Goal: Task Accomplishment & Management: Use online tool/utility

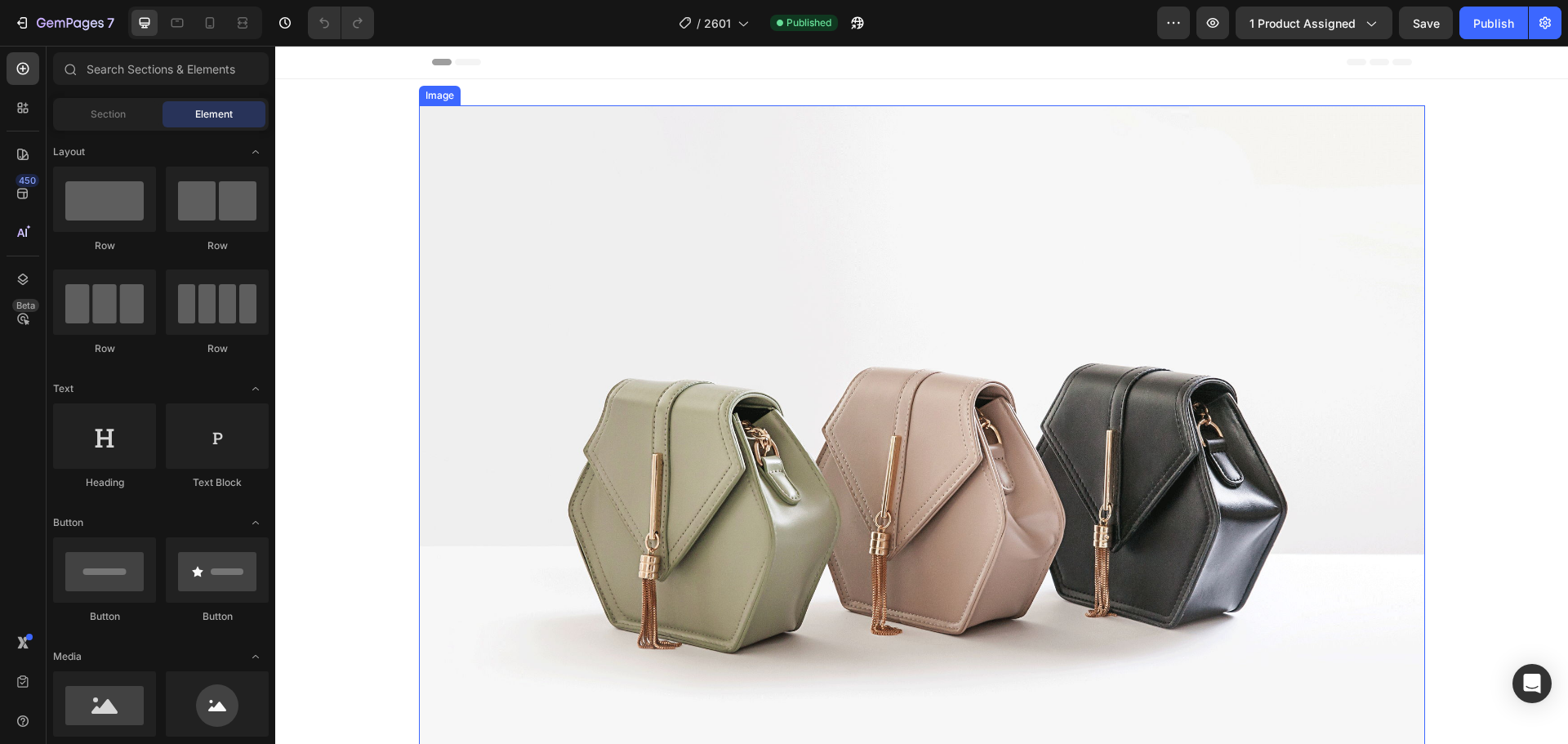
click at [793, 270] on img at bounding box center [921, 482] width 1006 height 754
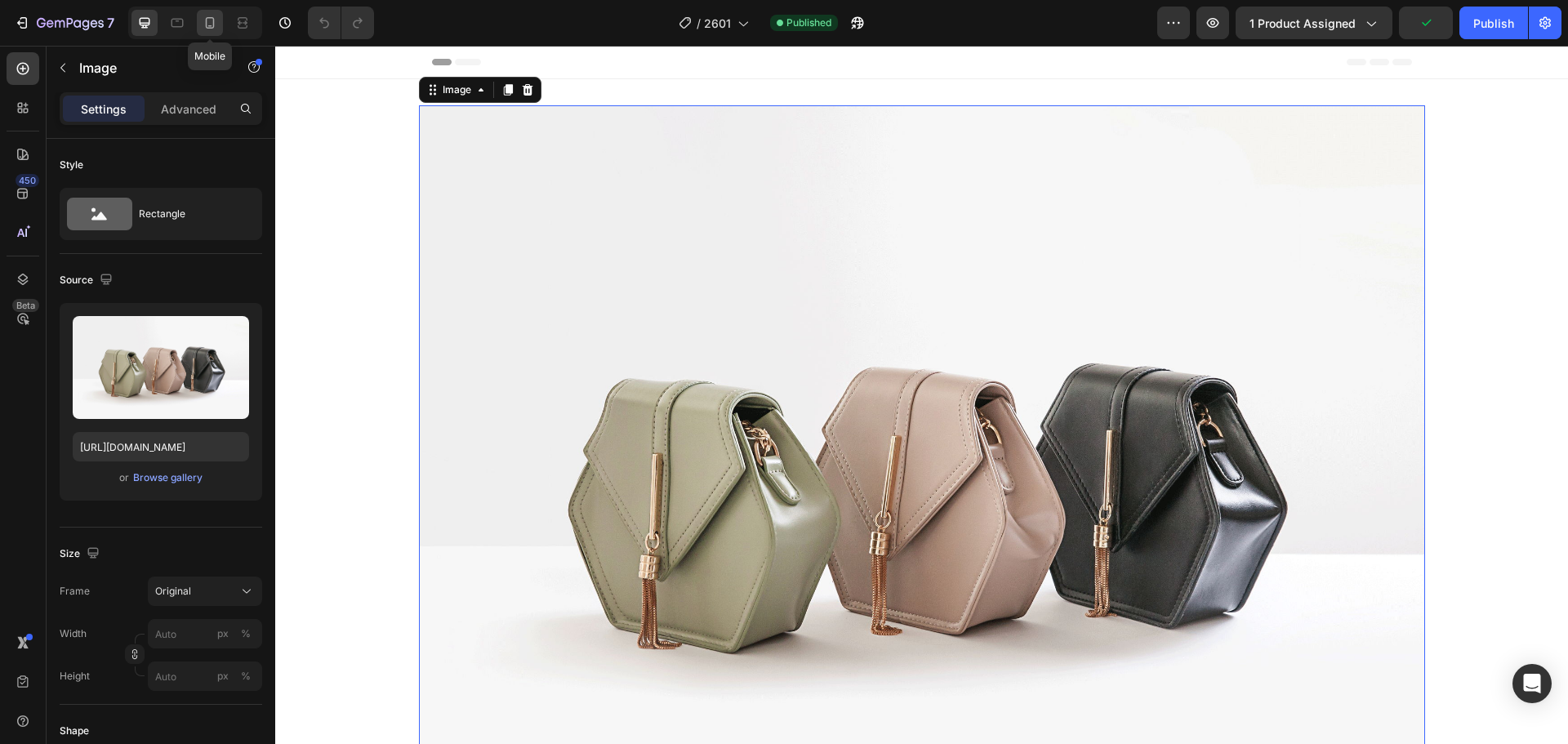
click at [207, 28] on icon at bounding box center [210, 22] width 9 height 11
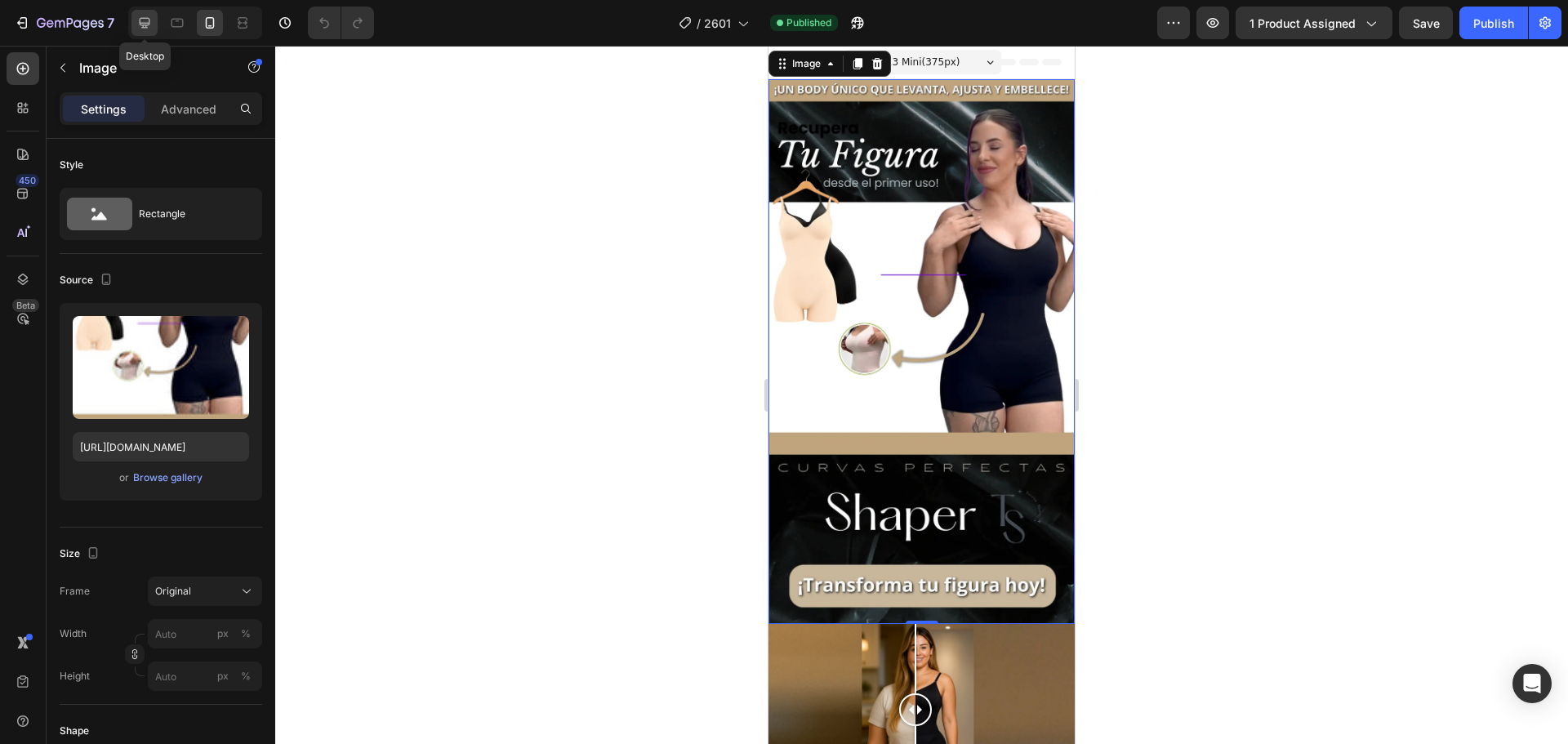
click at [145, 21] on icon at bounding box center [144, 22] width 16 height 16
type input "[URL][DOMAIN_NAME]"
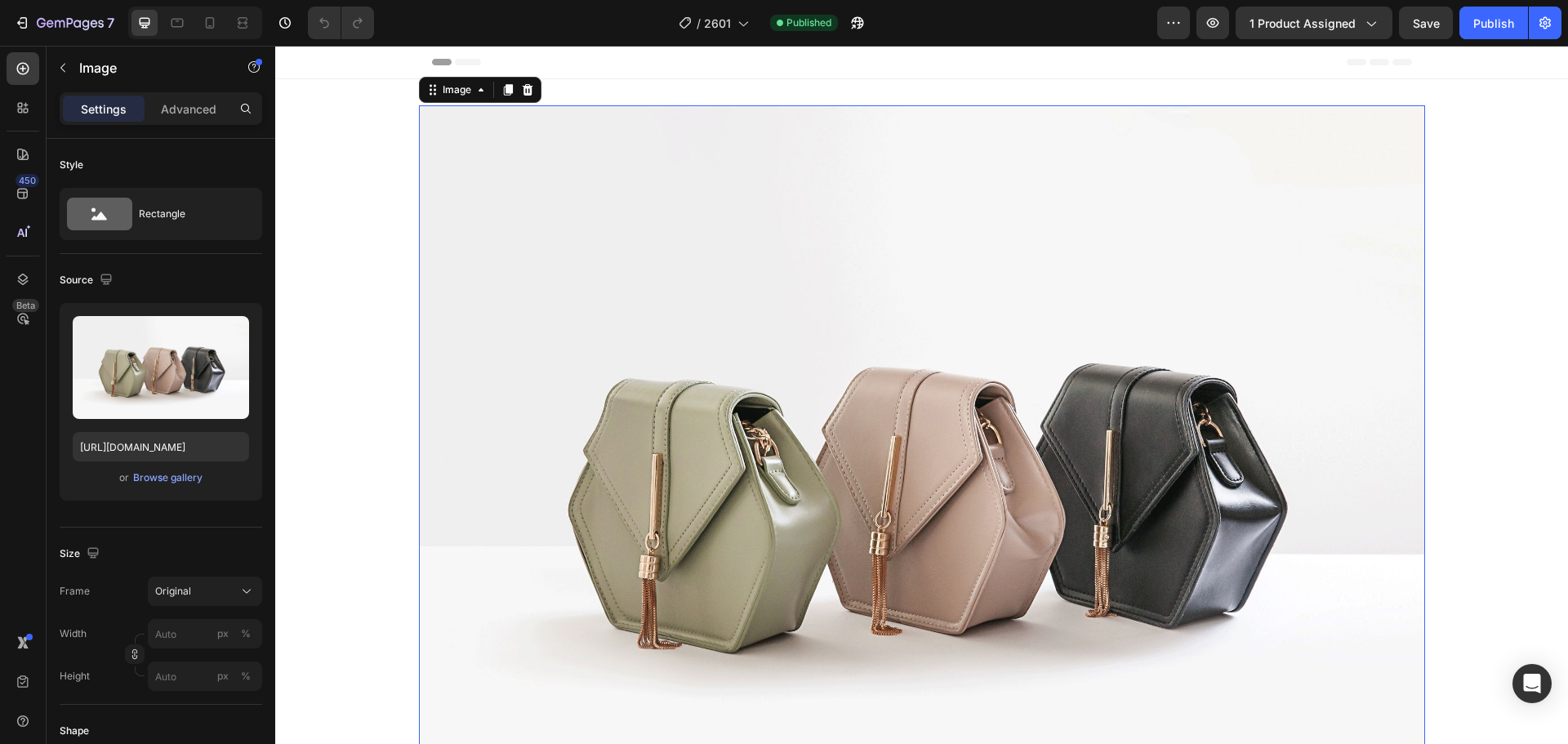
scroll to position [3, 0]
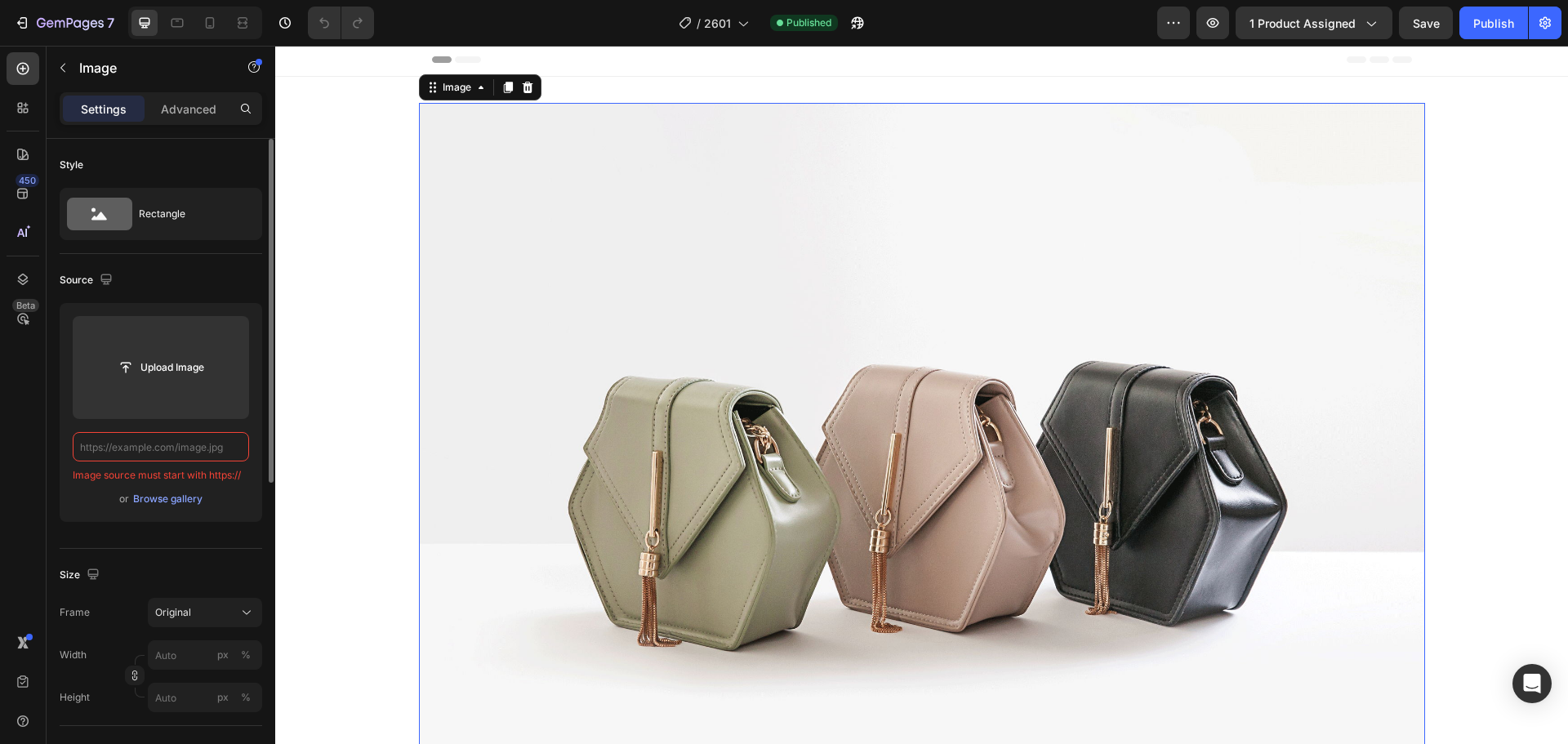
paste input "[URL][DOMAIN_NAME]"
type input "[URL][DOMAIN_NAME]"
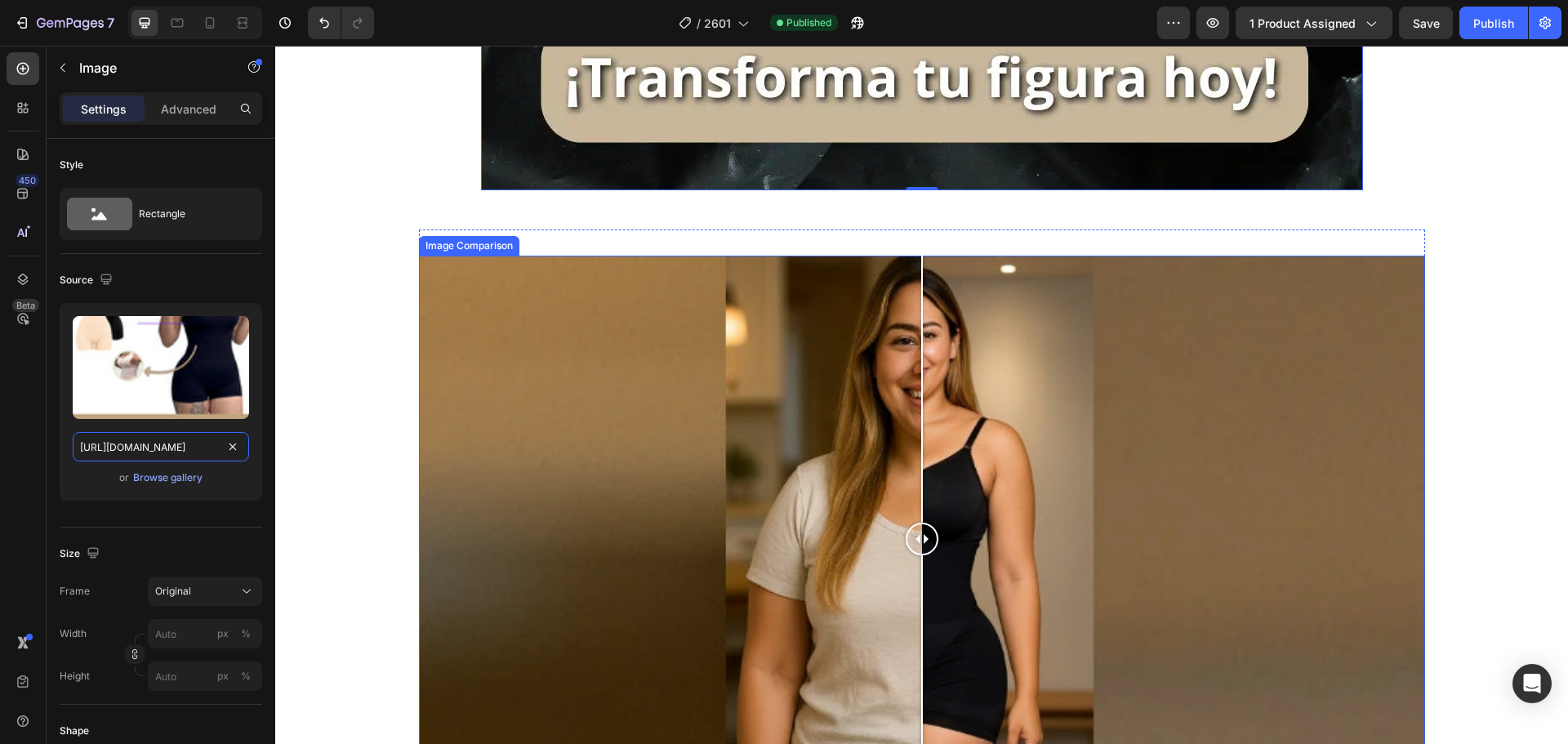
scroll to position [1473, 0]
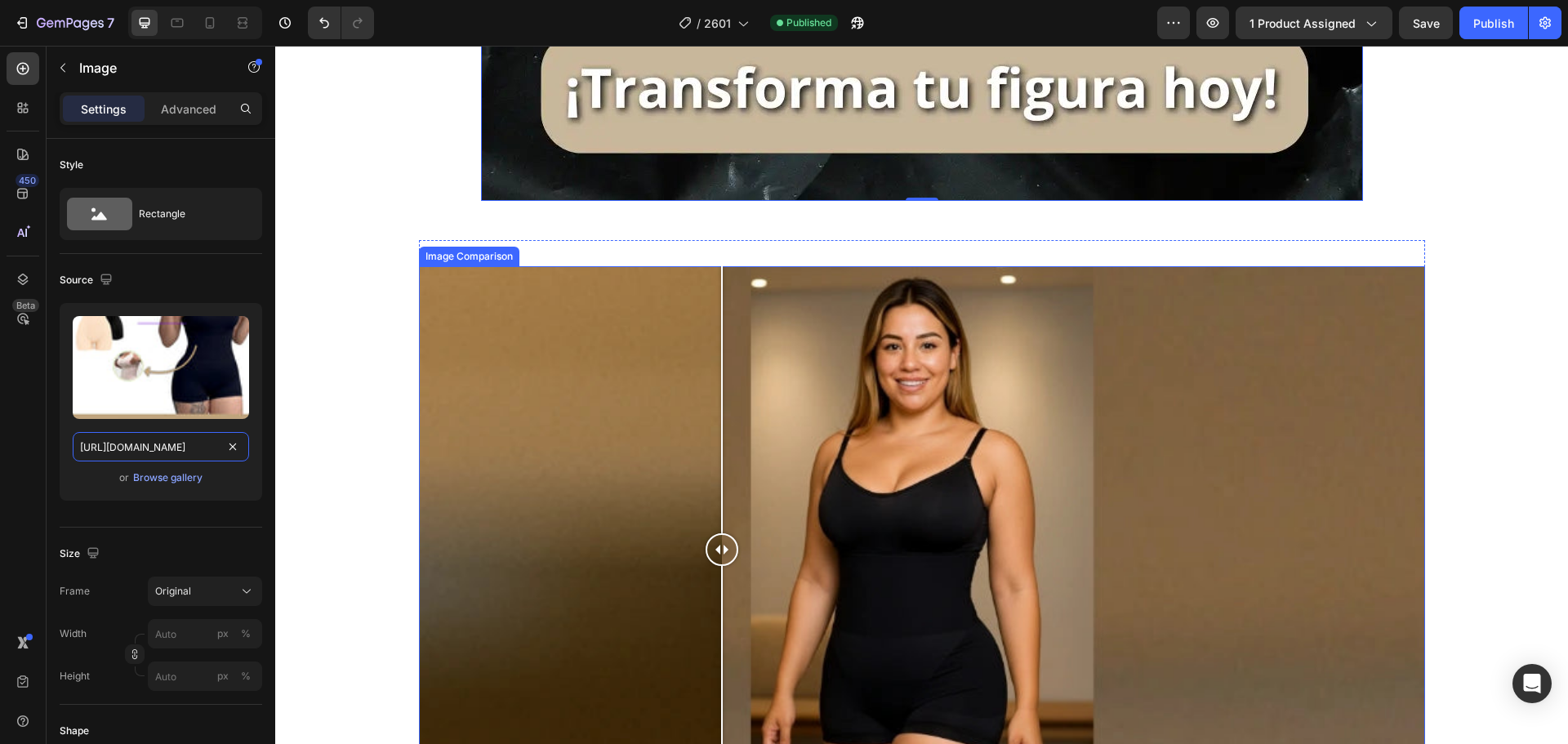
click at [715, 394] on div at bounding box center [921, 549] width 1006 height 566
click at [613, 388] on div at bounding box center [921, 549] width 1006 height 566
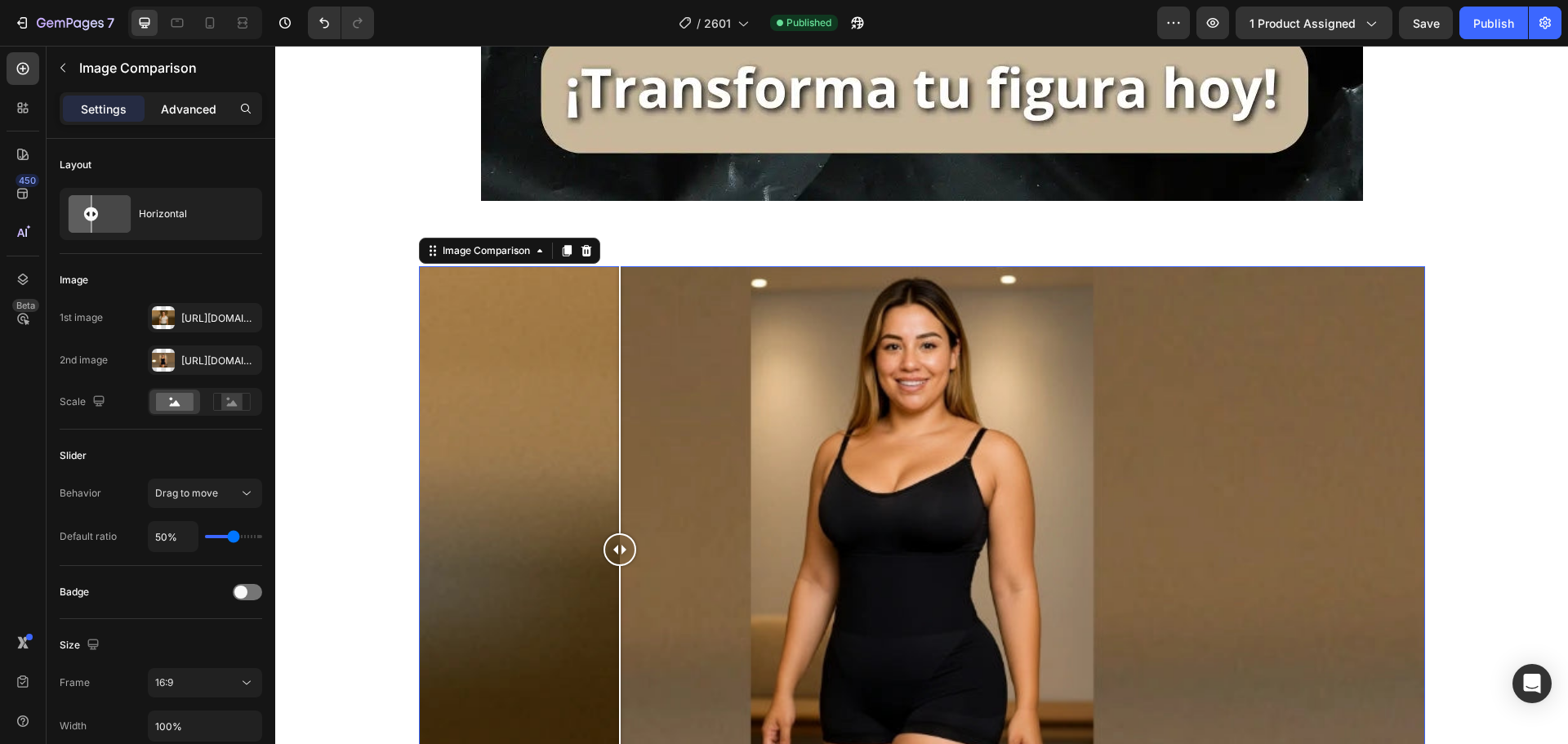
click at [187, 113] on p "Advanced" at bounding box center [188, 109] width 56 height 17
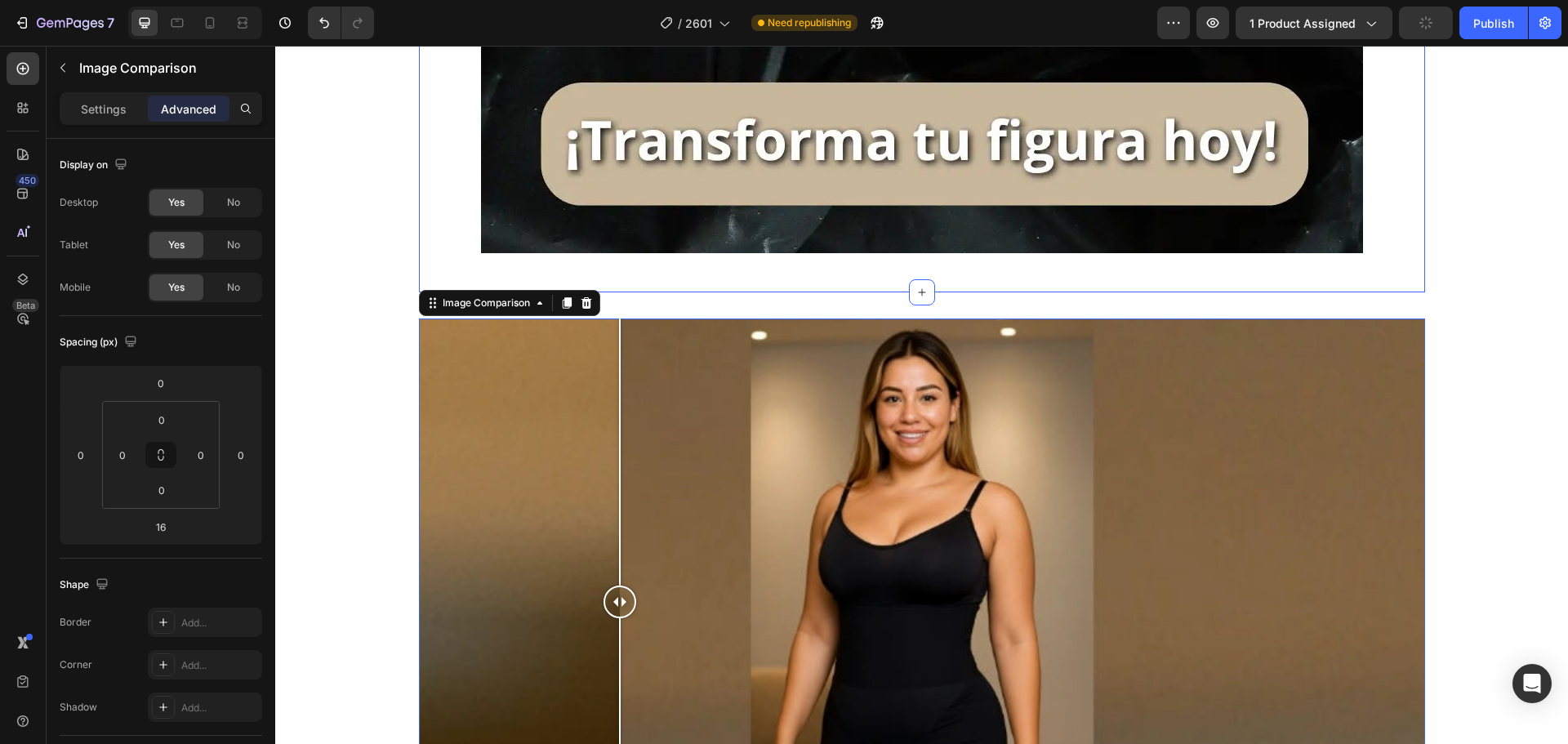
scroll to position [1391, 0]
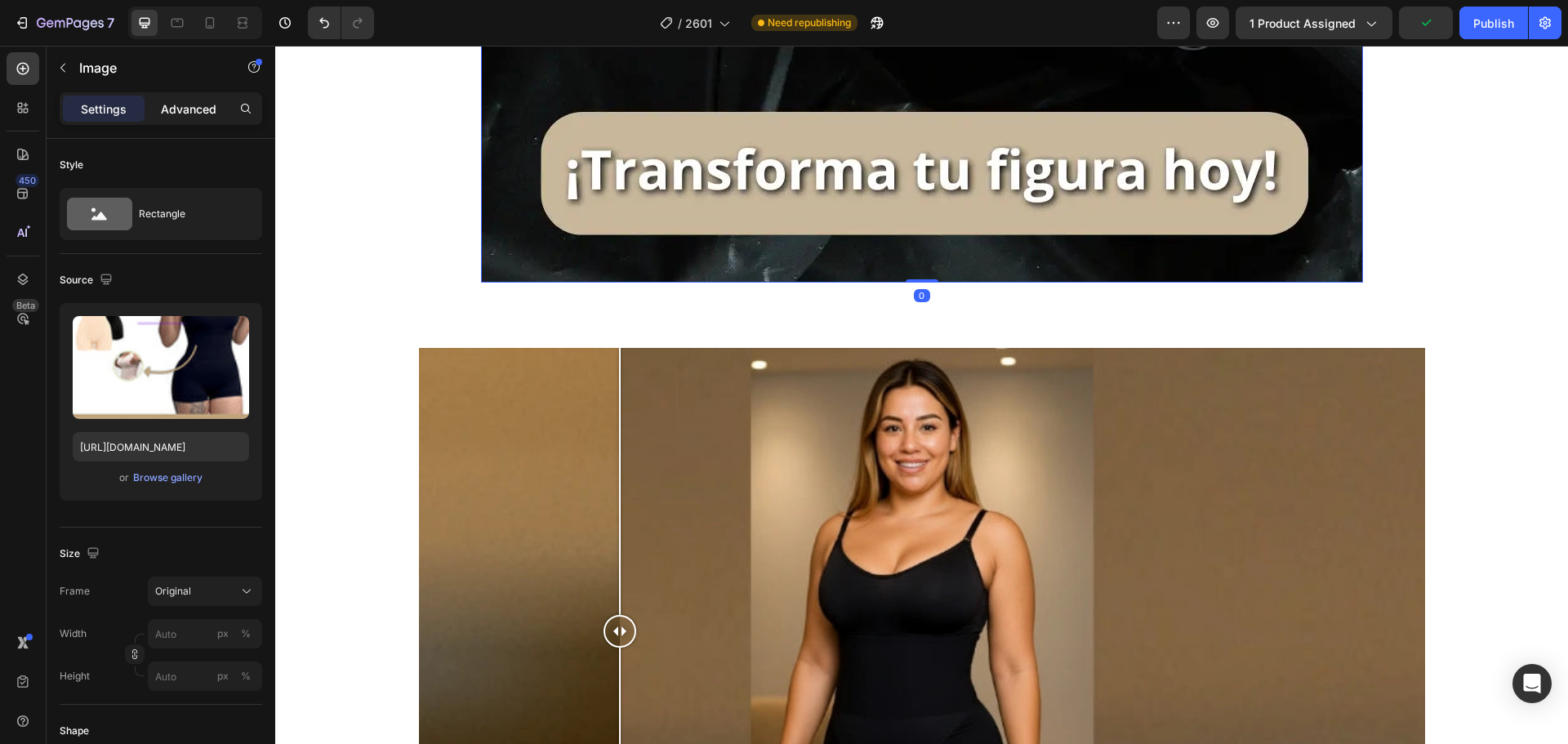
click at [176, 106] on p "Advanced" at bounding box center [188, 109] width 56 height 17
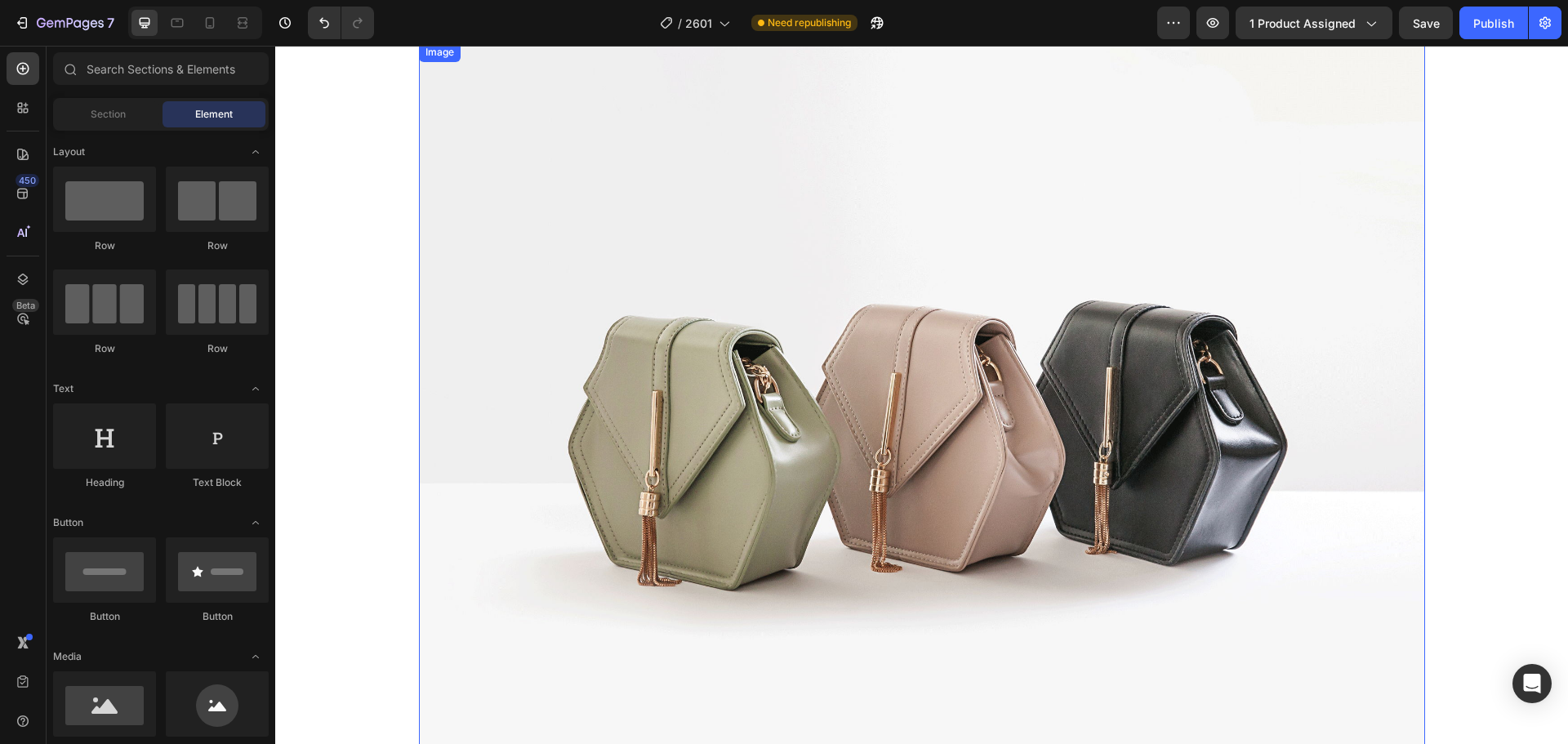
scroll to position [2205, 0]
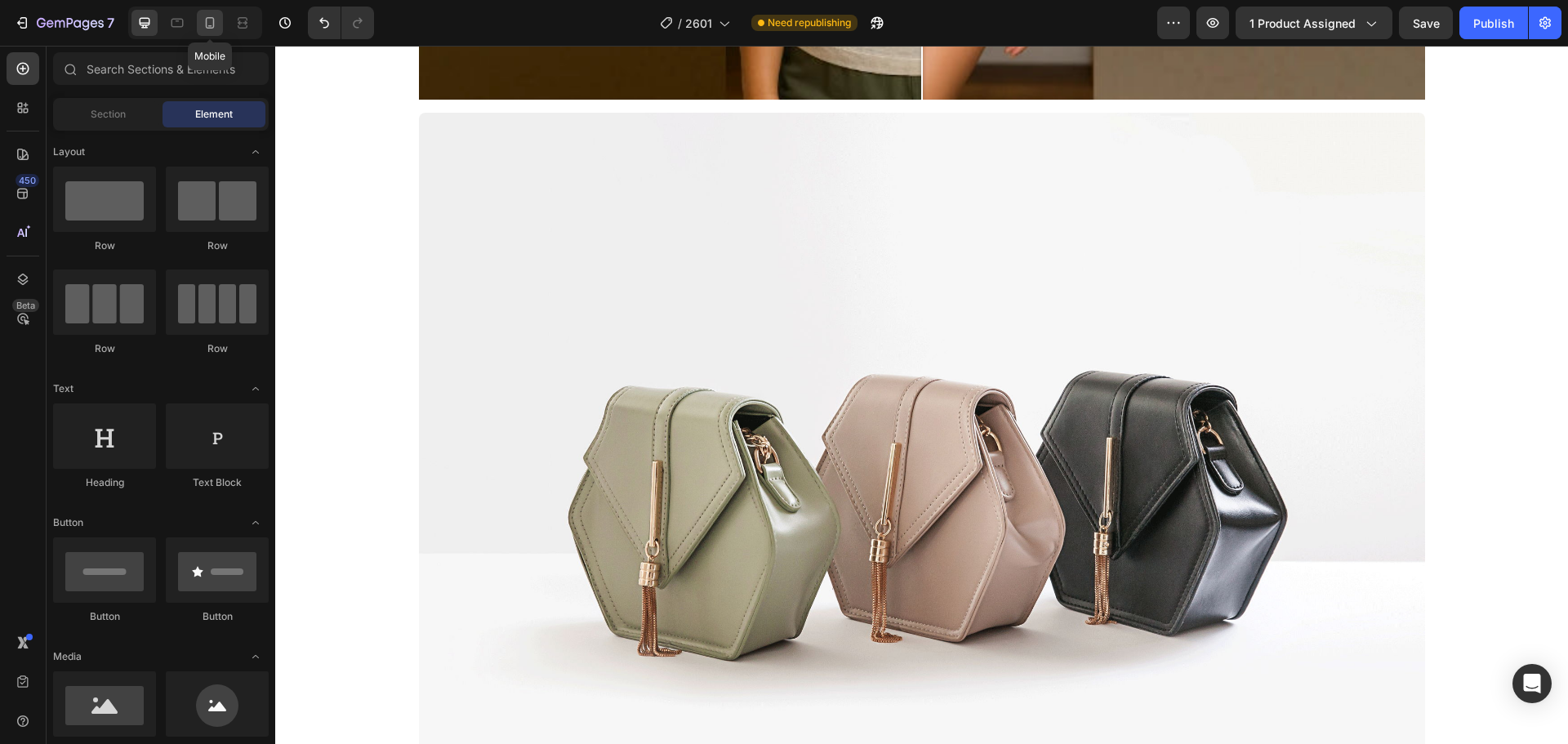
click at [213, 25] on icon at bounding box center [209, 22] width 16 height 16
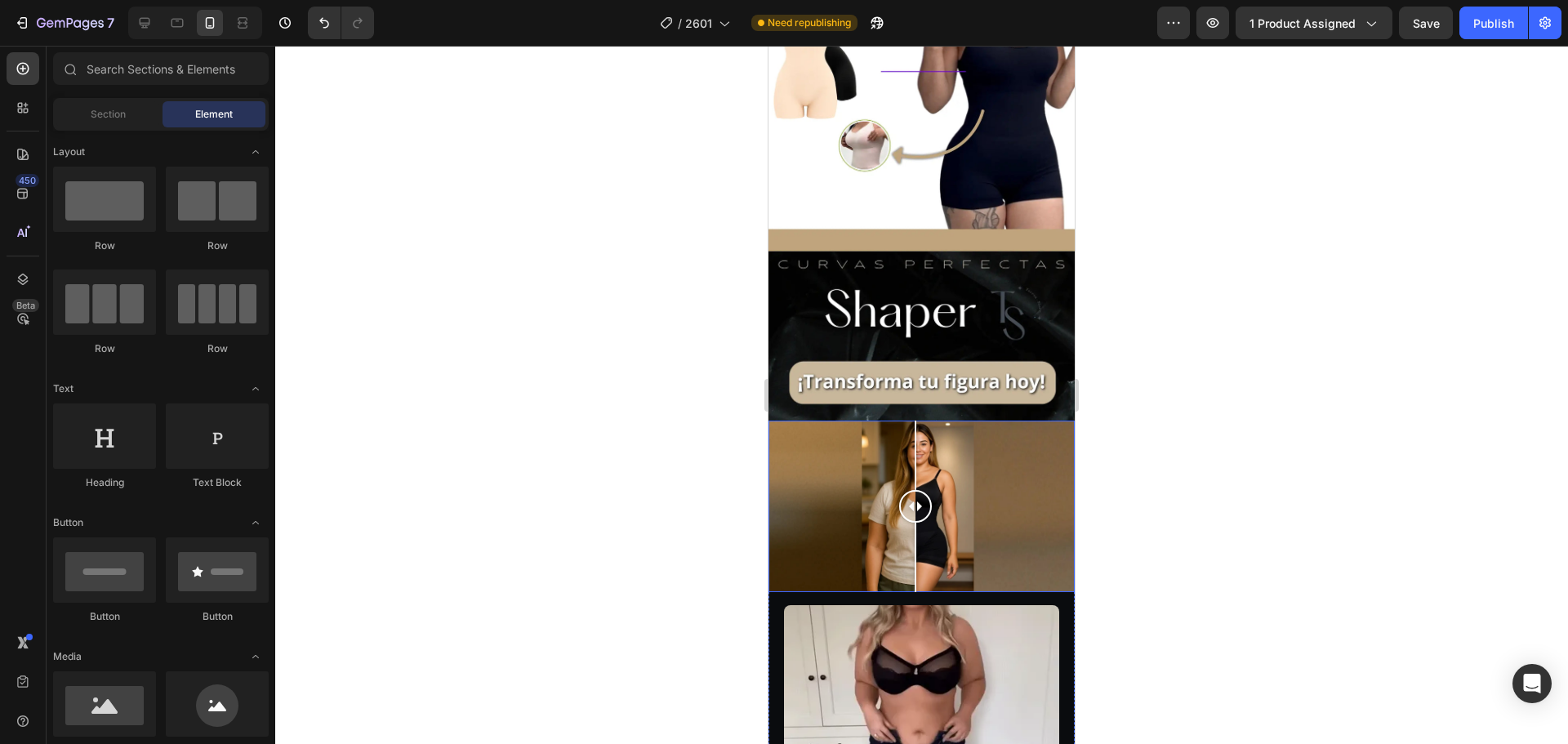
scroll to position [163, 0]
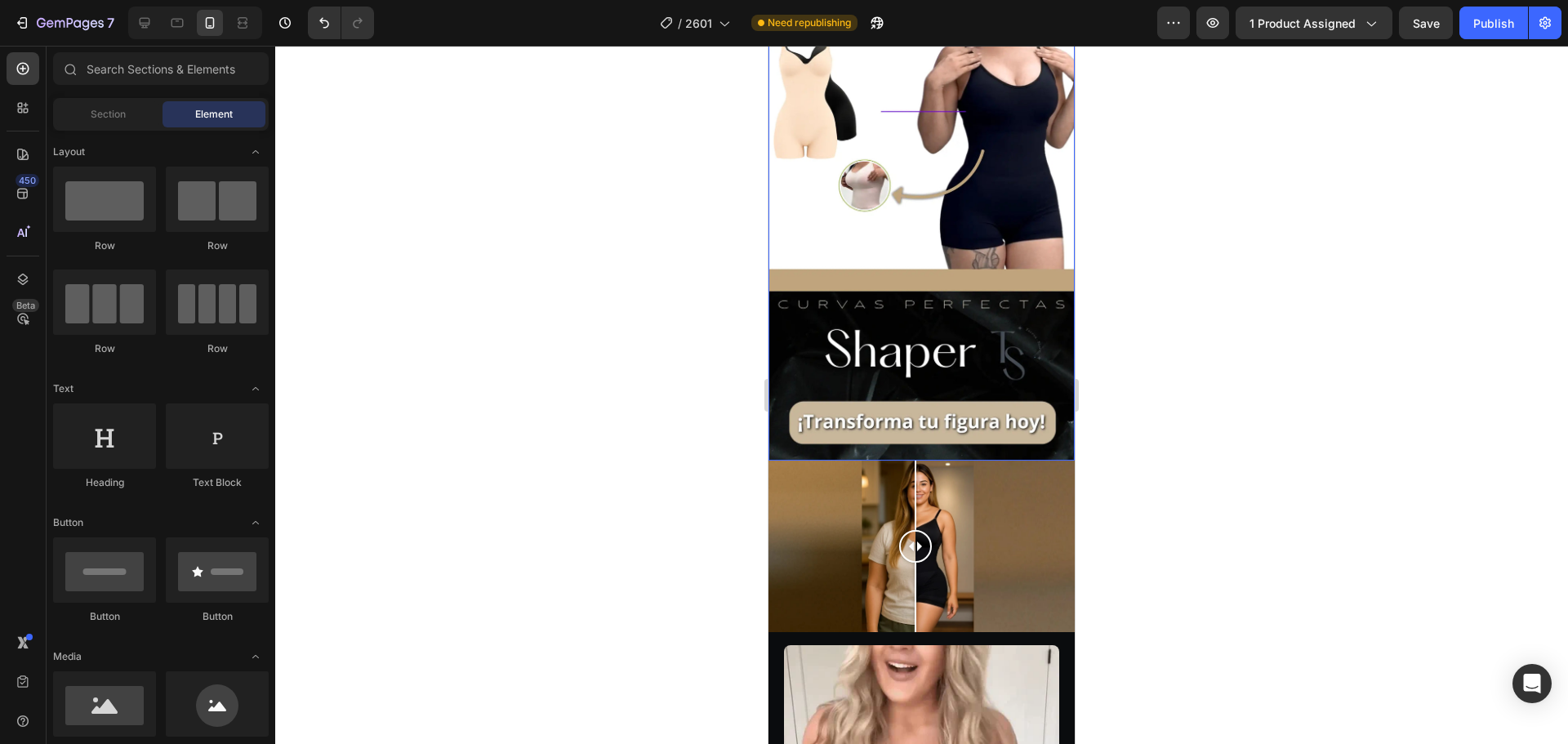
click at [818, 328] on img at bounding box center [921, 189] width 307 height 545
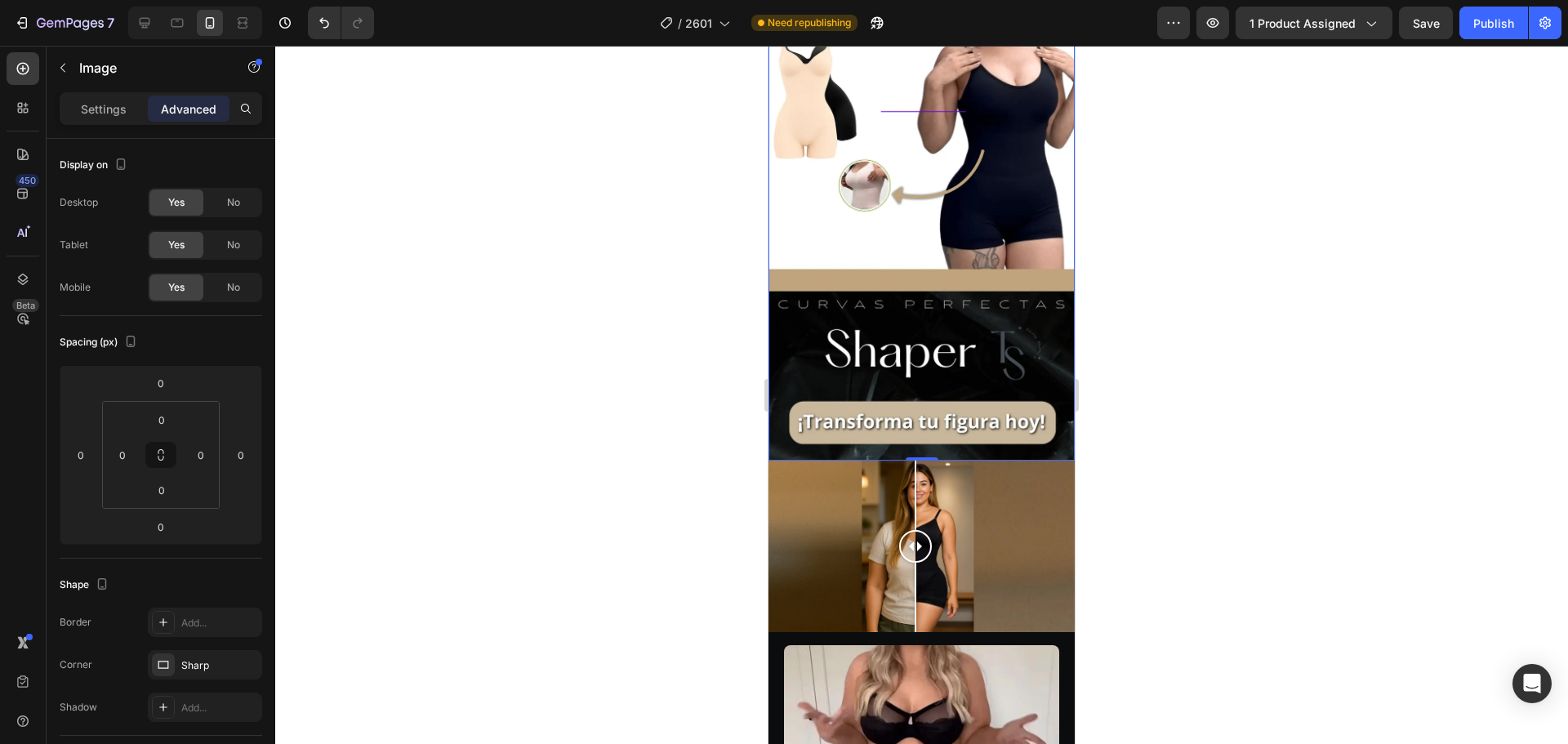
click at [834, 357] on img at bounding box center [921, 189] width 307 height 545
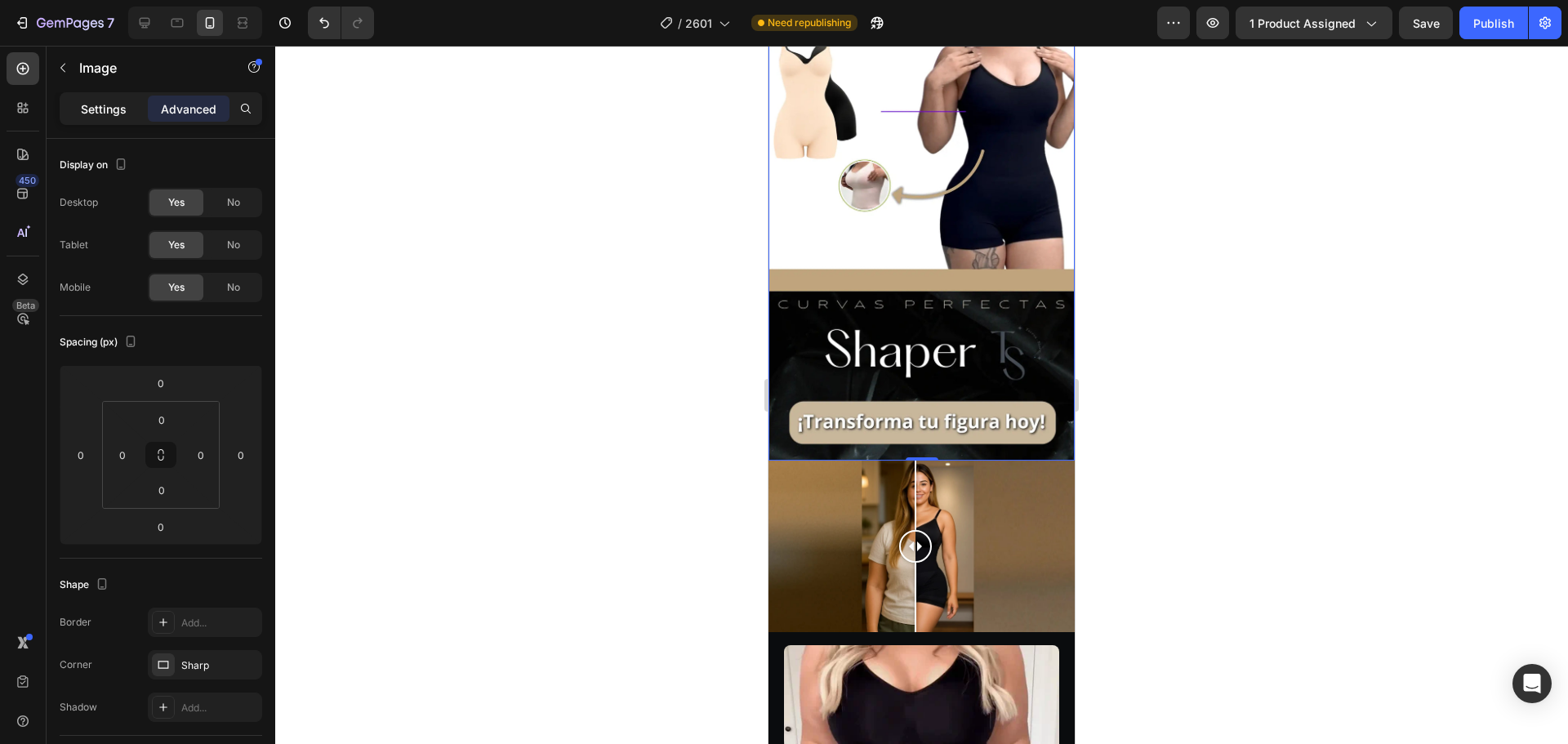
click at [116, 103] on p "Settings" at bounding box center [104, 109] width 46 height 17
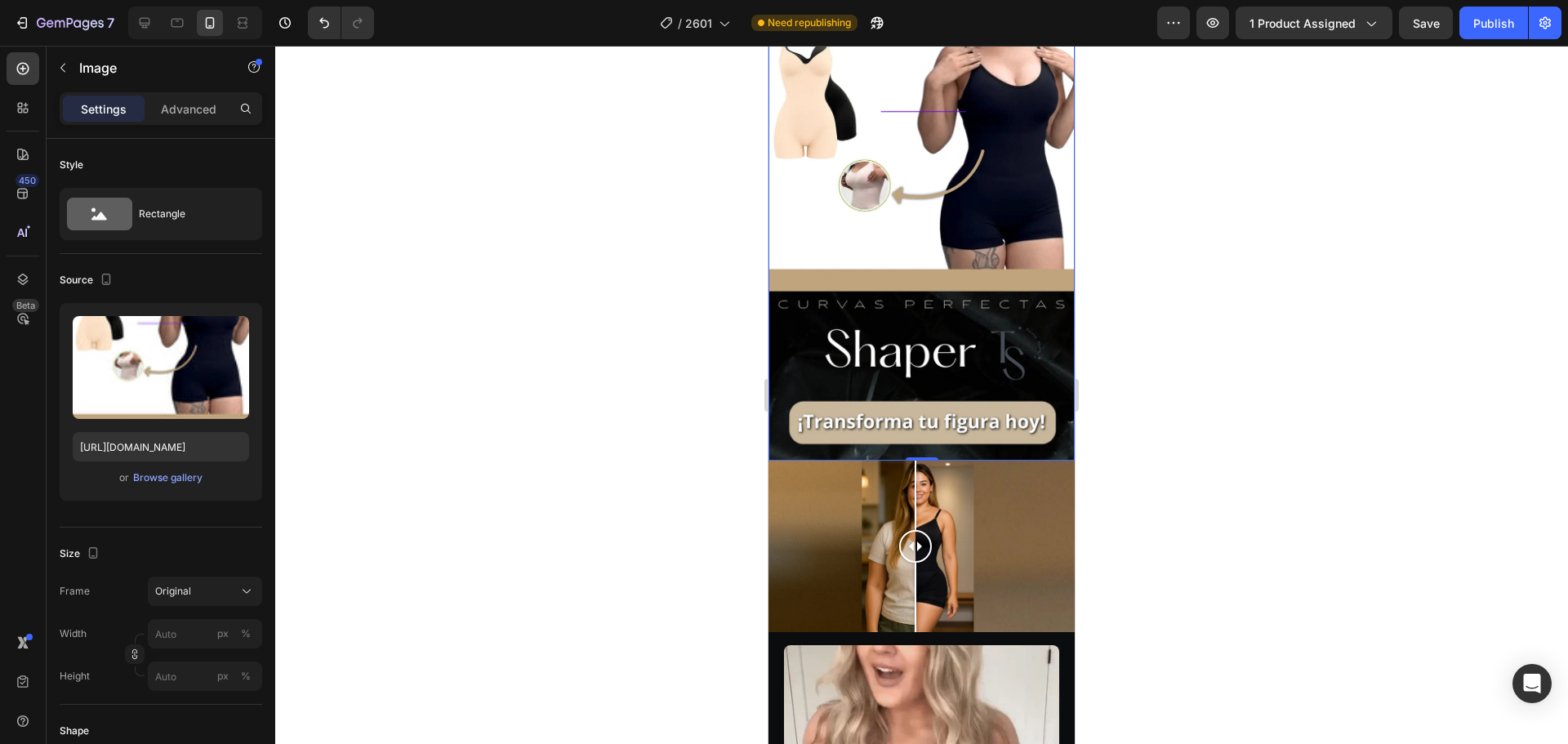
click at [799, 365] on img at bounding box center [921, 189] width 307 height 545
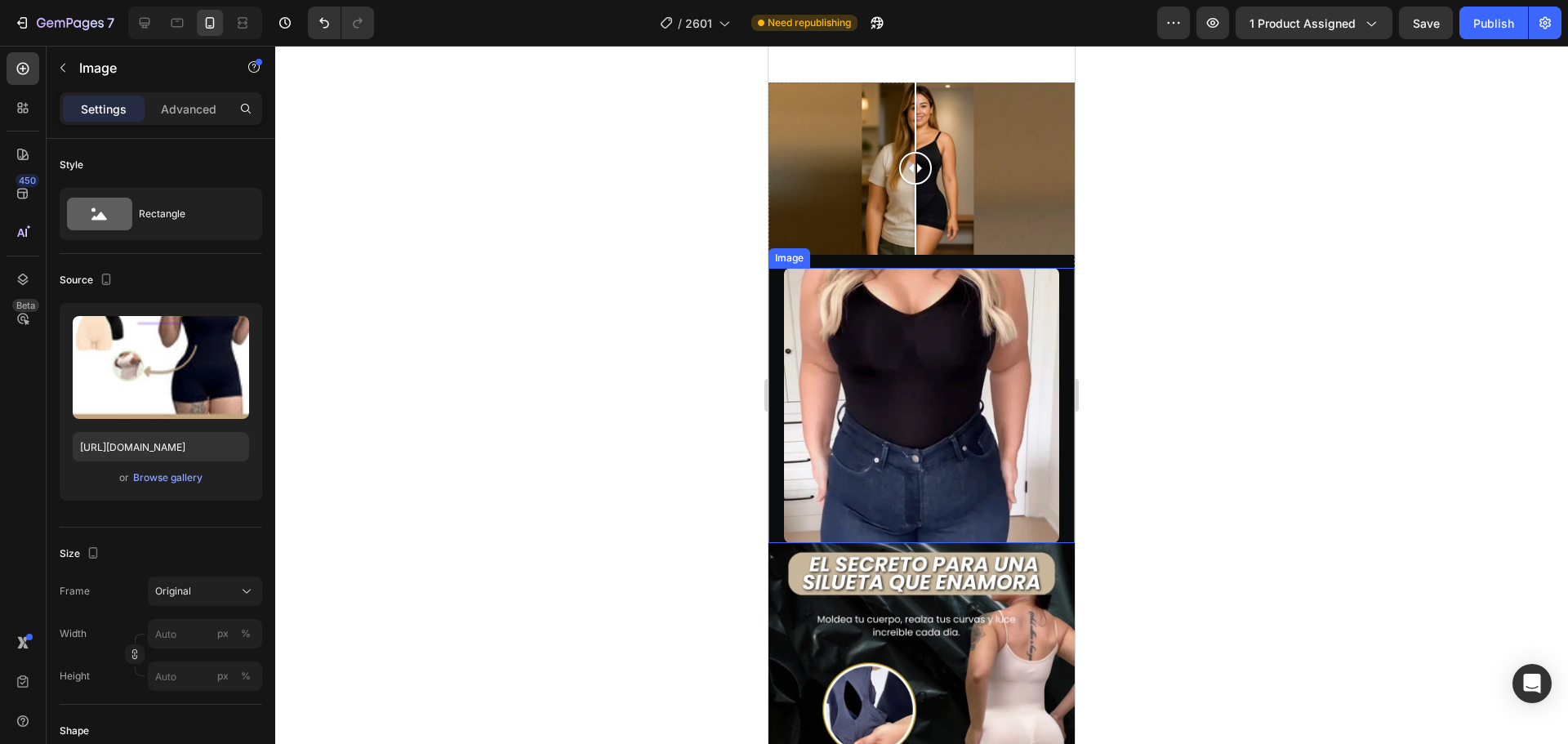
scroll to position [571, 0]
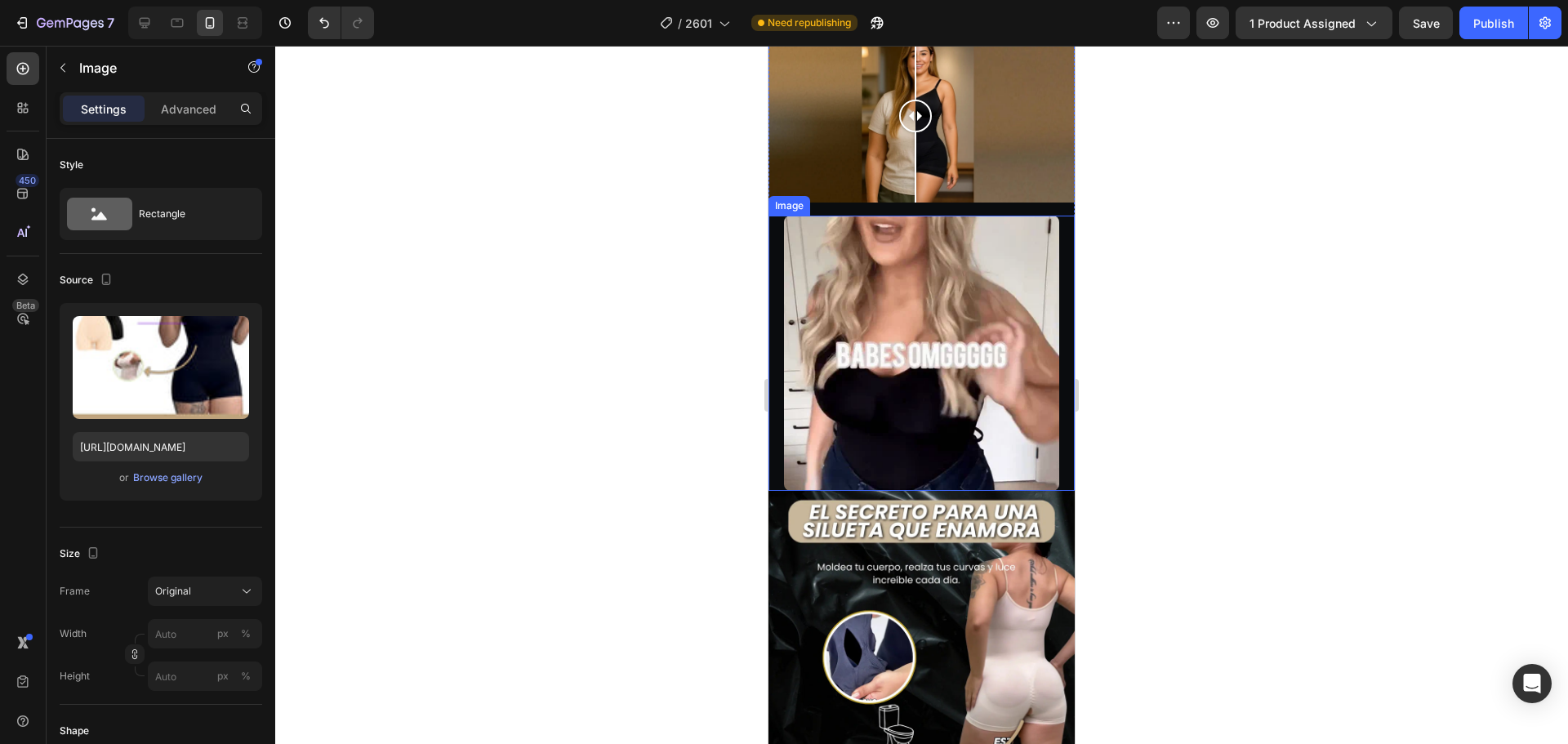
click at [836, 390] on img at bounding box center [921, 353] width 276 height 276
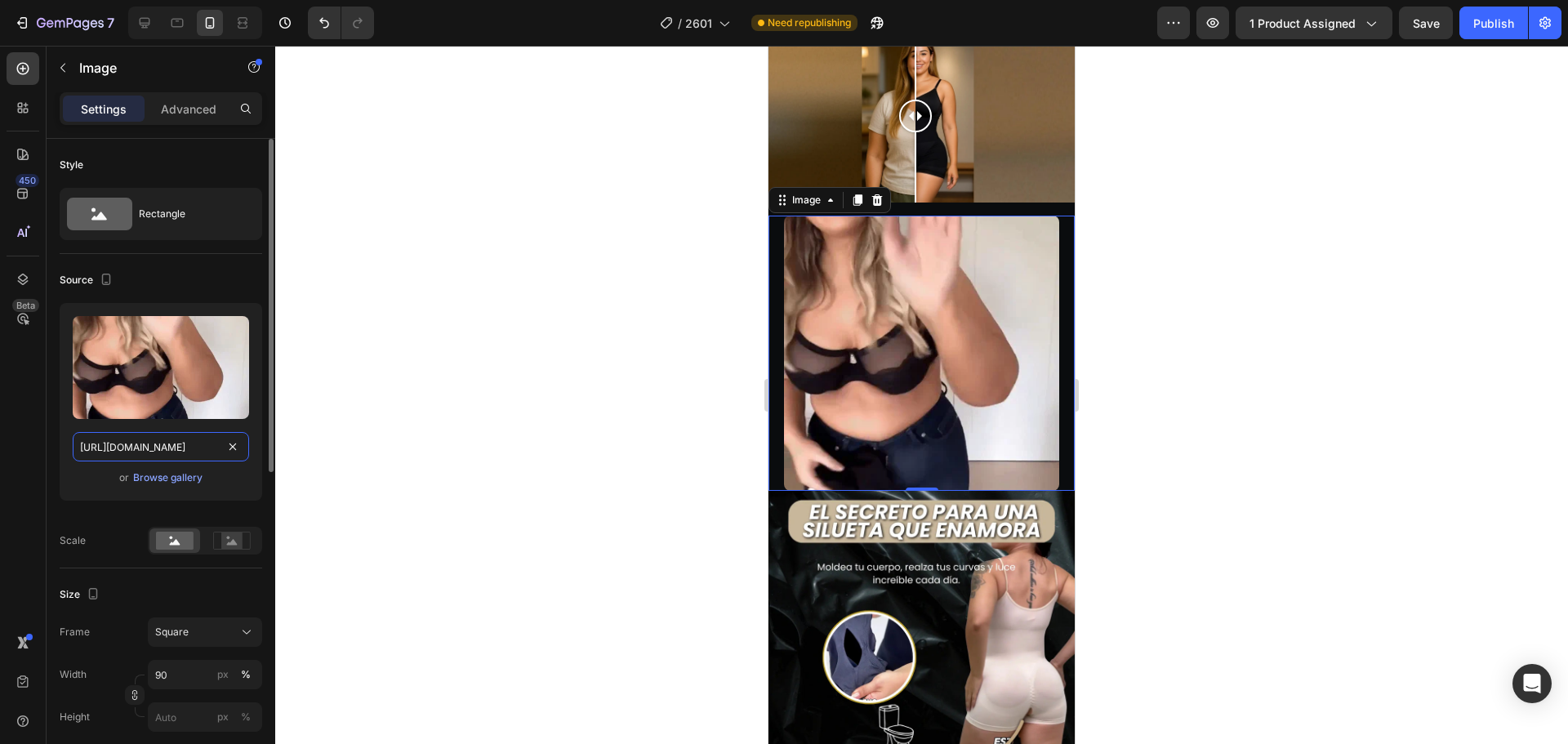
click at [202, 454] on input "[URL][DOMAIN_NAME]" at bounding box center [161, 447] width 176 height 29
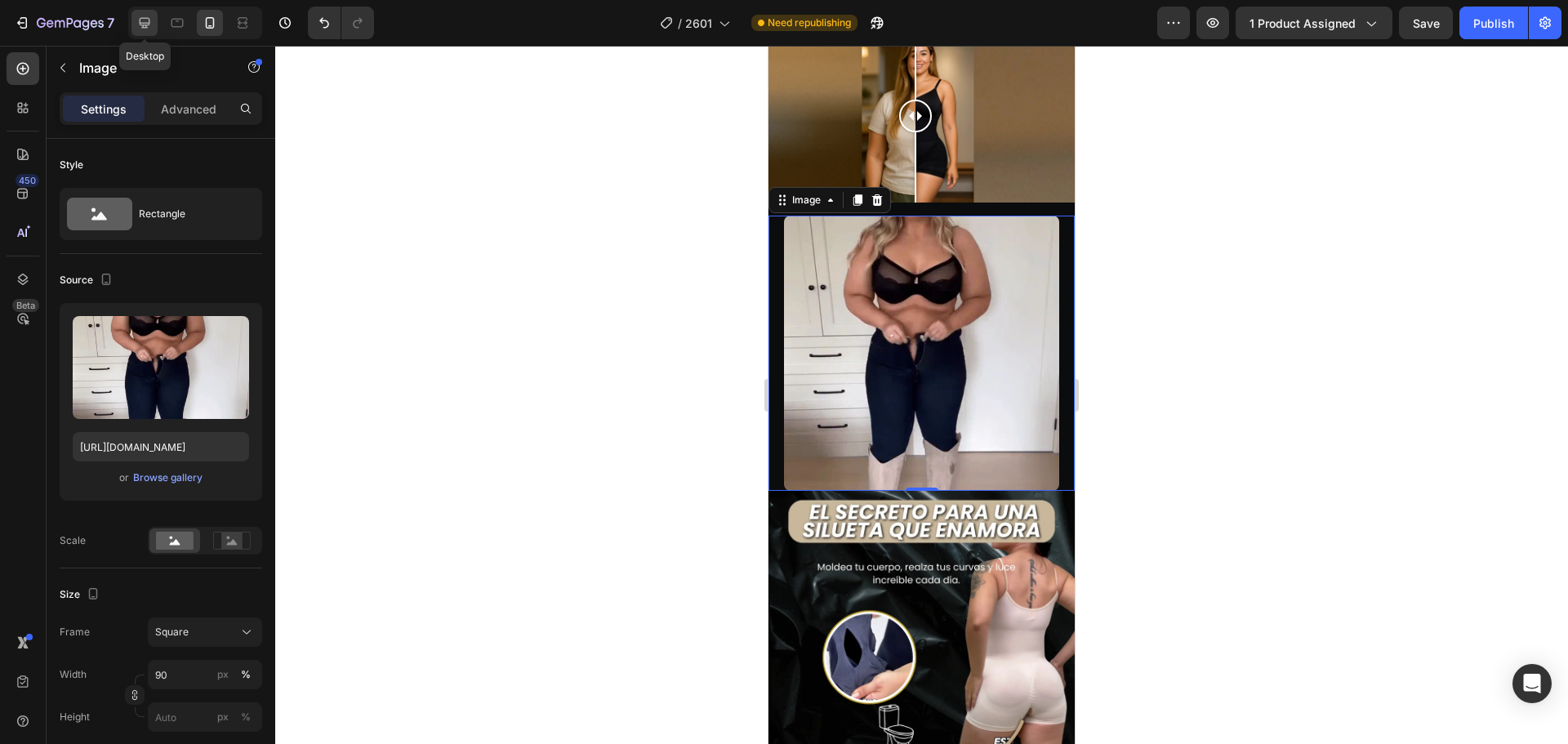
click at [141, 17] on icon at bounding box center [144, 22] width 16 height 16
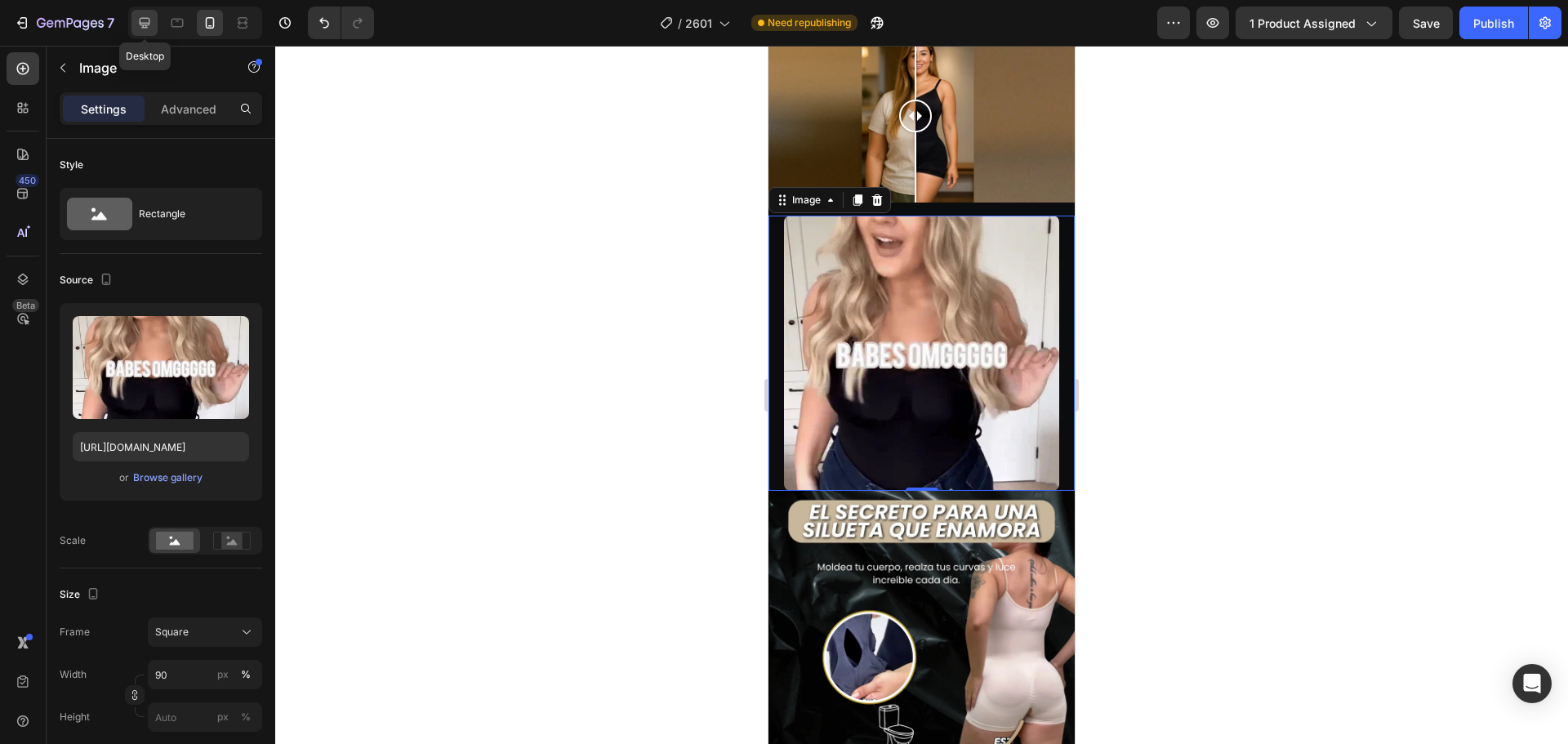
type input "[URL][DOMAIN_NAME]"
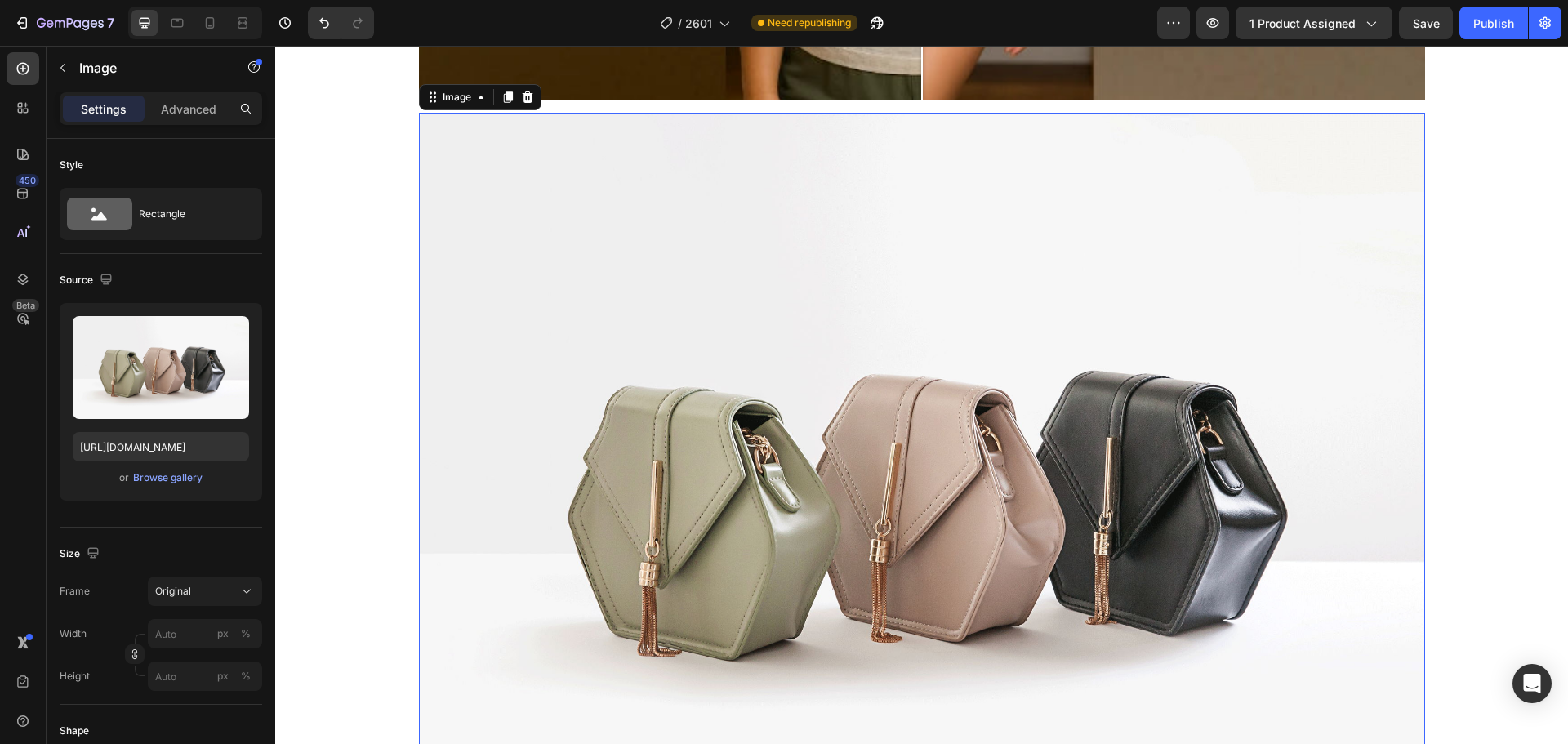
scroll to position [1104, 0]
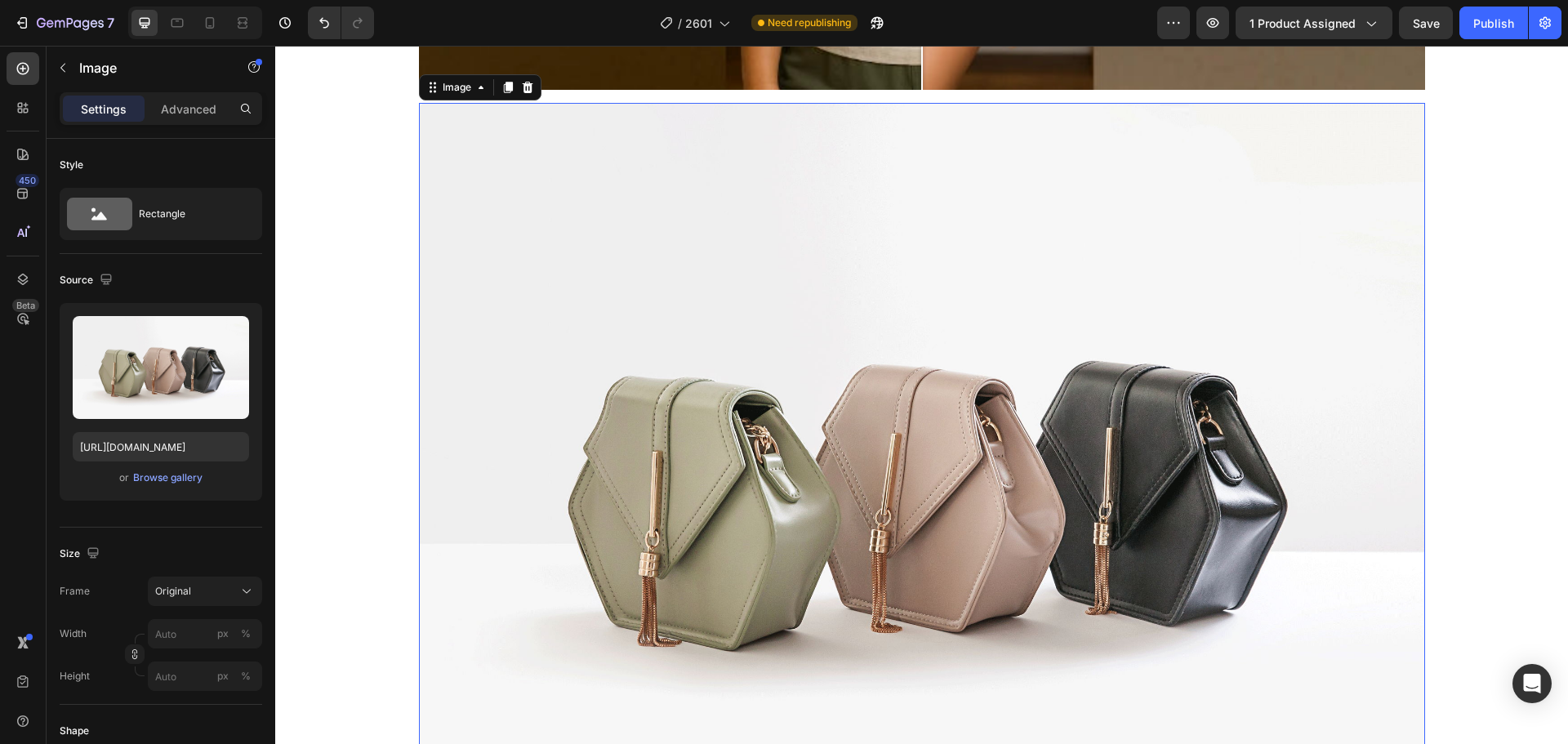
click at [798, 390] on img at bounding box center [921, 479] width 1006 height 754
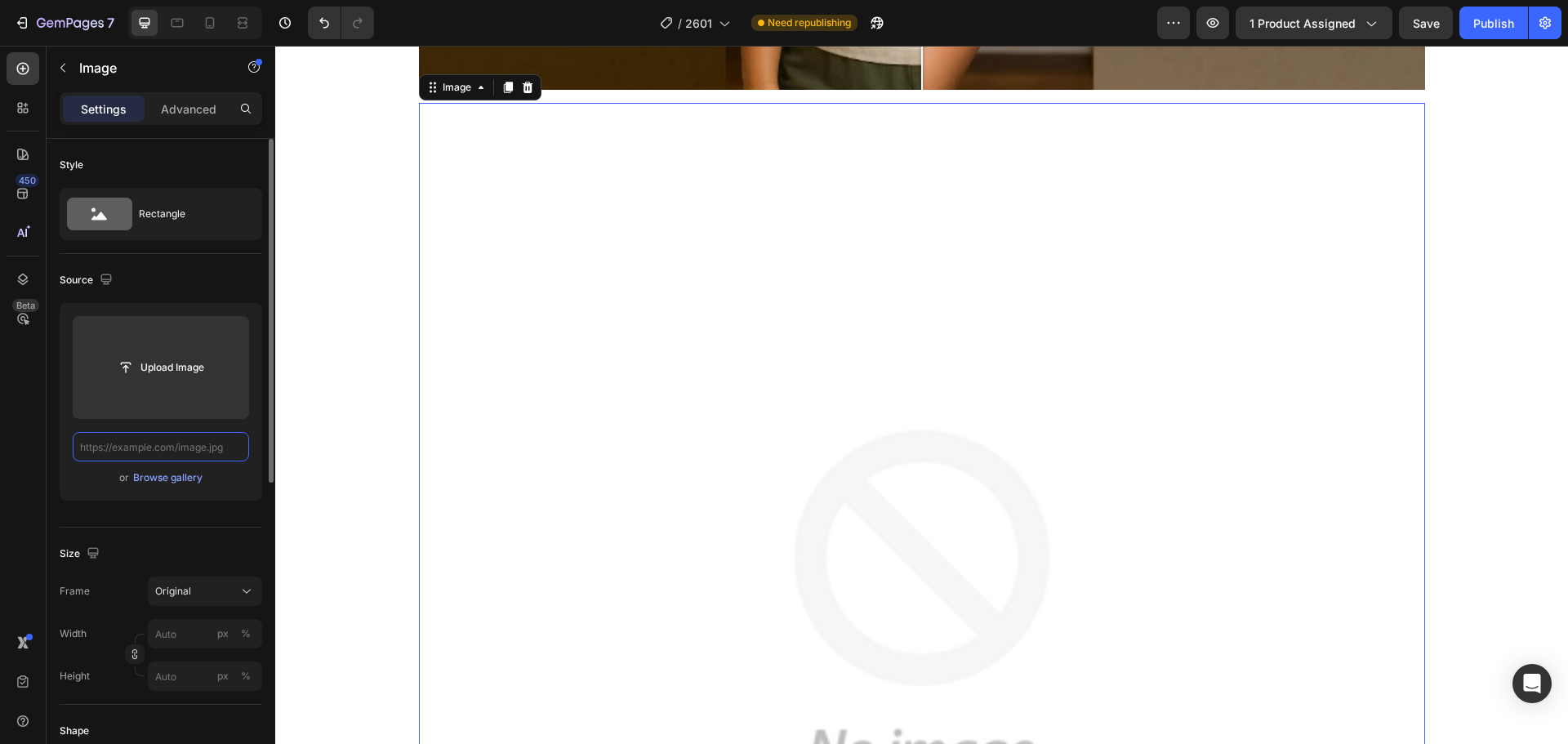
paste input "[URL][DOMAIN_NAME]"
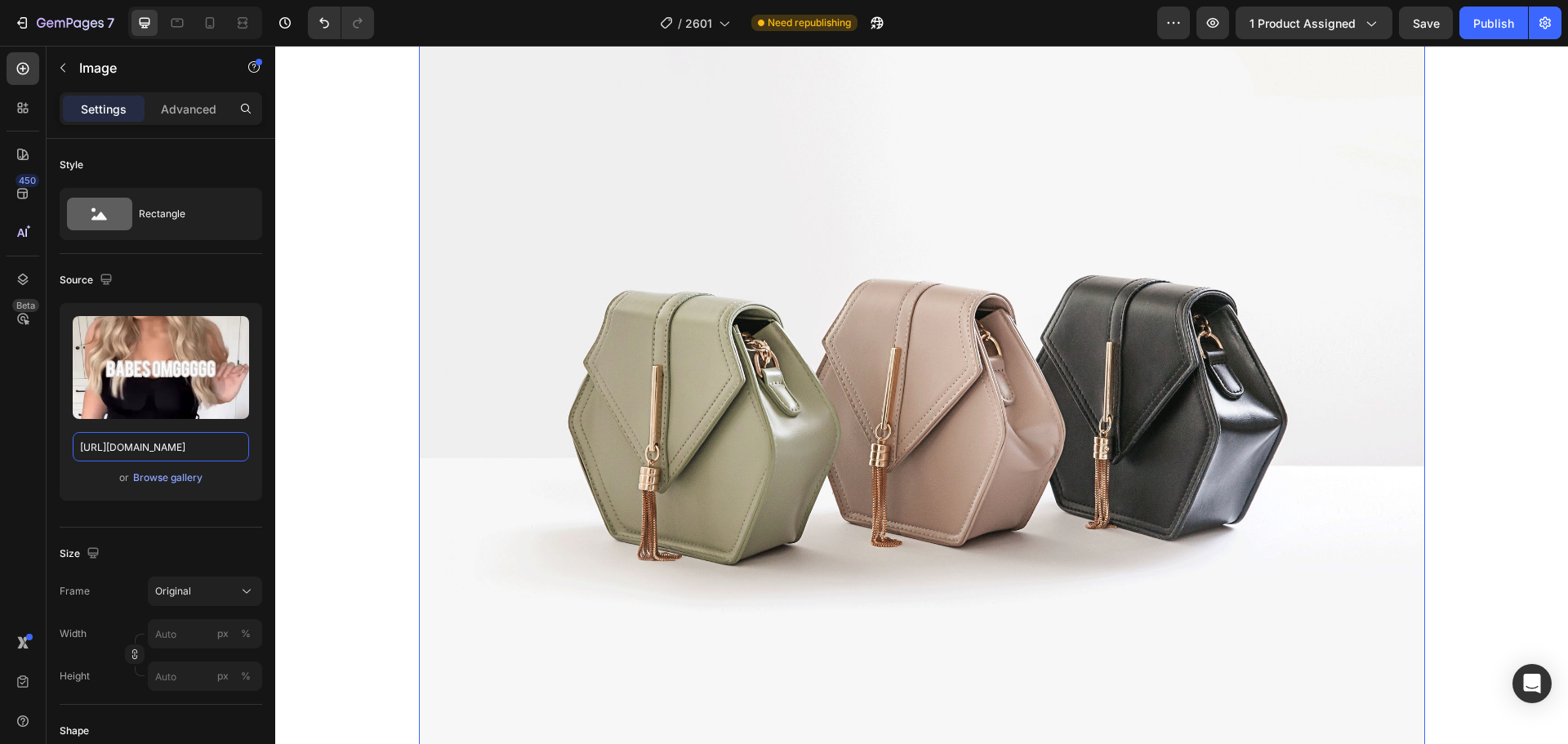
scroll to position [3064, 0]
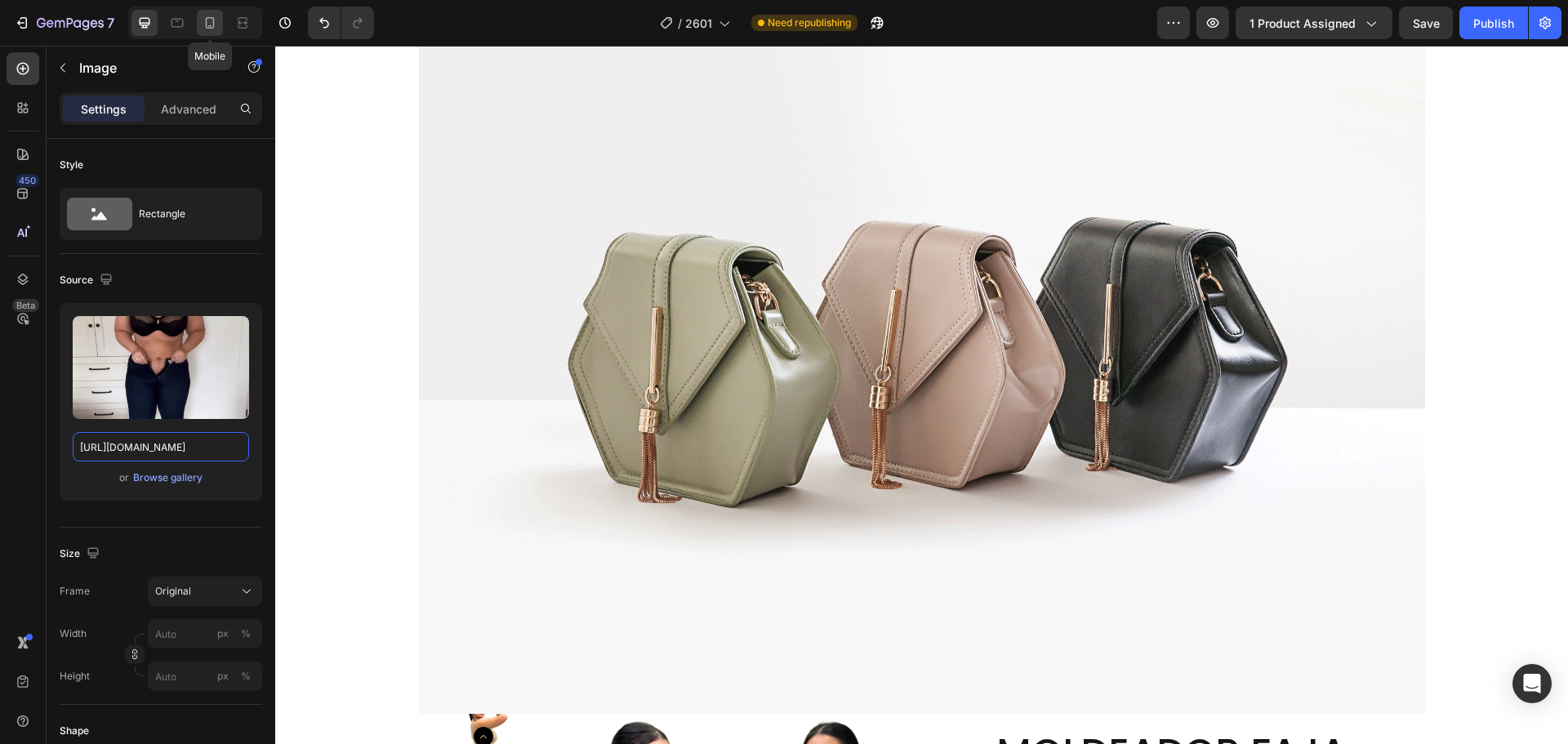
type input "[URL][DOMAIN_NAME]"
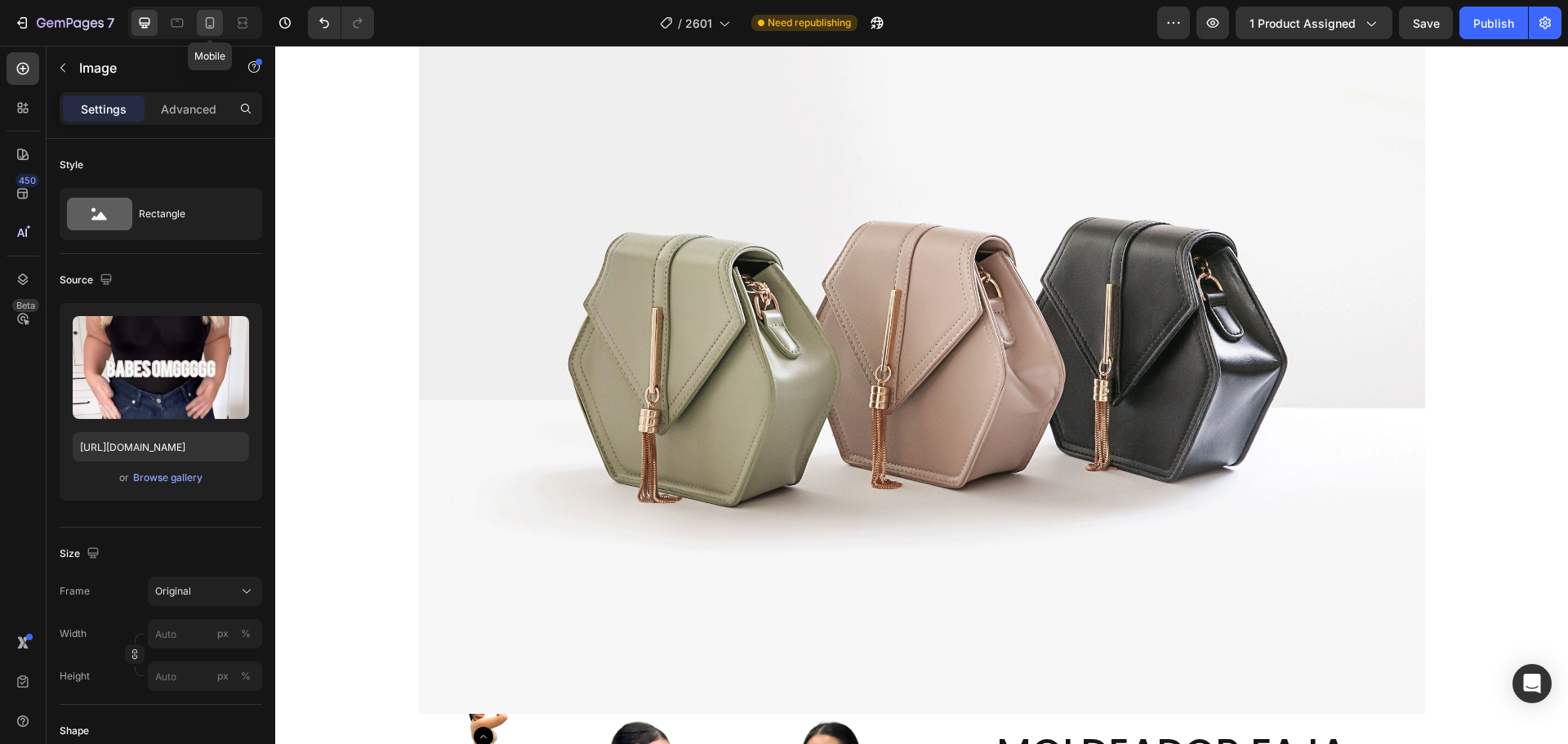
click at [204, 19] on icon at bounding box center [209, 22] width 16 height 16
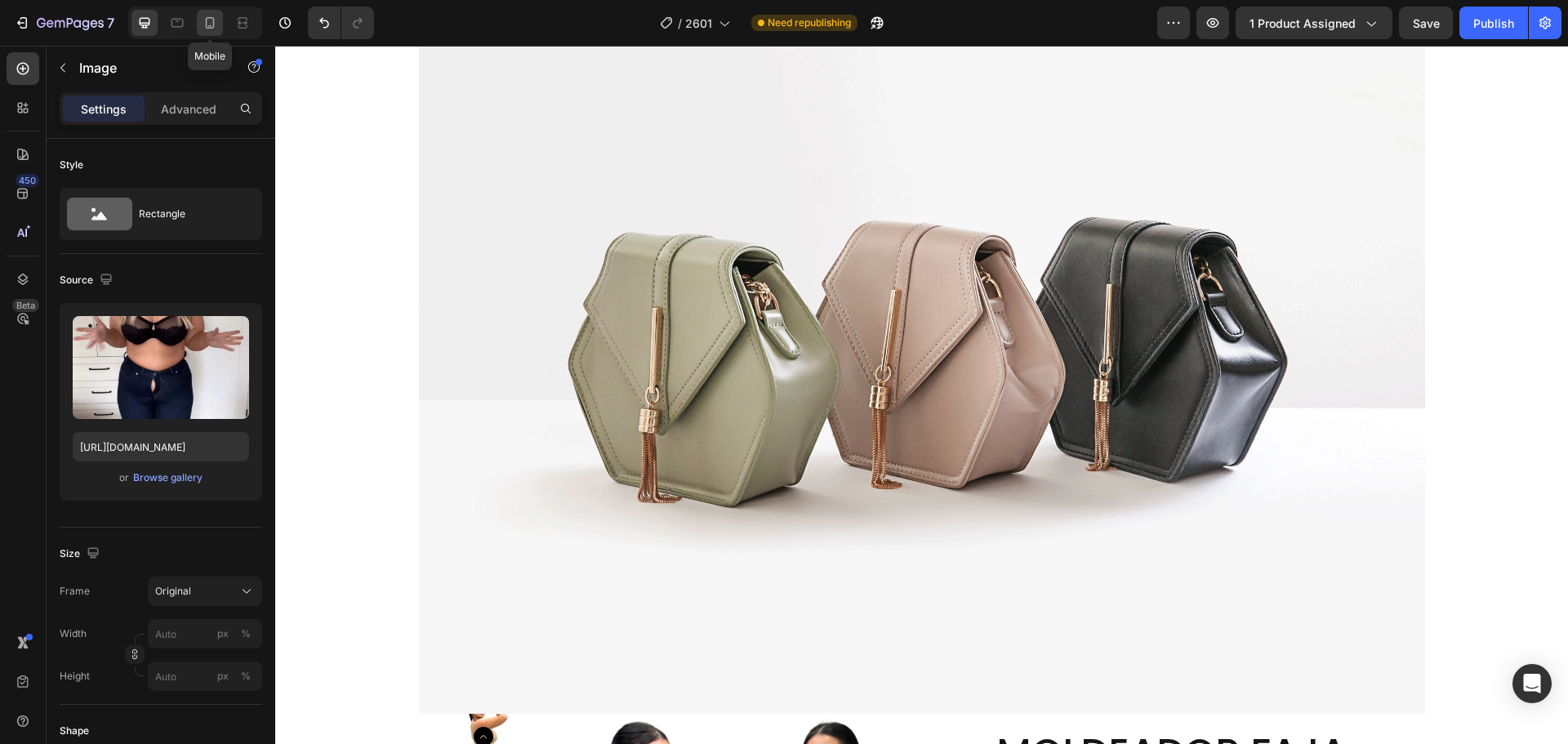
type input "90"
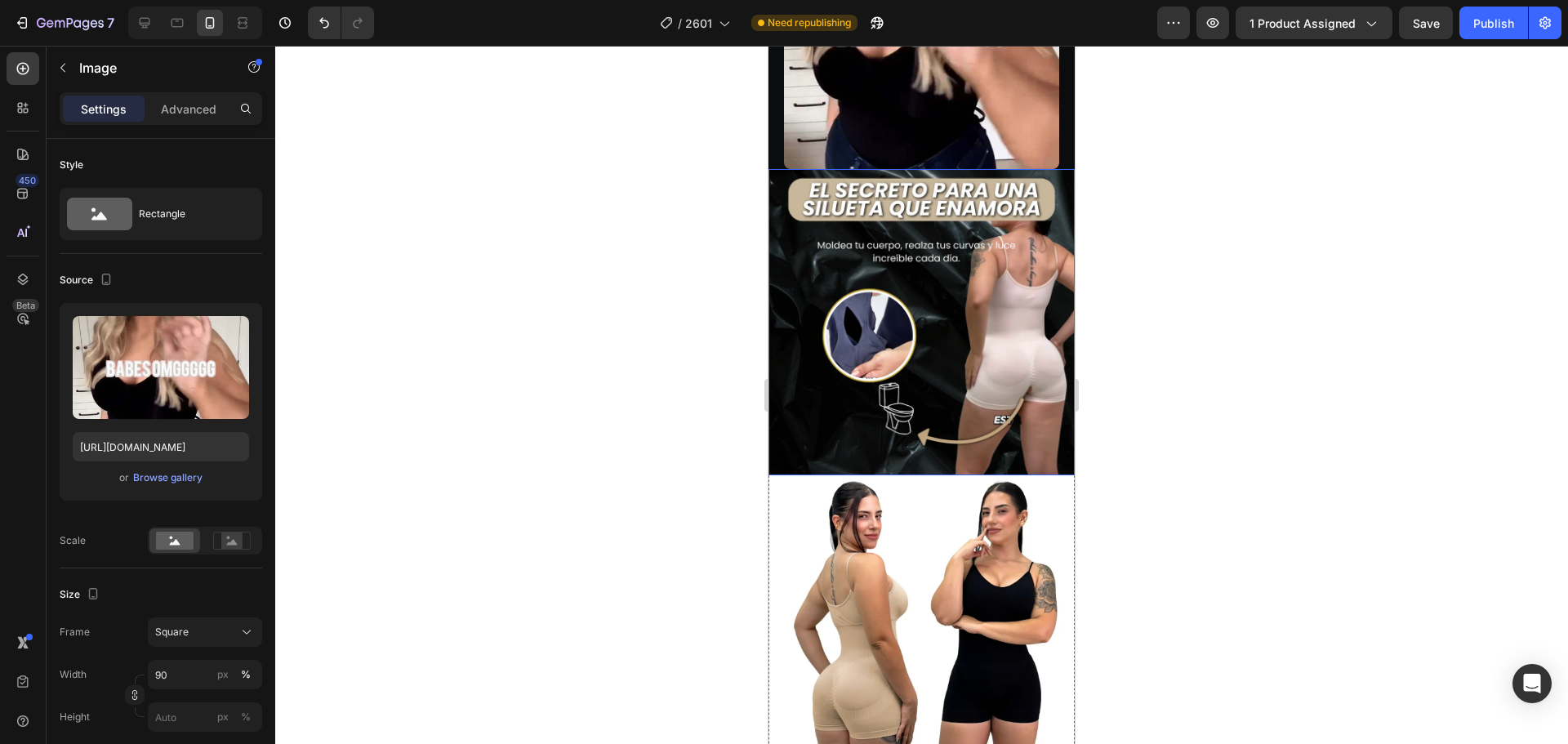
scroll to position [899, 0]
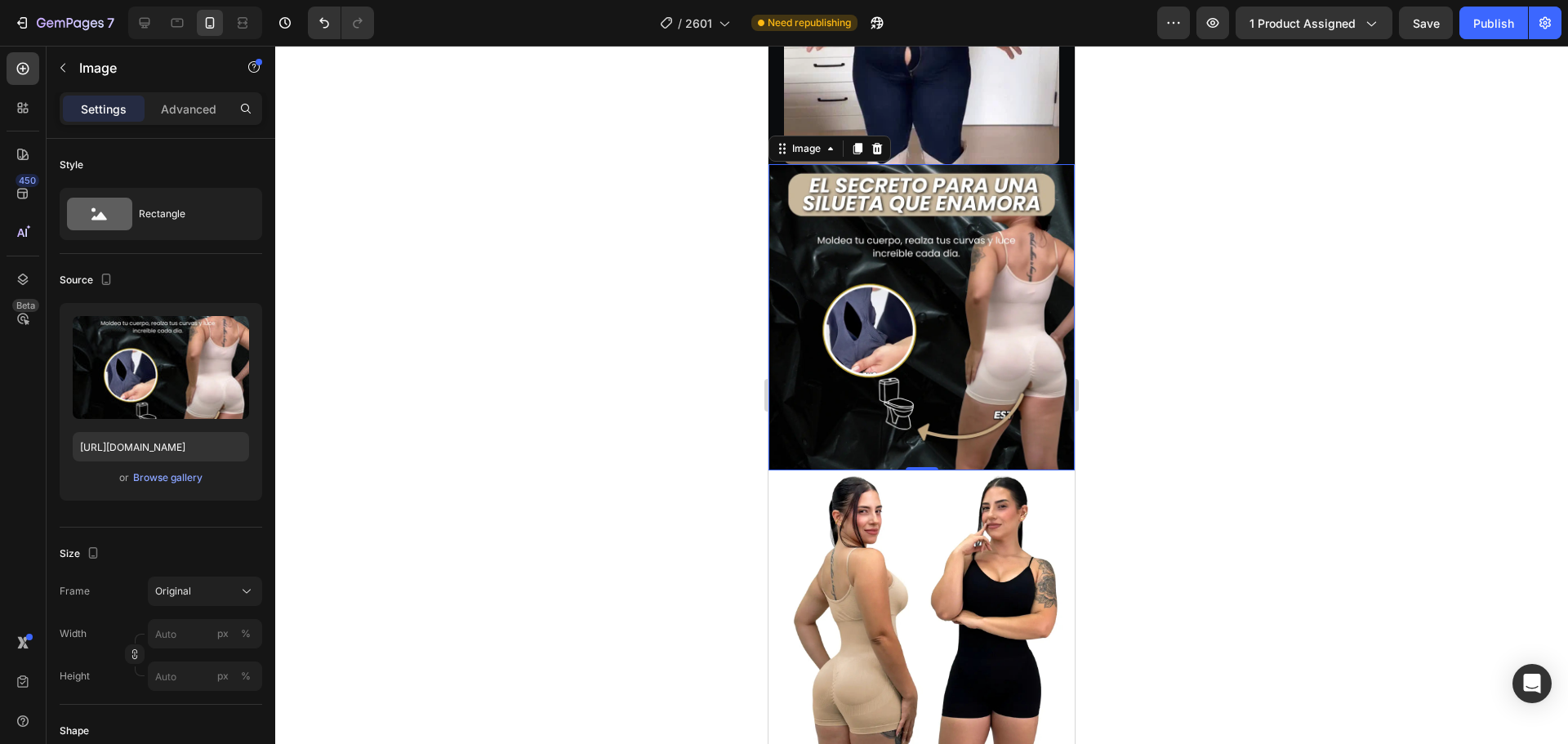
click at [954, 325] on img at bounding box center [921, 317] width 307 height 307
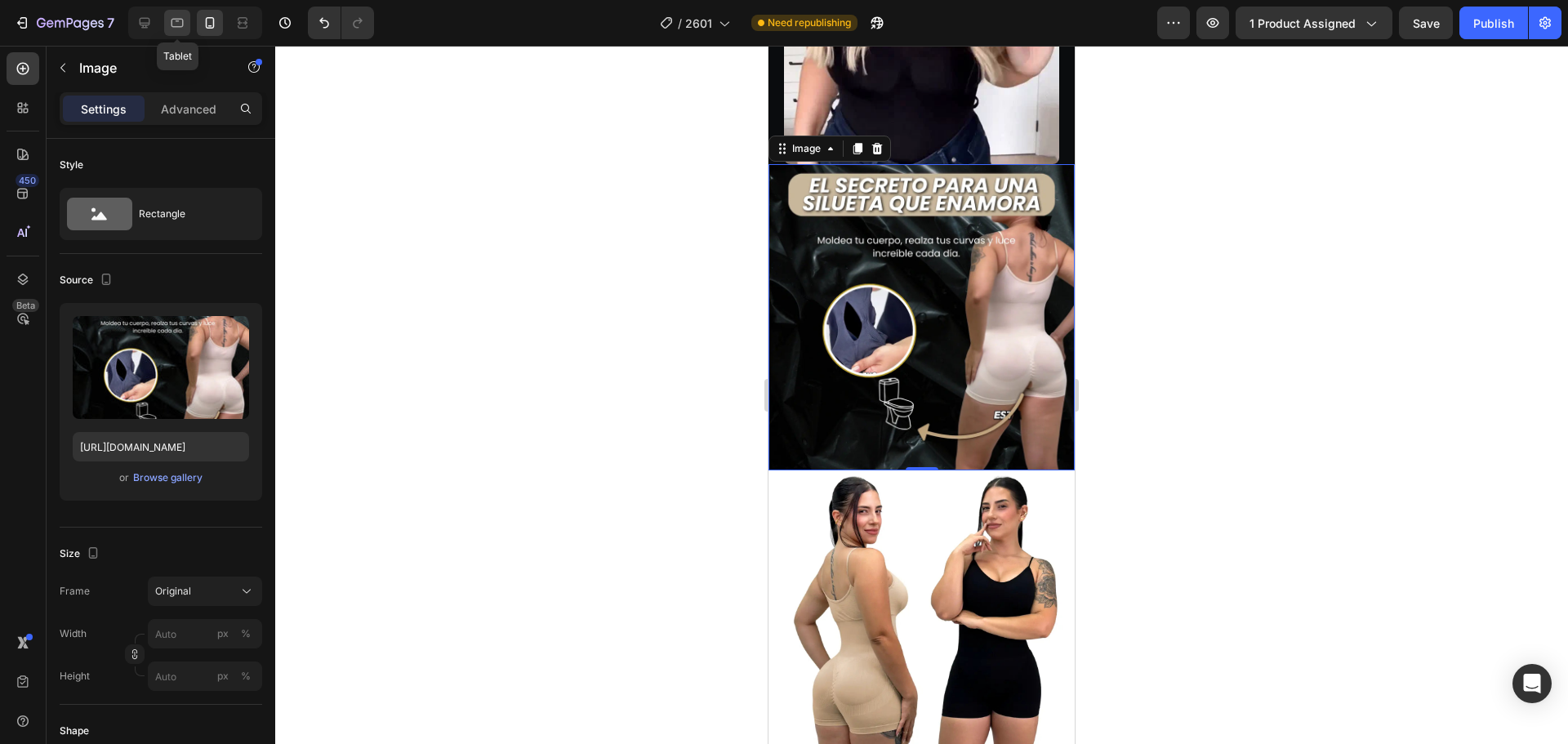
click at [177, 26] on icon at bounding box center [178, 23] width 12 height 9
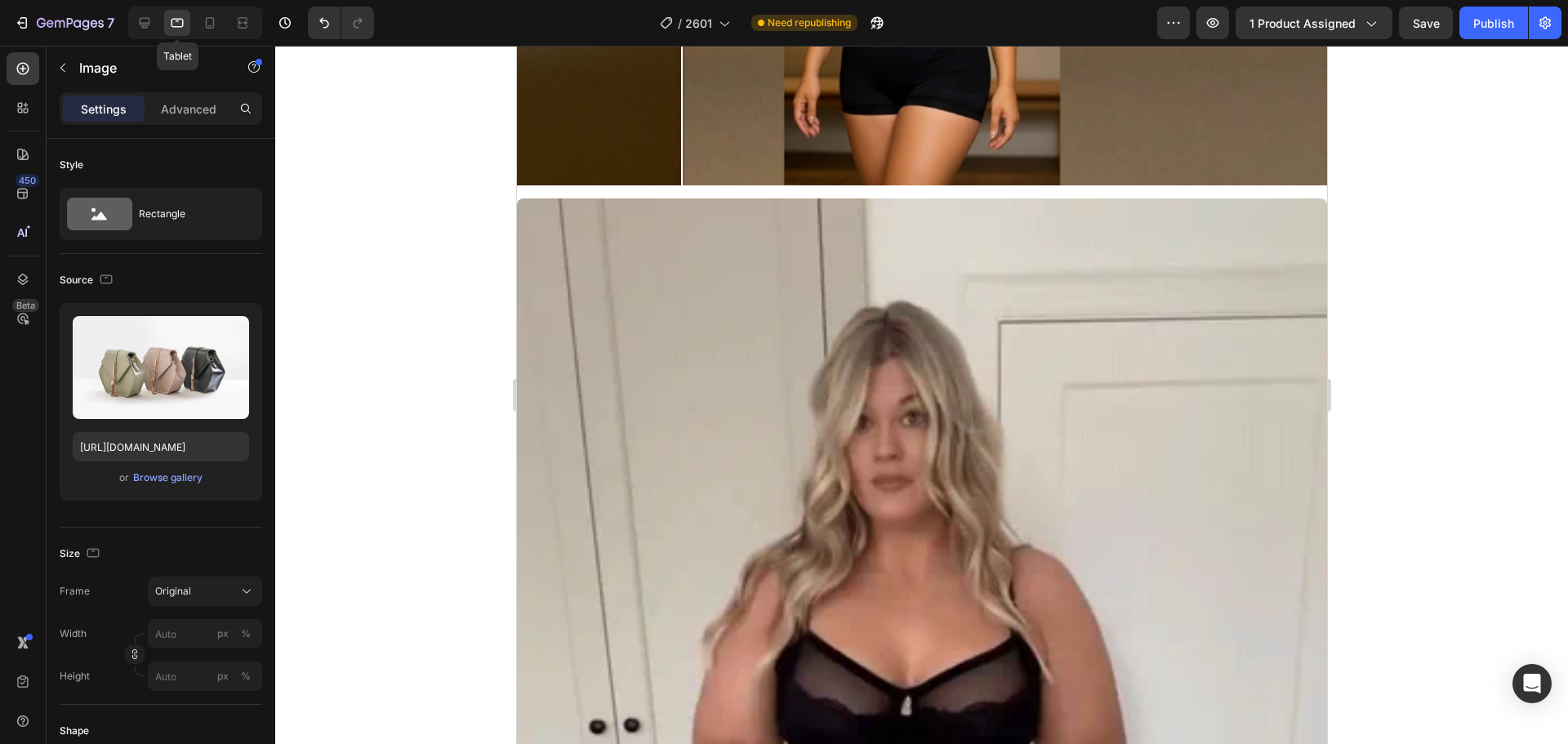
scroll to position [1066, 0]
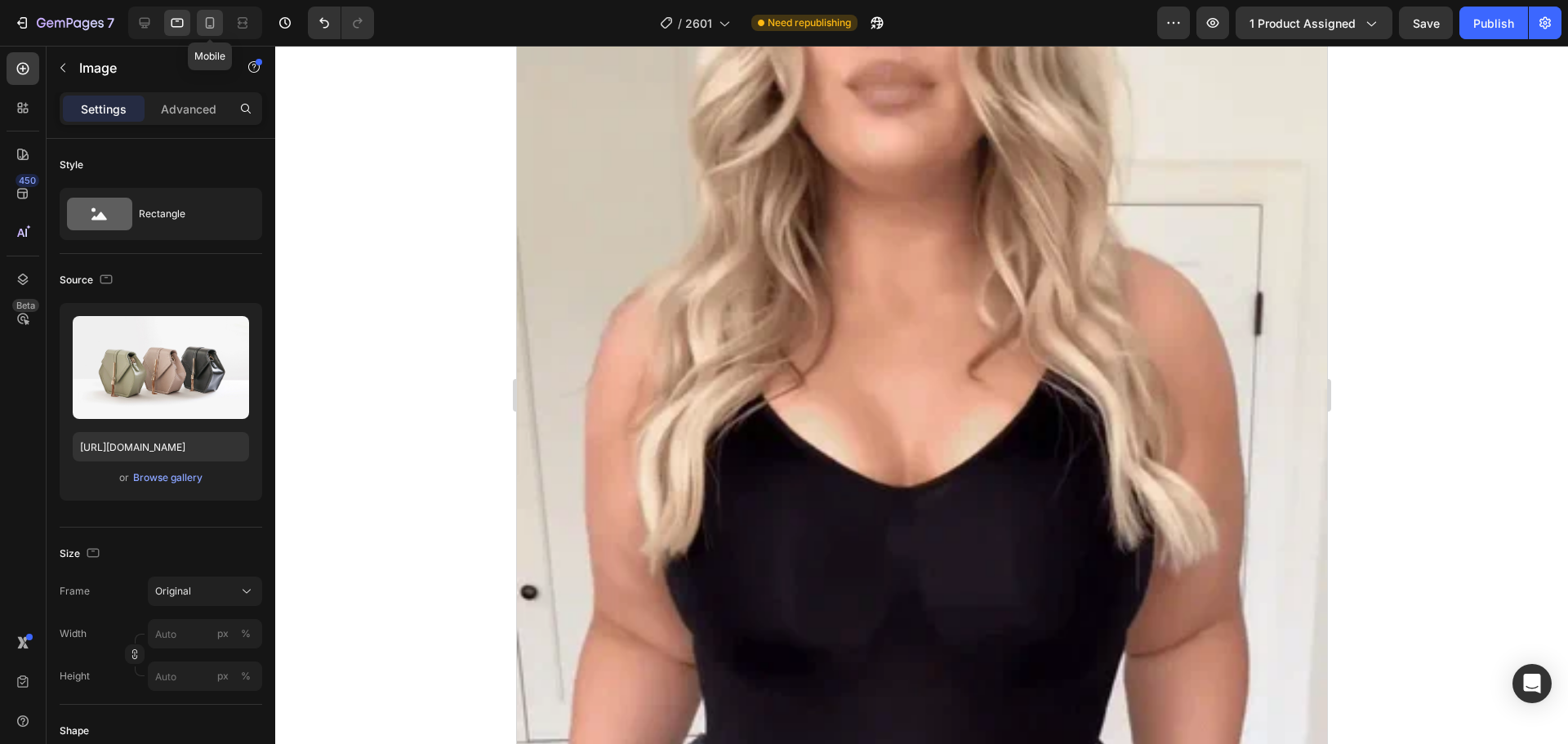
click at [208, 26] on icon at bounding box center [209, 22] width 16 height 16
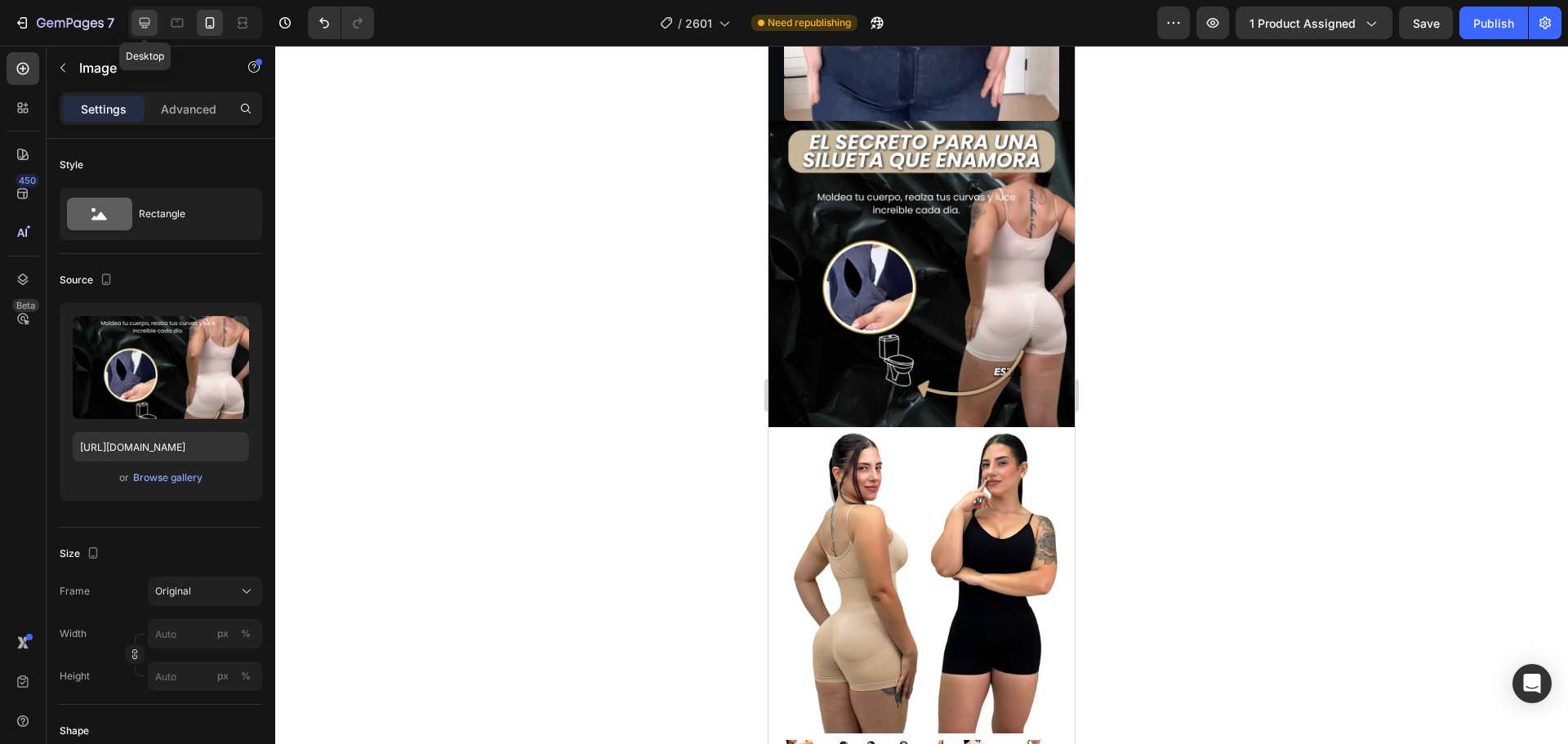
click at [144, 23] on icon at bounding box center [144, 23] width 10 height 10
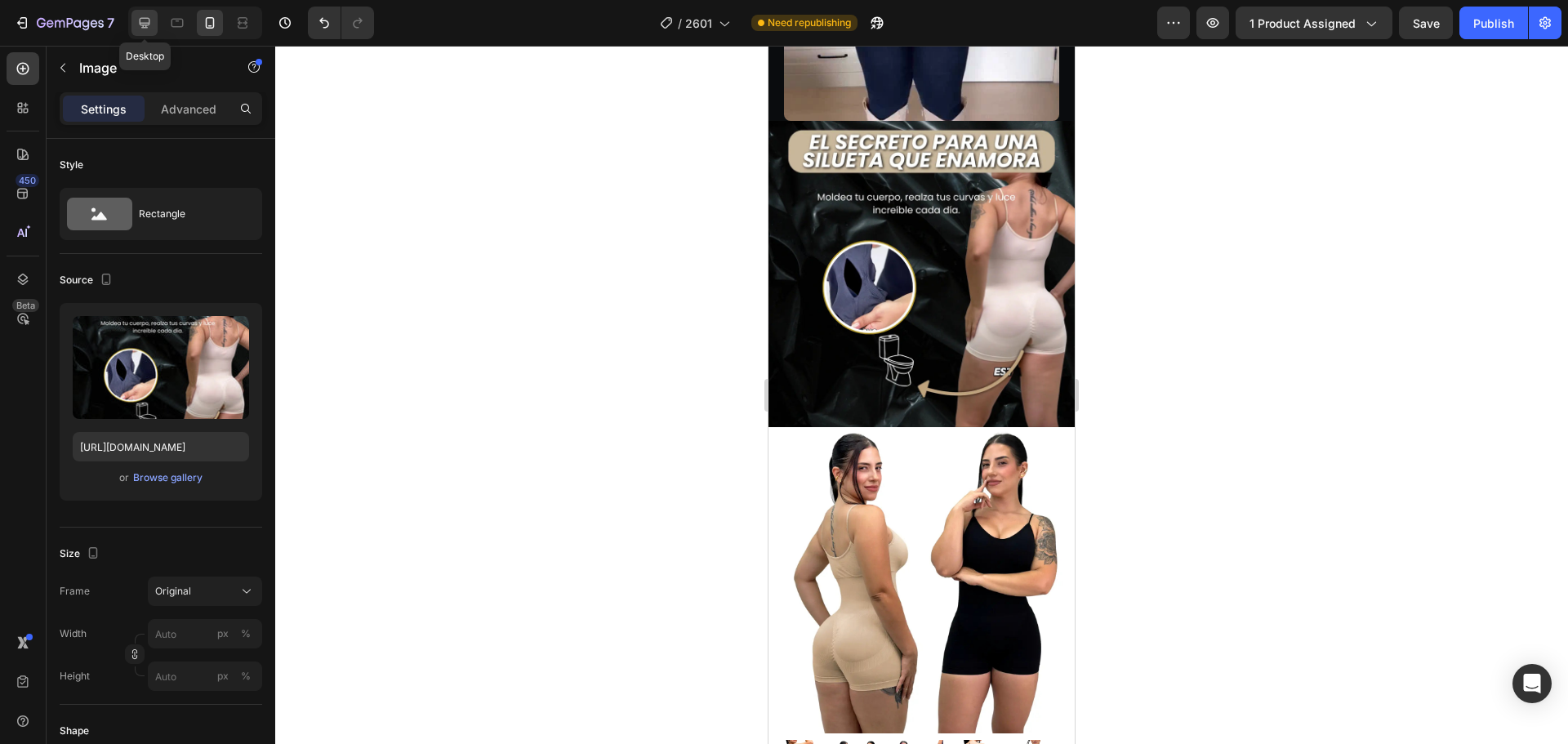
type input "[URL][DOMAIN_NAME]"
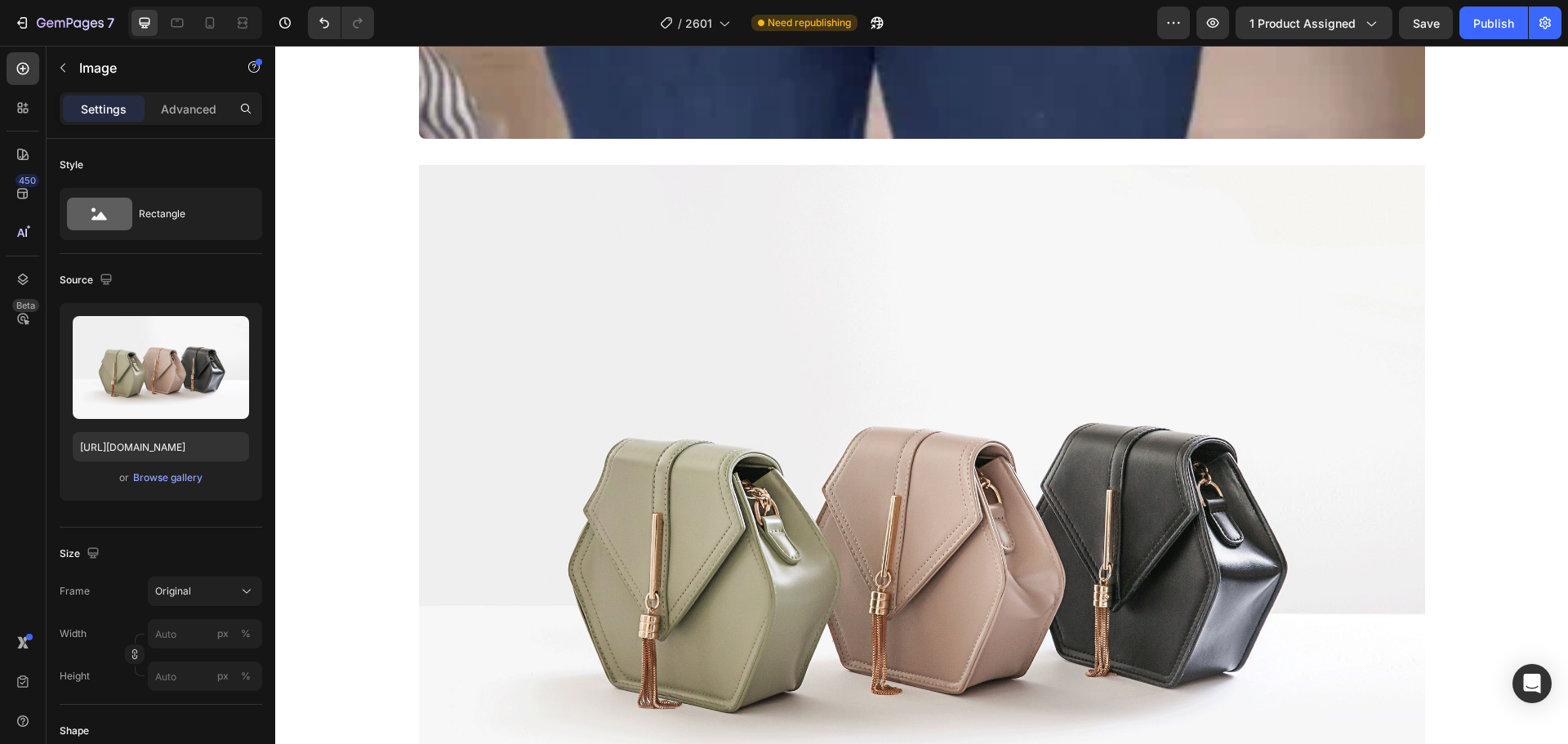
scroll to position [2859, 0]
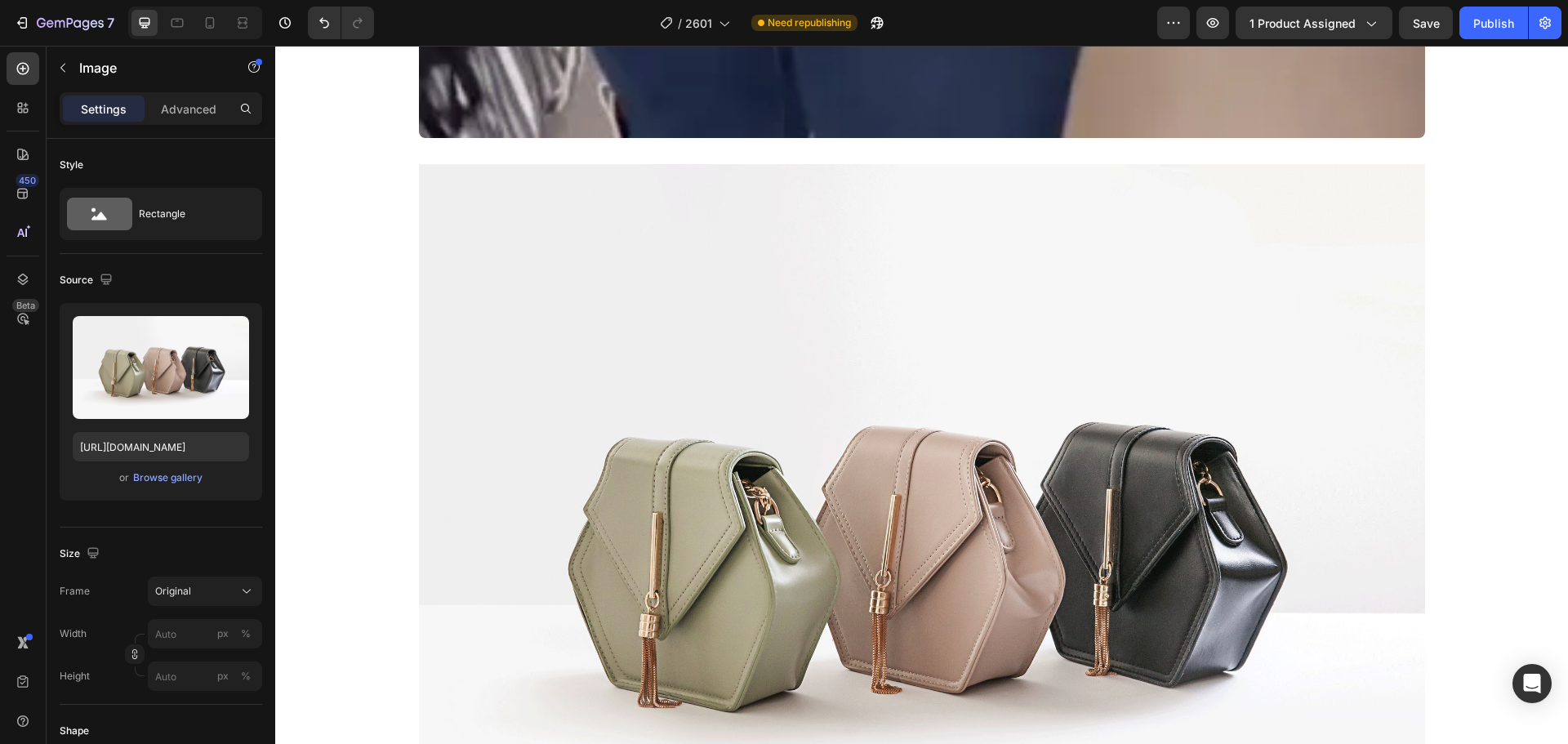
click at [804, 360] on img at bounding box center [921, 541] width 1006 height 754
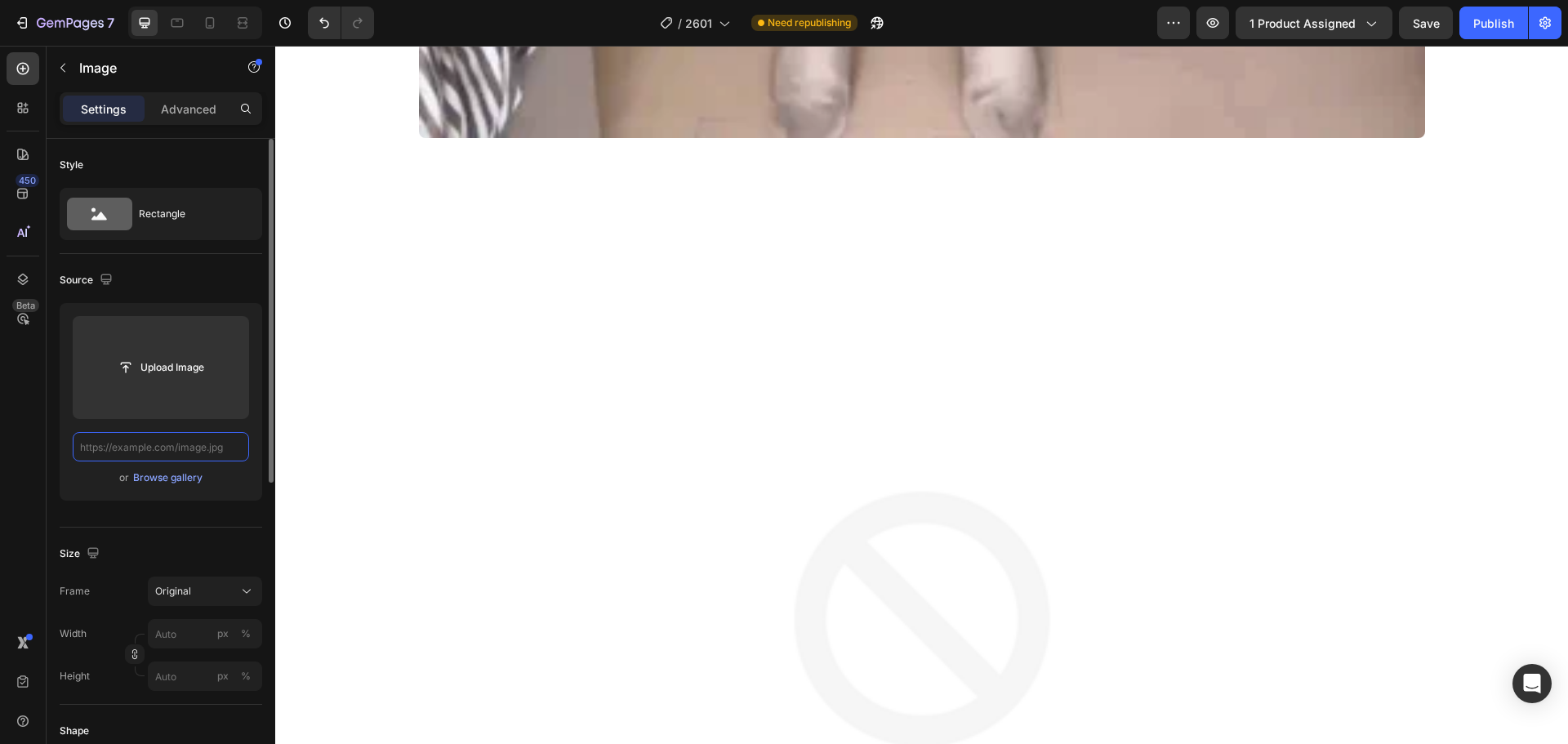
paste input "[URL][DOMAIN_NAME]"
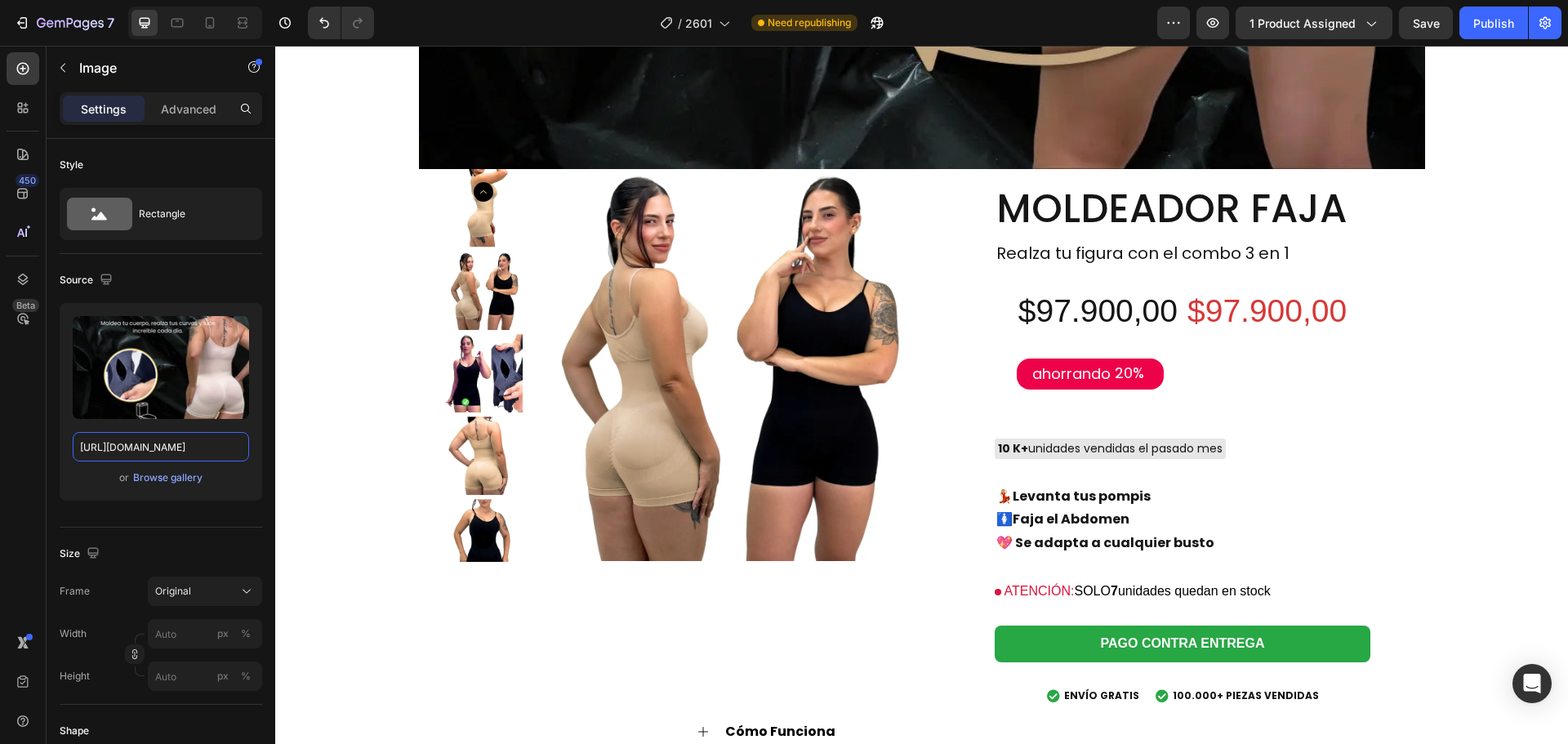
scroll to position [4002, 0]
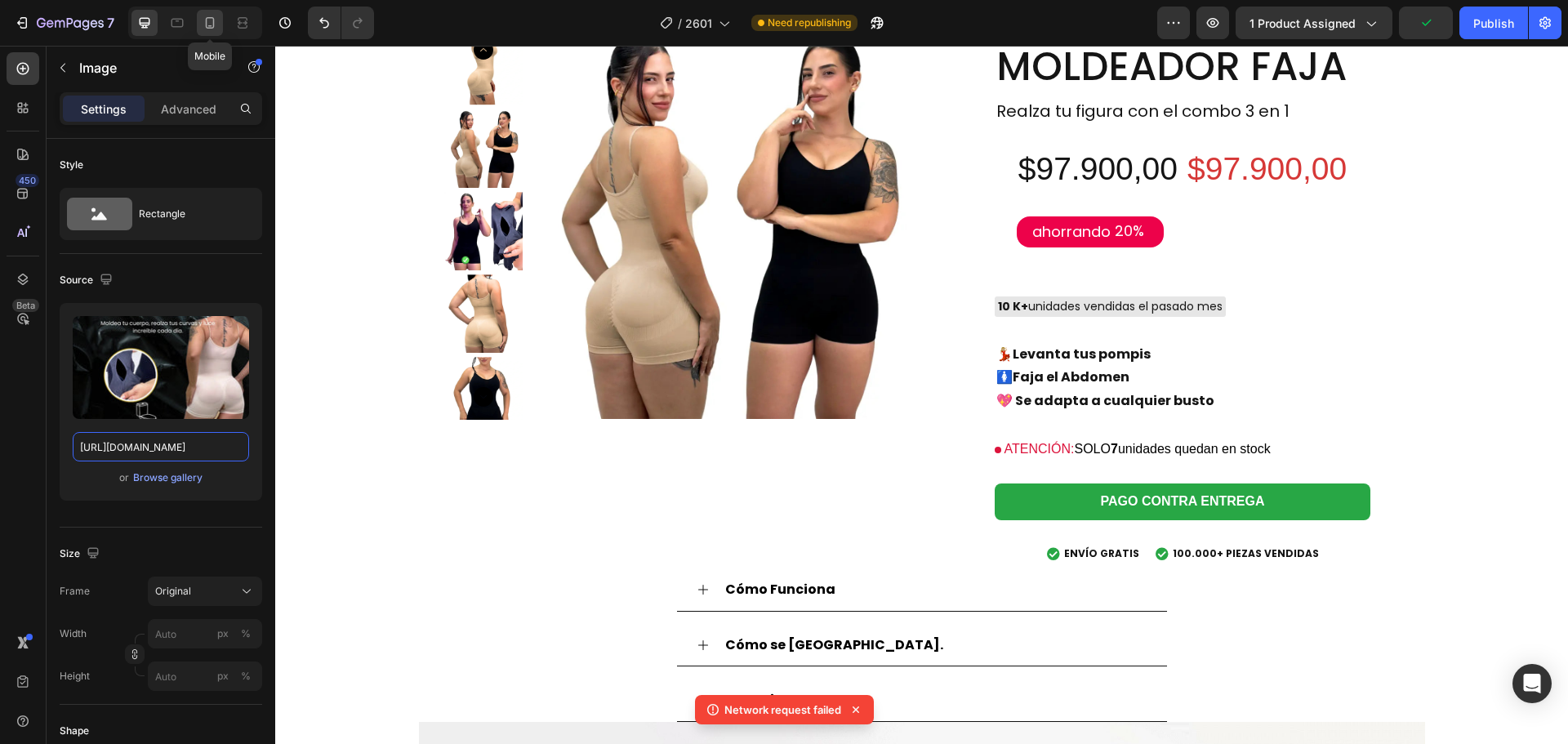
type input "[URL][DOMAIN_NAME]"
click at [203, 26] on icon at bounding box center [209, 22] width 16 height 16
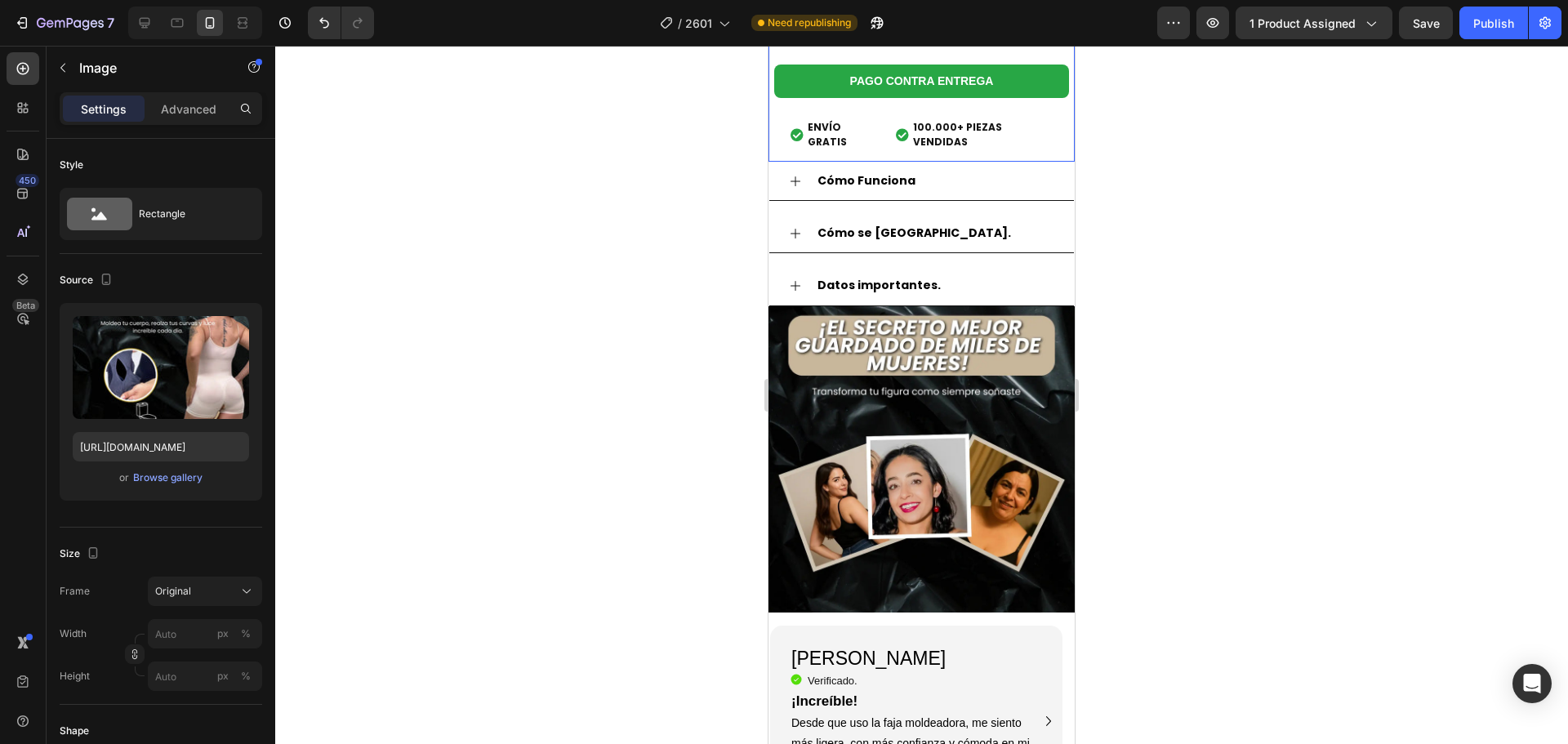
scroll to position [4063, 0]
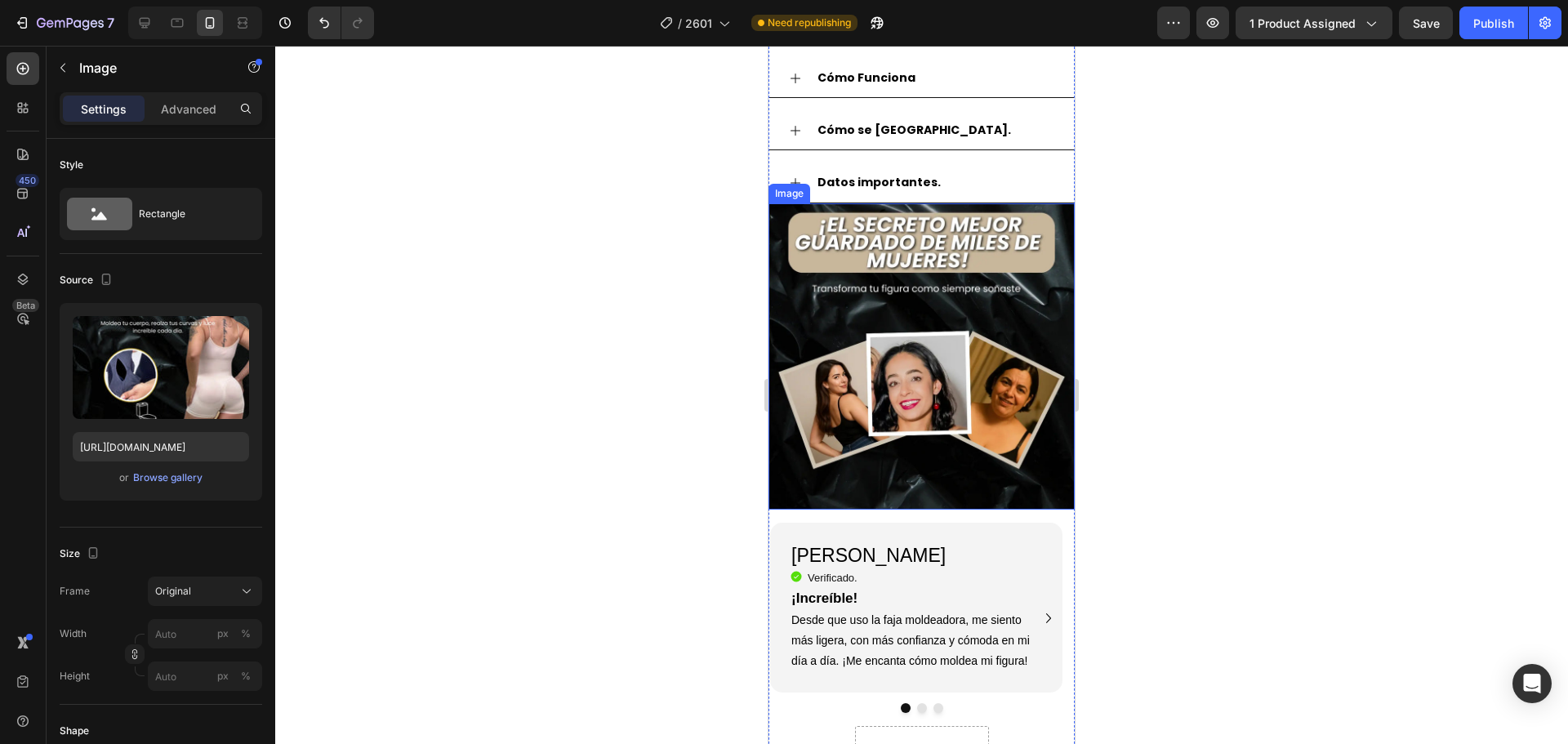
click at [877, 373] on img at bounding box center [921, 356] width 307 height 307
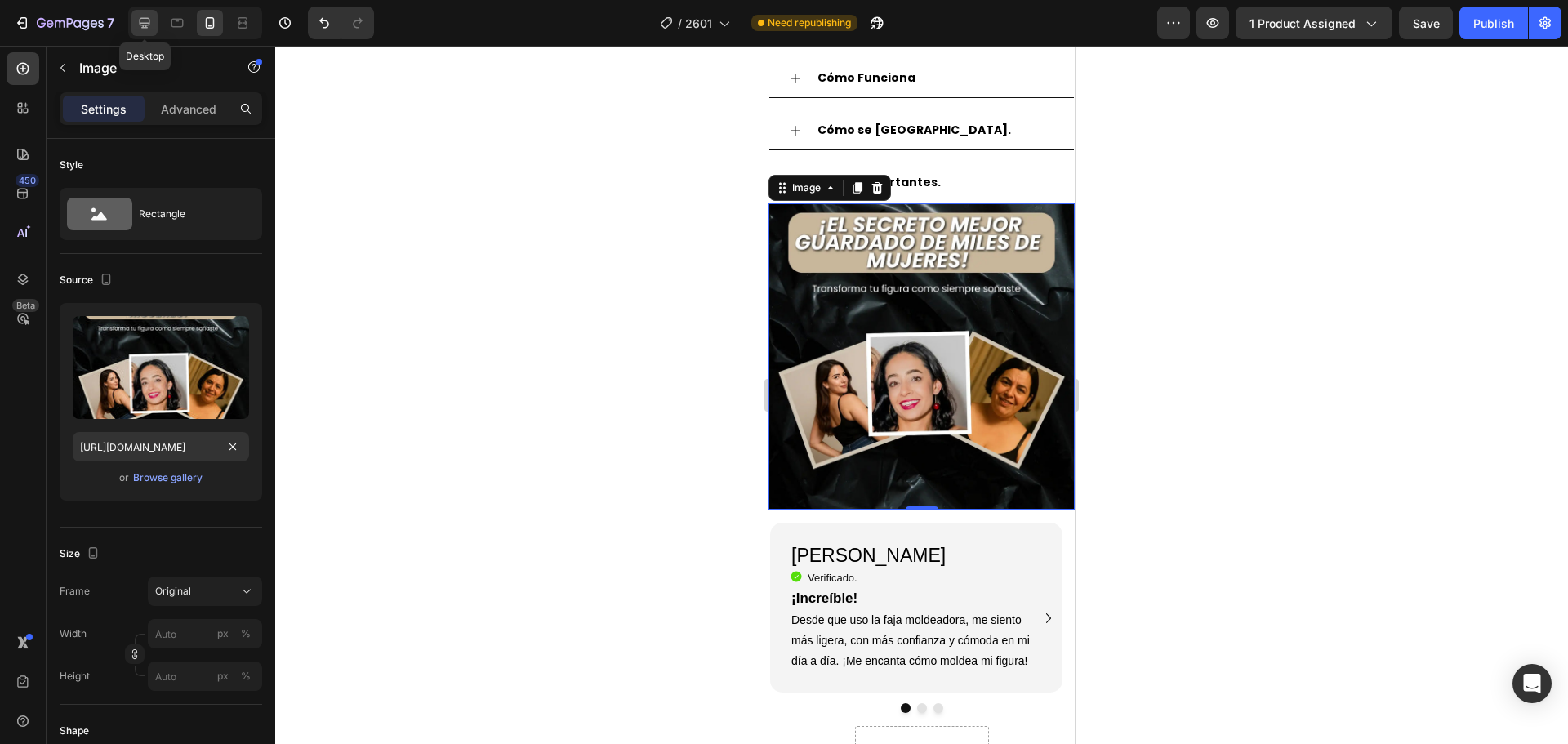
click at [138, 28] on icon at bounding box center [144, 22] width 16 height 16
type input "[URL][DOMAIN_NAME]"
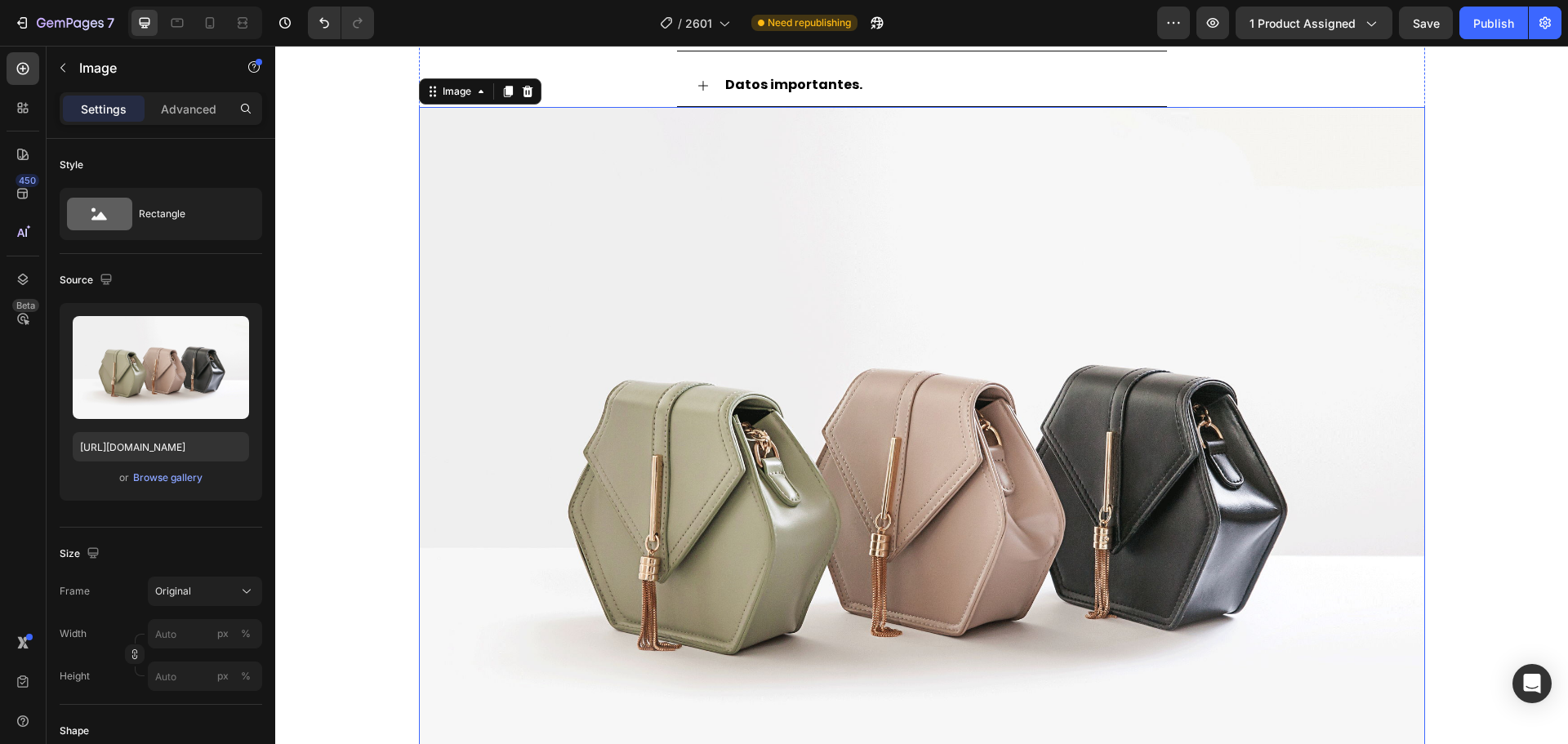
scroll to position [4696, 0]
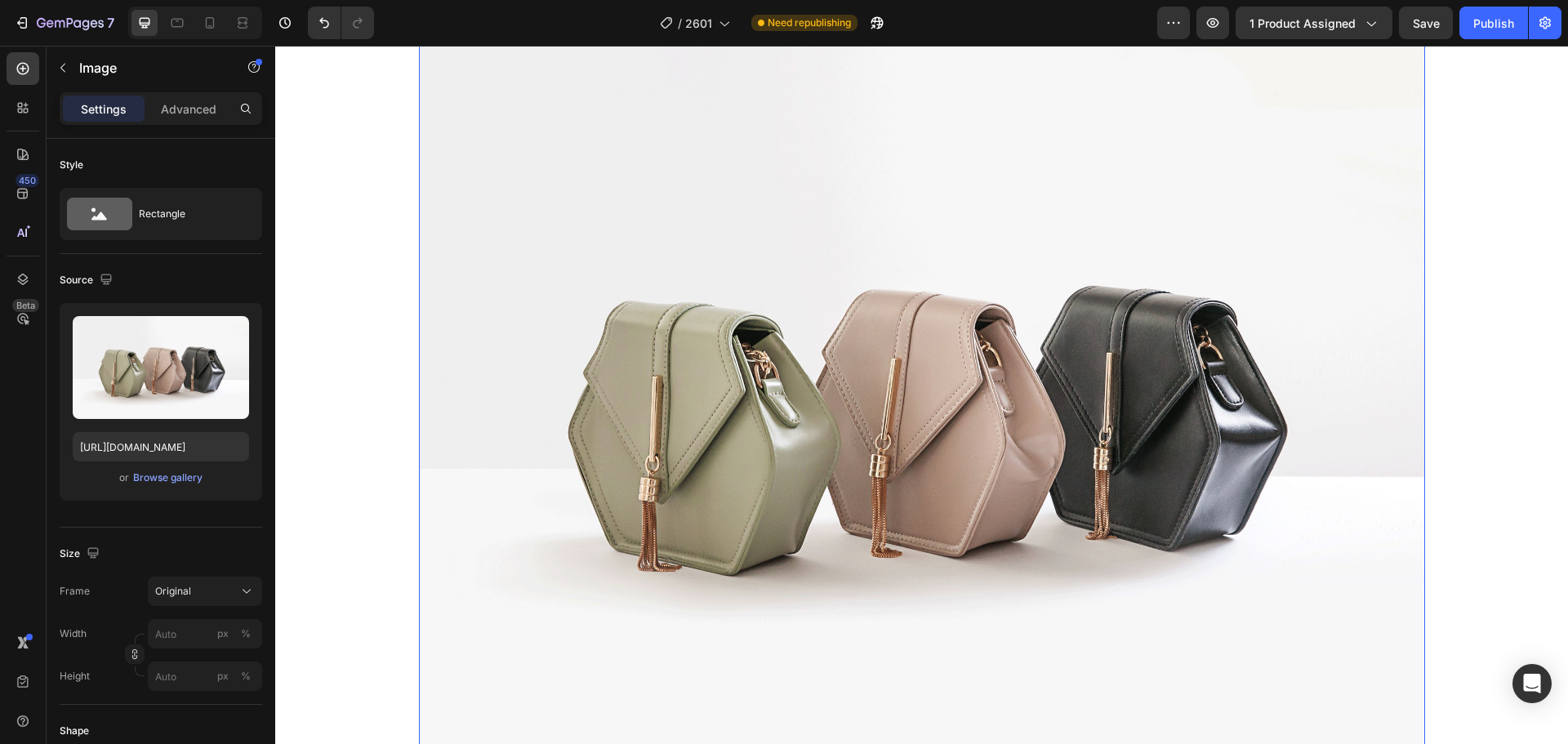
click at [763, 325] on img at bounding box center [921, 405] width 1006 height 754
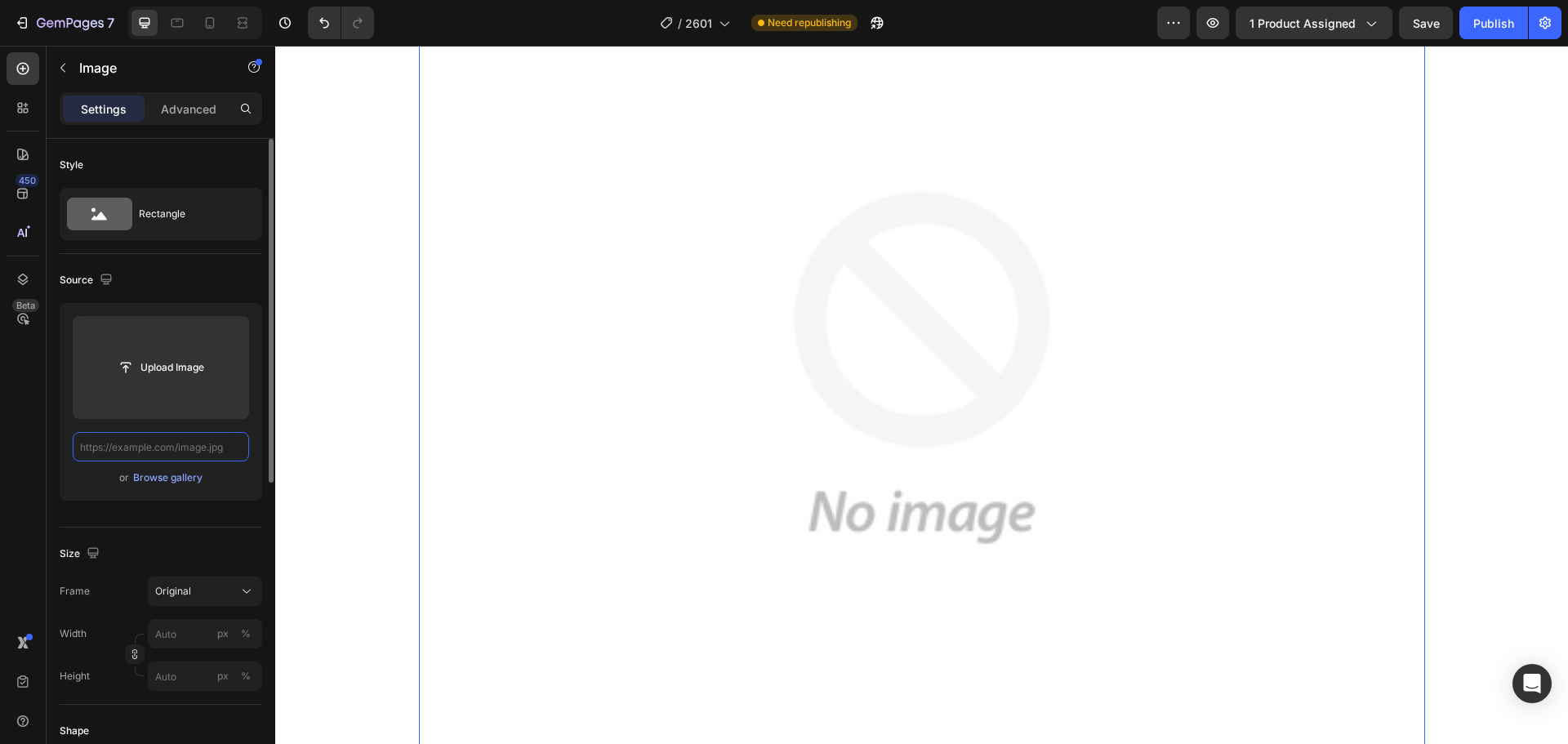
paste input "[URL][DOMAIN_NAME]"
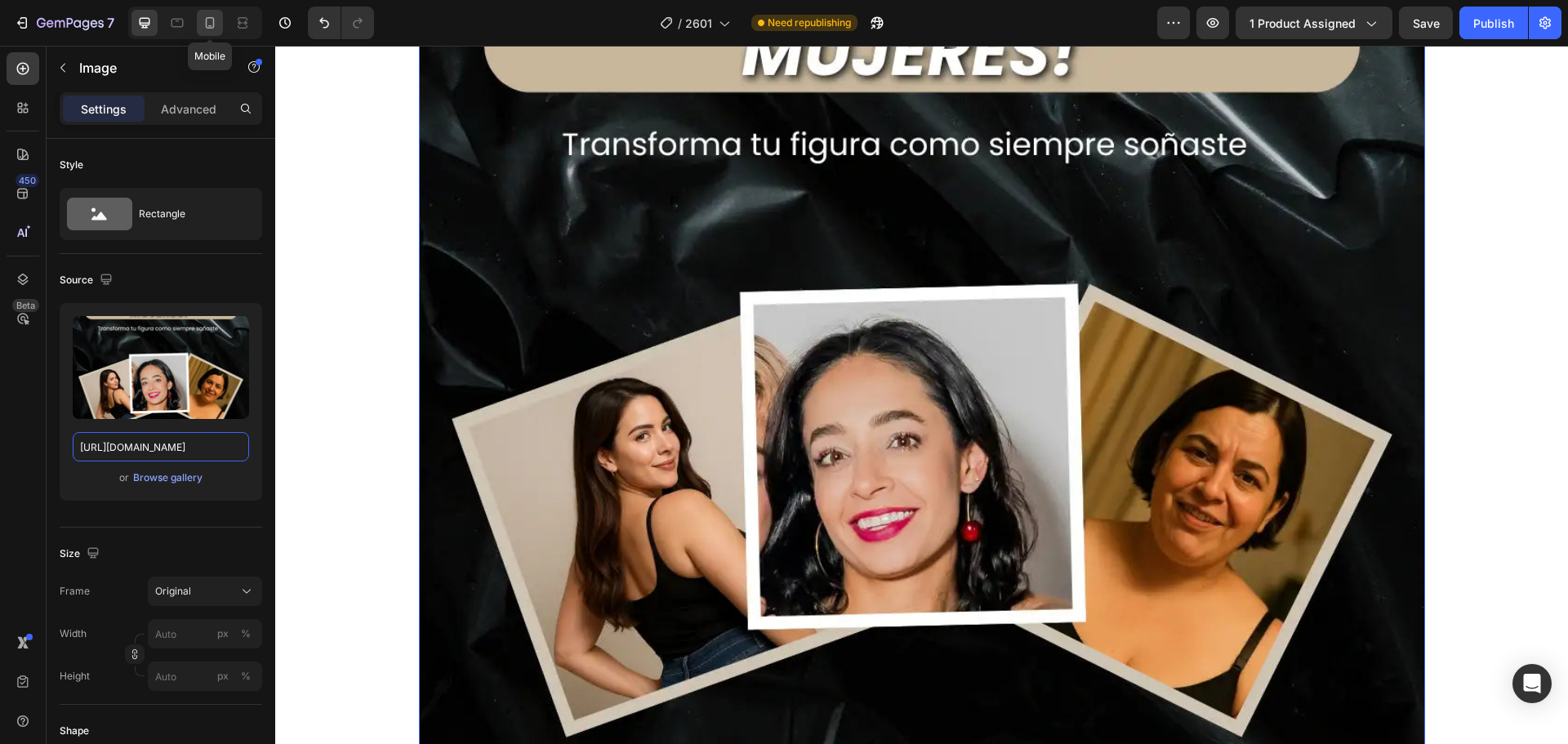
type input "[URL][DOMAIN_NAME]"
click at [208, 26] on icon at bounding box center [209, 22] width 16 height 16
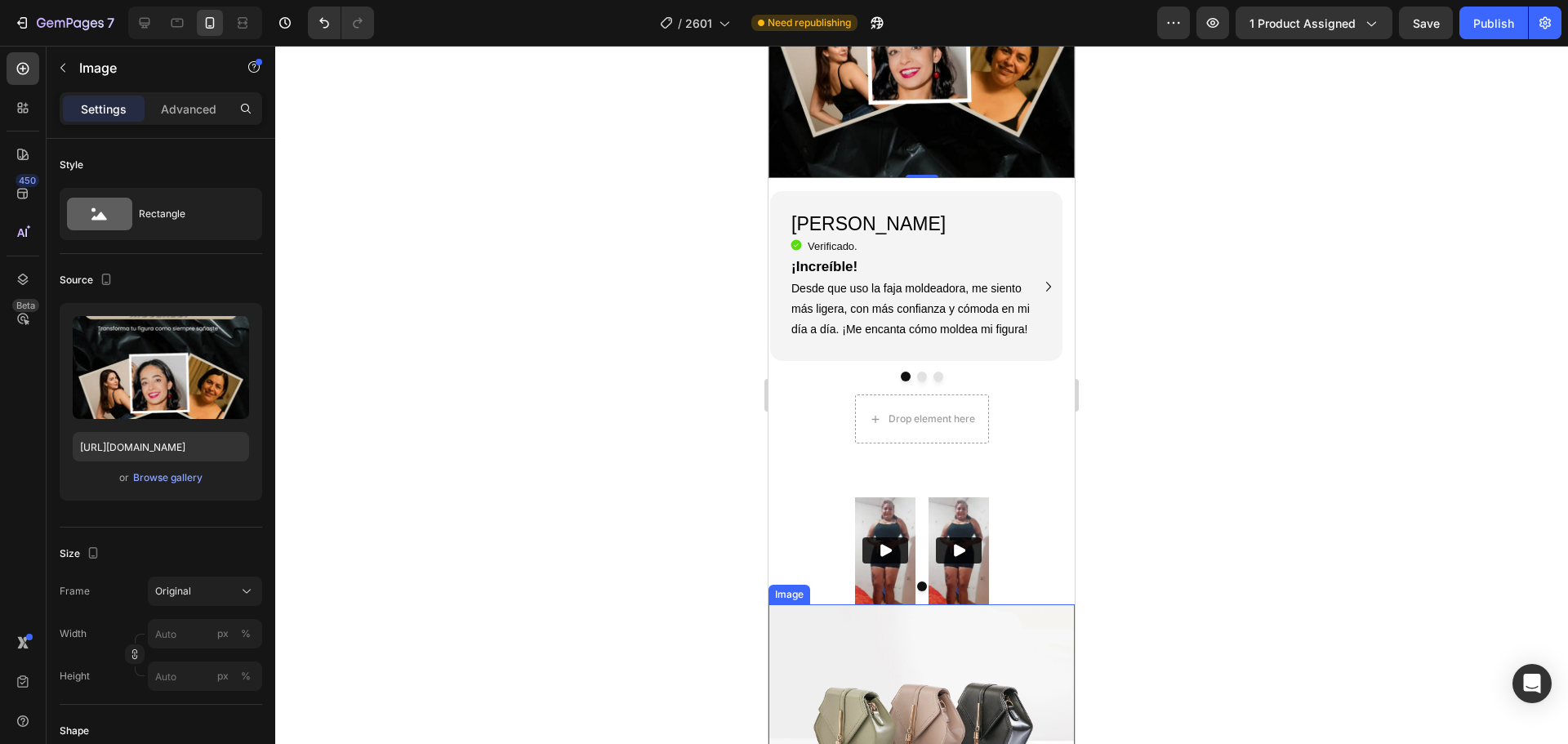
scroll to position [4485, 0]
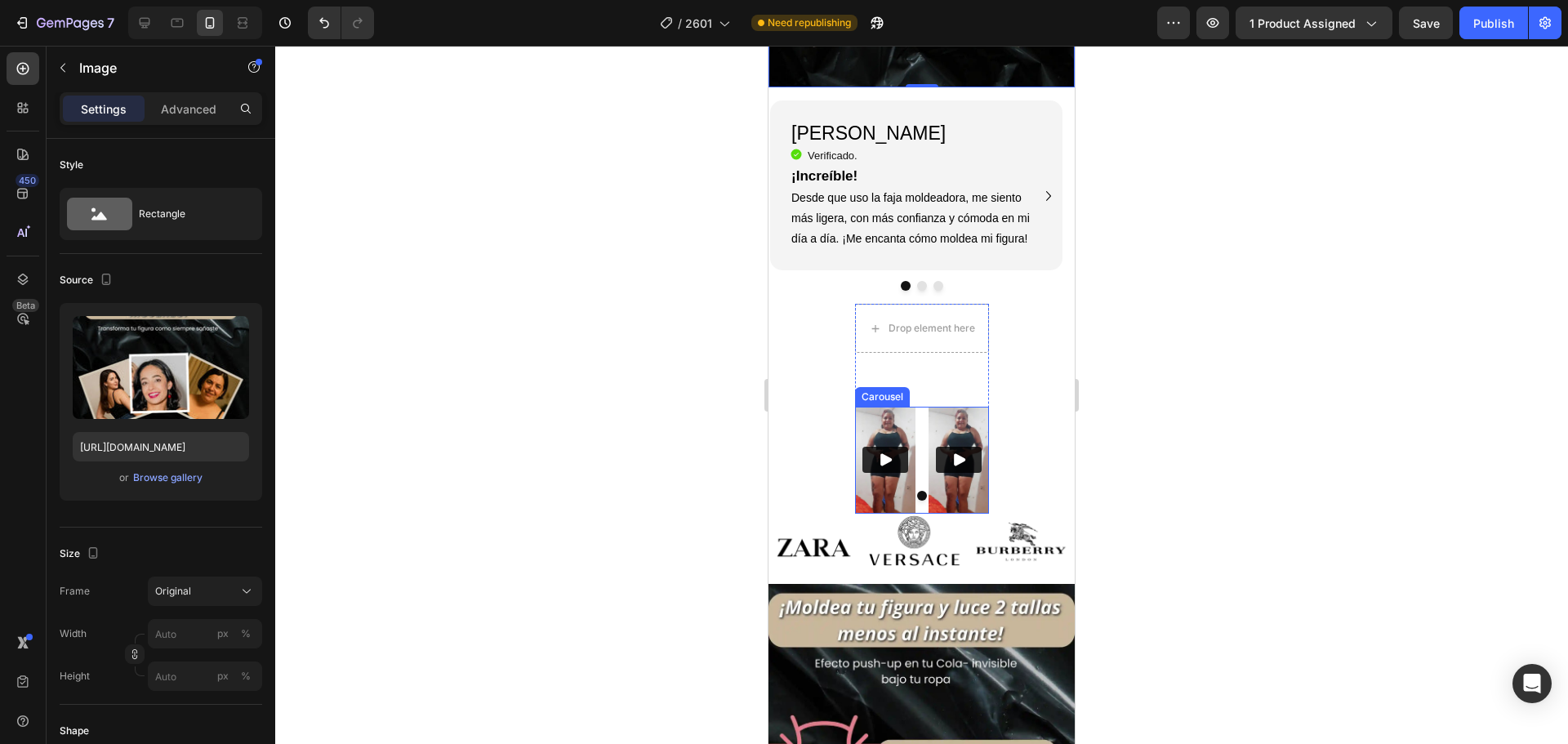
click at [882, 491] on div at bounding box center [921, 495] width 134 height 9
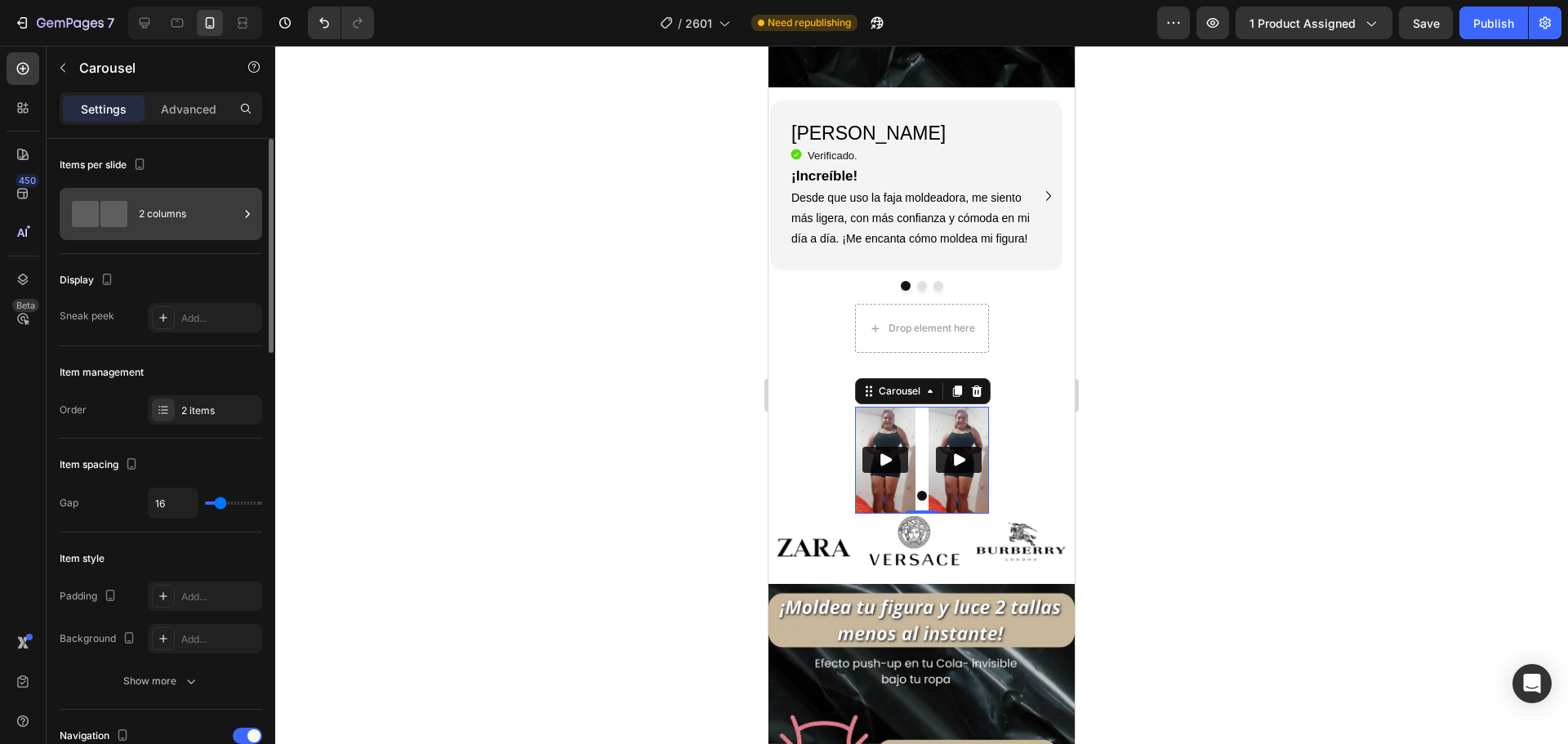
click at [132, 231] on div at bounding box center [99, 214] width 65 height 38
click at [169, 109] on p "Advanced" at bounding box center [188, 109] width 56 height 17
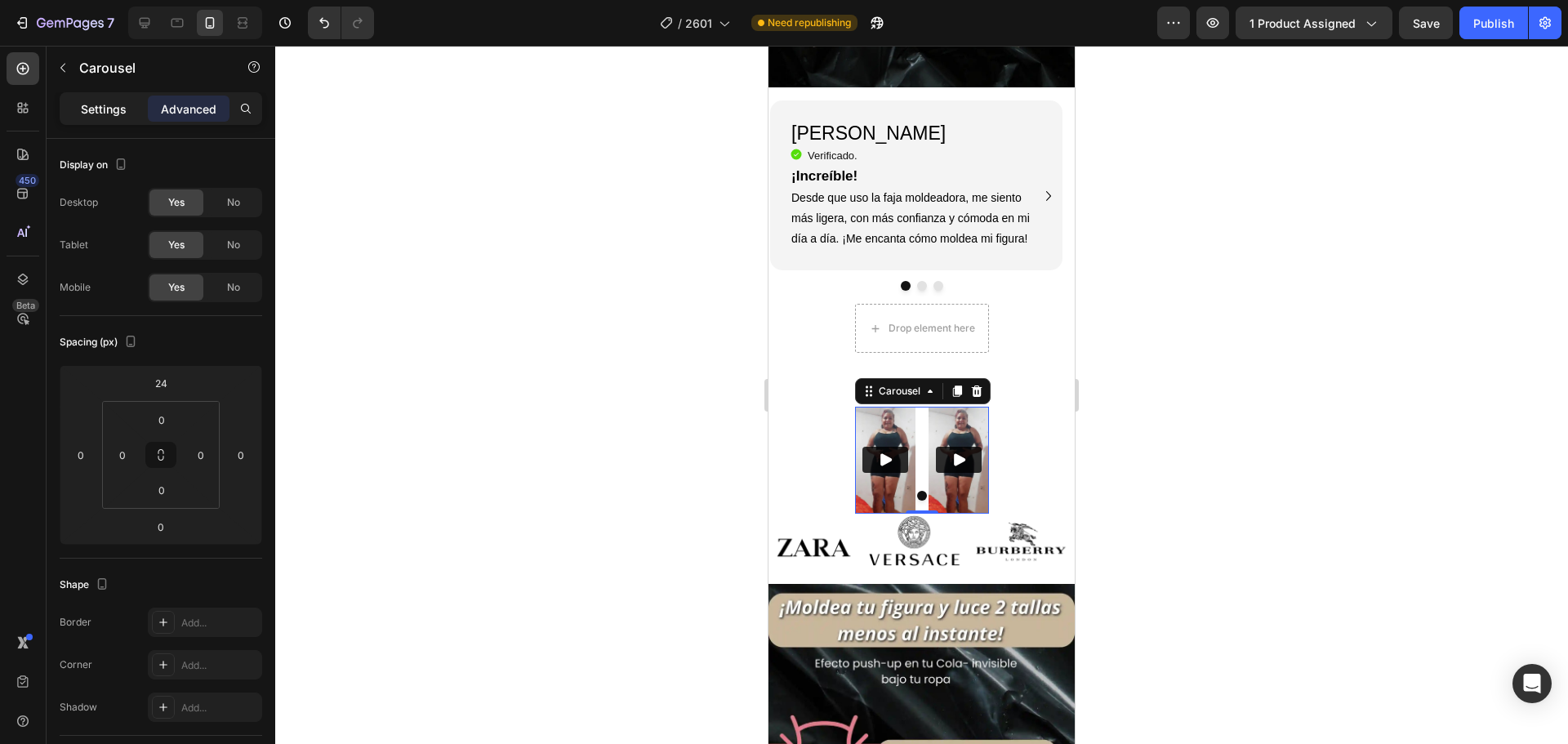
click at [114, 114] on p "Settings" at bounding box center [104, 109] width 46 height 17
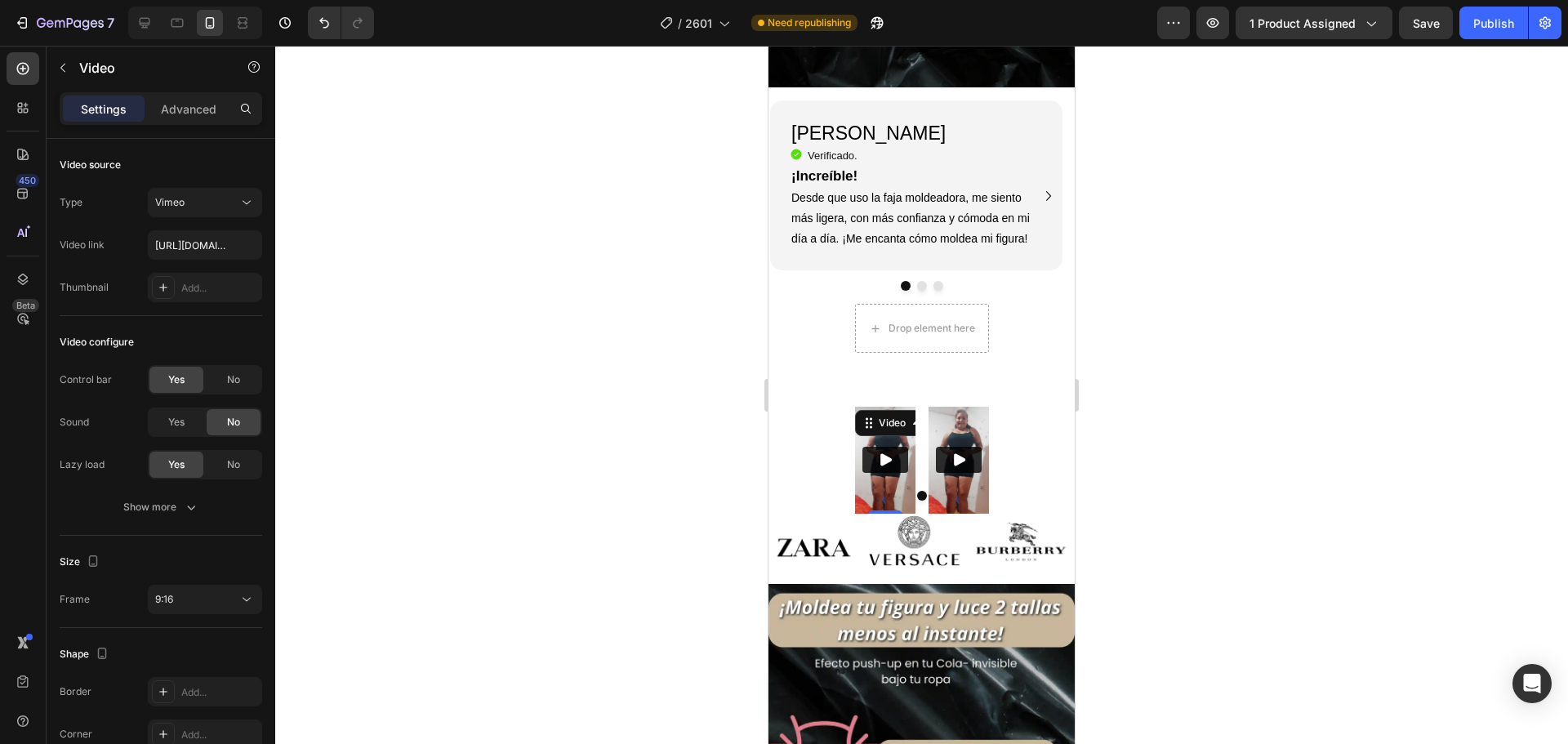
click at [892, 407] on div "Video 0" at bounding box center [885, 460] width 61 height 108
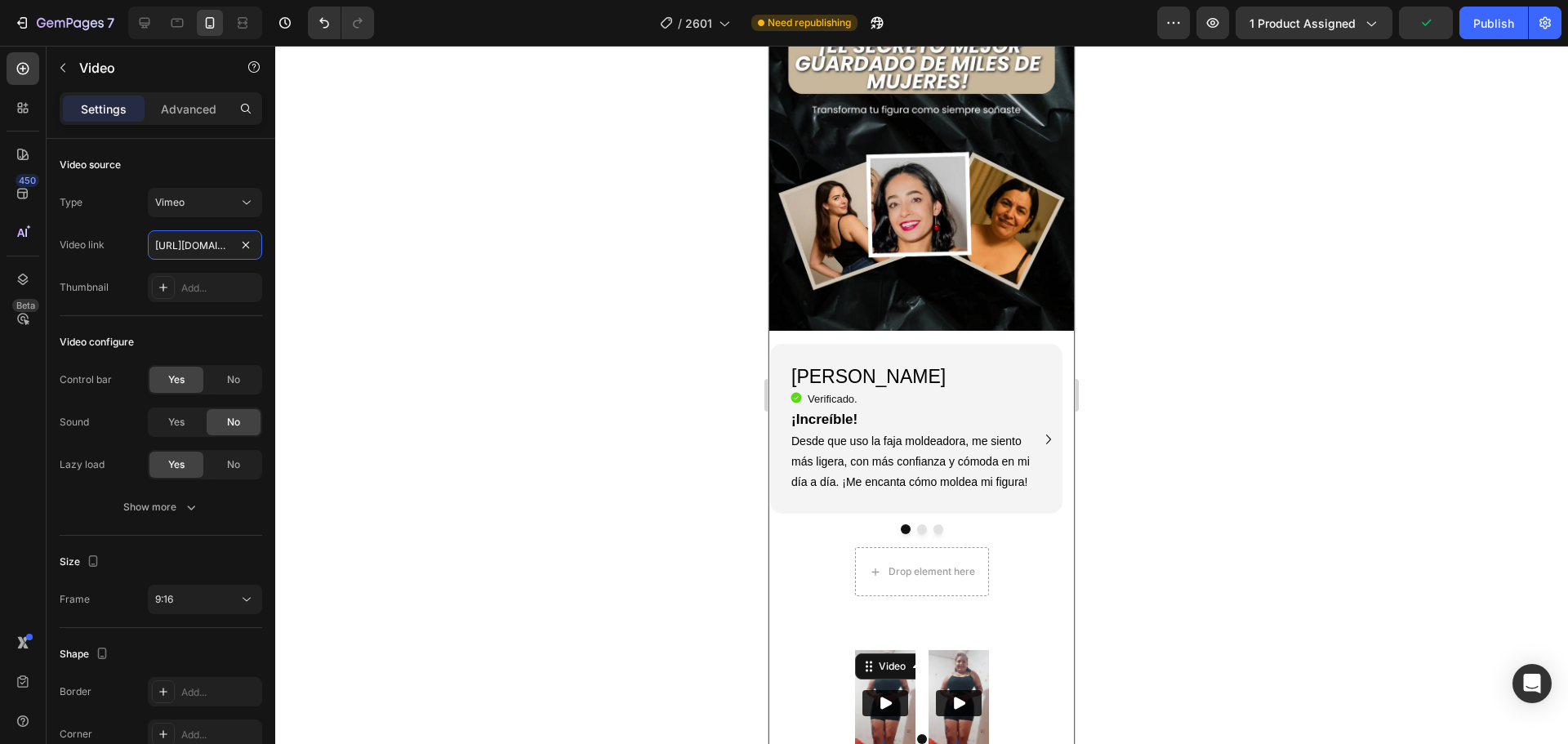
scroll to position [4241, 0]
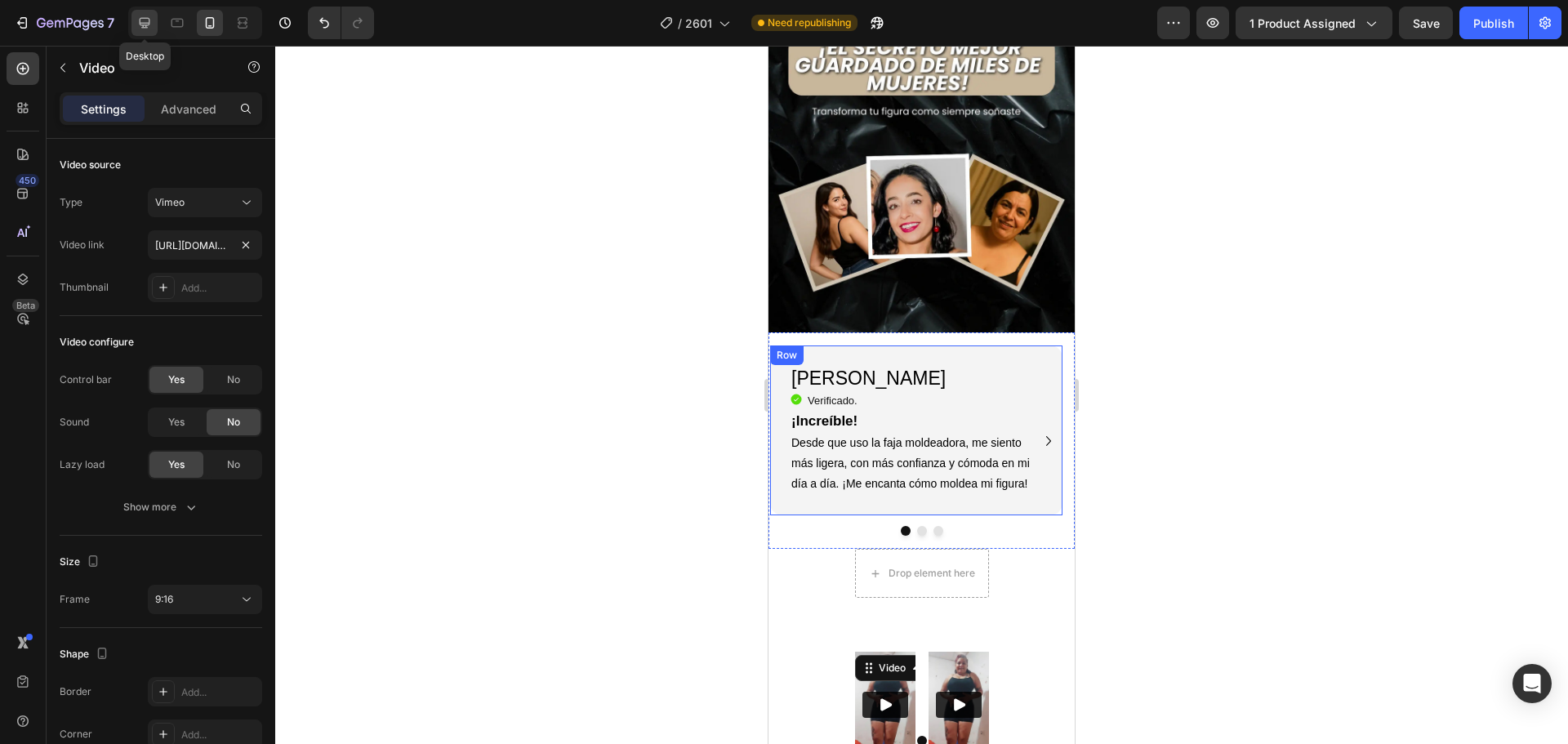
click at [142, 25] on icon at bounding box center [144, 23] width 10 height 10
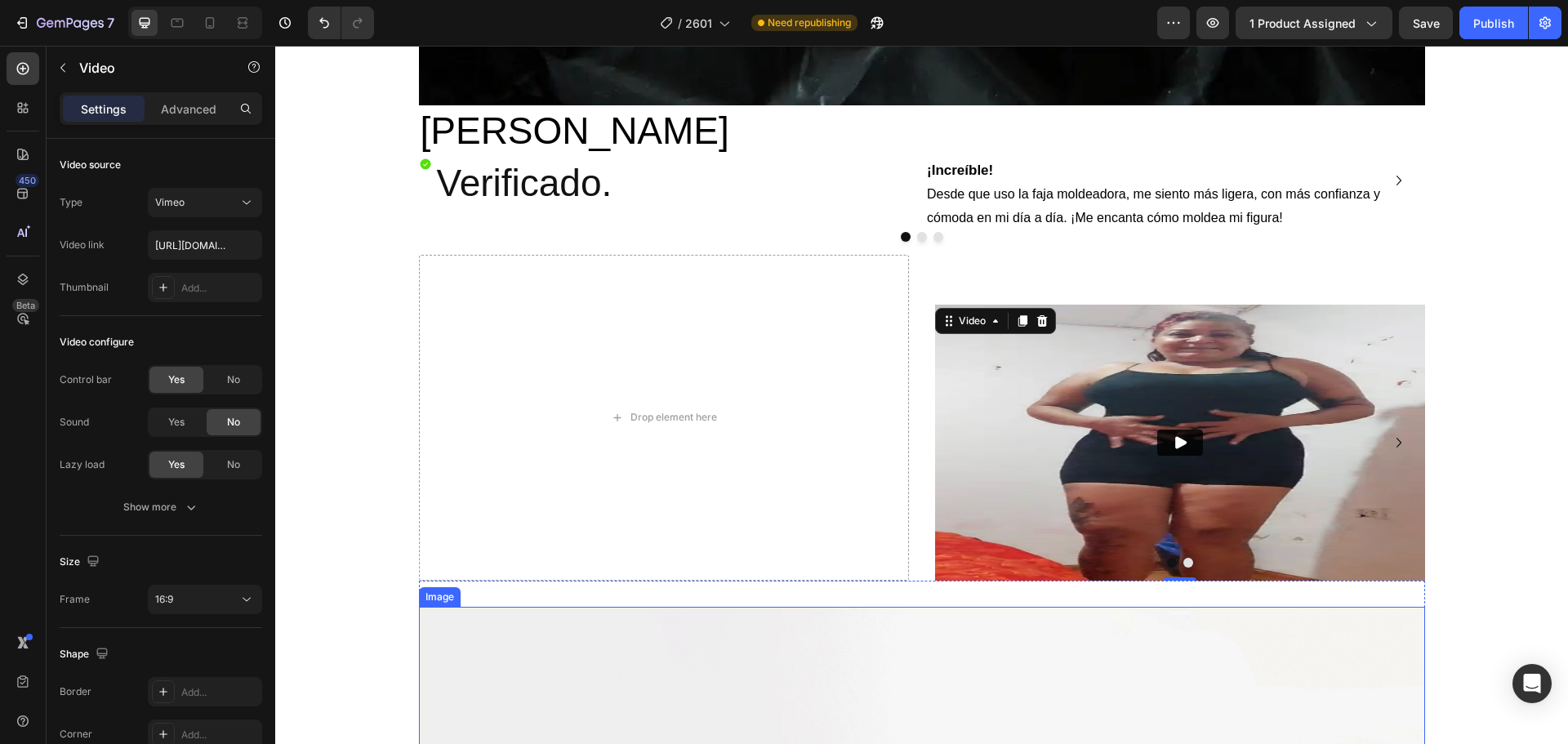
scroll to position [5581, 0]
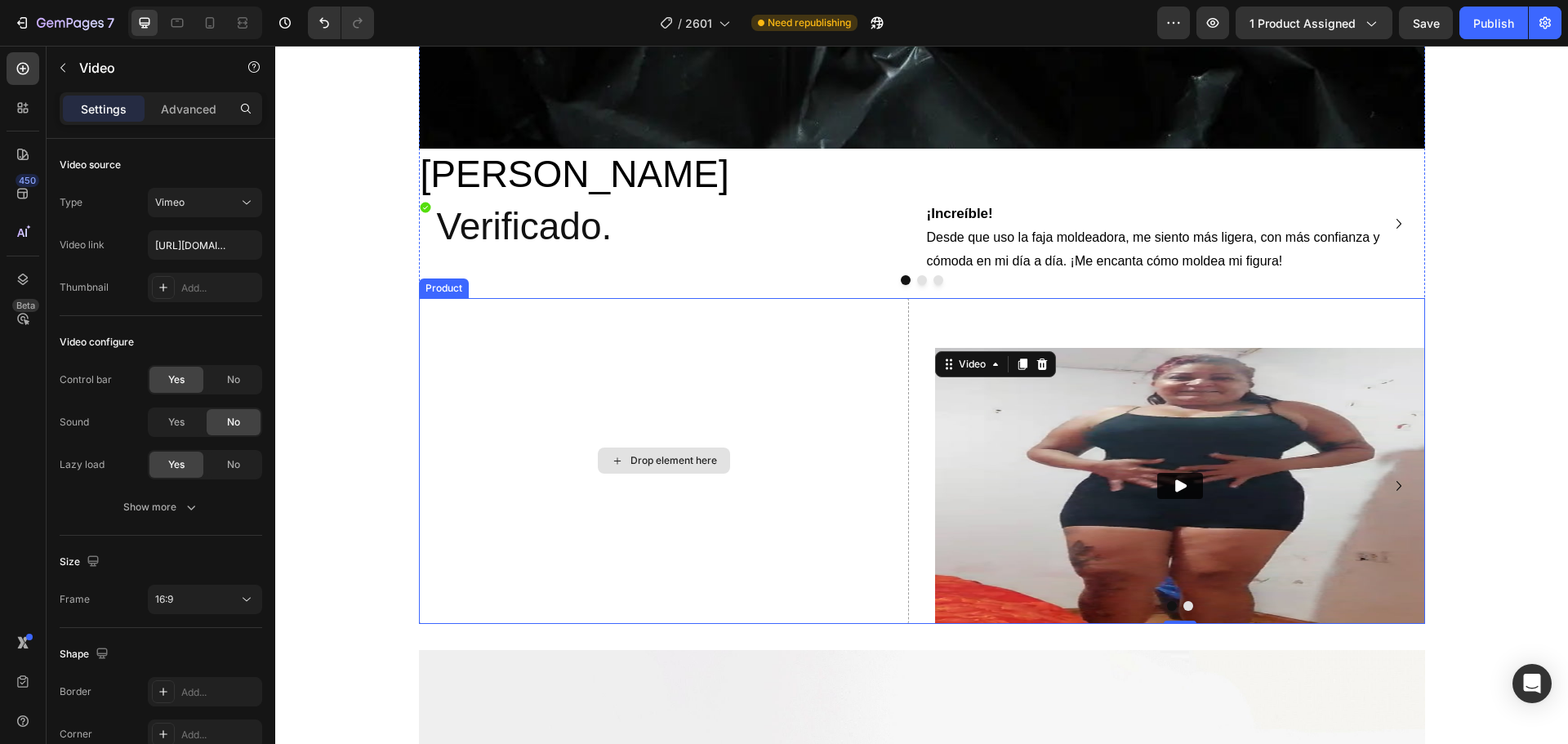
click at [696, 459] on div "Drop element here" at bounding box center [673, 460] width 86 height 13
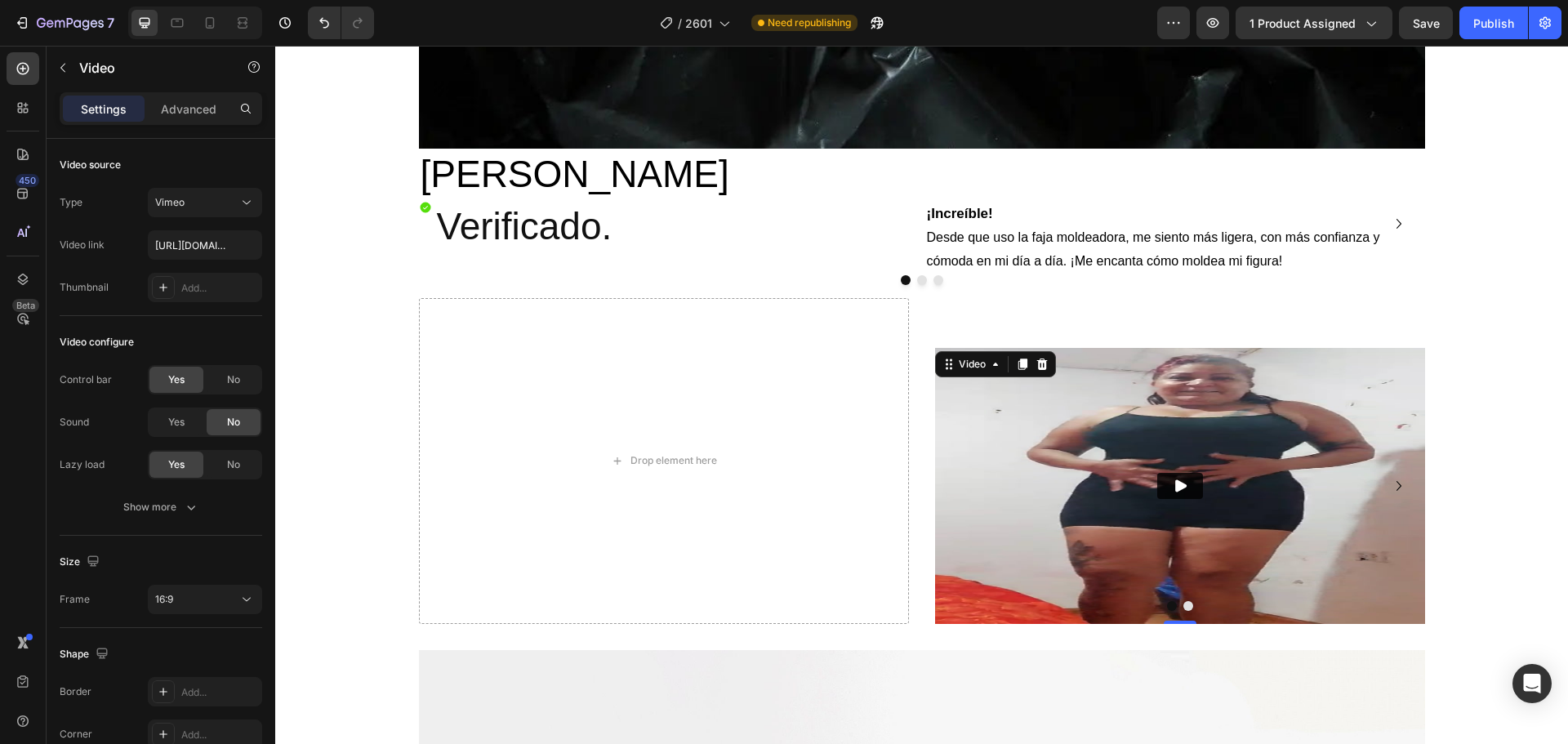
click at [1009, 423] on img at bounding box center [1180, 485] width 490 height 276
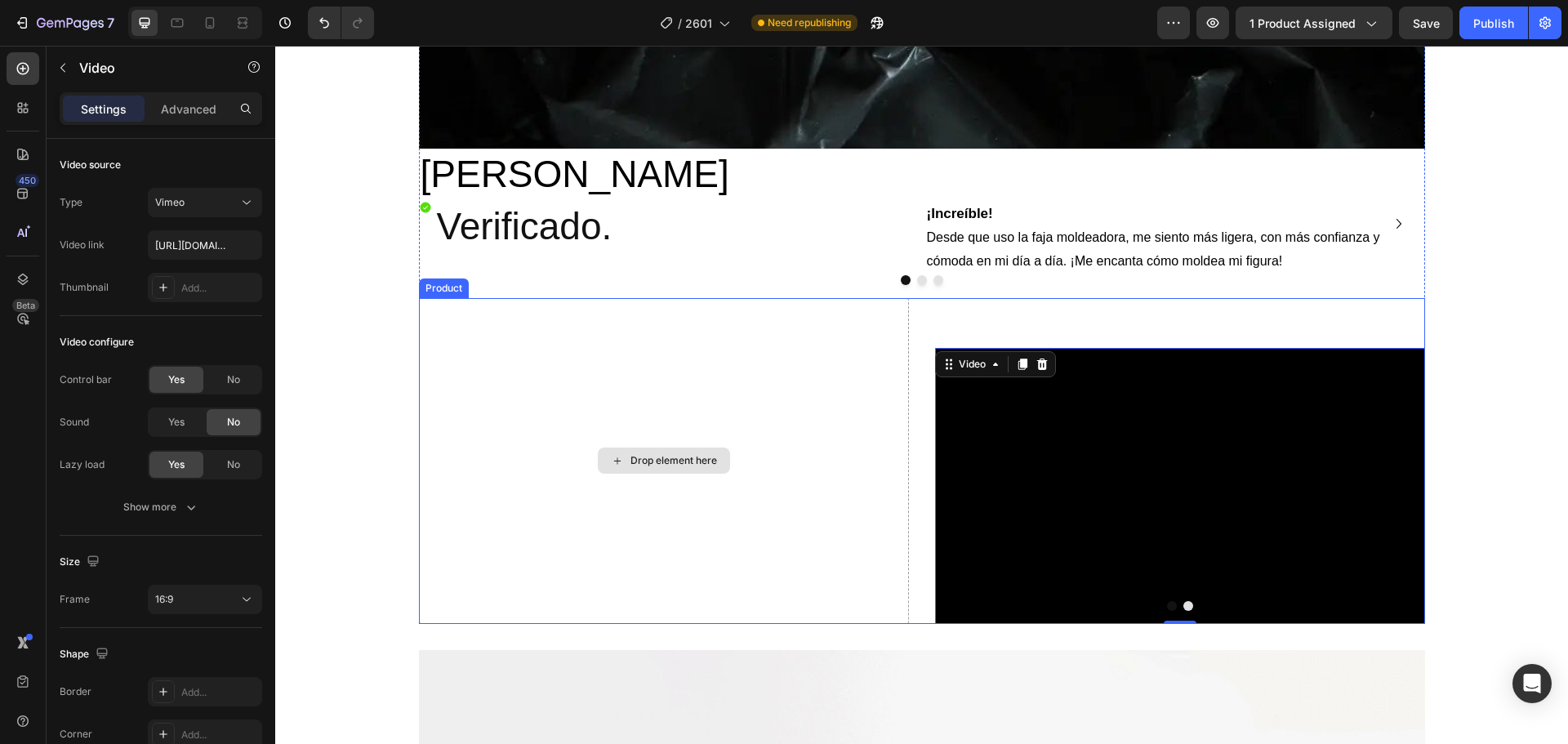
click at [700, 428] on div "Drop element here" at bounding box center [664, 460] width 490 height 325
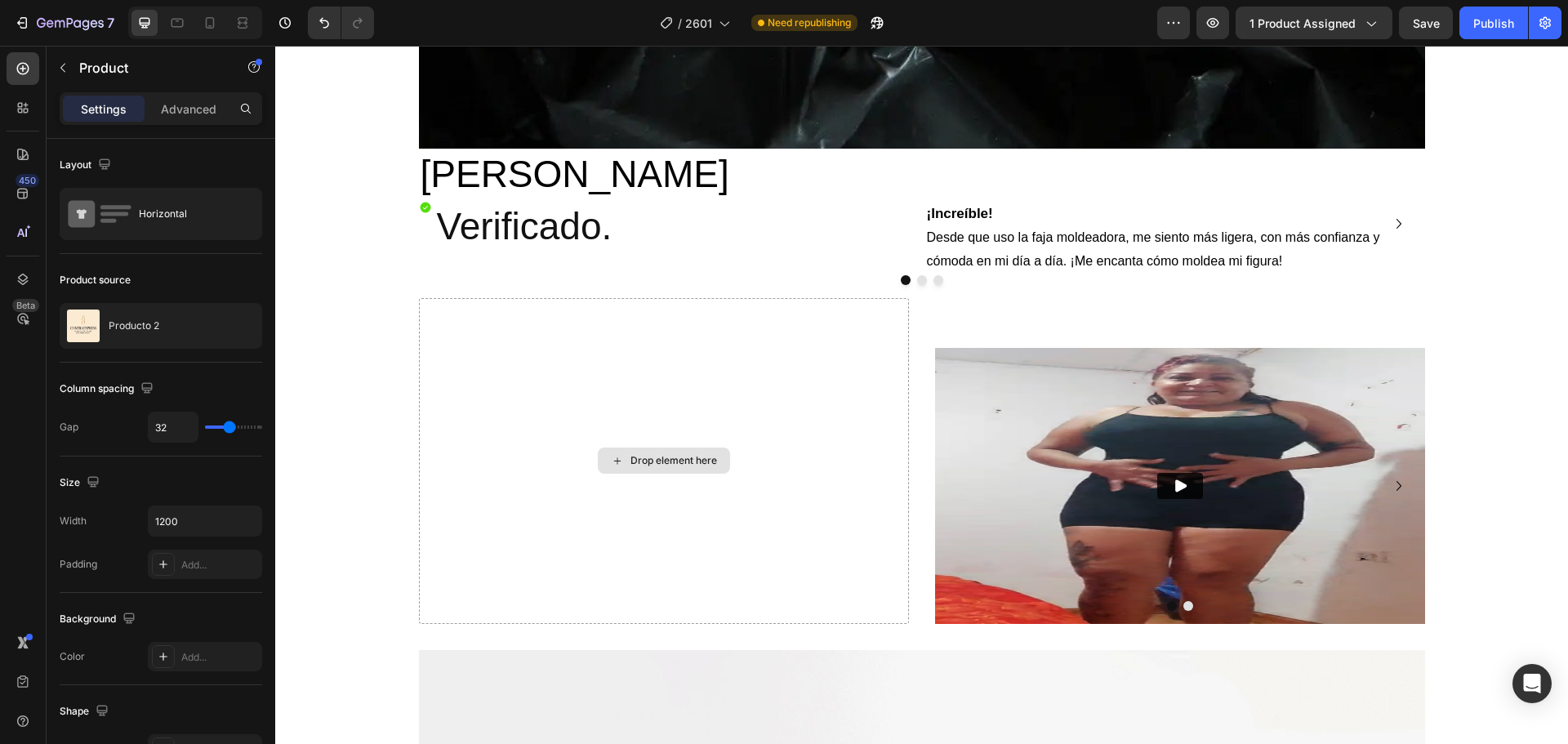
click at [645, 463] on div "Drop element here" at bounding box center [673, 460] width 86 height 13
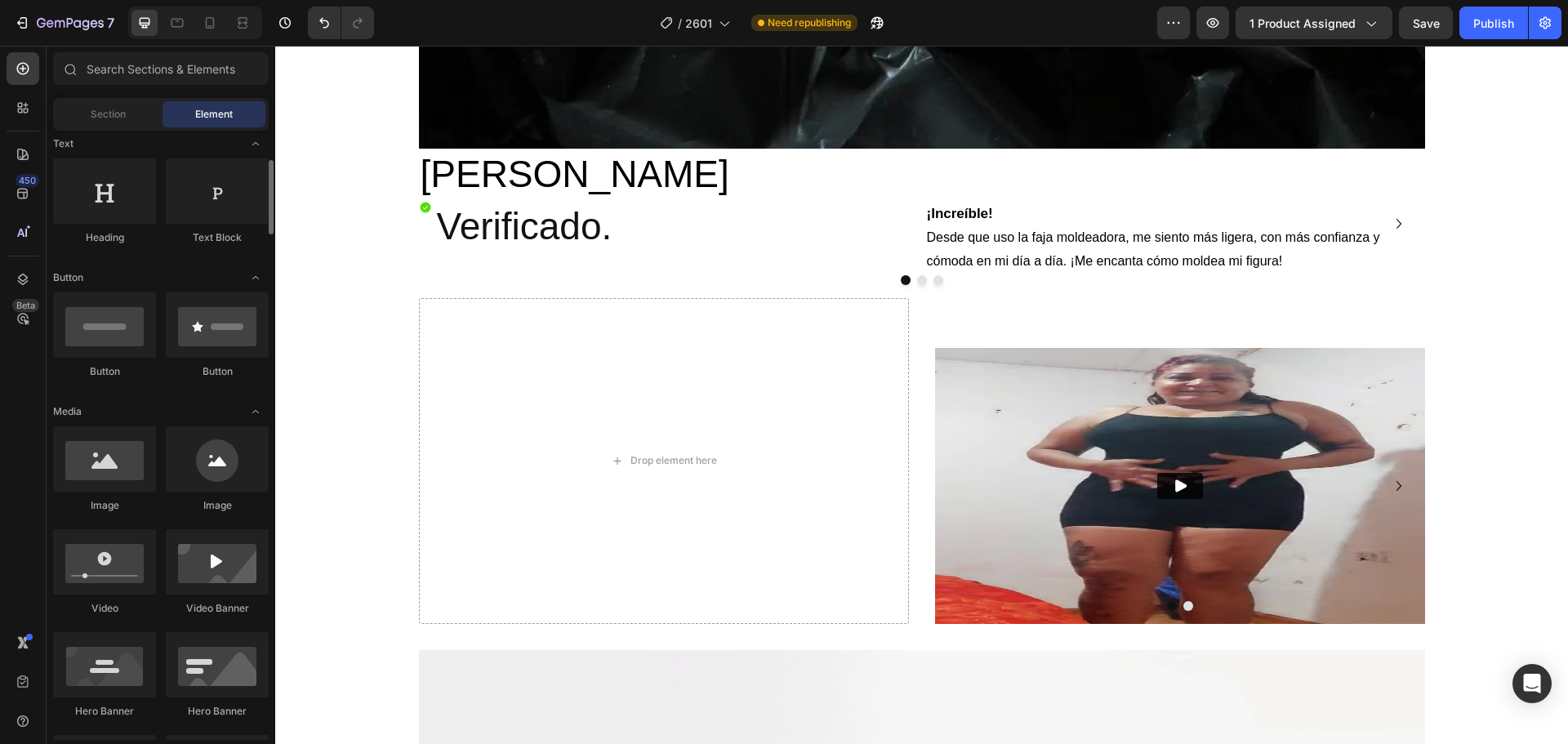
scroll to position [326, 0]
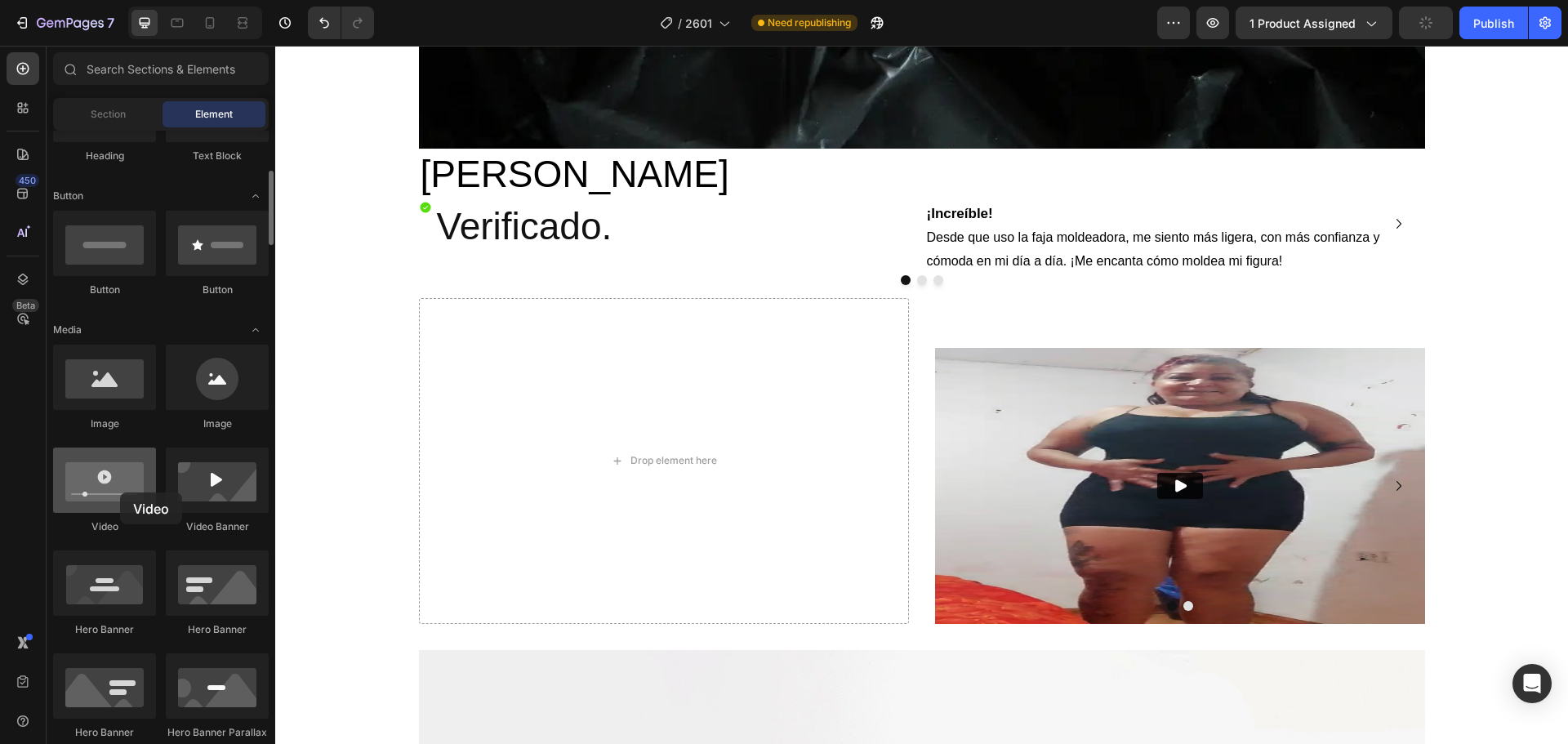
click at [120, 492] on div at bounding box center [104, 480] width 102 height 65
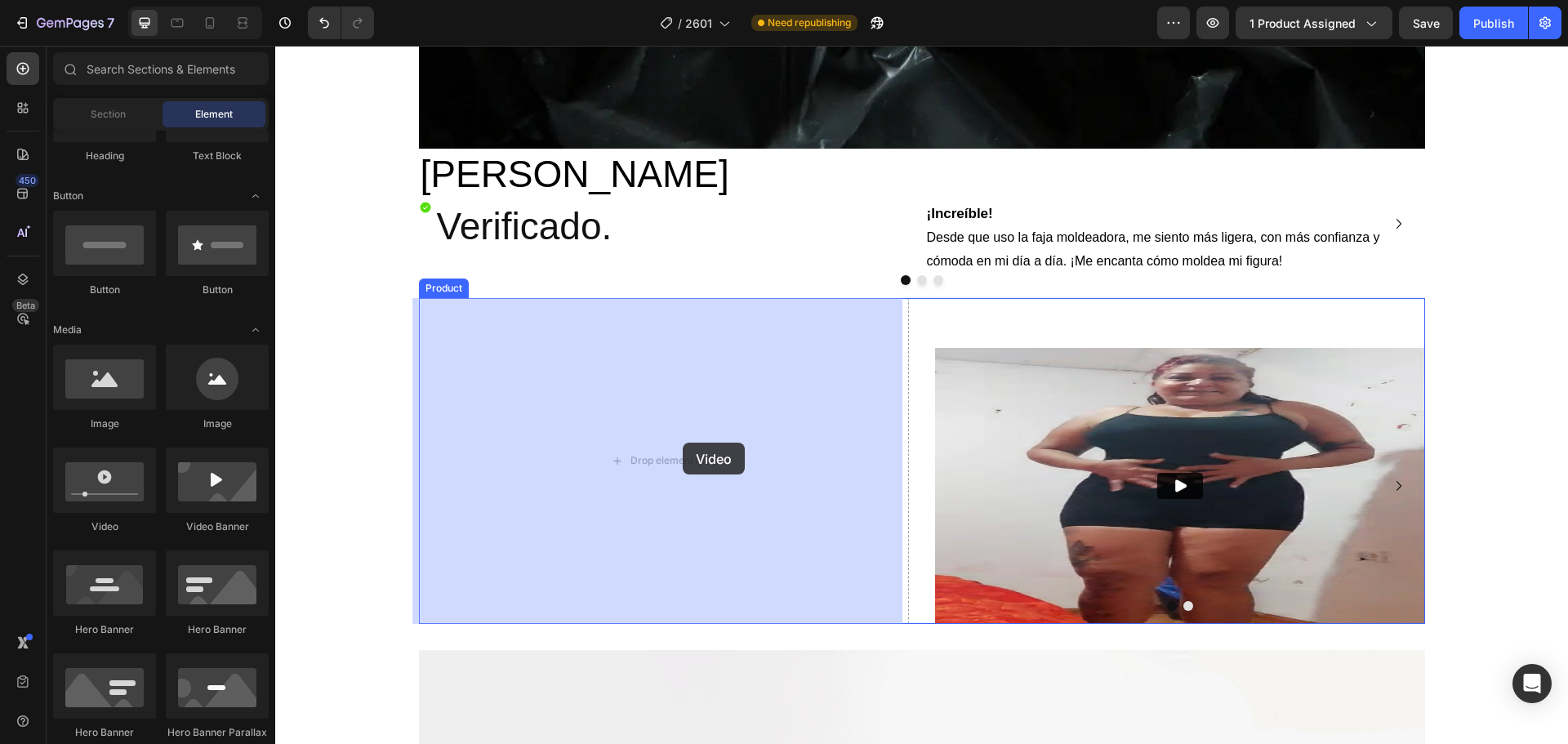
drag, startPoint x: 392, startPoint y: 548, endPoint x: 682, endPoint y: 442, distance: 308.8
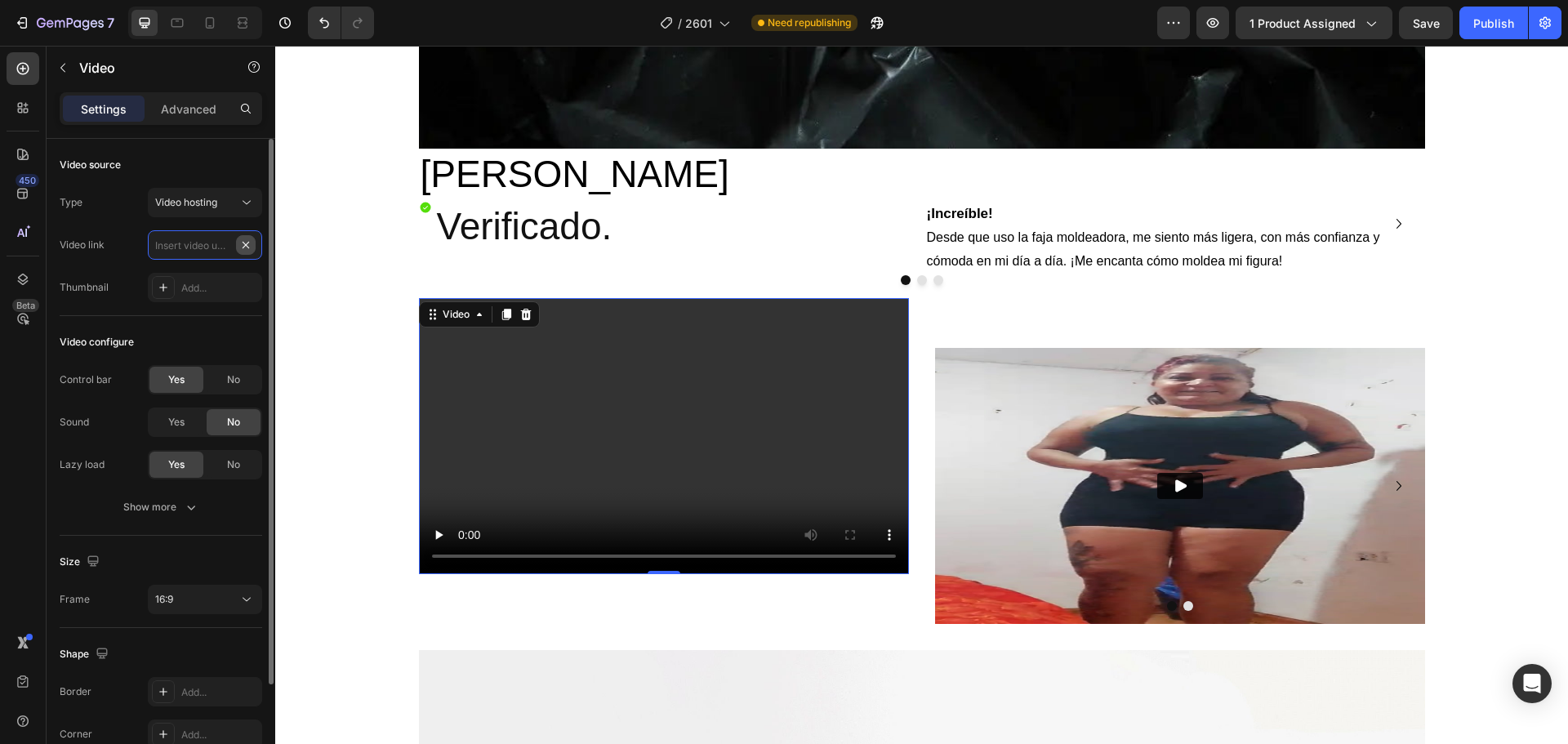
scroll to position [0, 0]
paste input "[URL][DOMAIN_NAME]"
click at [237, 327] on div "Video configure Control bar Yes No Sound Yes No Lazy load Yes No Show more" at bounding box center [161, 425] width 202 height 220
drag, startPoint x: 245, startPoint y: 204, endPoint x: 229, endPoint y: 212, distance: 17.9
click at [244, 204] on icon at bounding box center [246, 202] width 16 height 16
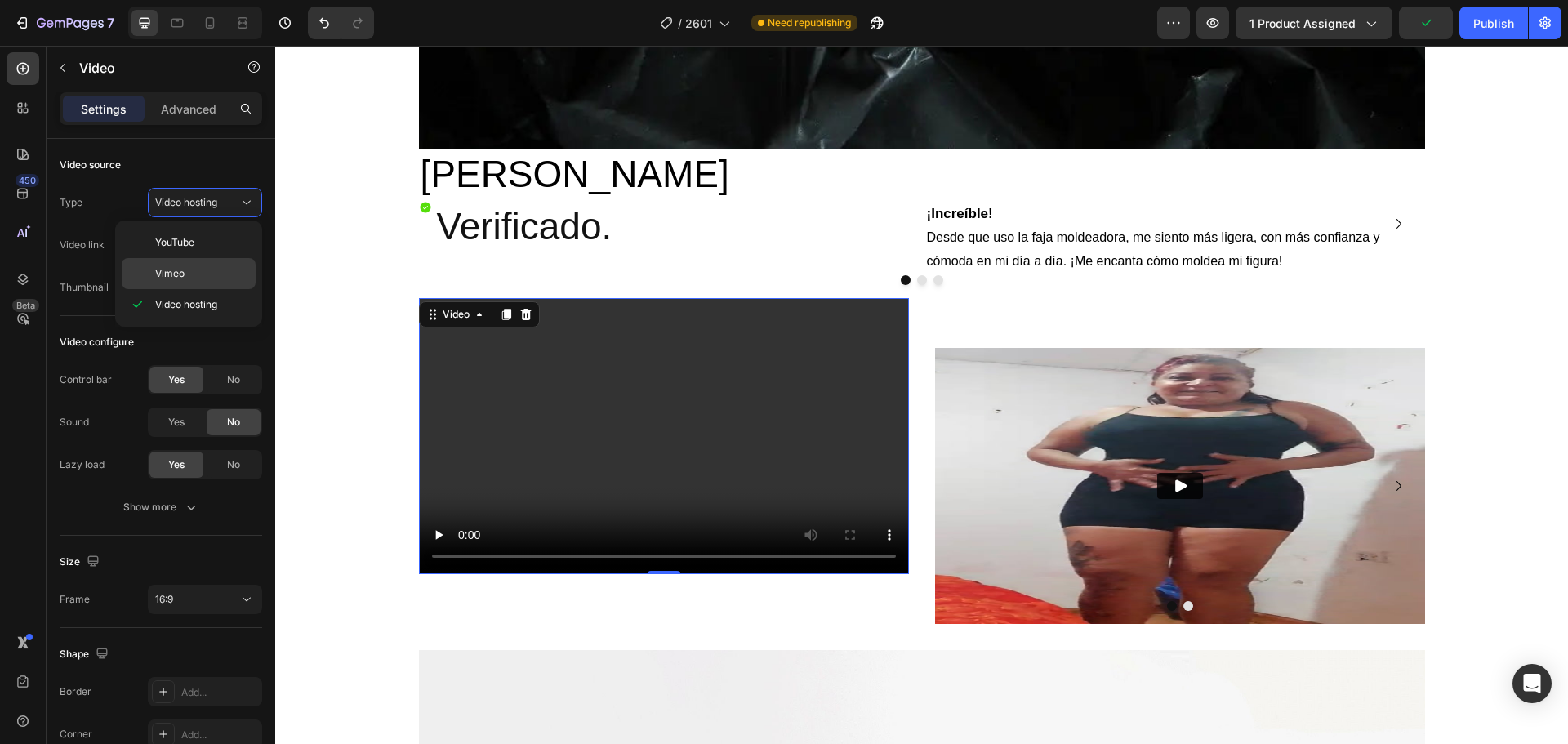
click at [178, 262] on div "Vimeo" at bounding box center [188, 273] width 134 height 31
type input "[URL][DOMAIN_NAME]"
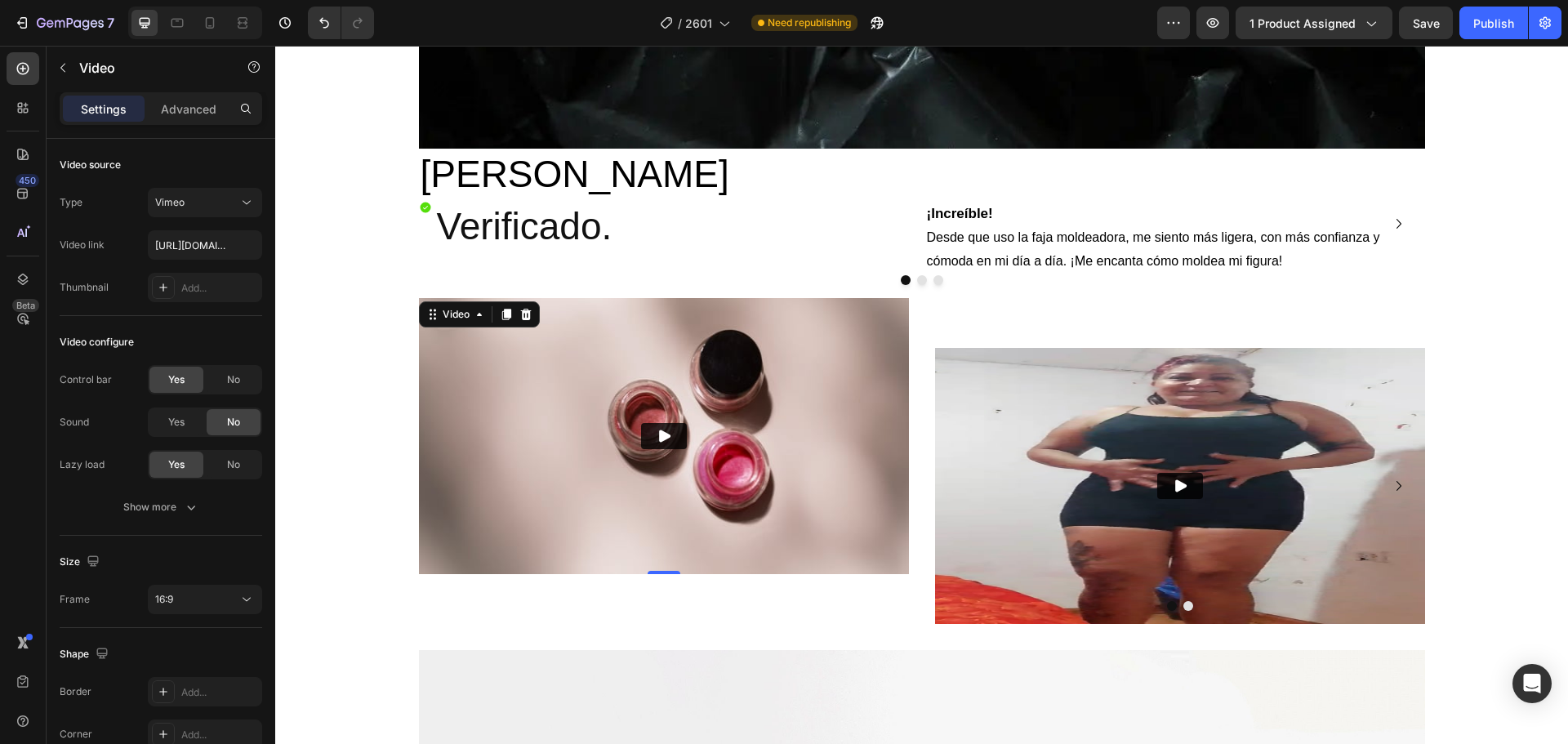
click at [656, 441] on icon "Play" at bounding box center [664, 436] width 16 height 16
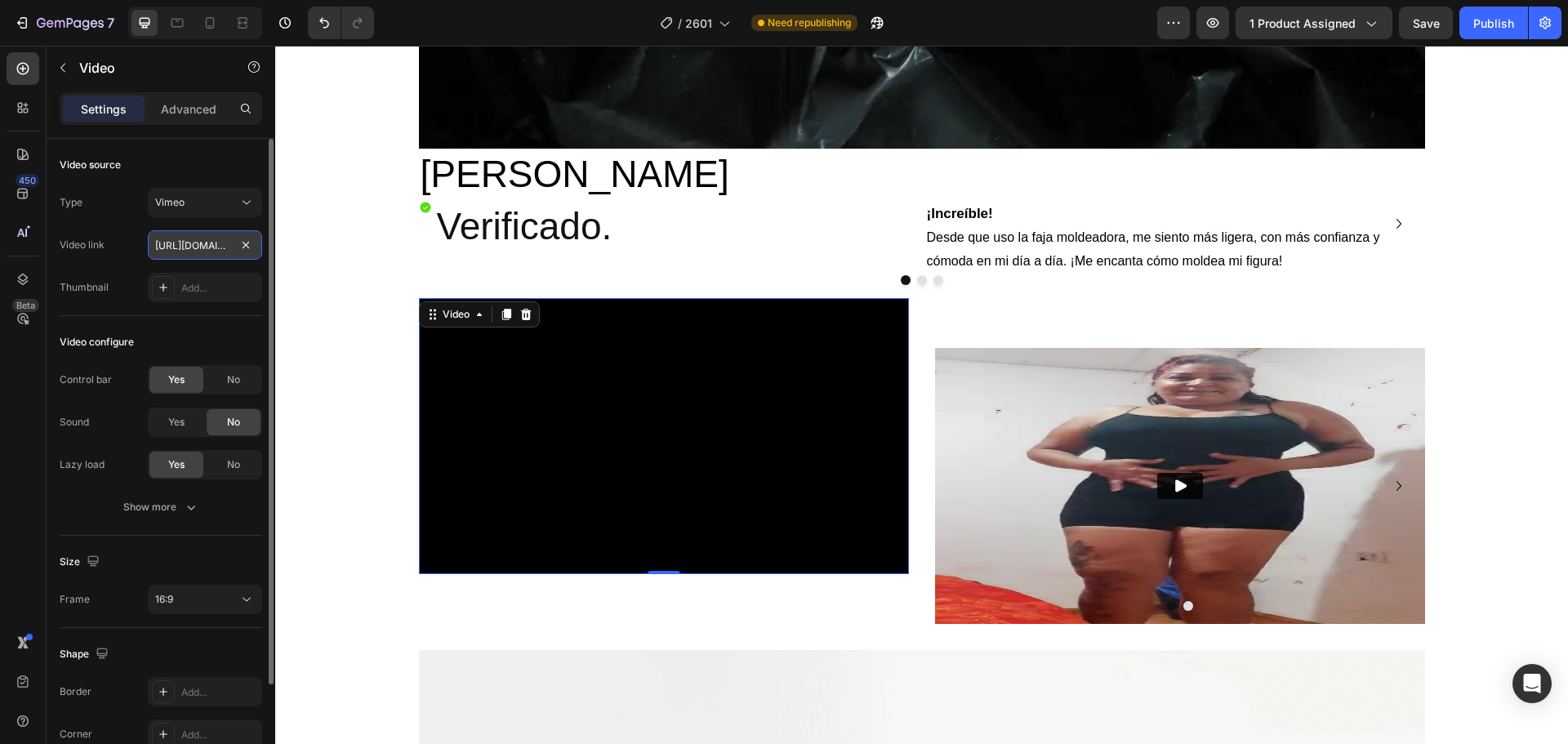
click at [196, 249] on input "[URL][DOMAIN_NAME]" at bounding box center [205, 245] width 114 height 29
click at [1103, 460] on img at bounding box center [1180, 485] width 490 height 276
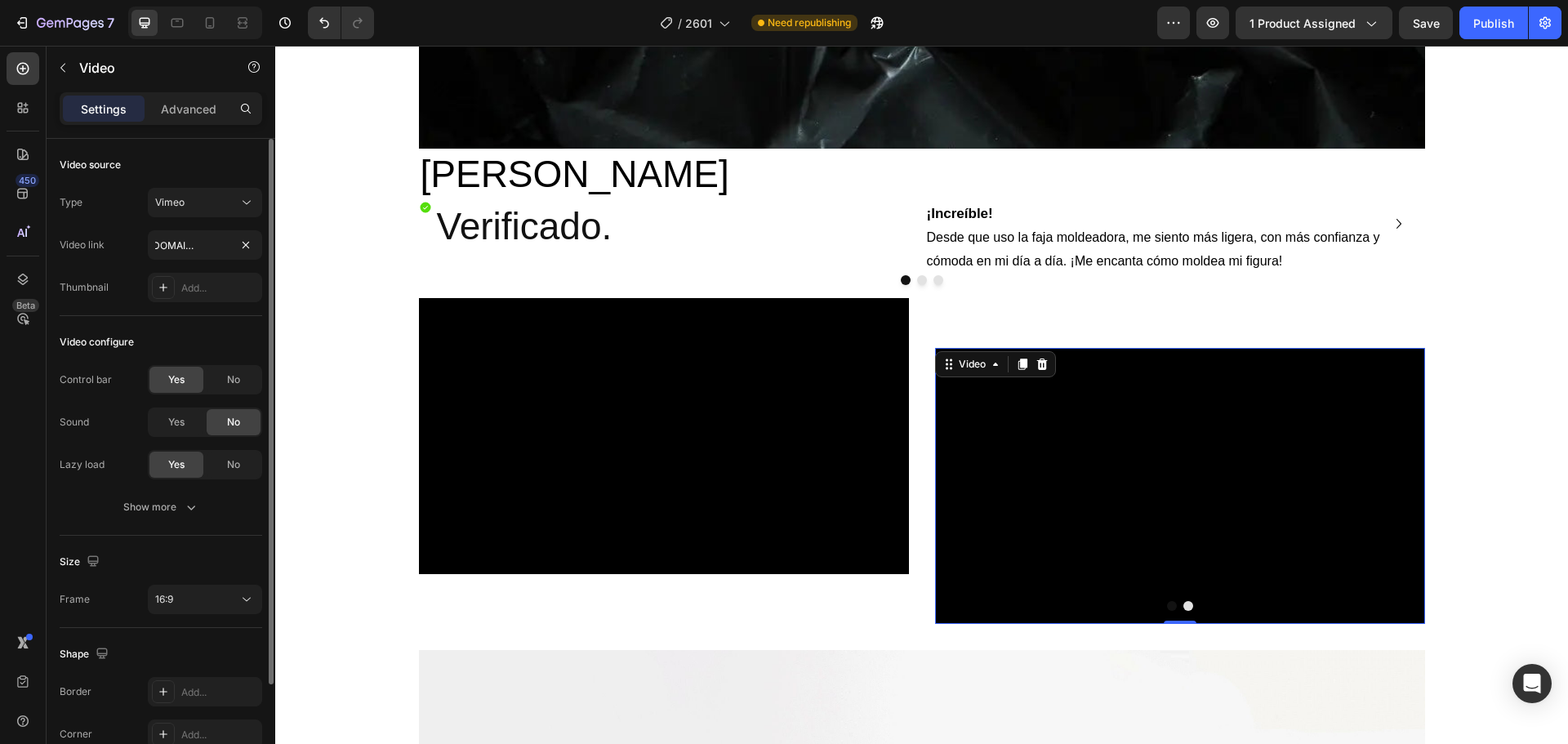
scroll to position [0, 0]
click at [237, 221] on div "Type Vimeo Video link [URL][DOMAIN_NAME] Thumbnail Add..." at bounding box center [161, 245] width 202 height 114
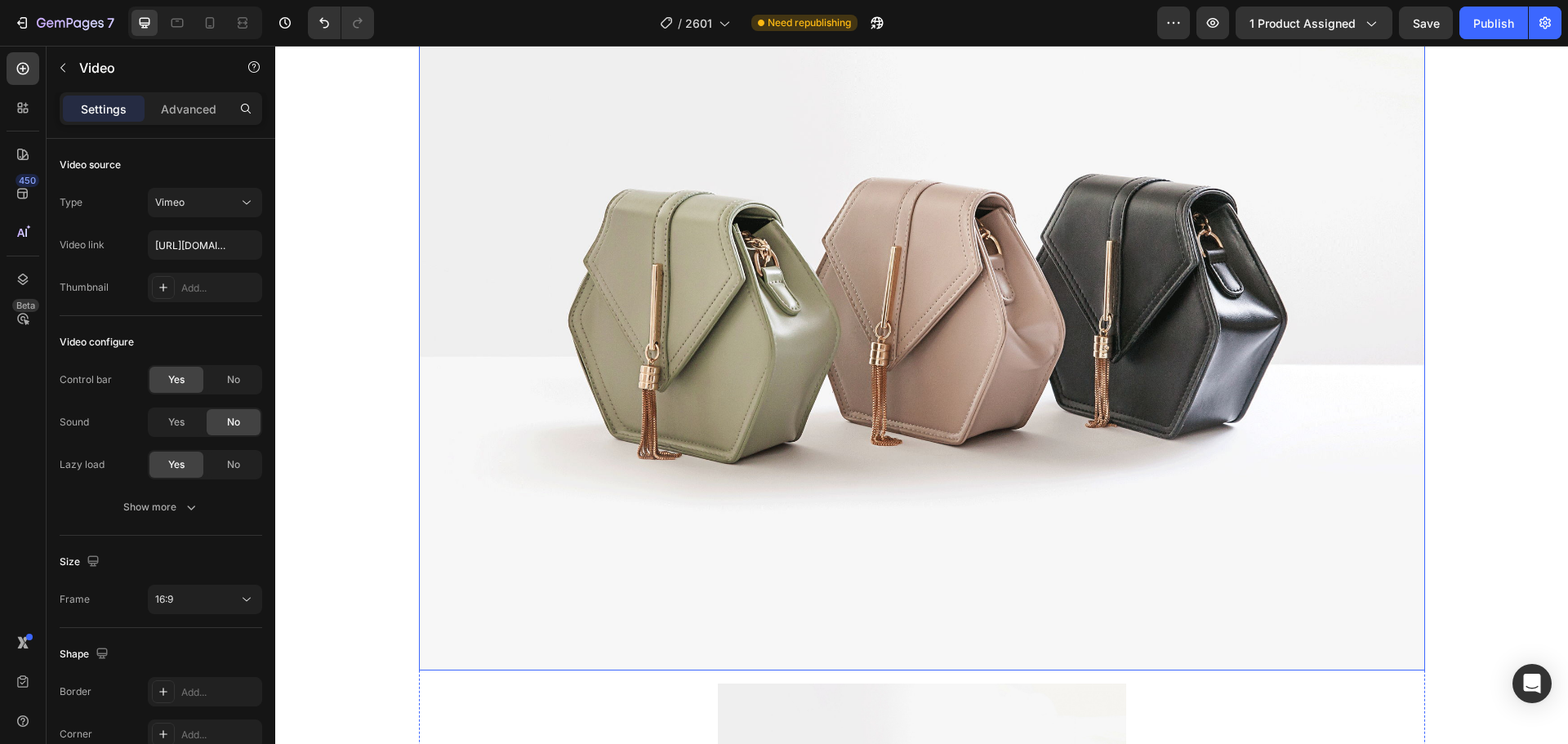
scroll to position [6317, 0]
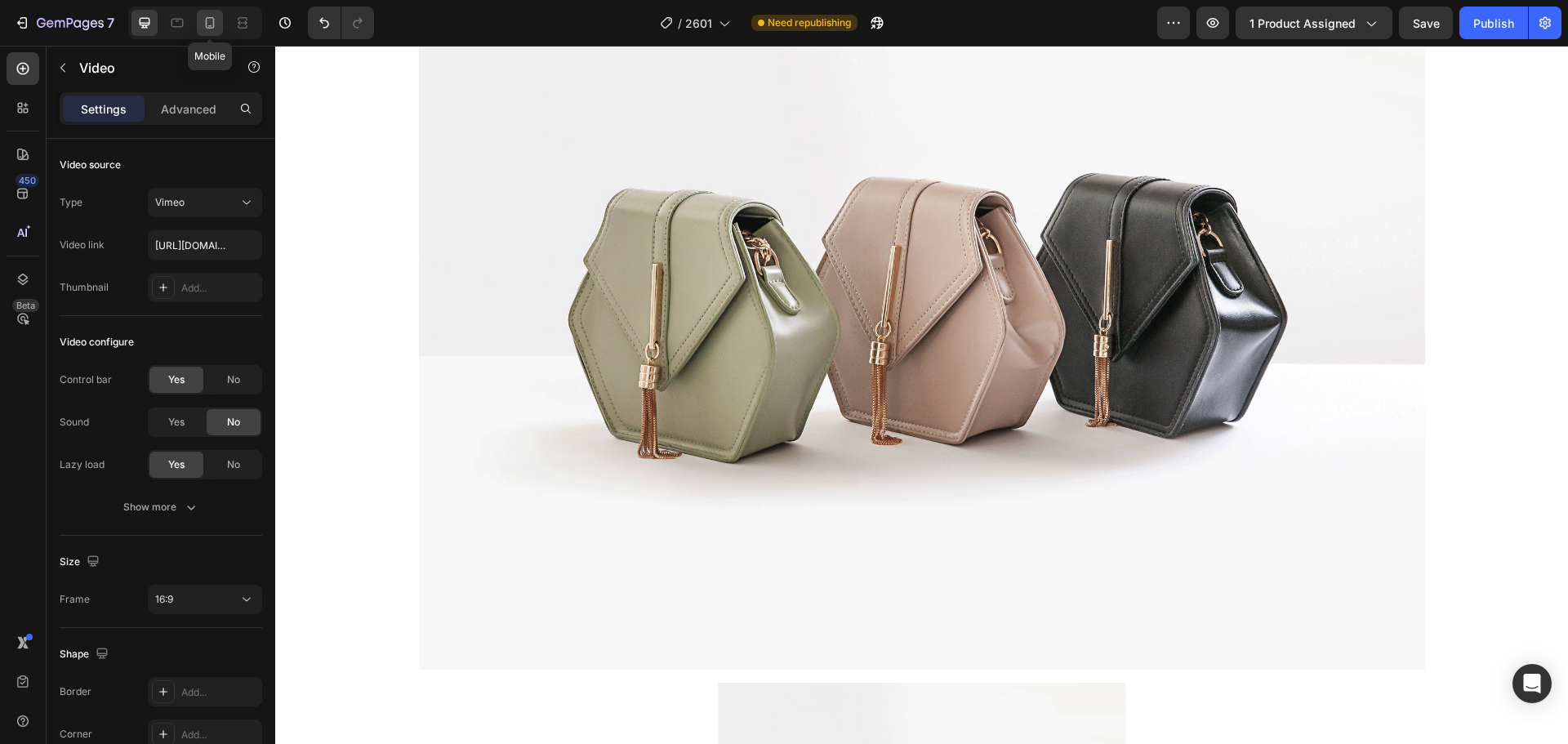
click at [205, 23] on icon at bounding box center [209, 22] width 16 height 16
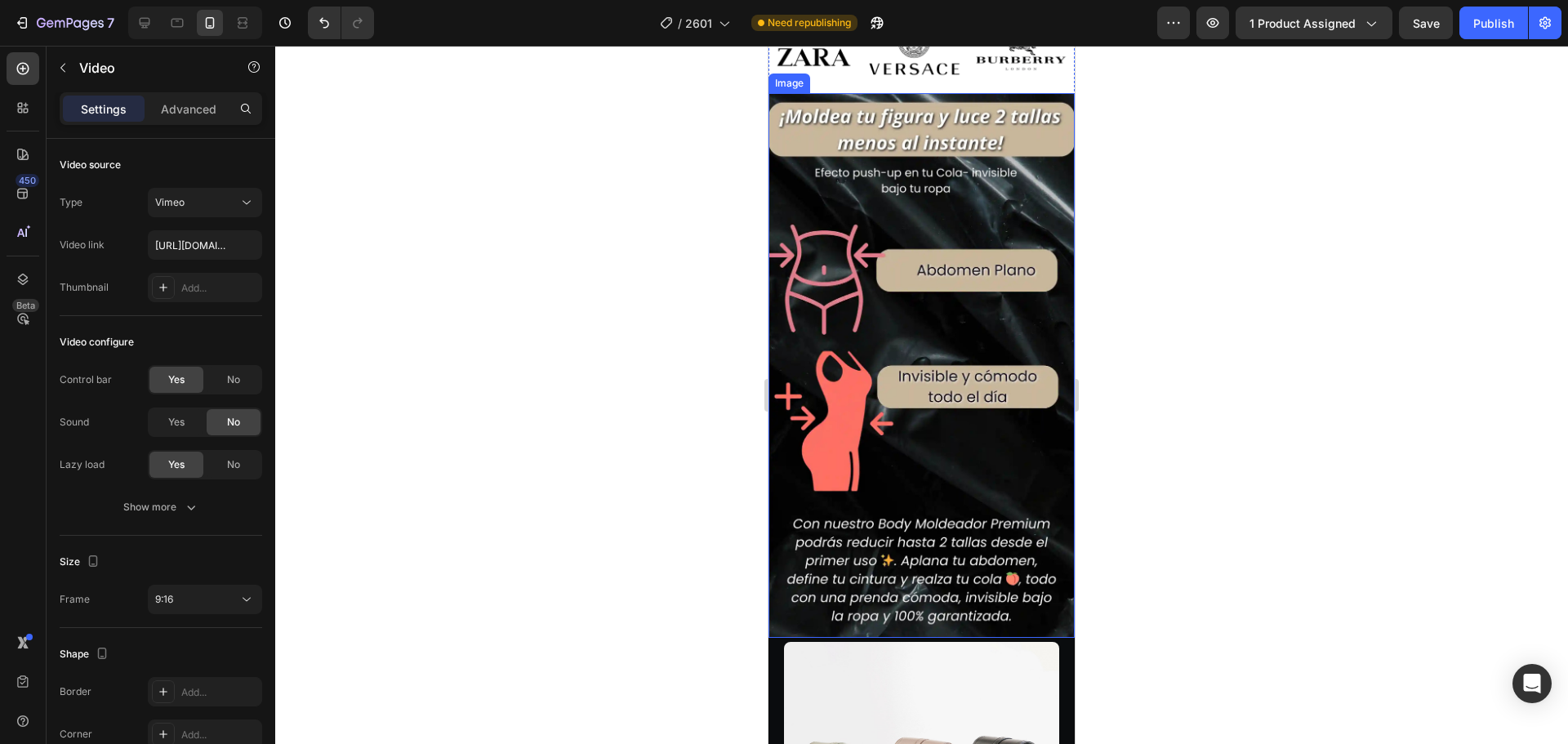
scroll to position [5010, 0]
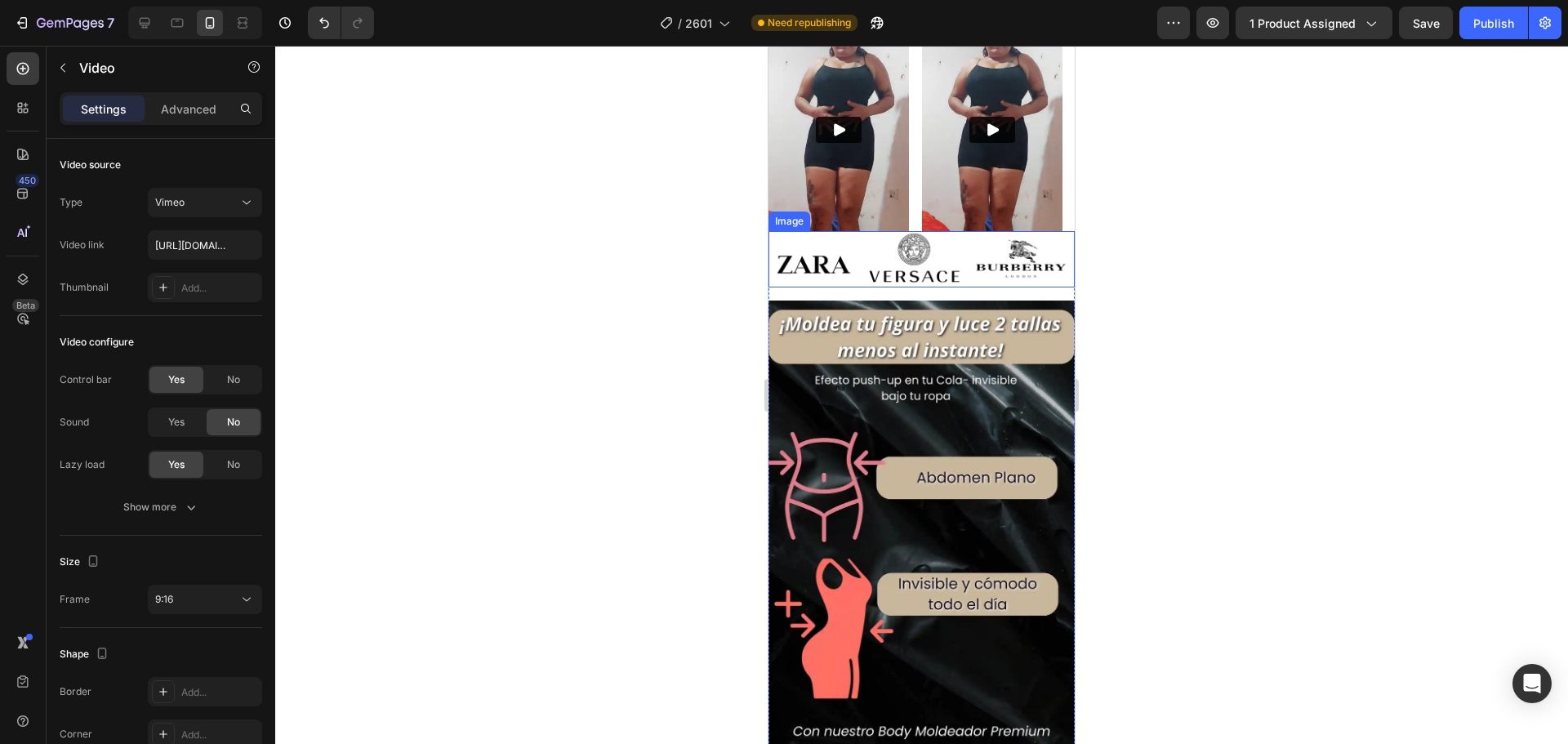
click at [900, 271] on img at bounding box center [921, 260] width 307 height 56
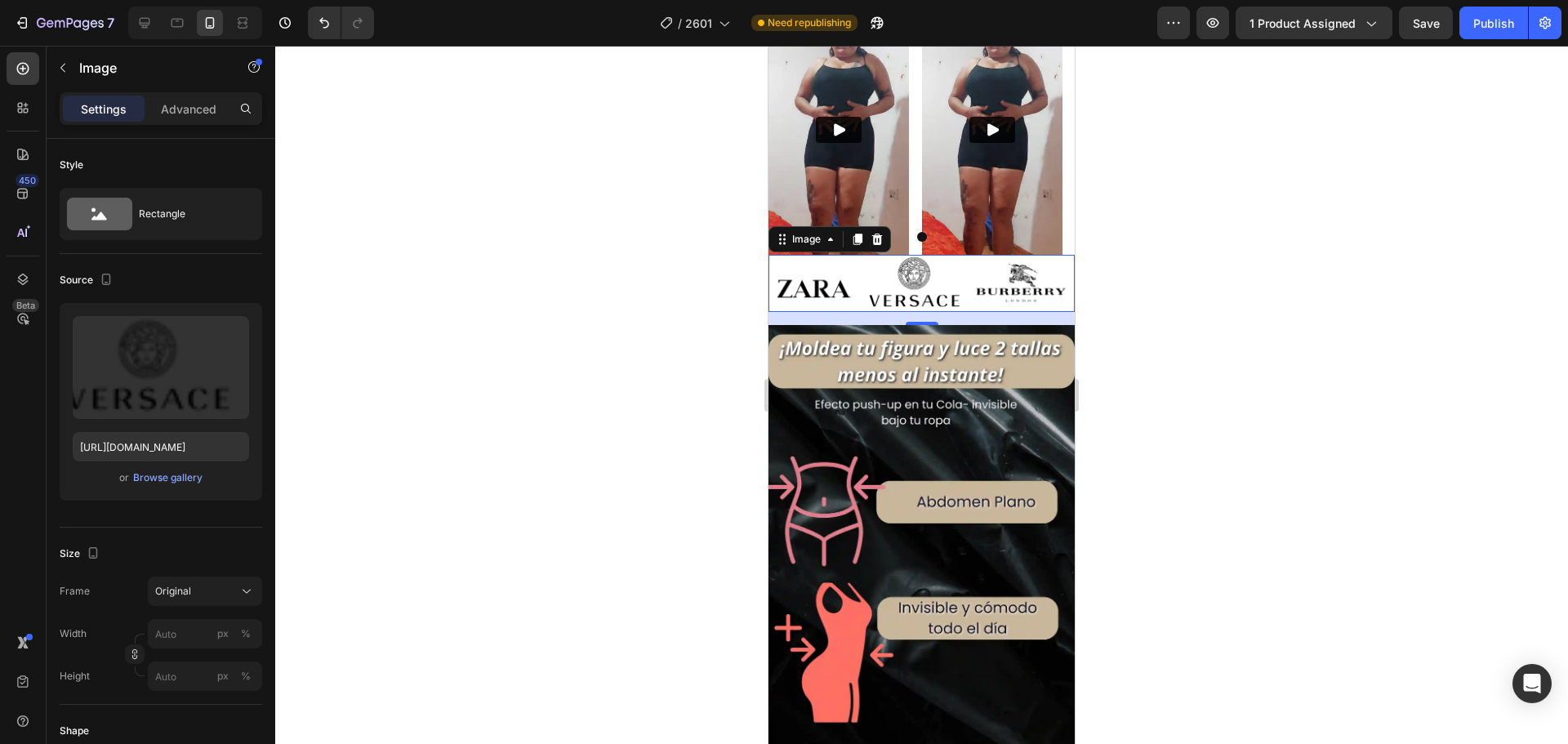
click at [794, 258] on img at bounding box center [921, 283] width 307 height 56
click at [149, 22] on icon at bounding box center [144, 23] width 10 height 10
type input "[URL][DOMAIN_NAME]"
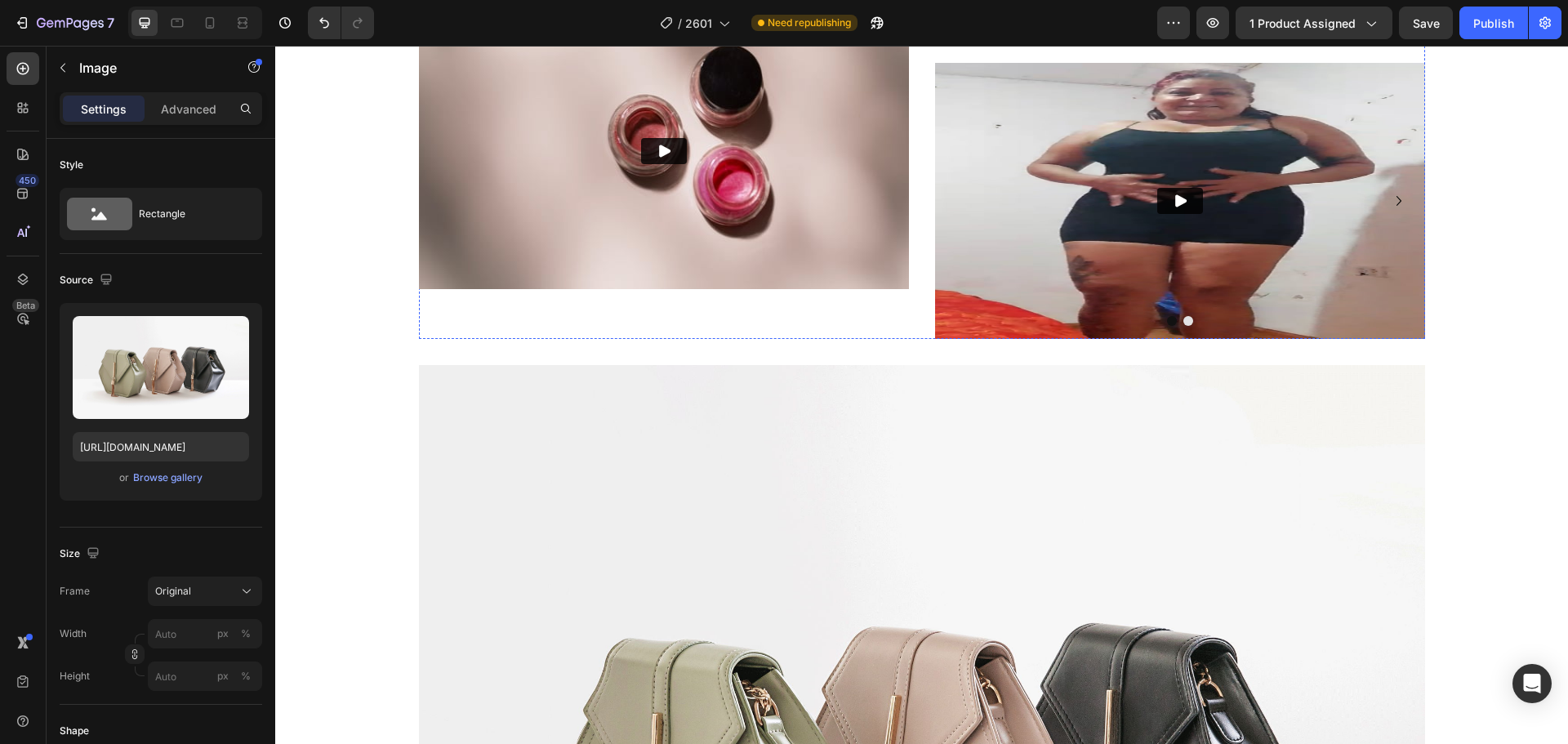
scroll to position [5989, 0]
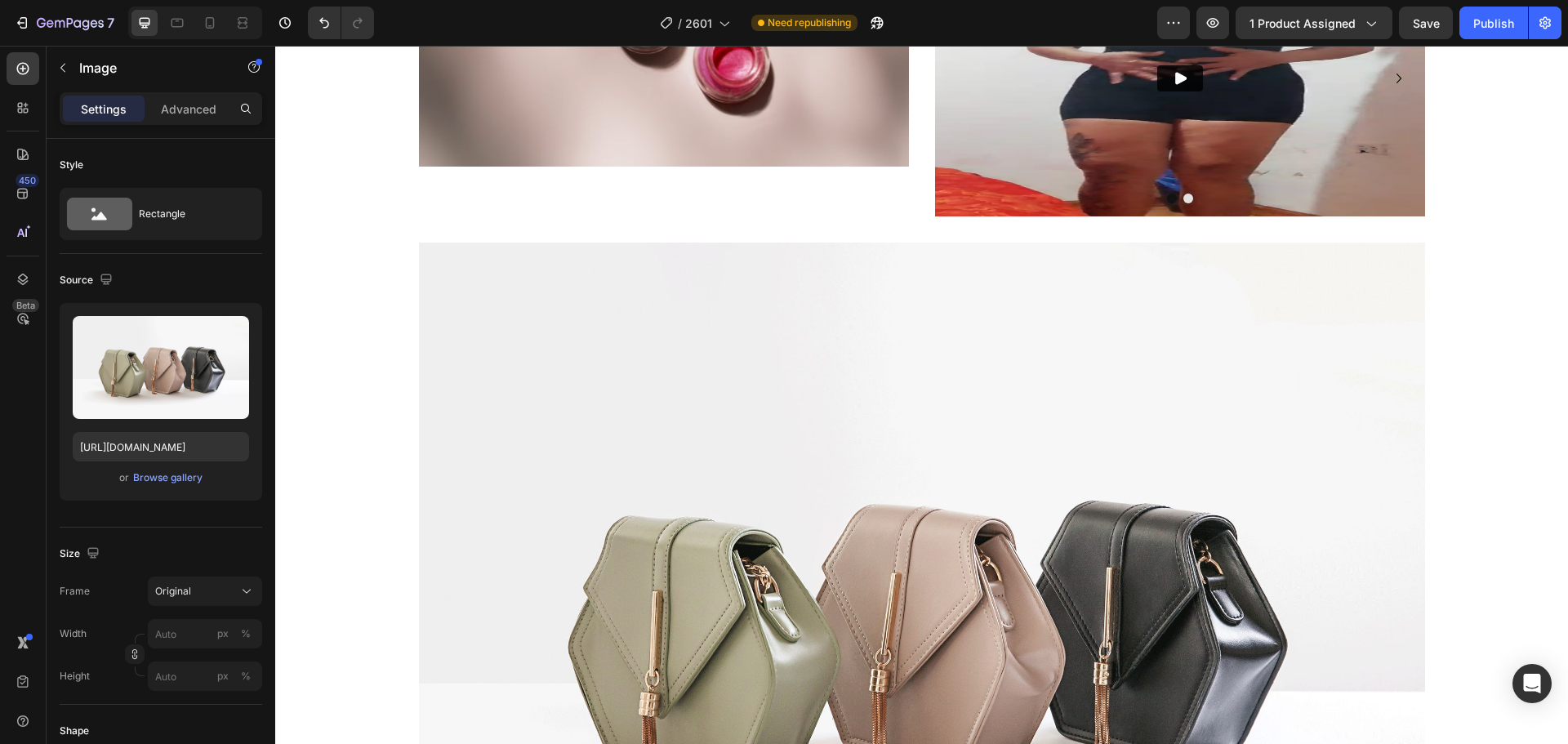
click at [766, 356] on img at bounding box center [921, 619] width 1006 height 754
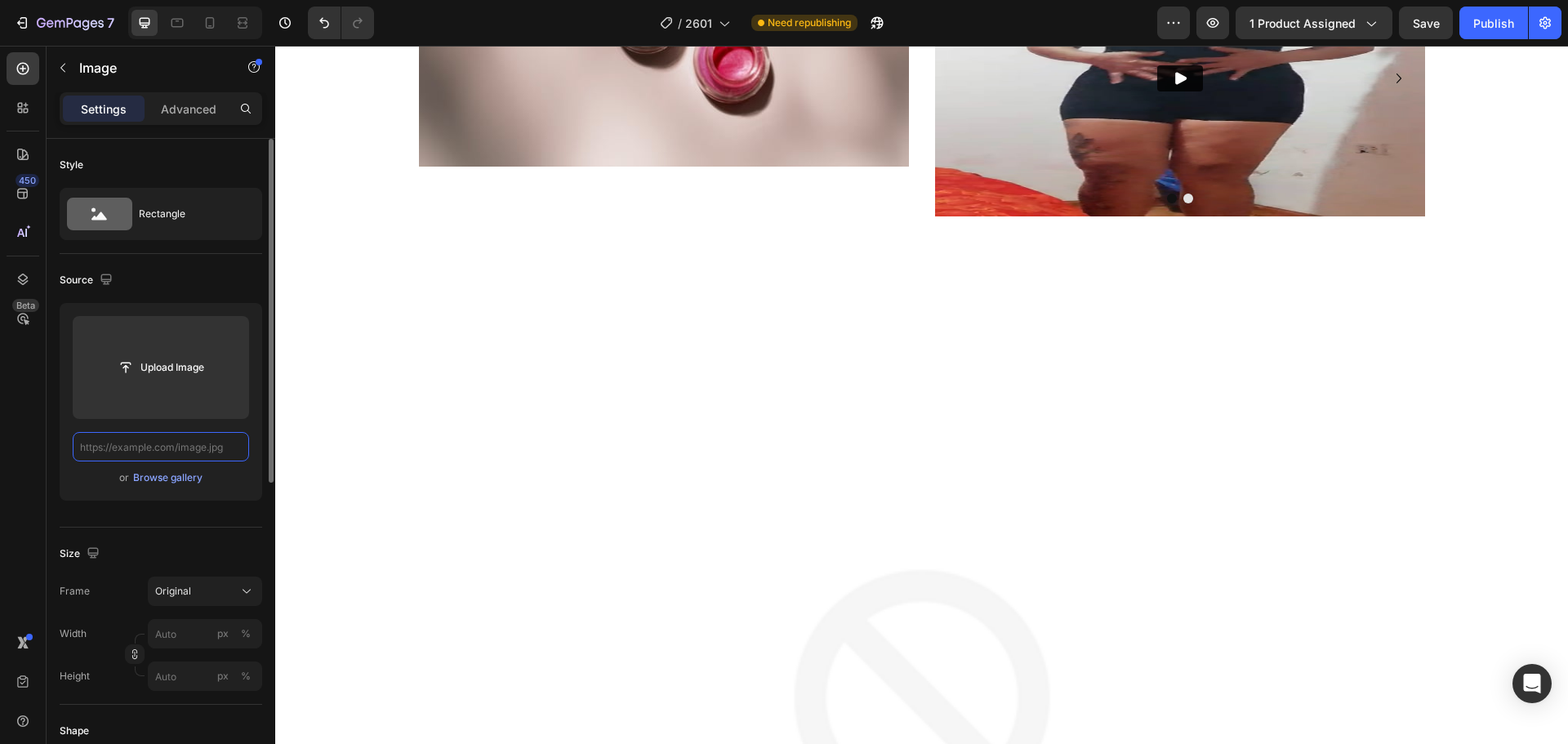
paste input "[URL][DOMAIN_NAME]"
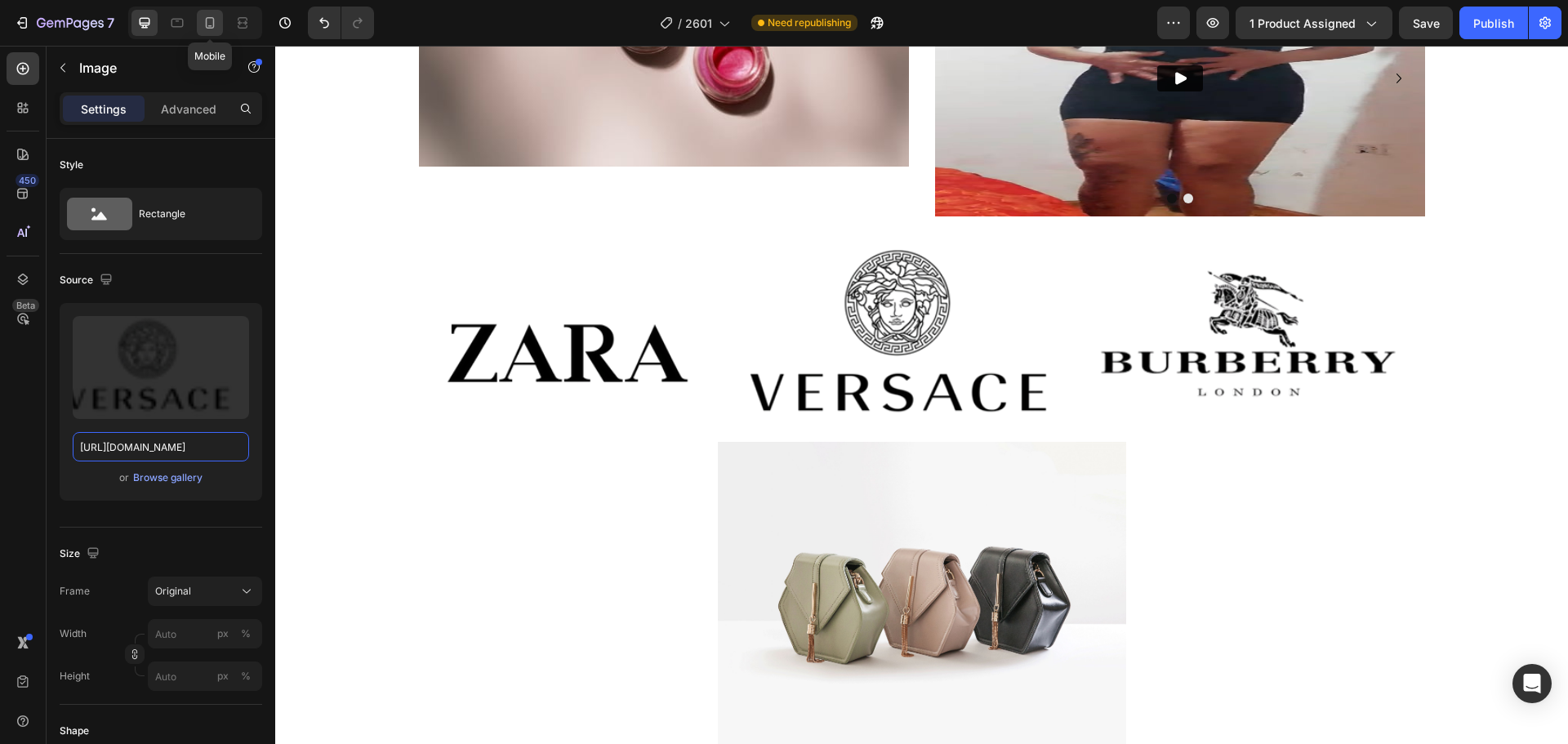
type input "[URL][DOMAIN_NAME]"
click at [209, 27] on icon at bounding box center [209, 22] width 16 height 16
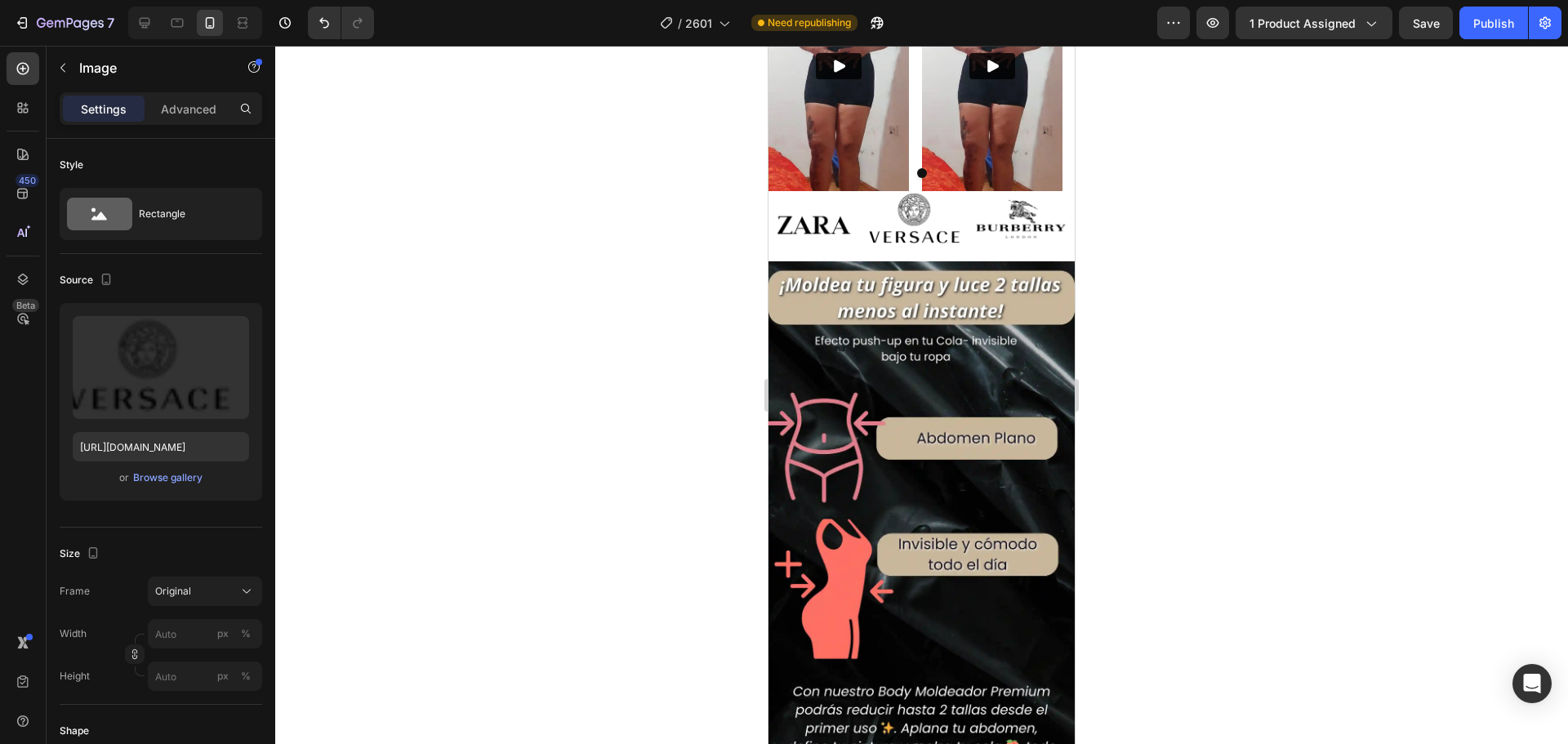
scroll to position [5138, 0]
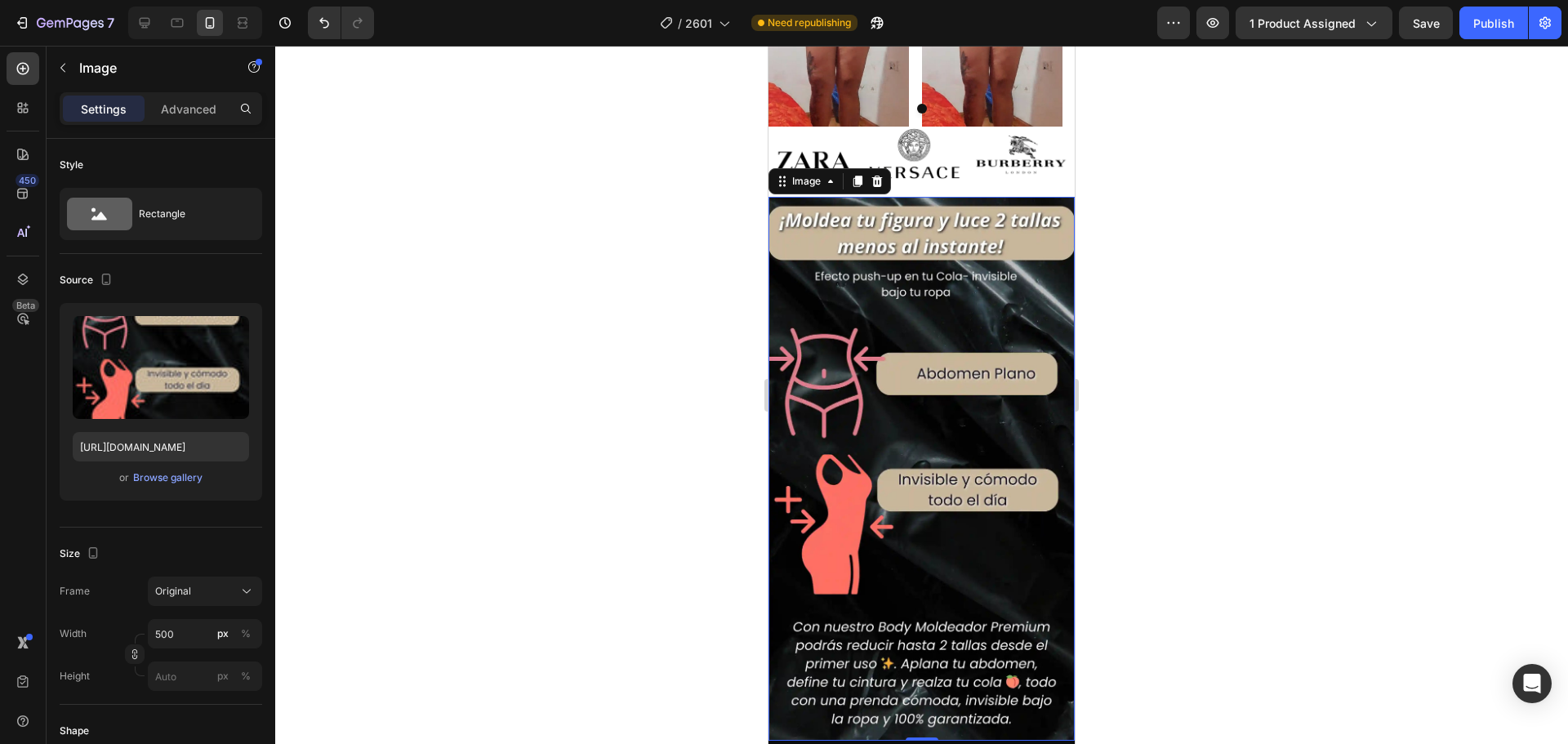
click at [847, 357] on img at bounding box center [921, 469] width 307 height 545
click at [146, 22] on icon at bounding box center [144, 22] width 16 height 16
type input "[URL][DOMAIN_NAME]"
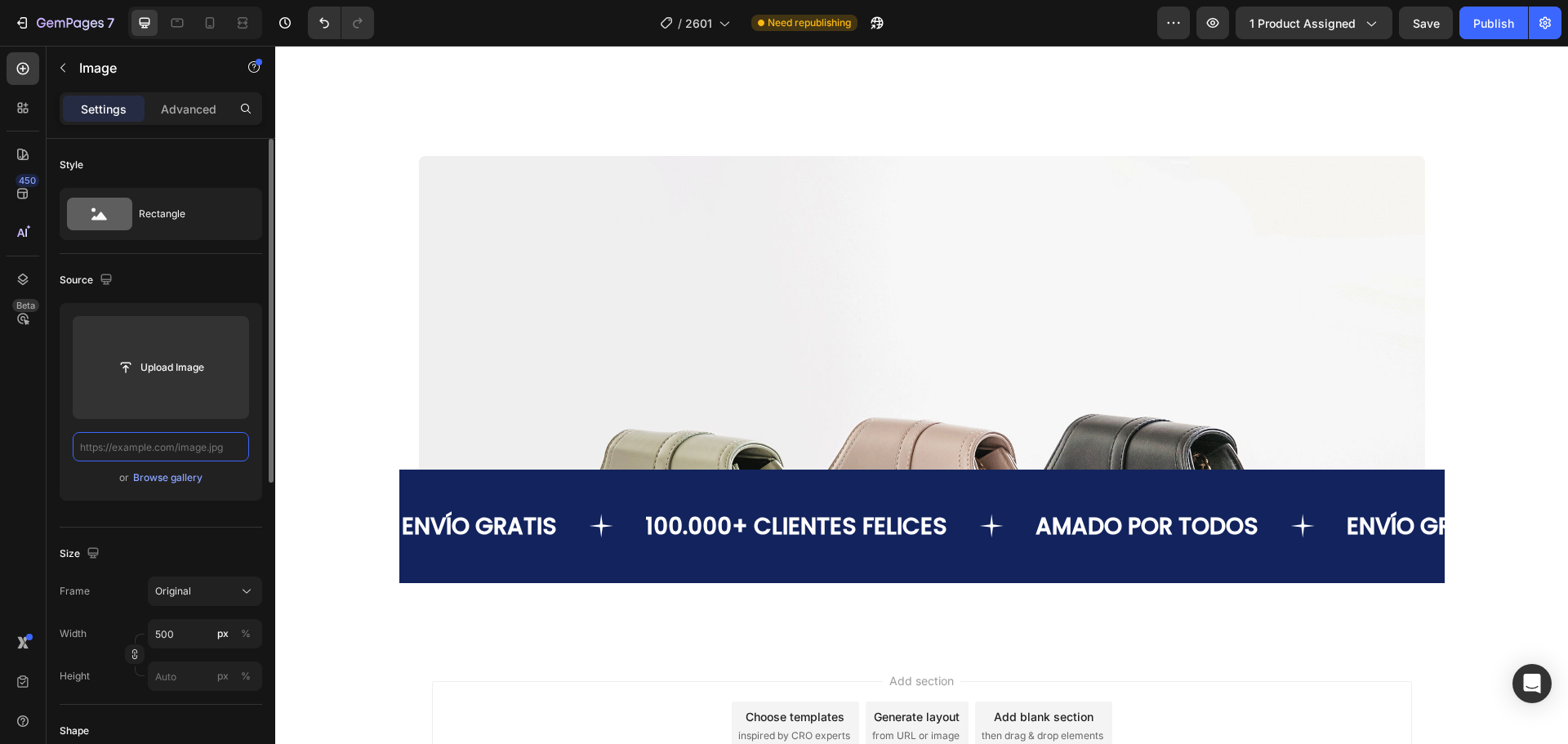
scroll to position [6511, 0]
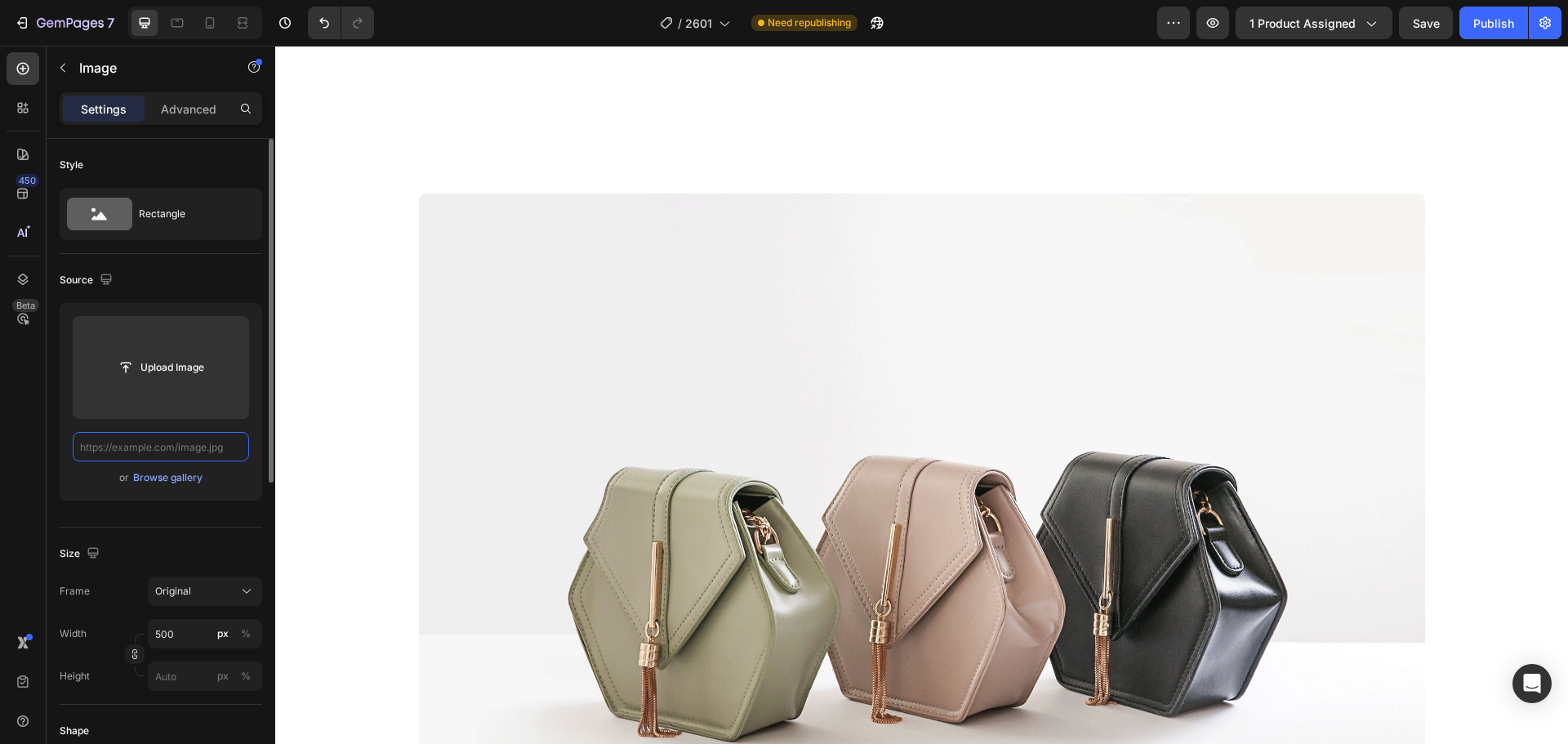
paste input "[URL][DOMAIN_NAME]"
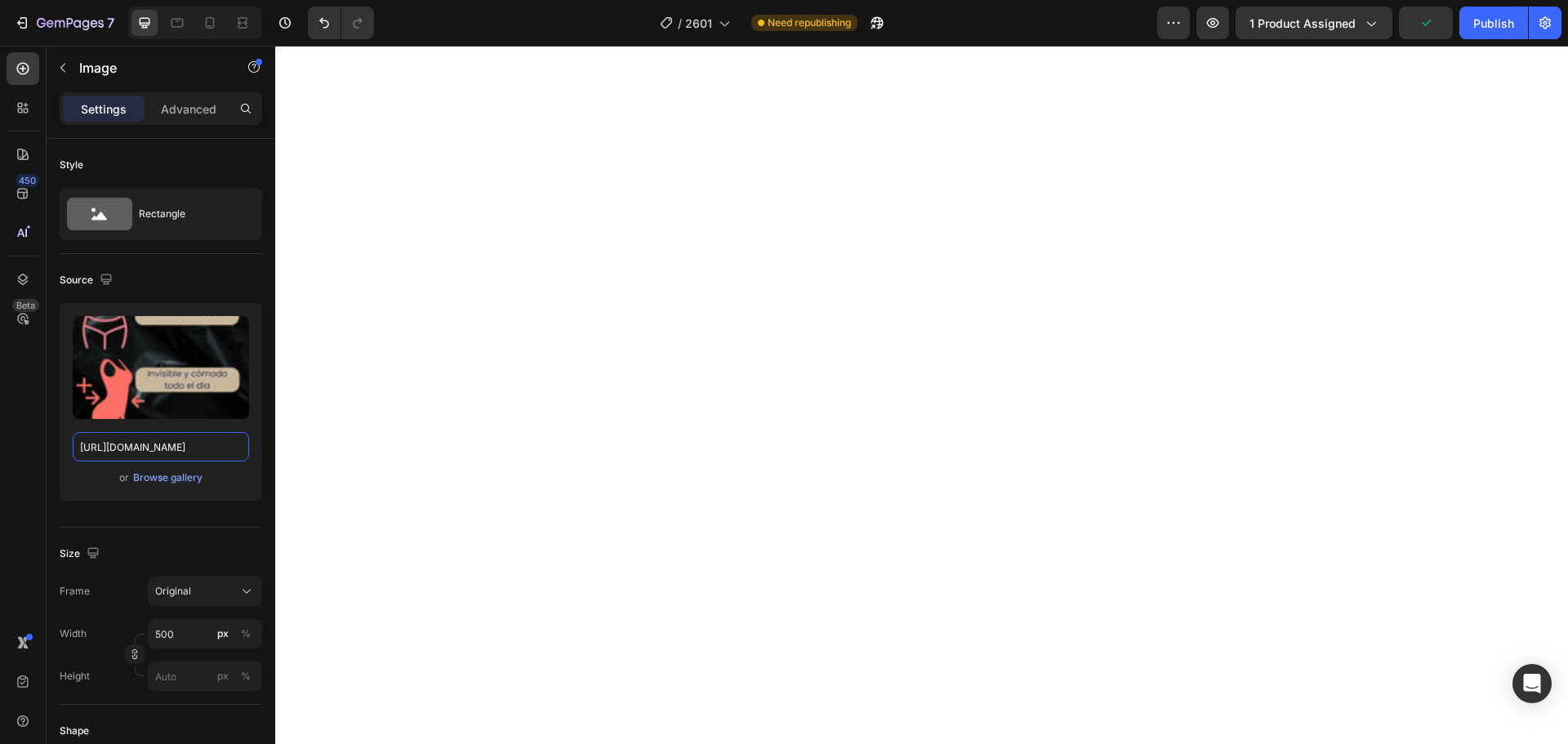
scroll to position [6348, 0]
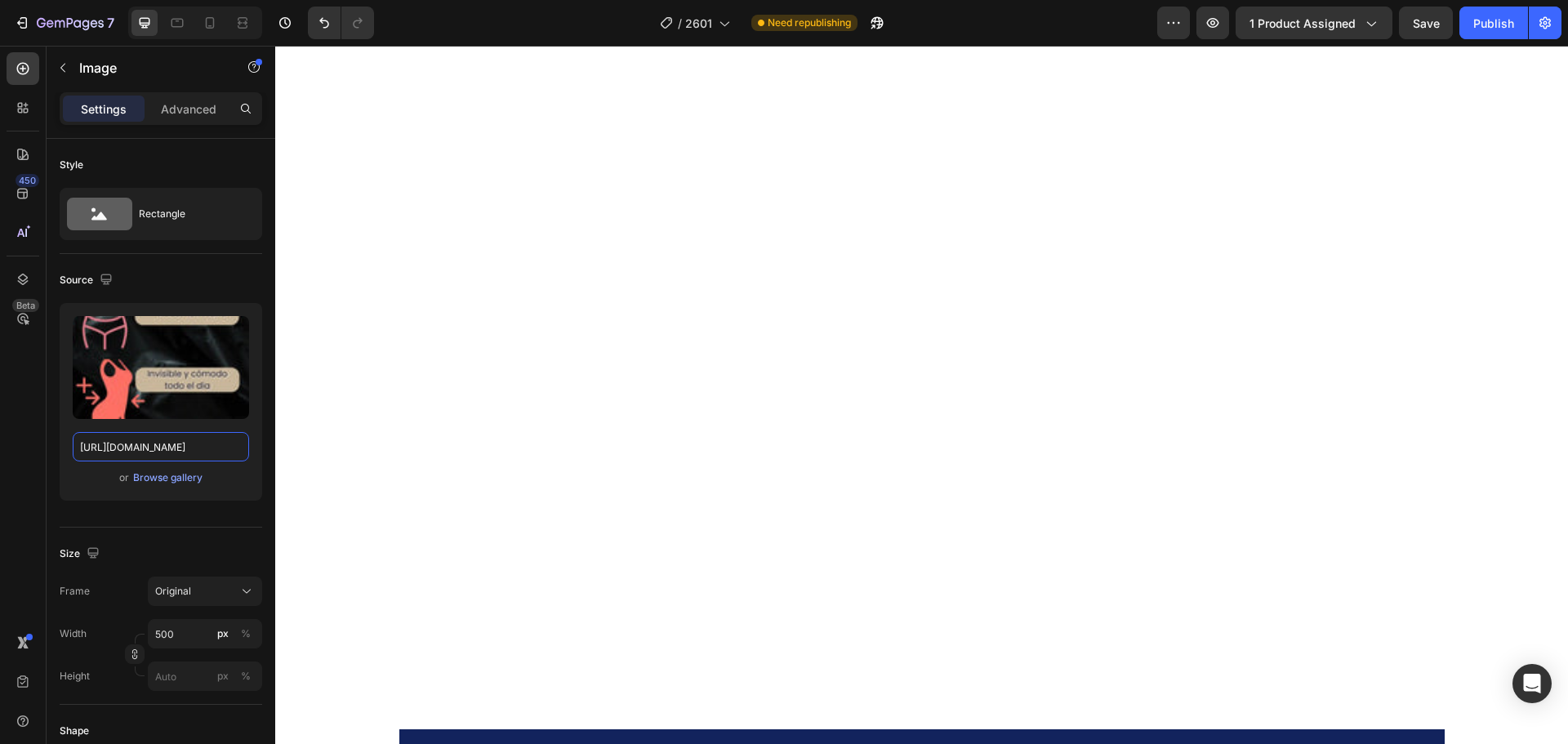
type input "[URL][DOMAIN_NAME]"
click at [190, 120] on div "Advanced" at bounding box center [189, 108] width 82 height 26
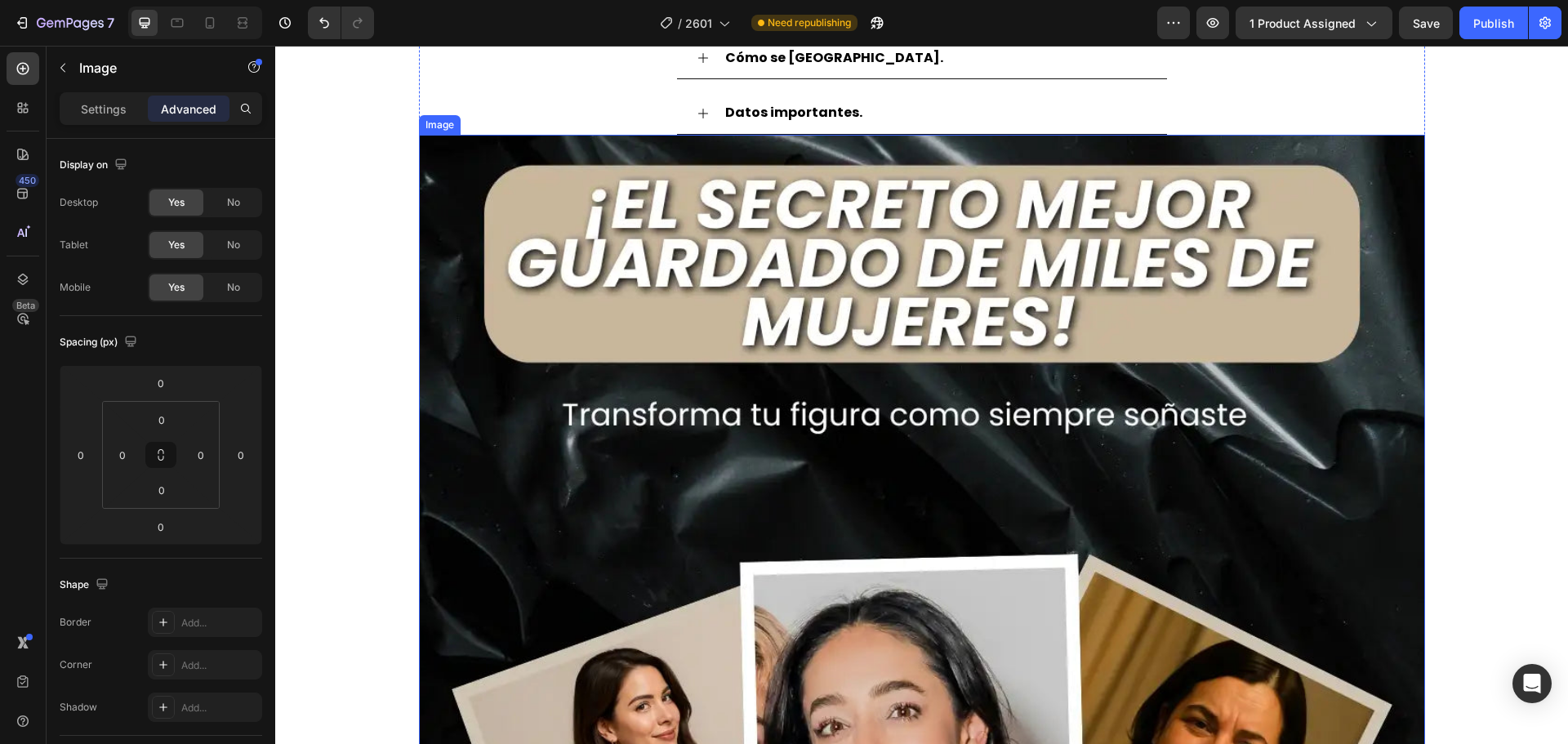
scroll to position [4742, 0]
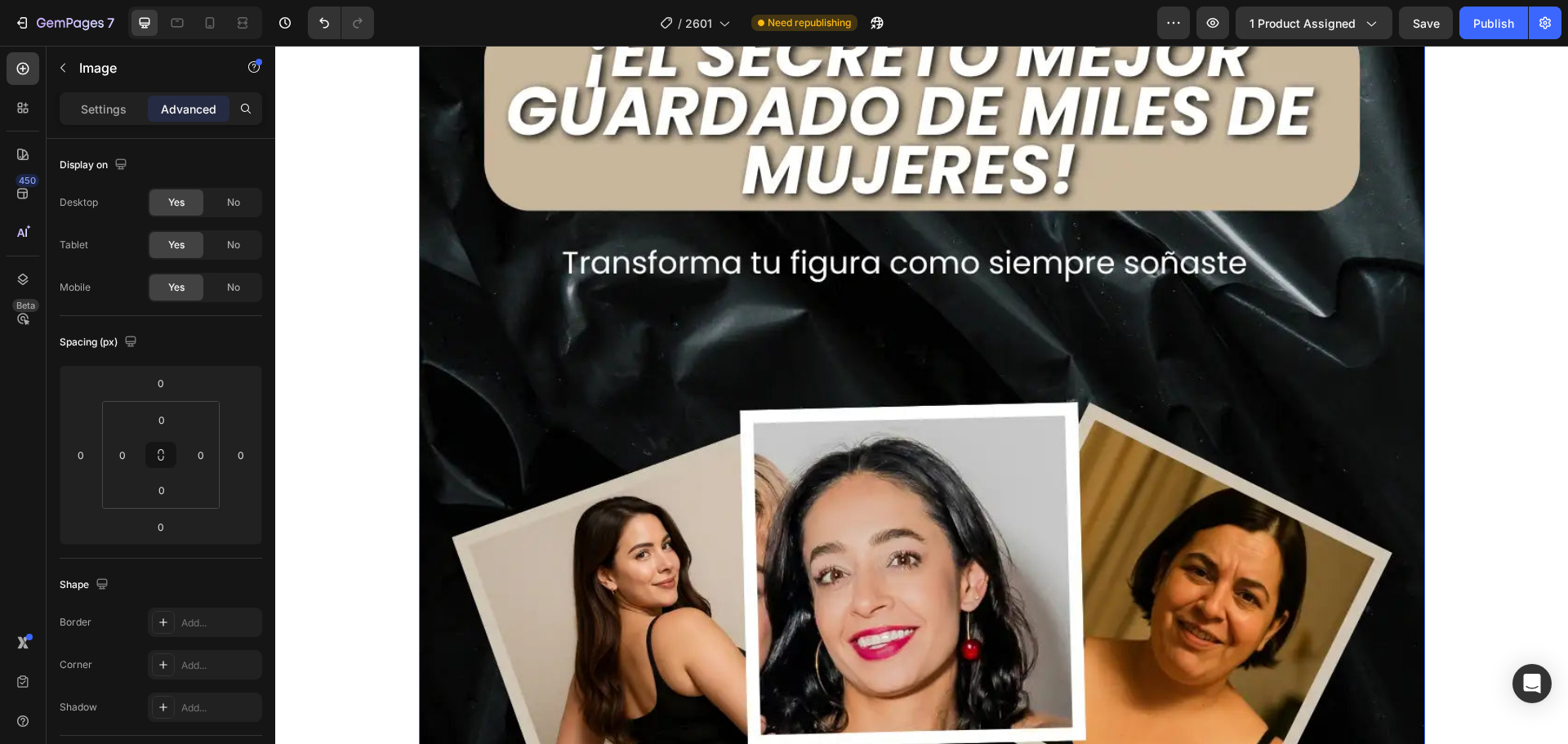
click at [749, 372] on img at bounding box center [921, 486] width 1006 height 1006
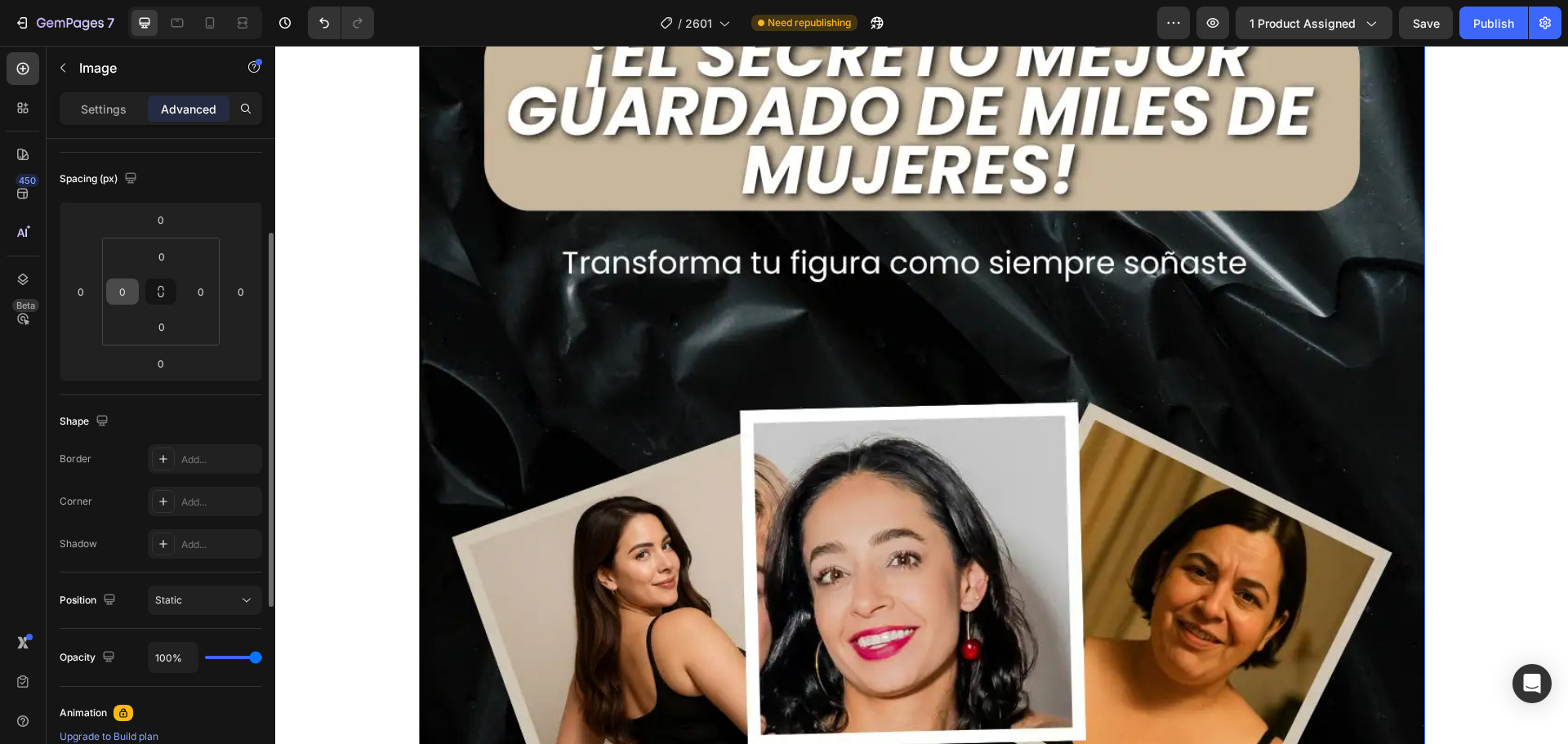
scroll to position [0, 0]
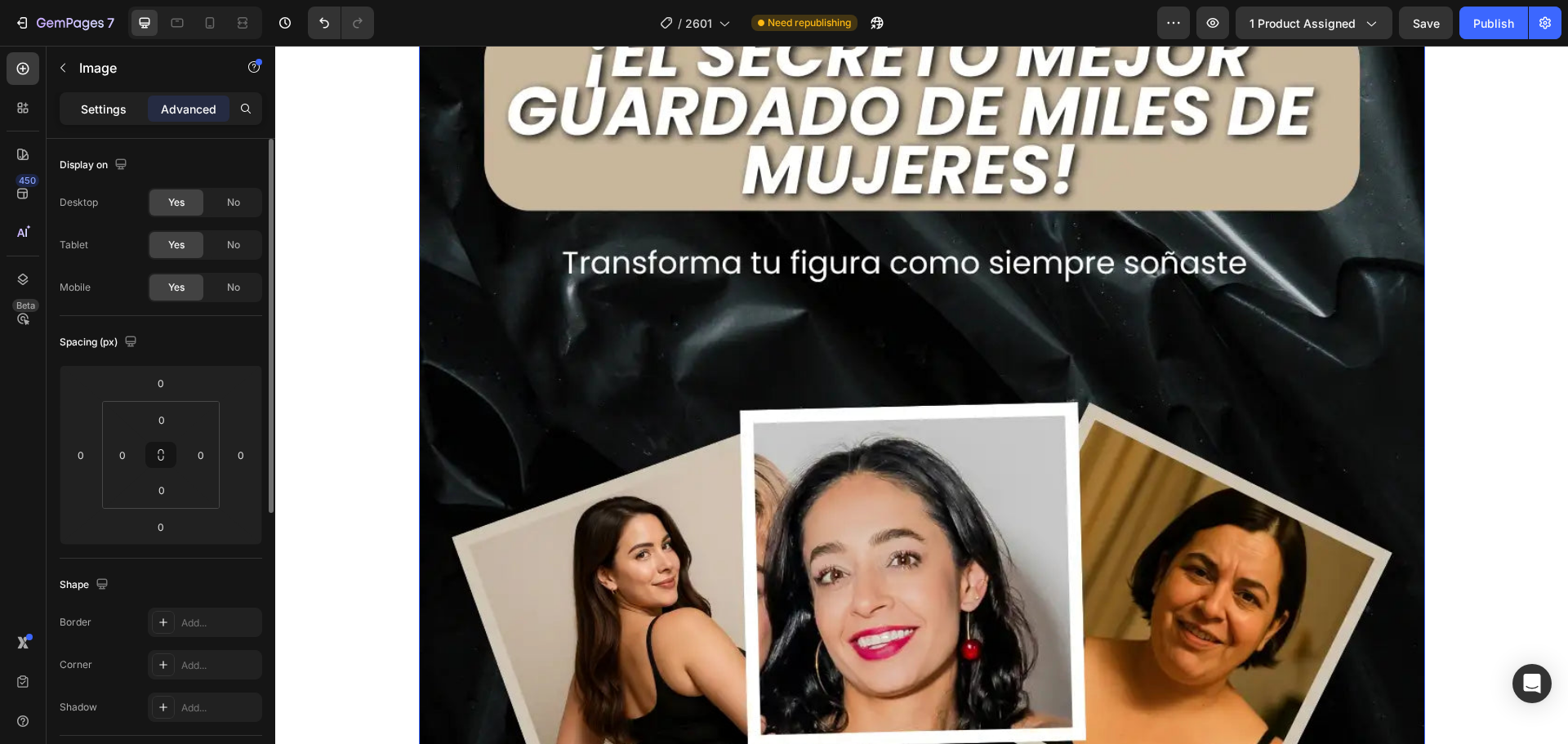
click at [106, 118] on div "Settings" at bounding box center [104, 108] width 82 height 26
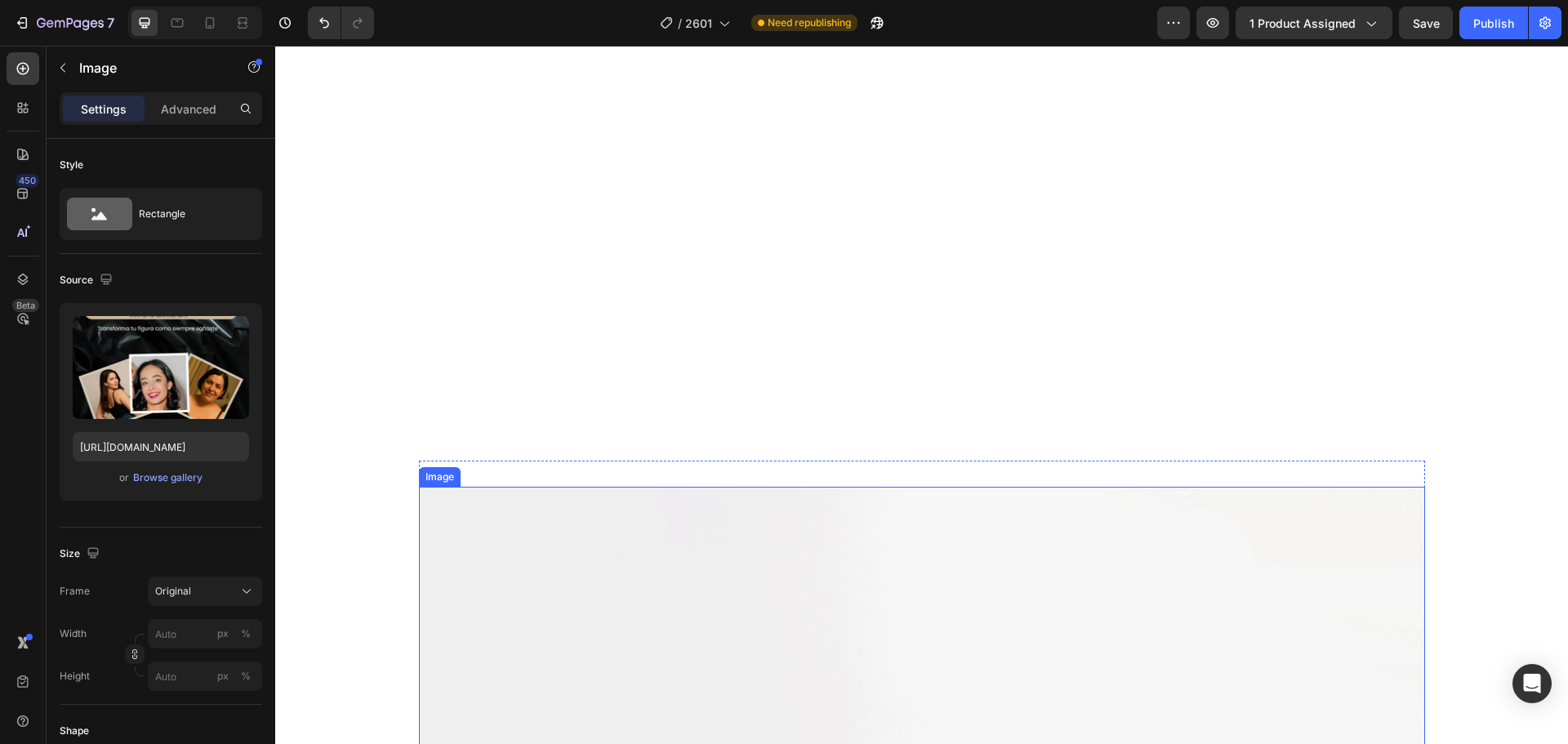
scroll to position [6538, 0]
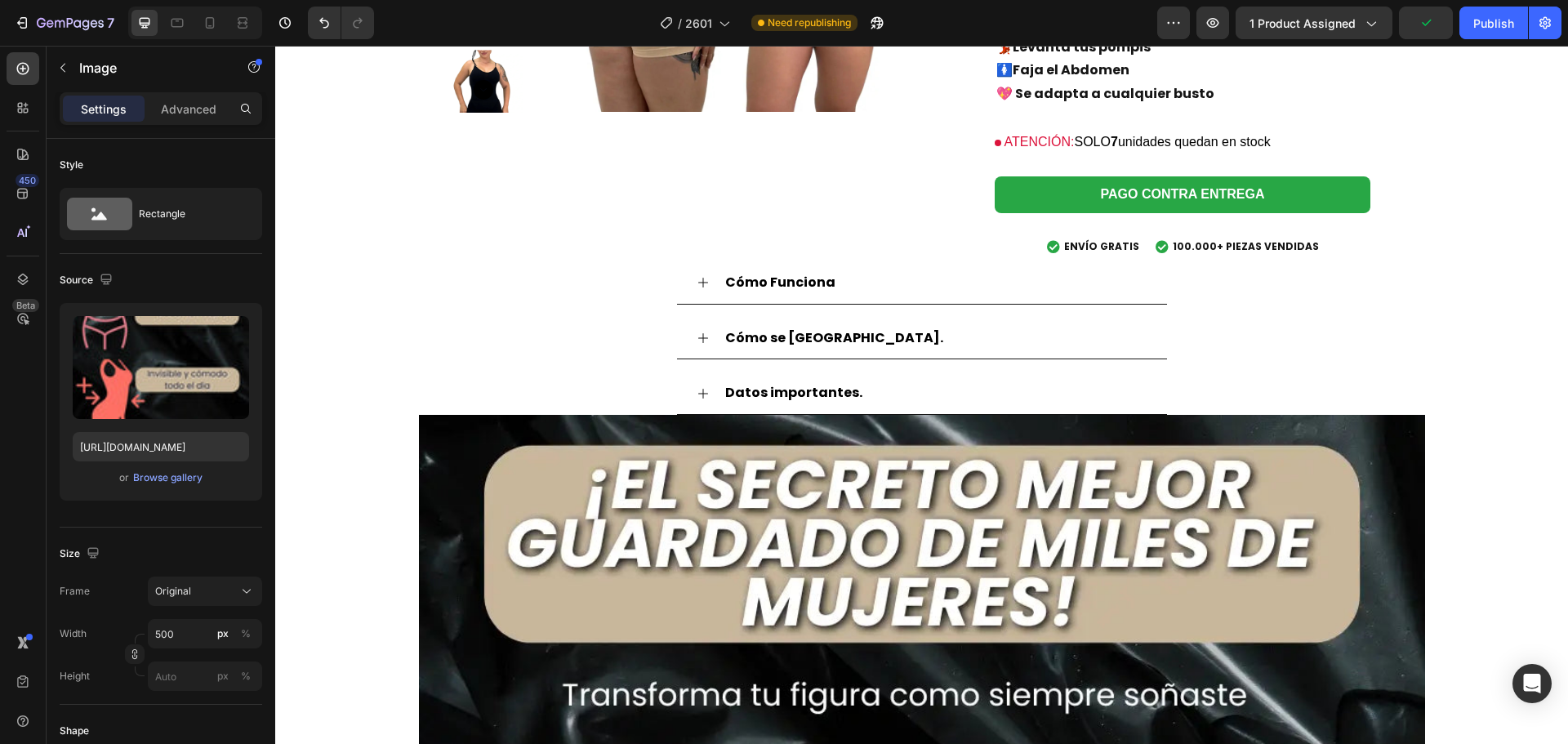
scroll to position [4088, 0]
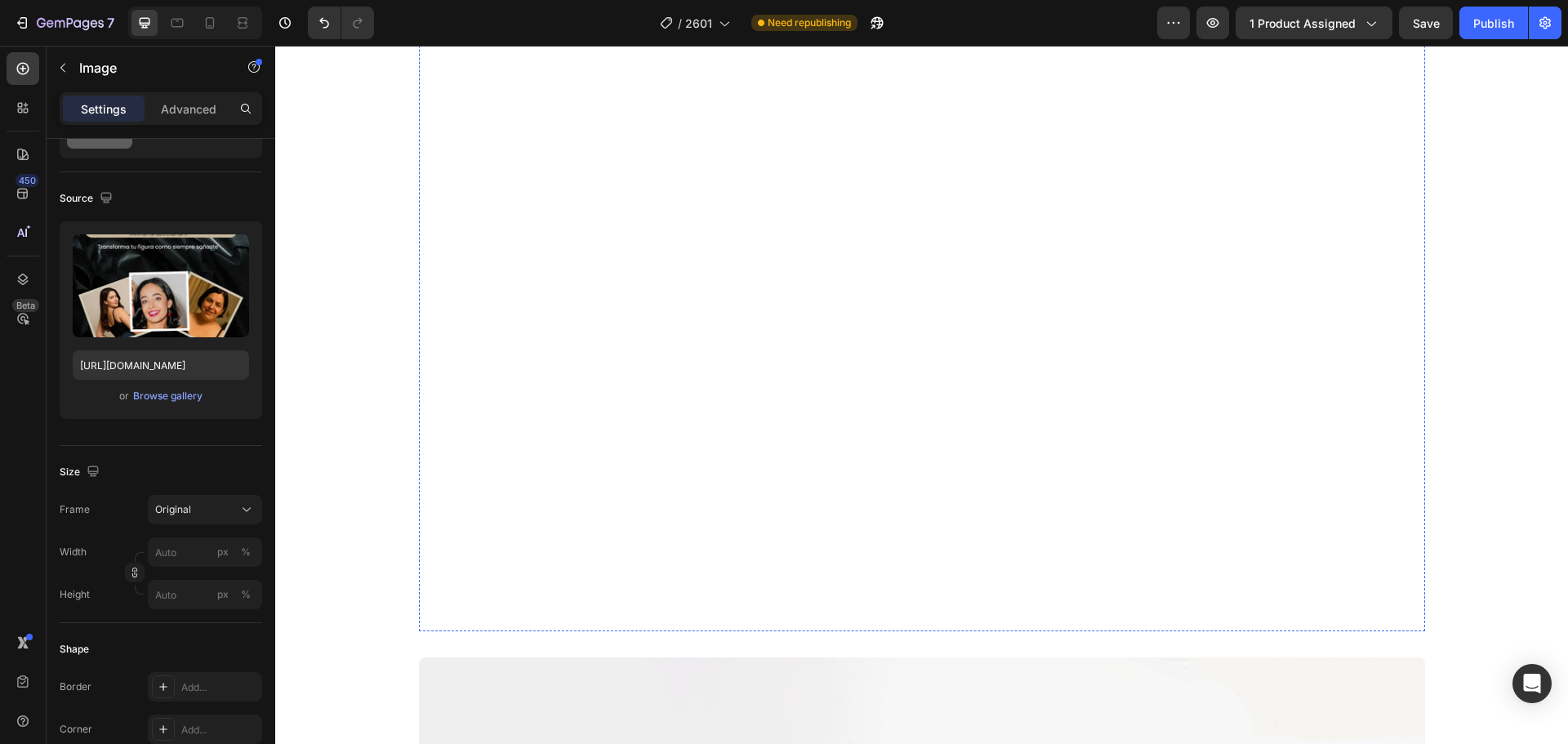
scroll to position [5639, 0]
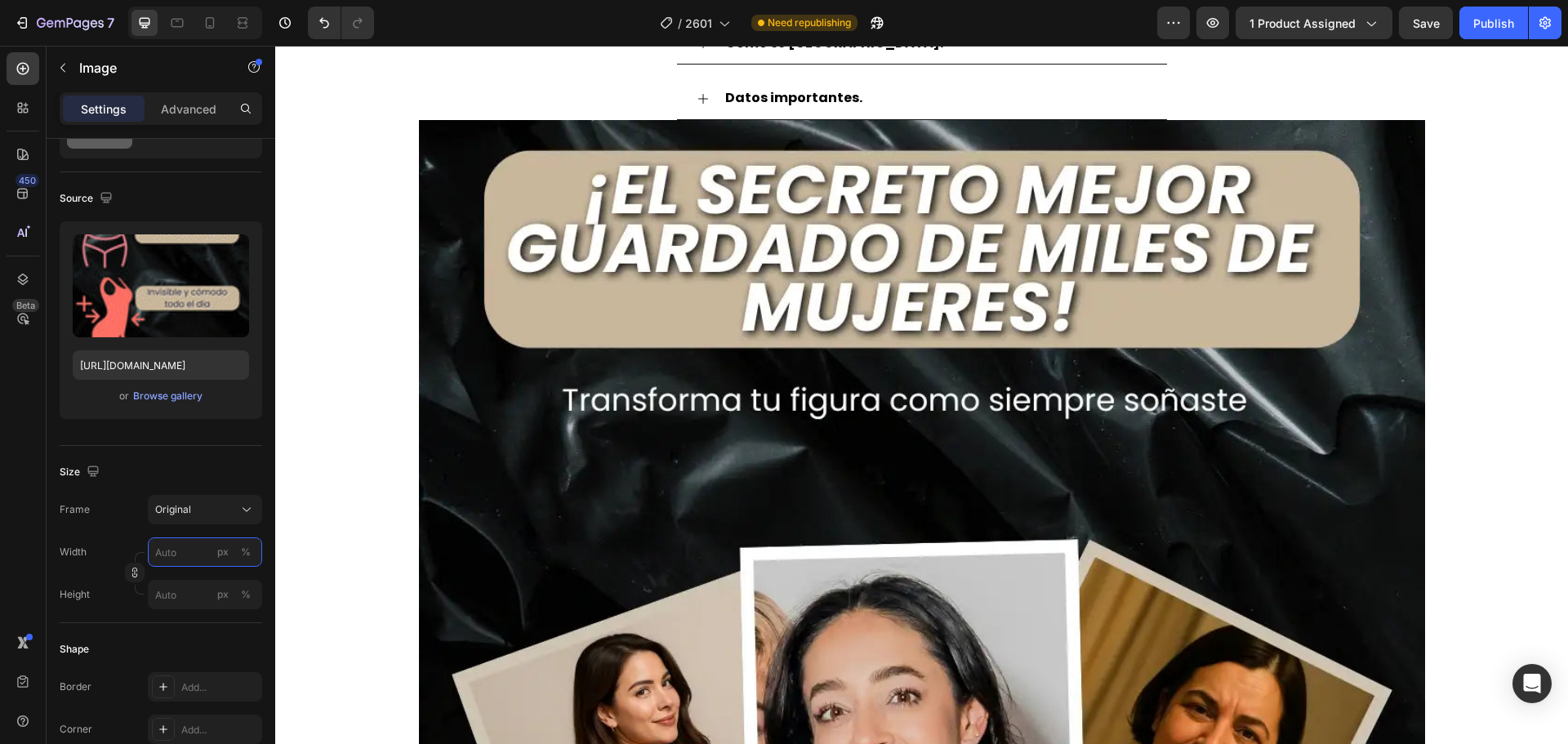
scroll to position [4742, 0]
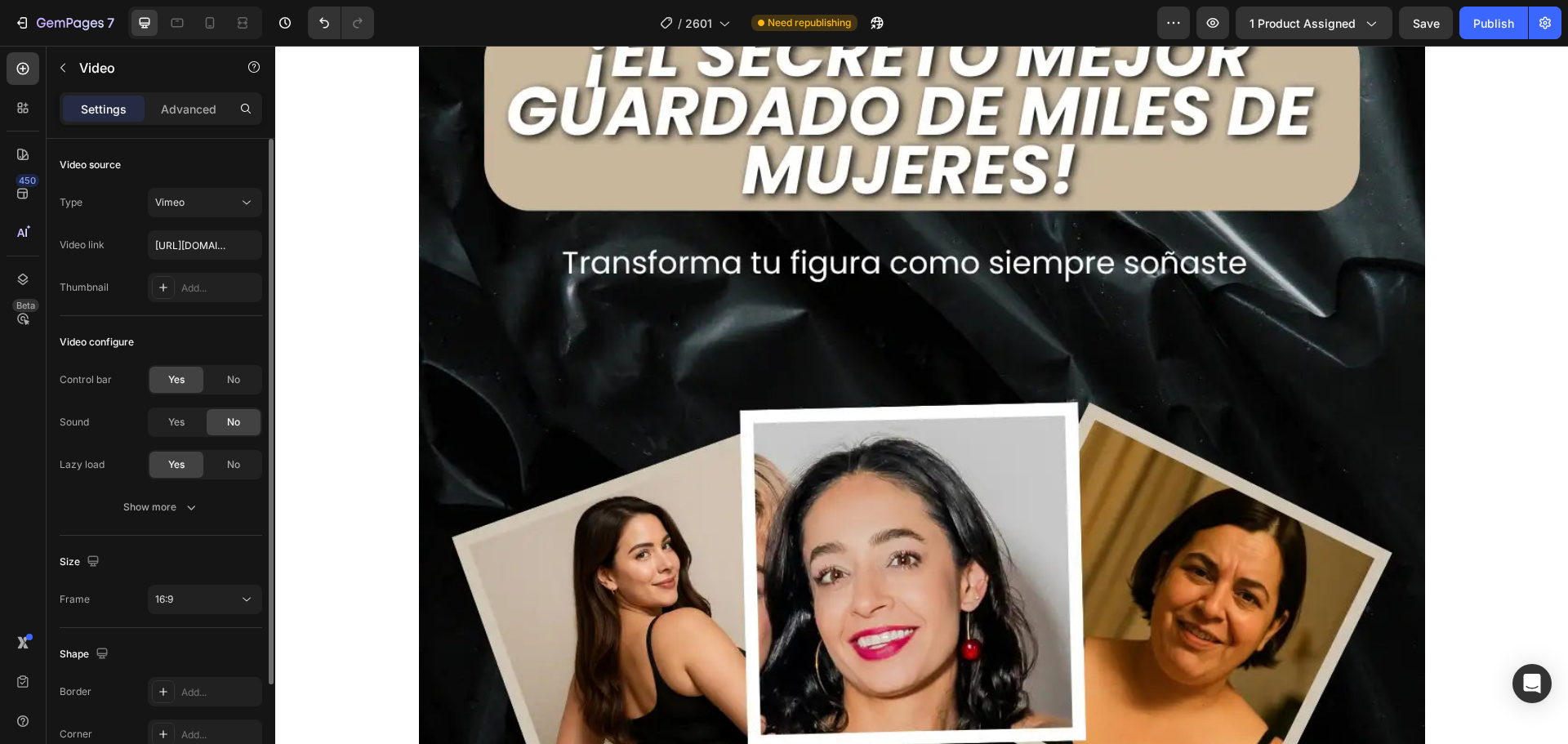
scroll to position [126, 0]
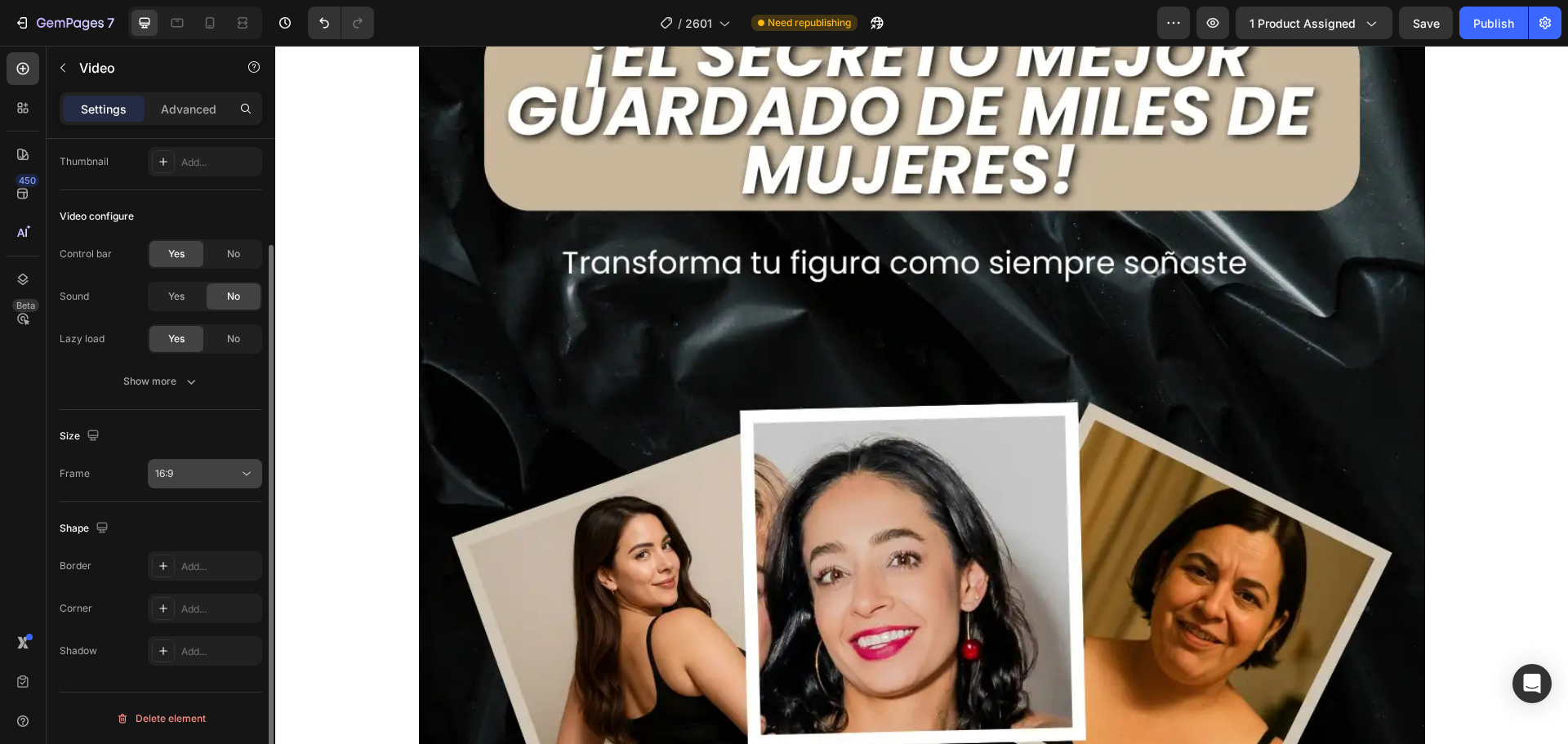
click at [190, 474] on div "16:9" at bounding box center [197, 473] width 84 height 15
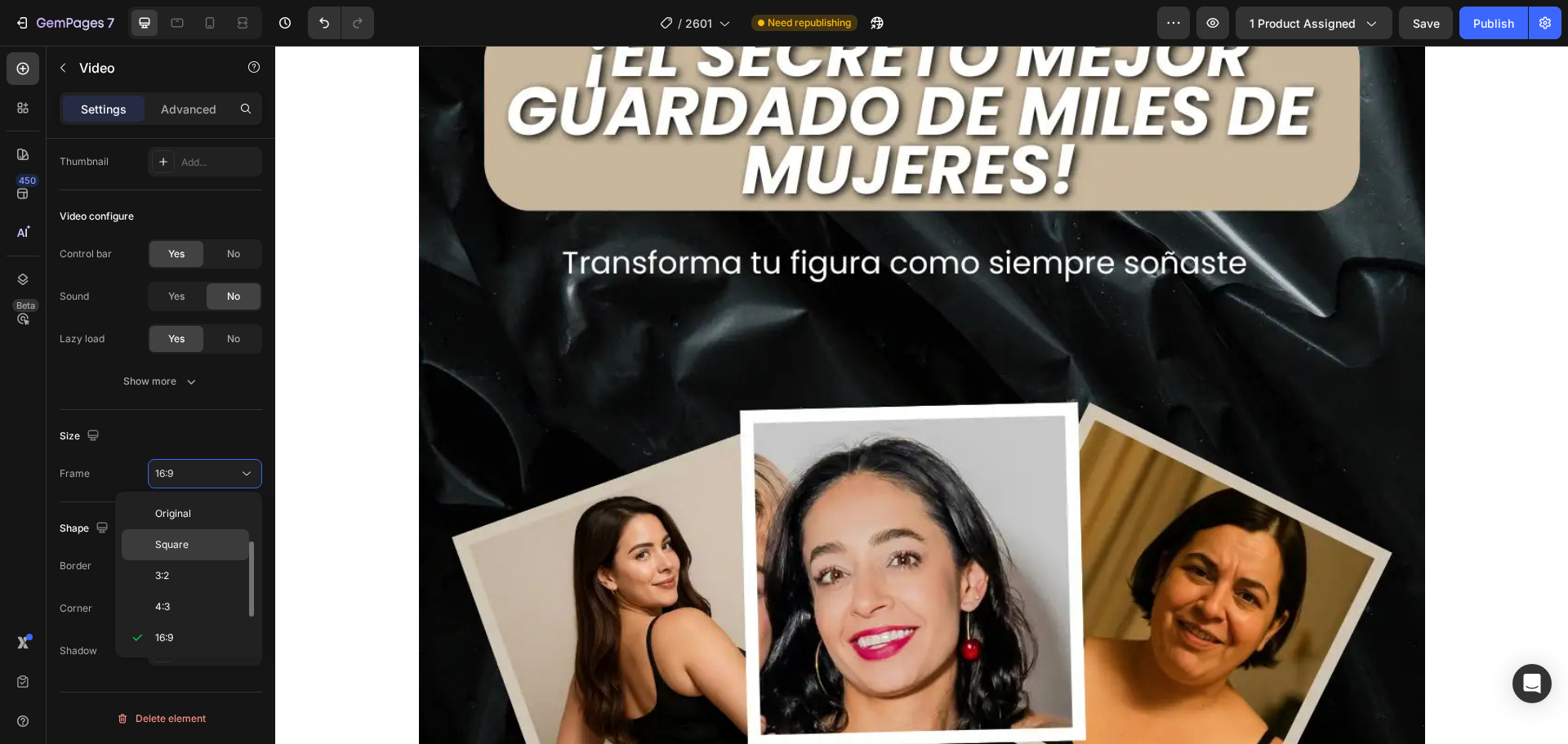
scroll to position [29, 0]
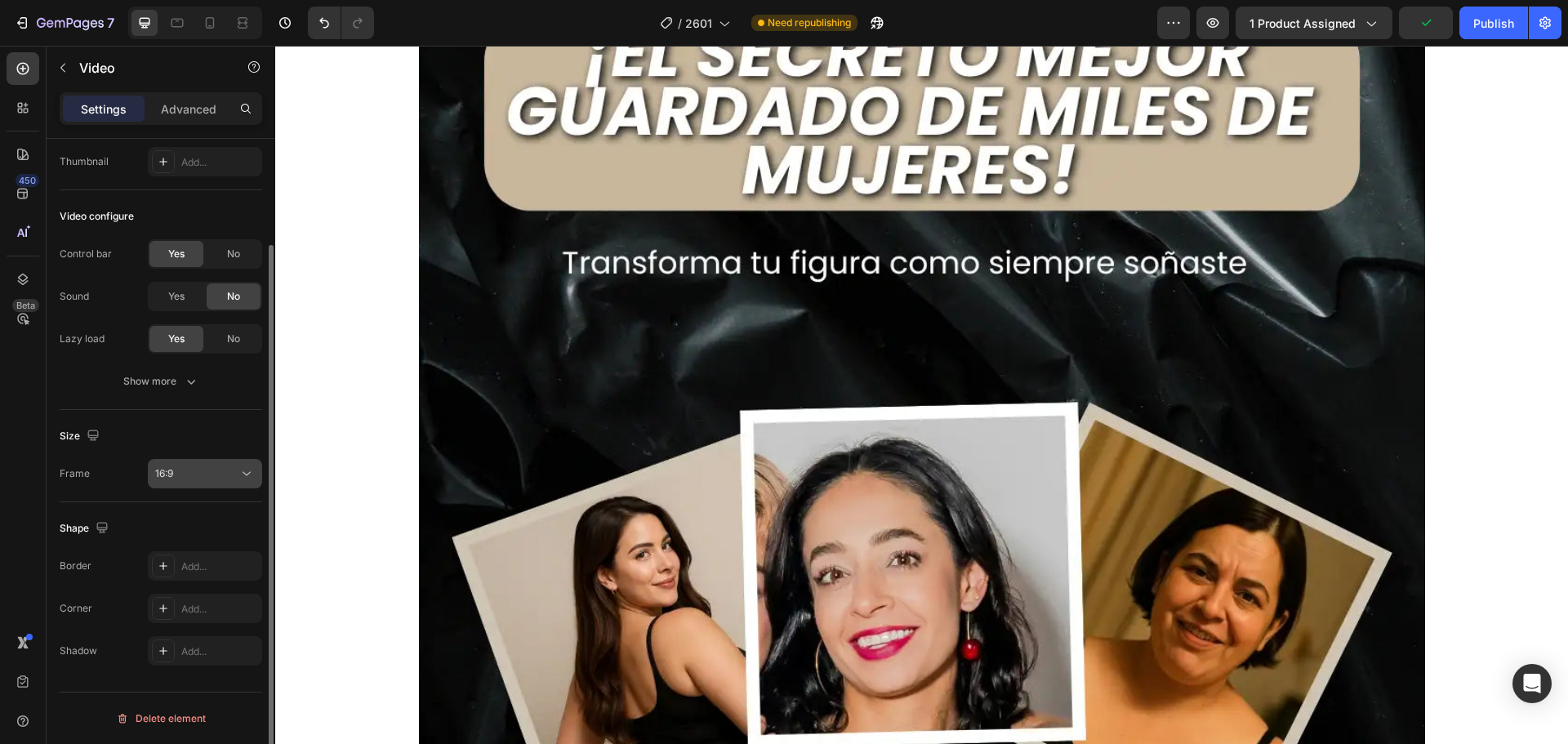
click at [208, 466] on div "16:9" at bounding box center [205, 473] width 100 height 16
click at [224, 425] on div "Size" at bounding box center [161, 436] width 202 height 26
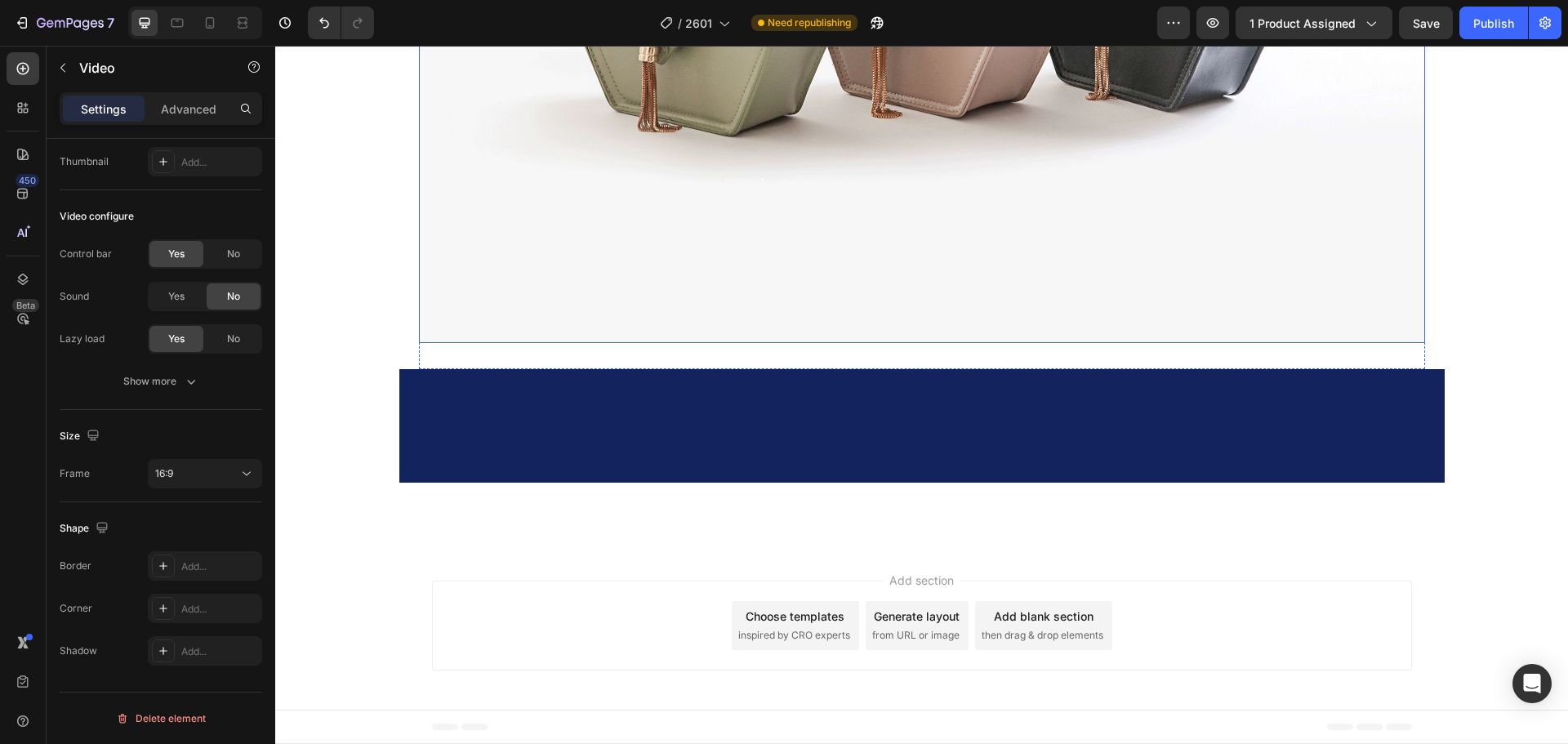
scroll to position [7109, 0]
click at [211, 21] on icon at bounding box center [209, 22] width 16 height 16
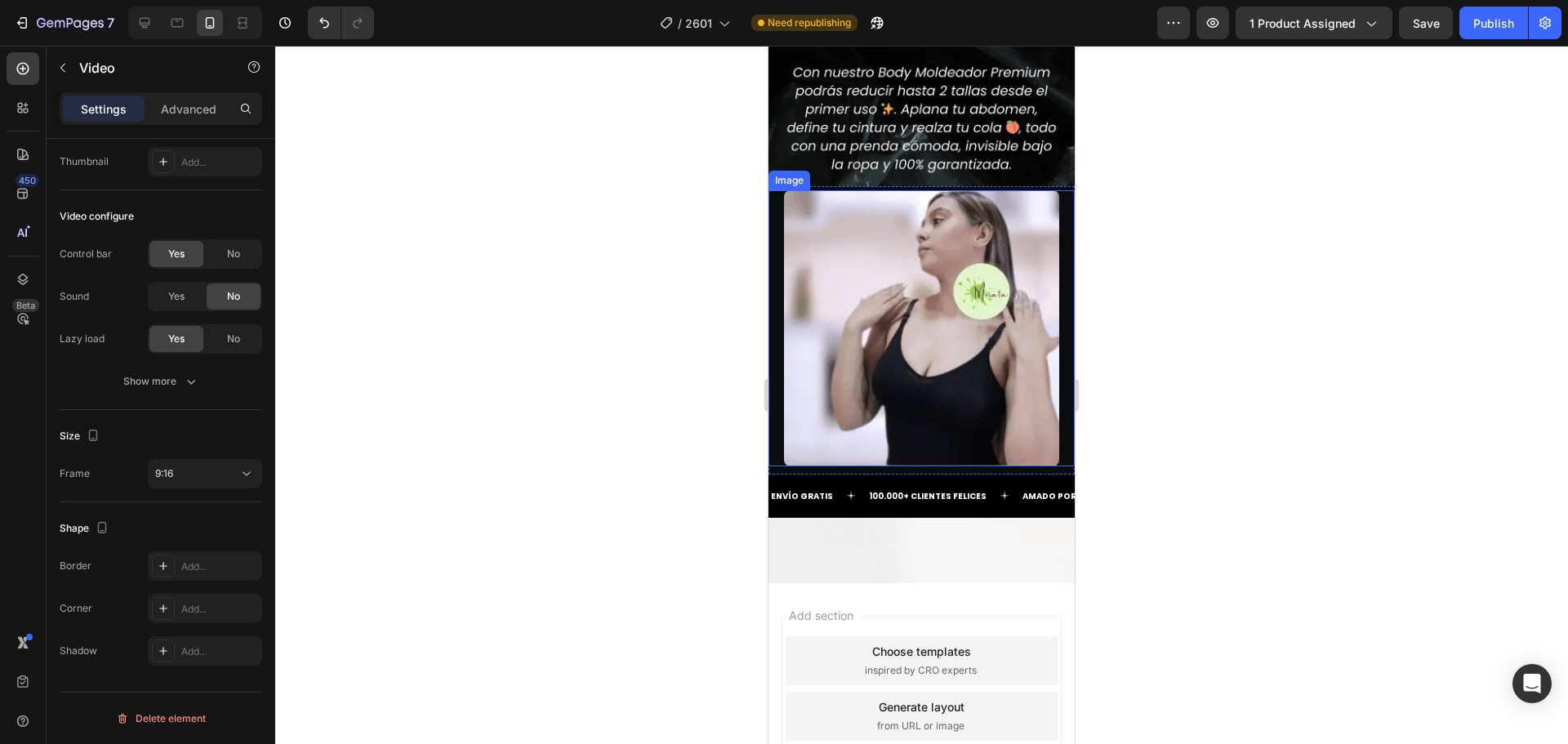
scroll to position [5656, 0]
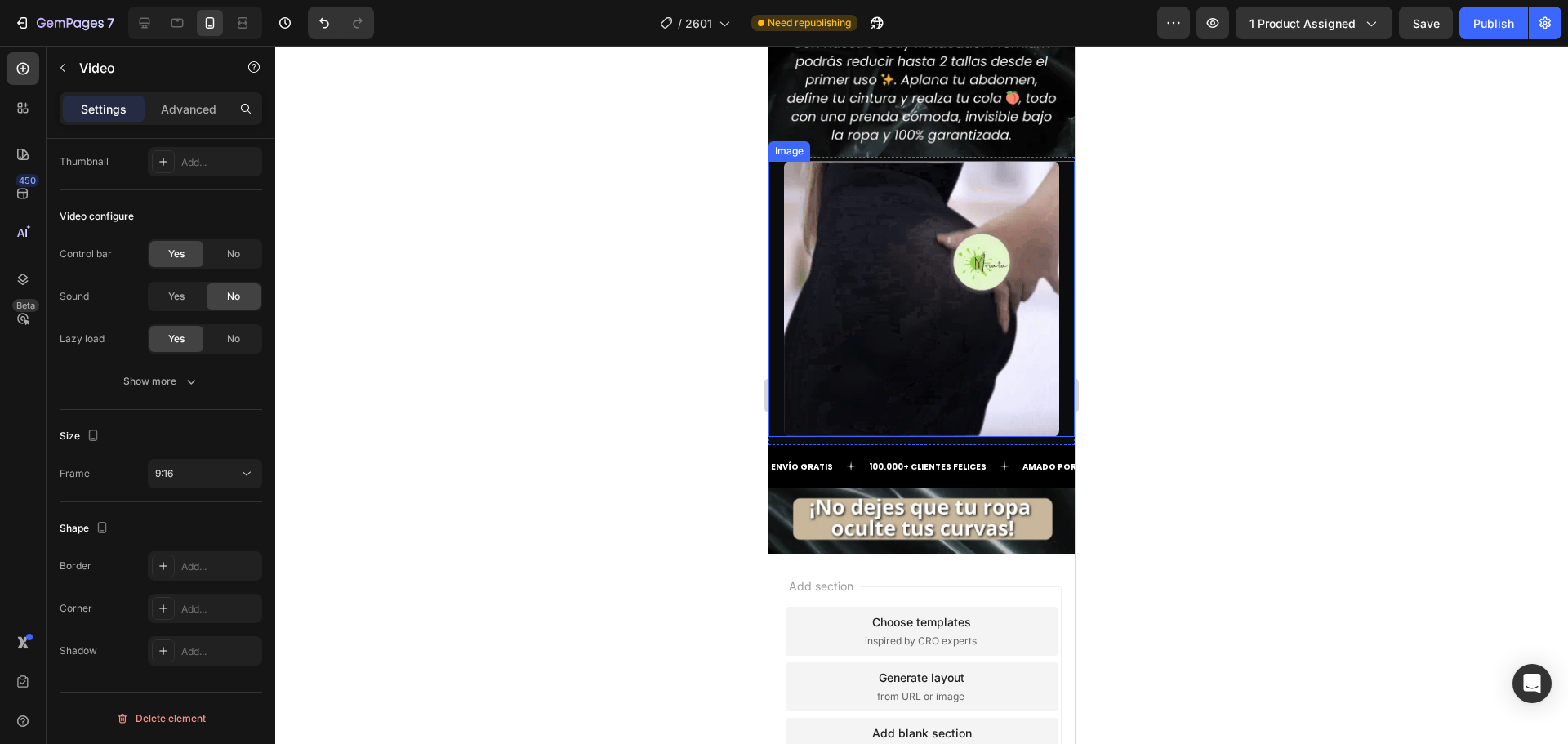
click at [927, 300] on img at bounding box center [921, 298] width 276 height 276
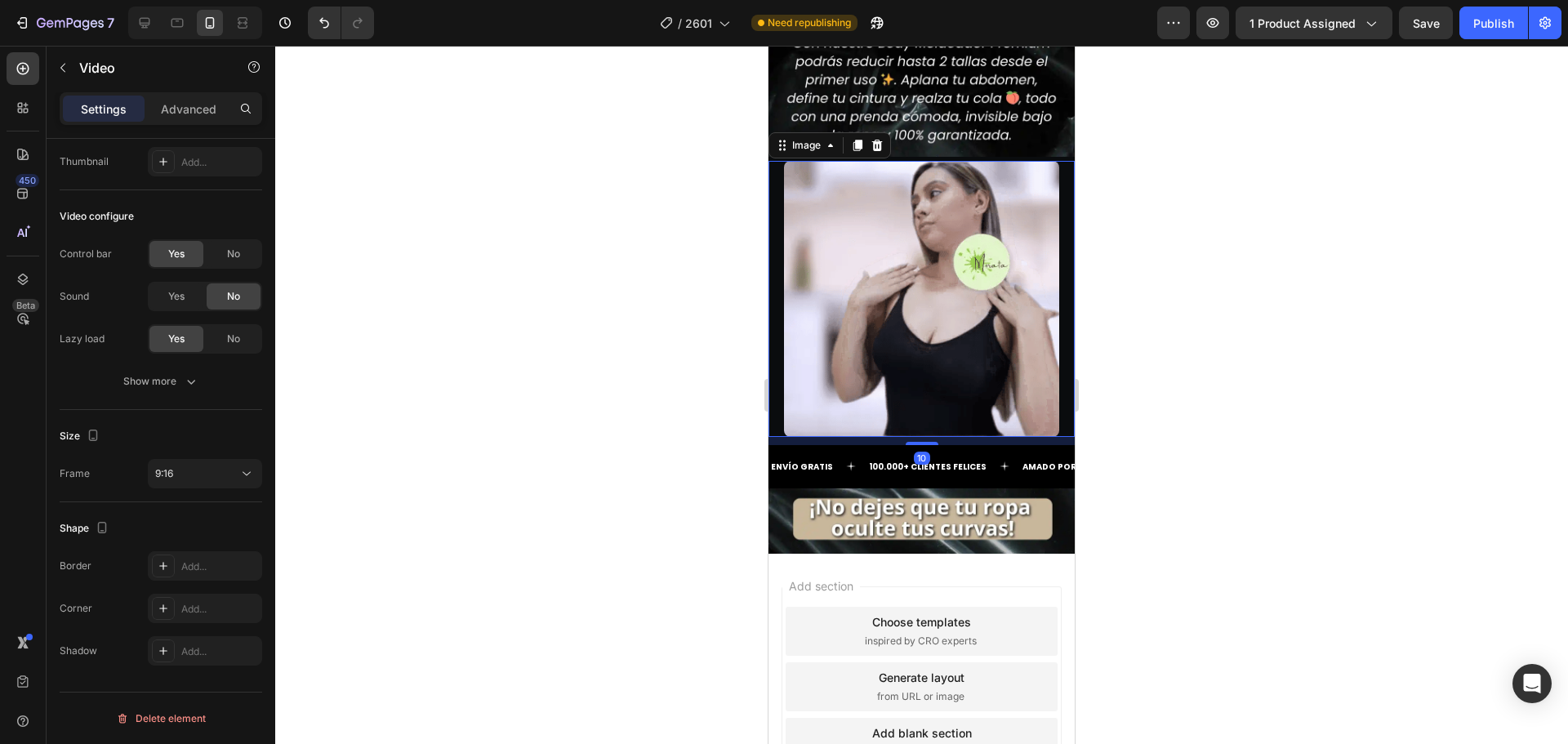
scroll to position [0, 0]
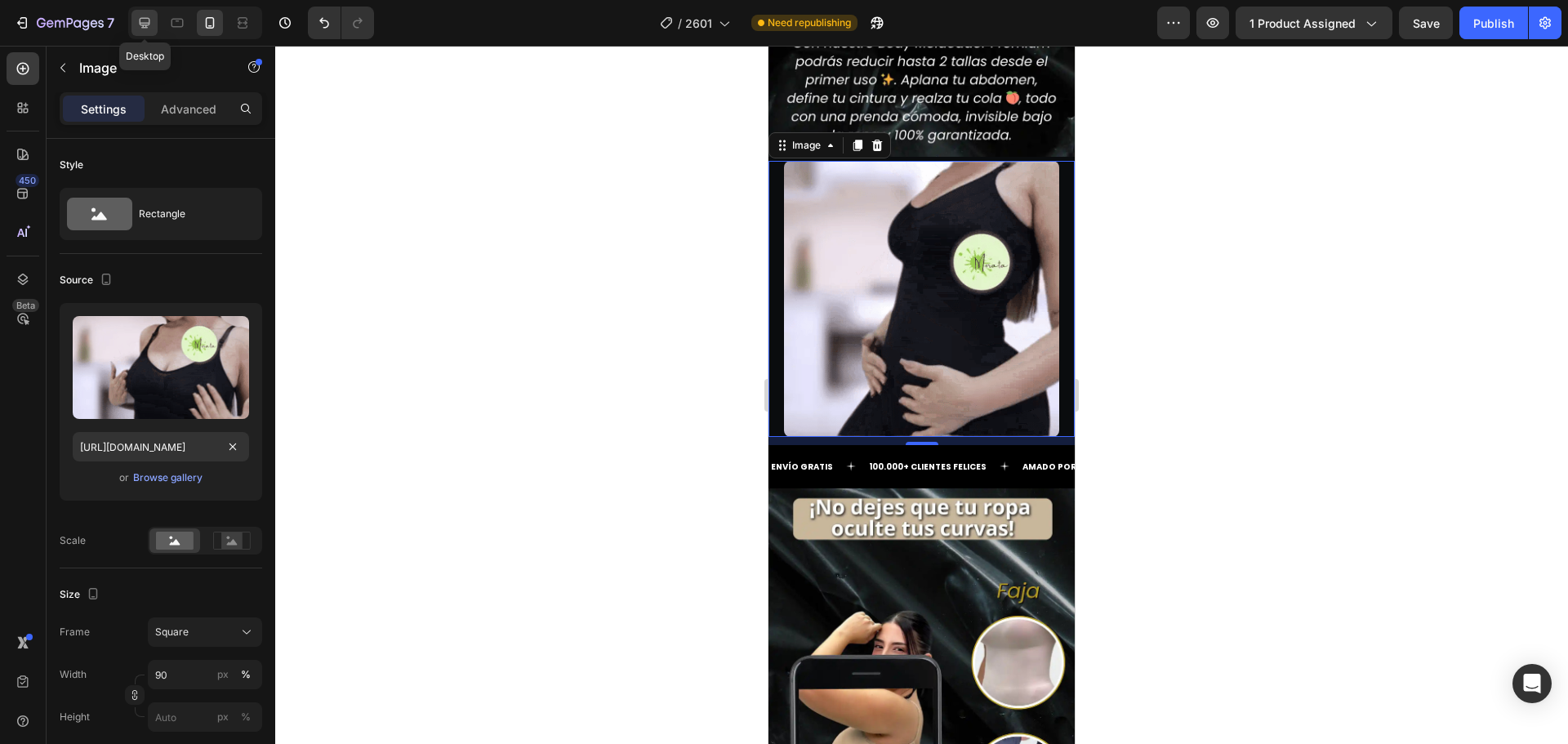
click at [150, 19] on icon at bounding box center [144, 22] width 16 height 16
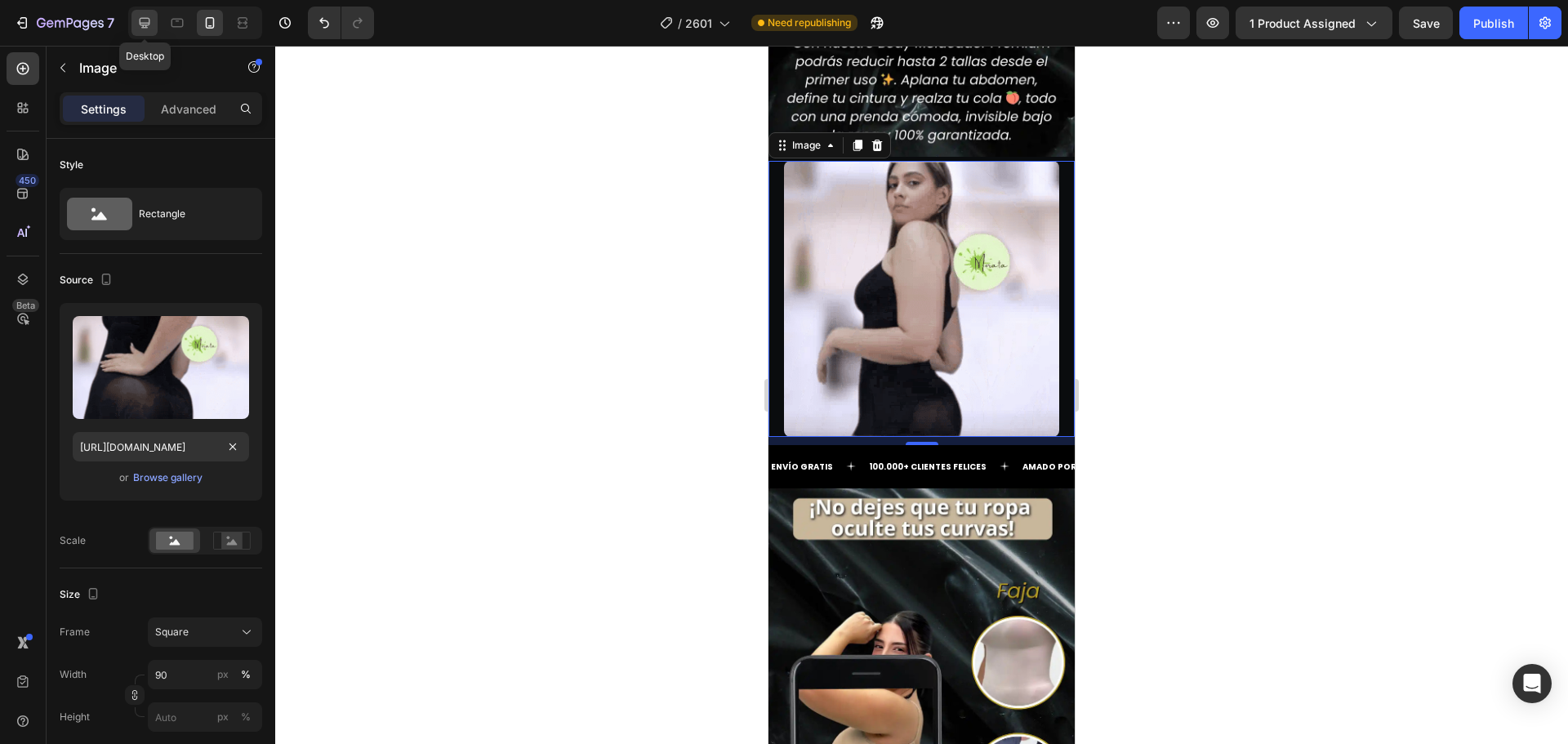
type input "[URL][DOMAIN_NAME]"
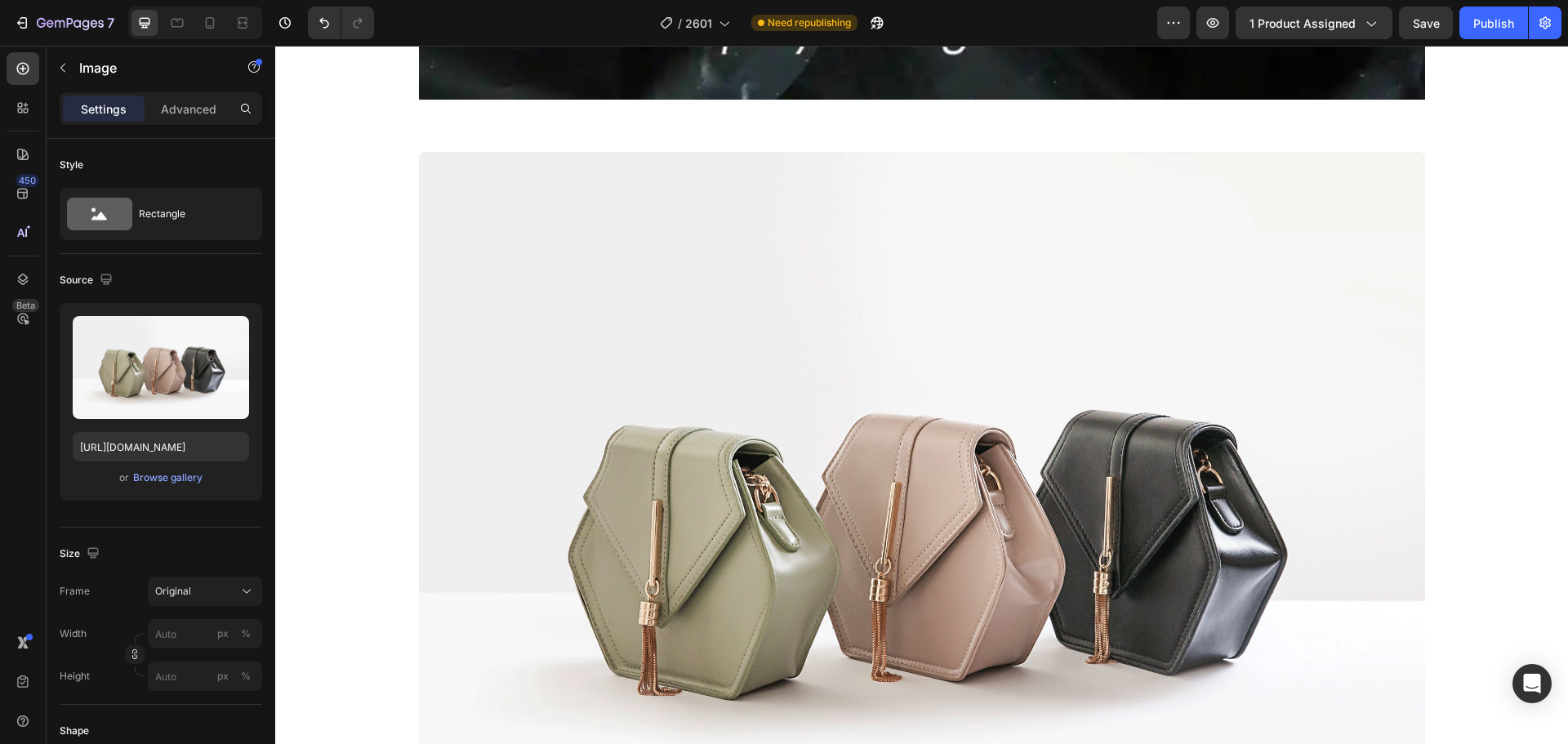
scroll to position [7142, 0]
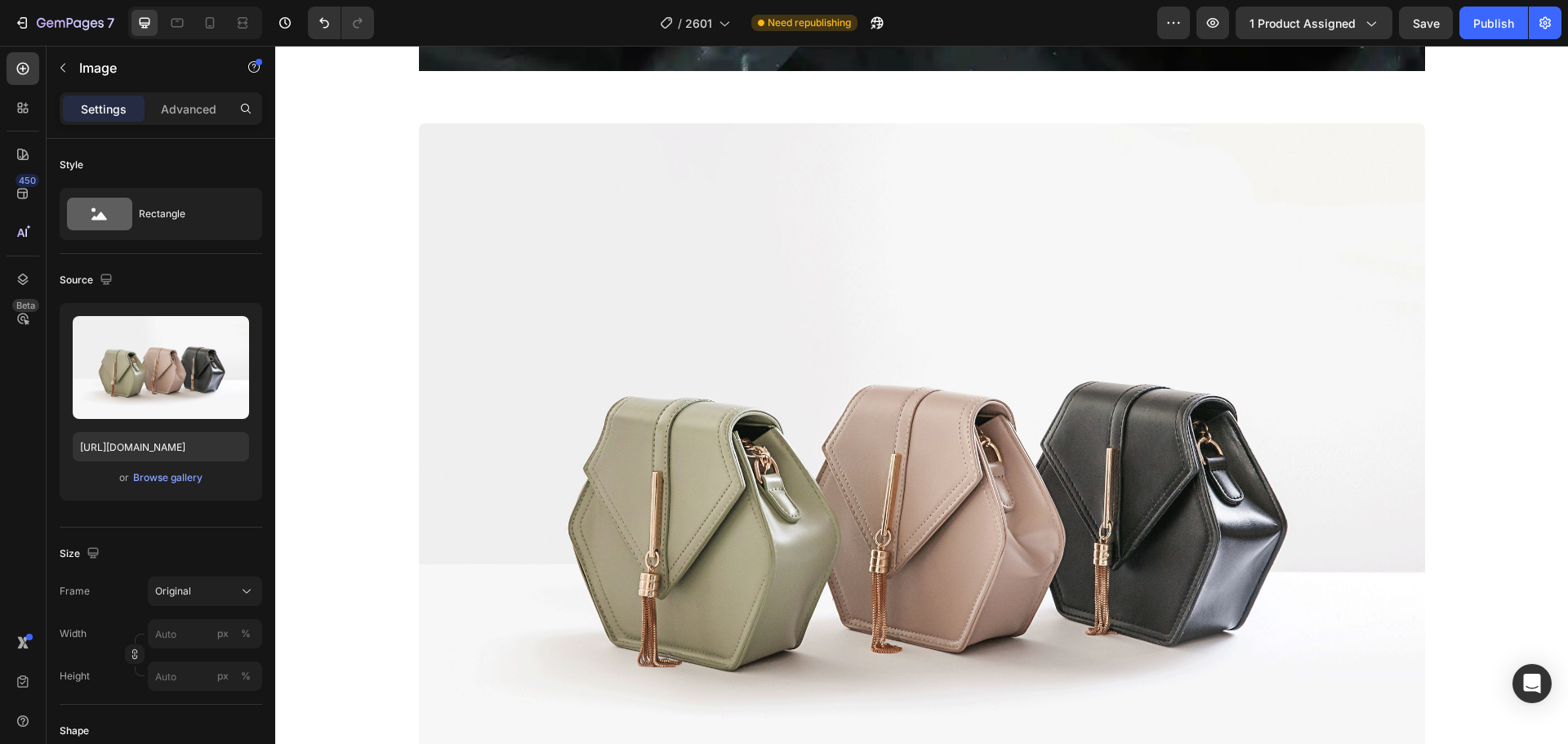
click at [679, 382] on img at bounding box center [921, 500] width 1006 height 754
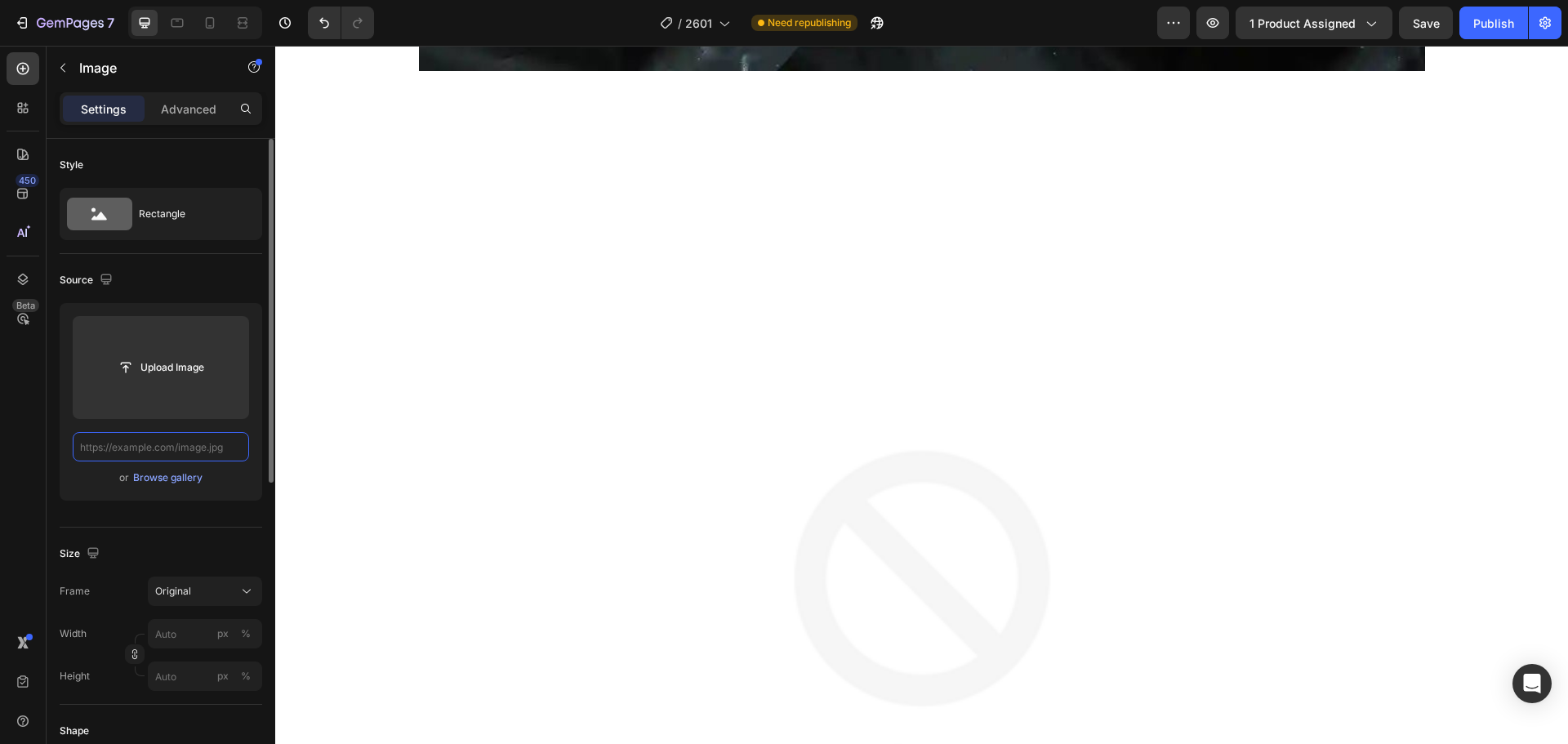
paste input "[URL][DOMAIN_NAME]"
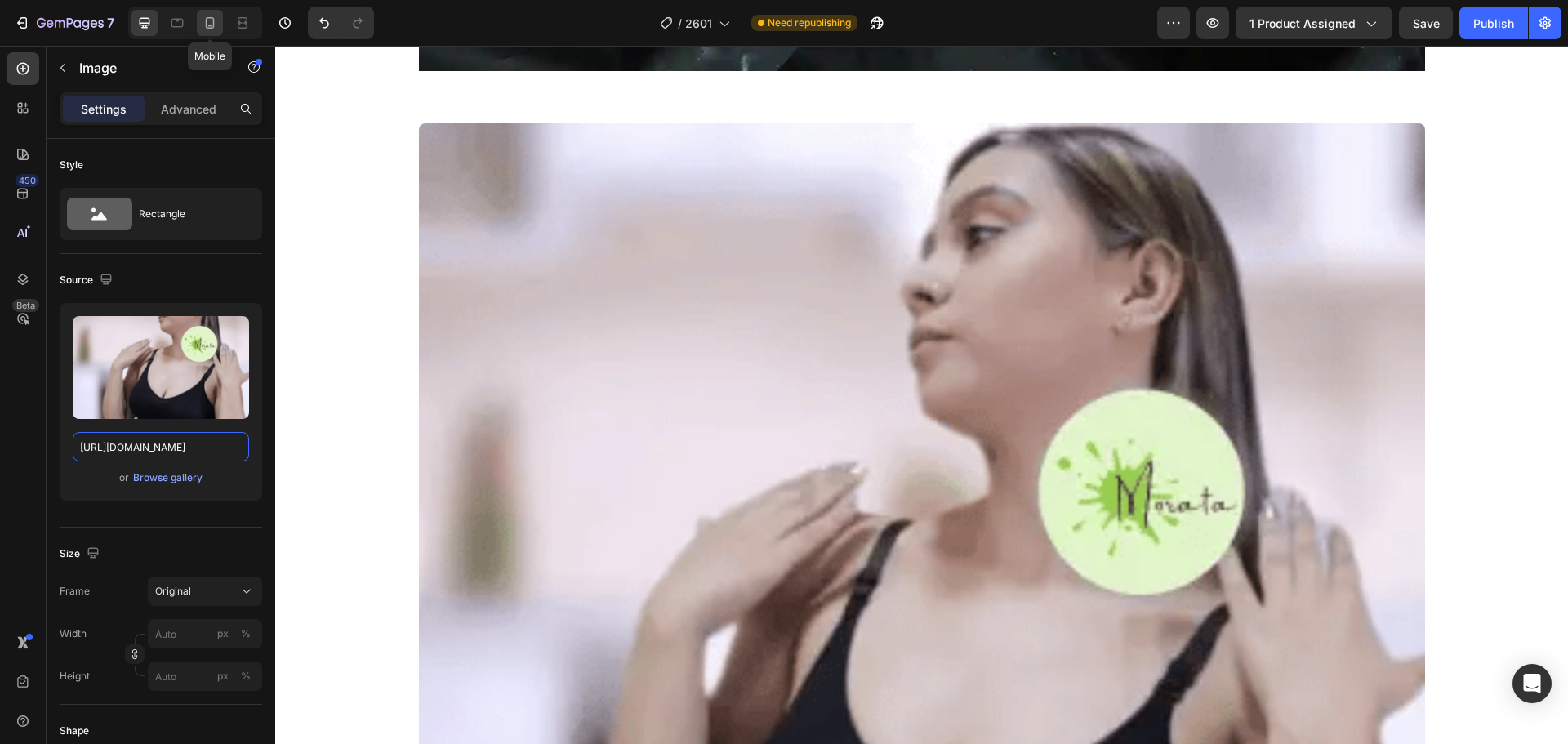
type input "[URL][DOMAIN_NAME]"
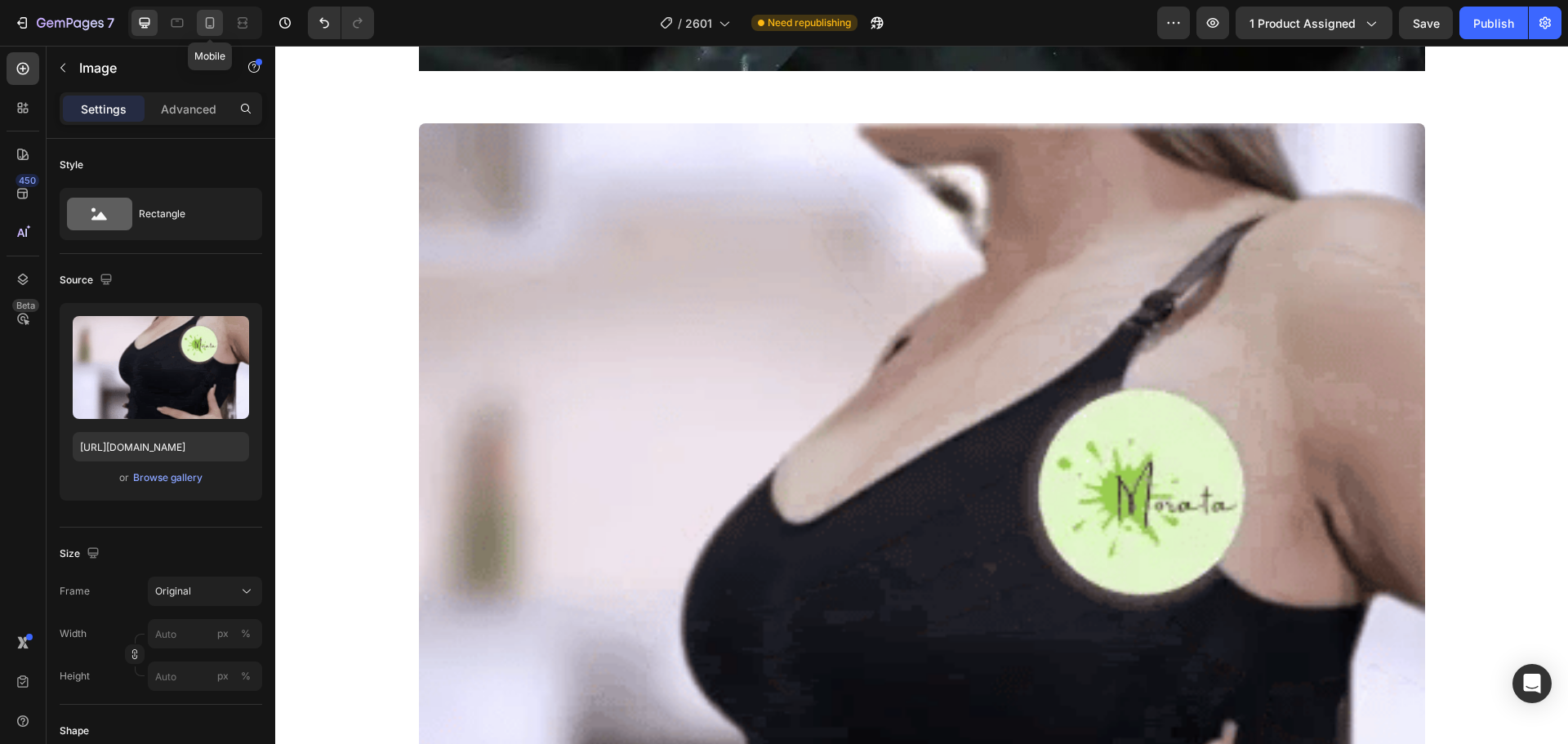
scroll to position [0, 0]
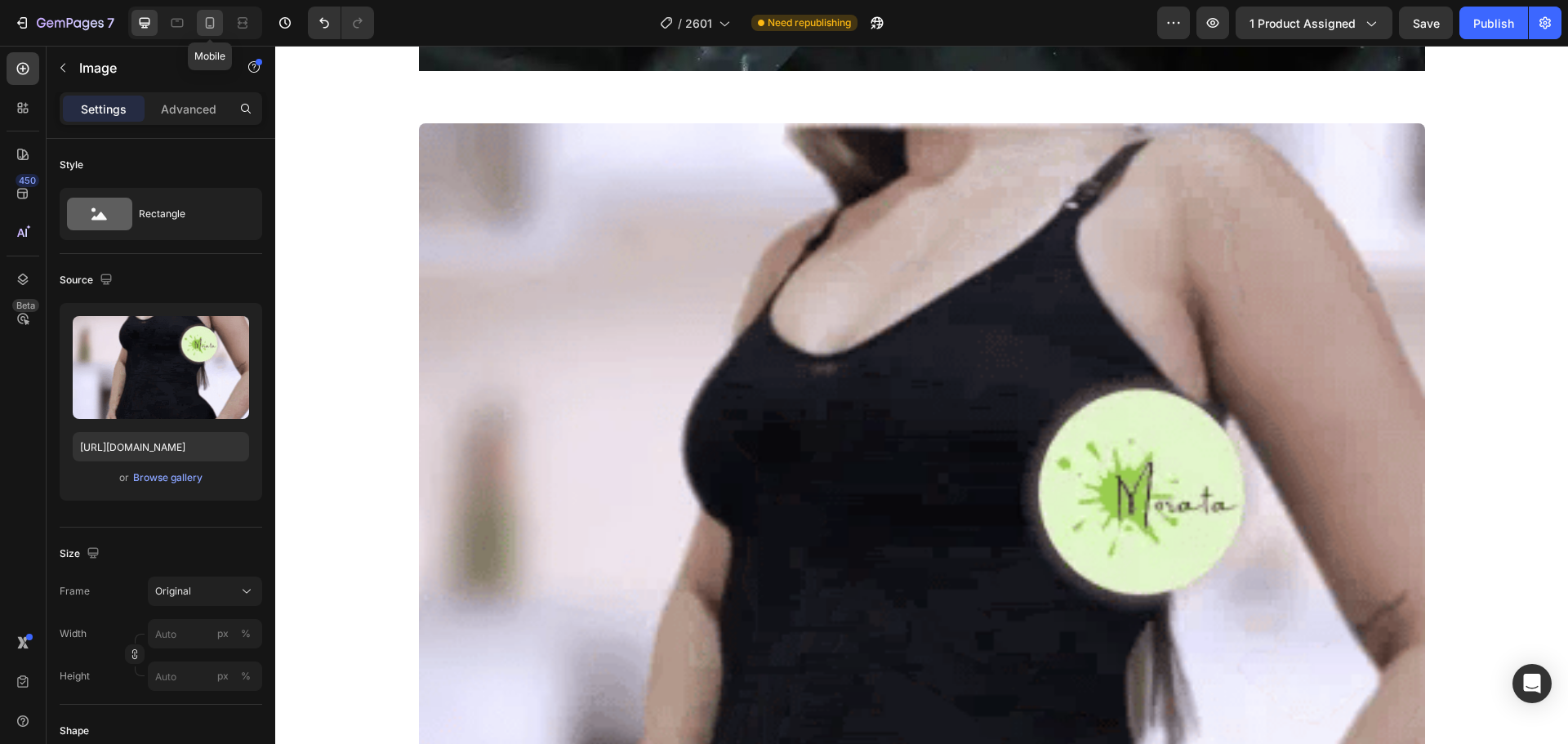
click at [203, 21] on icon at bounding box center [209, 22] width 16 height 16
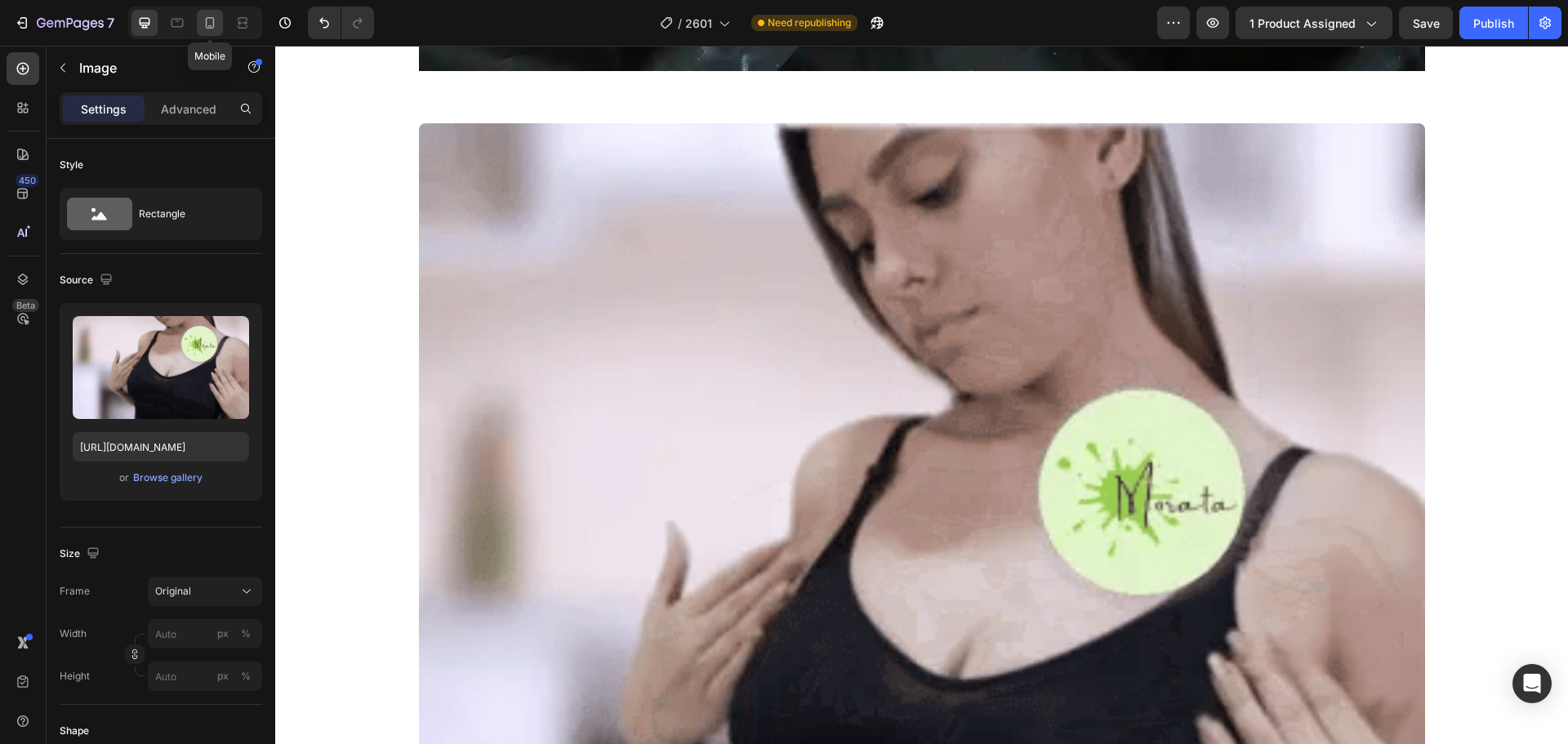
type input "90"
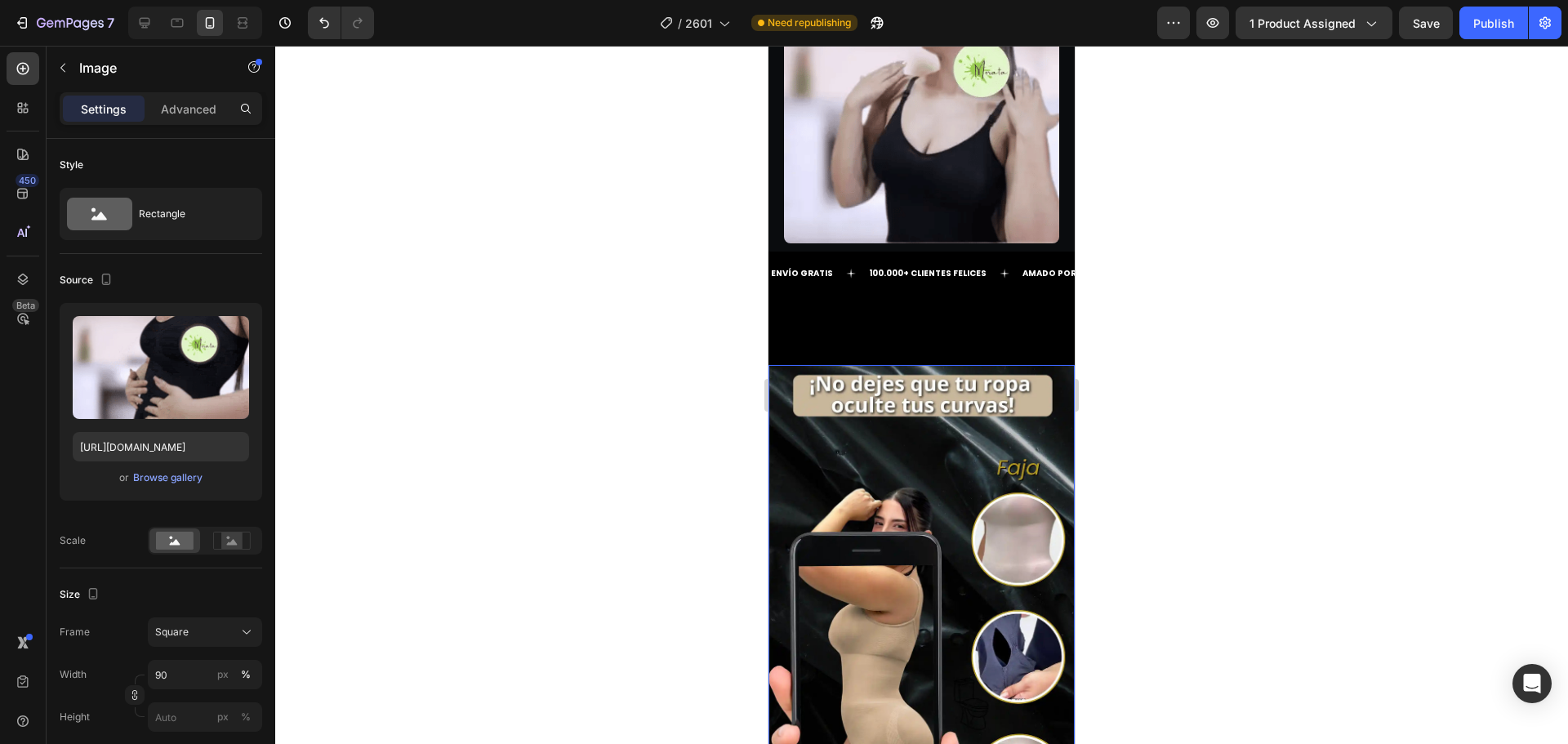
scroll to position [7052, 0]
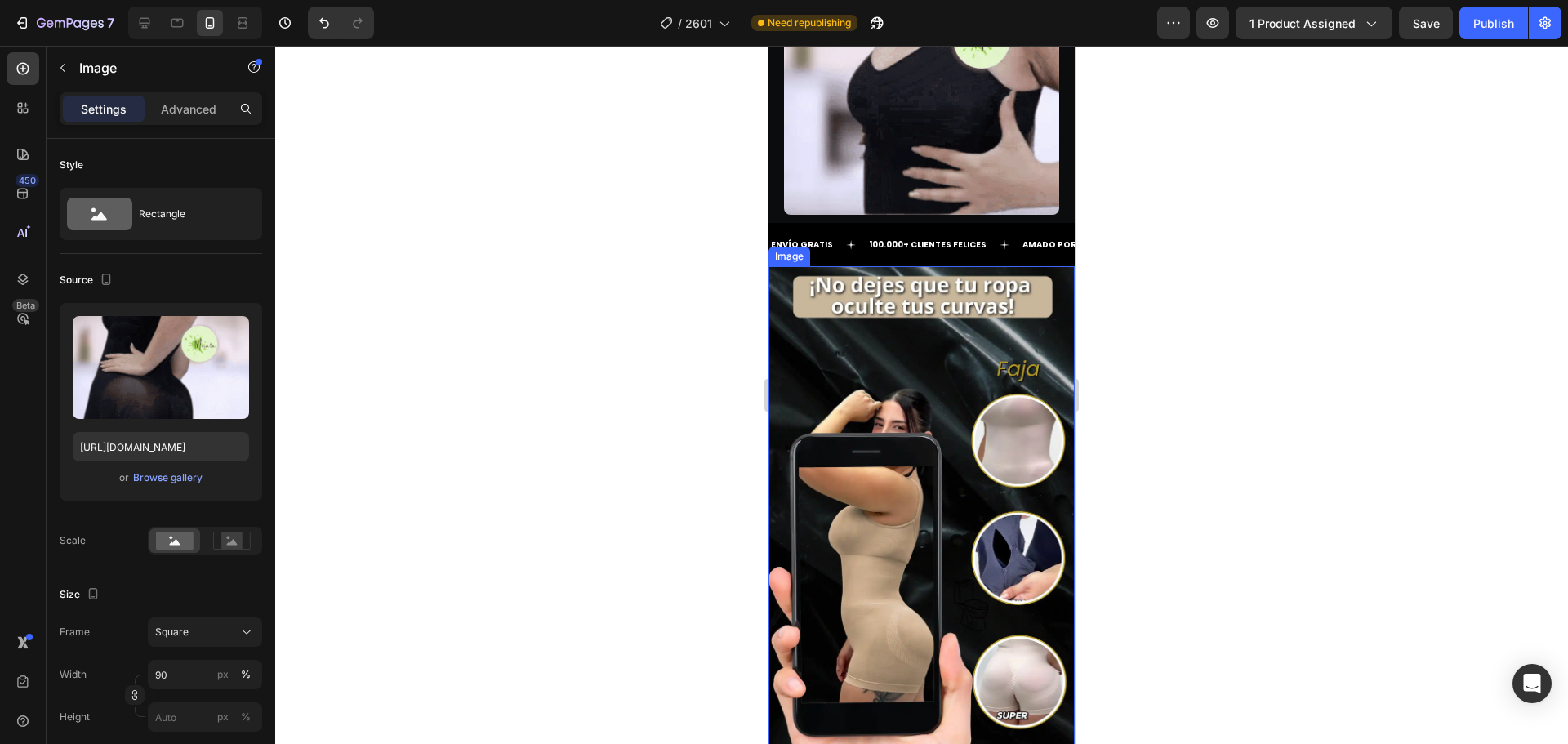
click at [878, 295] on img at bounding box center [921, 539] width 307 height 545
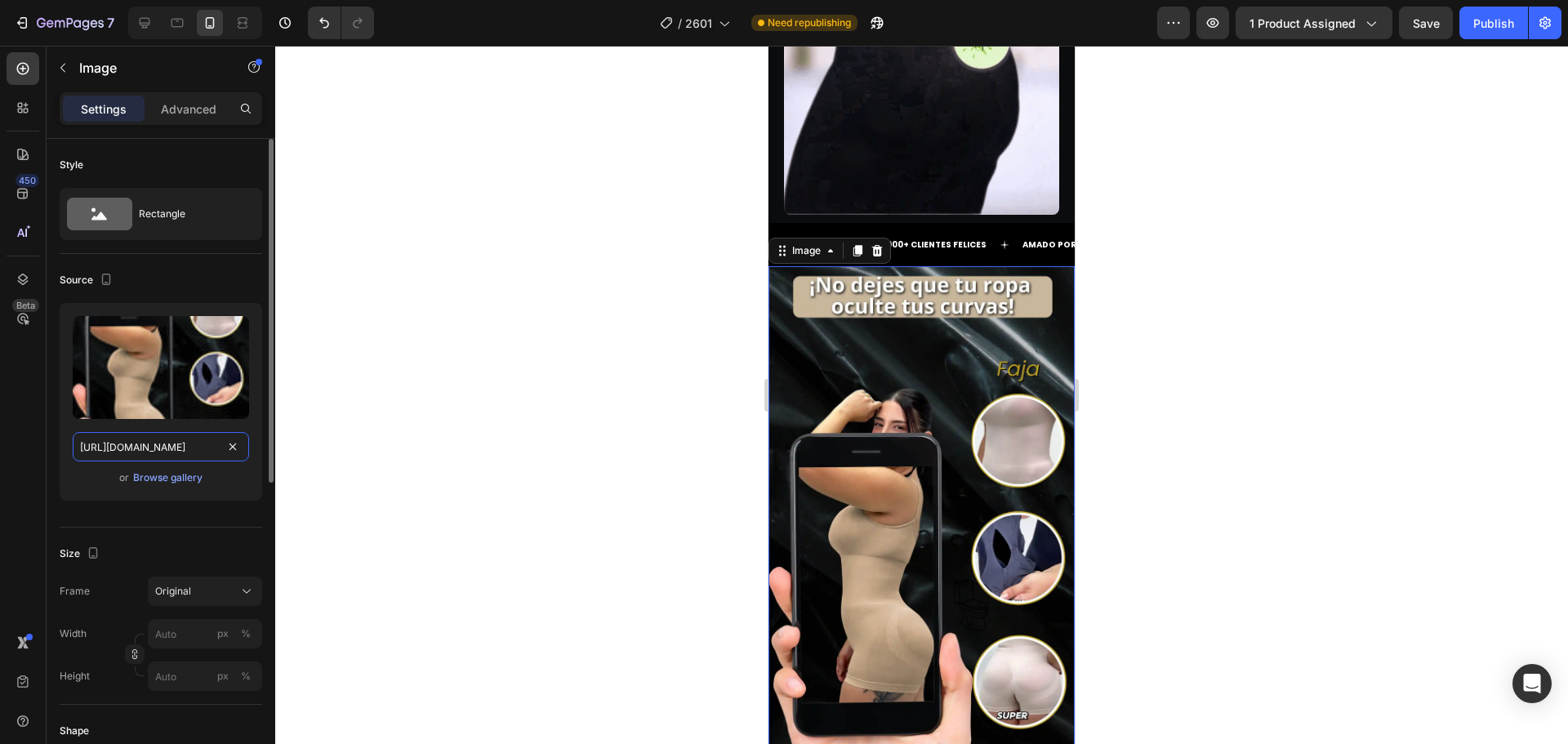
click at [153, 454] on input "[URL][DOMAIN_NAME]" at bounding box center [161, 447] width 176 height 29
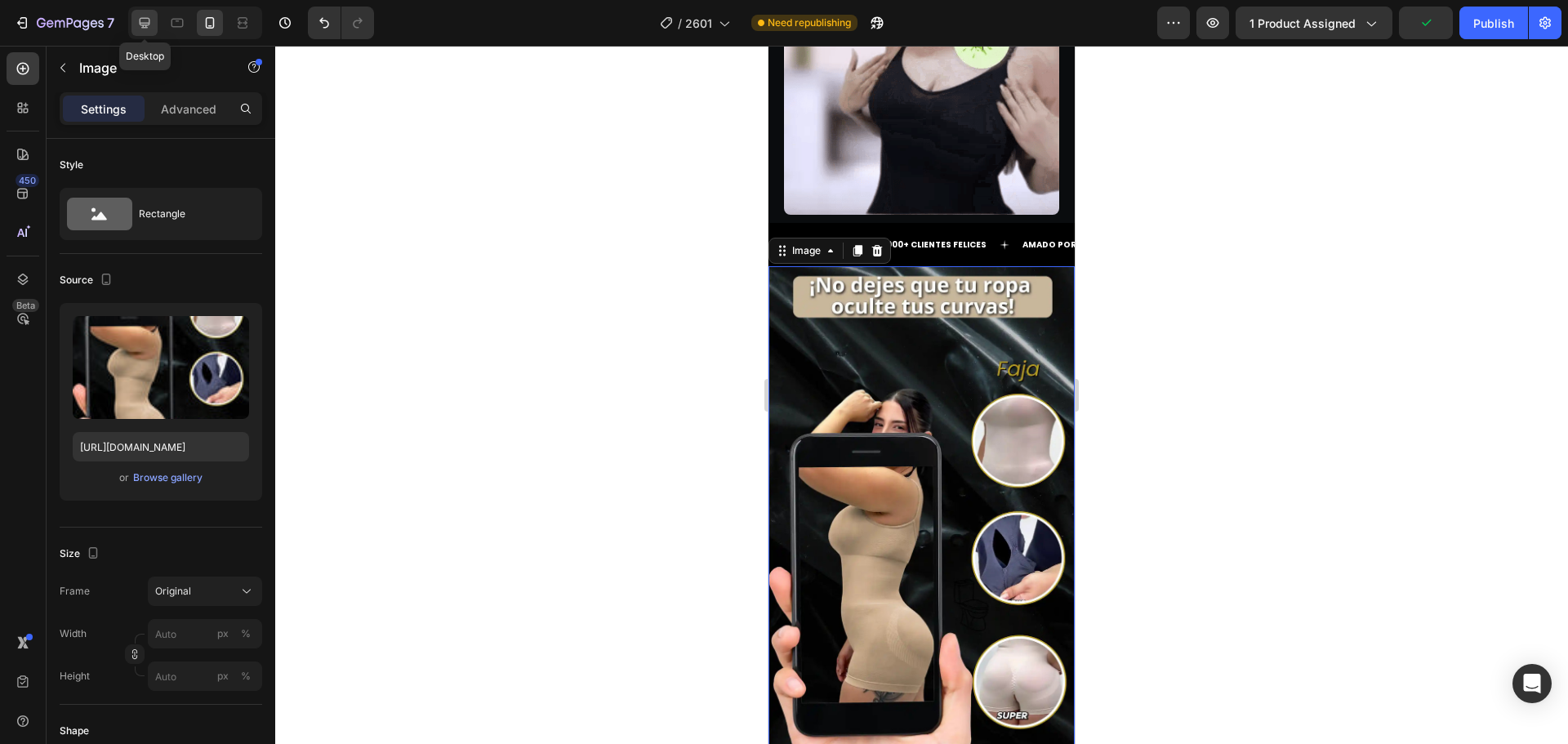
click at [144, 18] on icon at bounding box center [144, 23] width 10 height 10
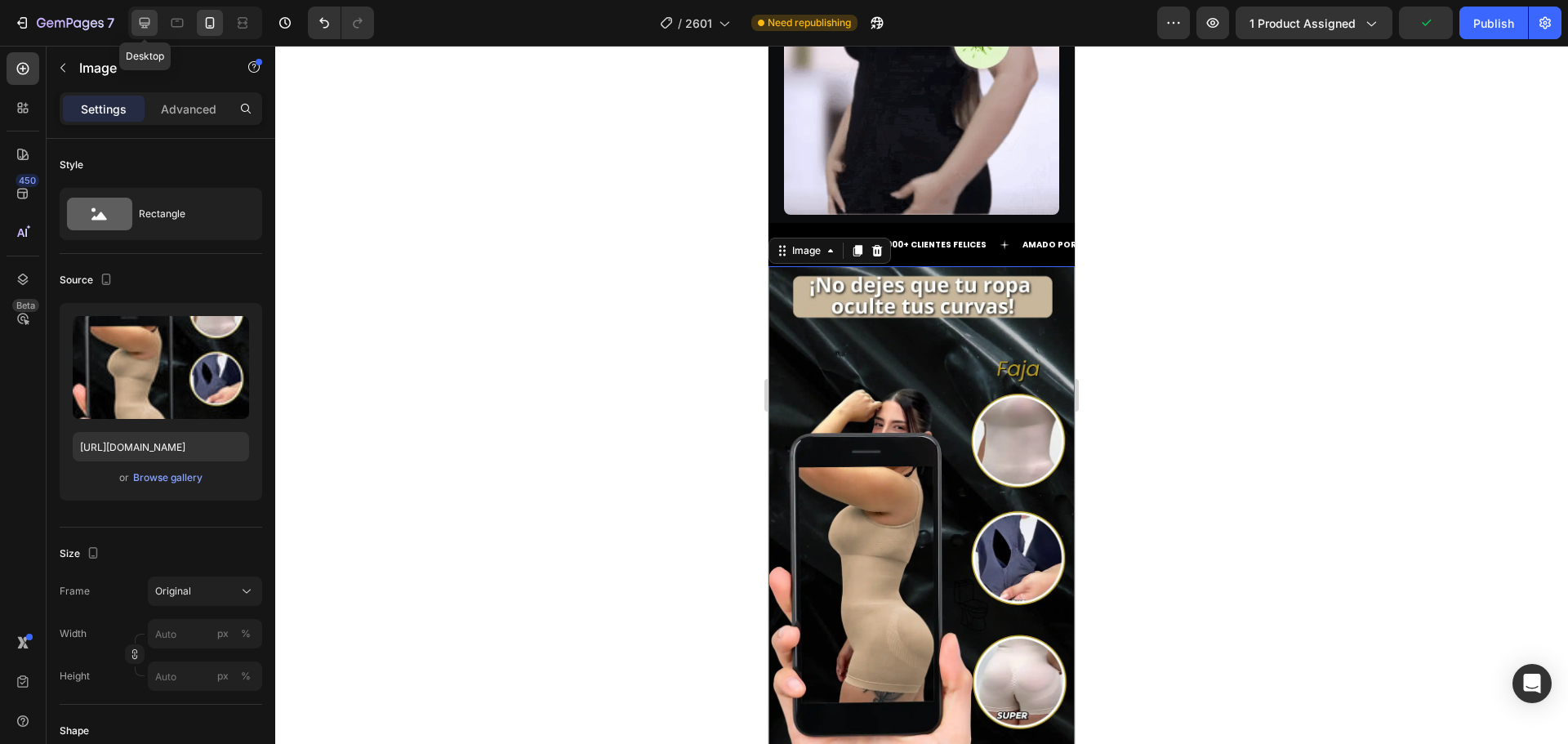
type input "[URL][DOMAIN_NAME]"
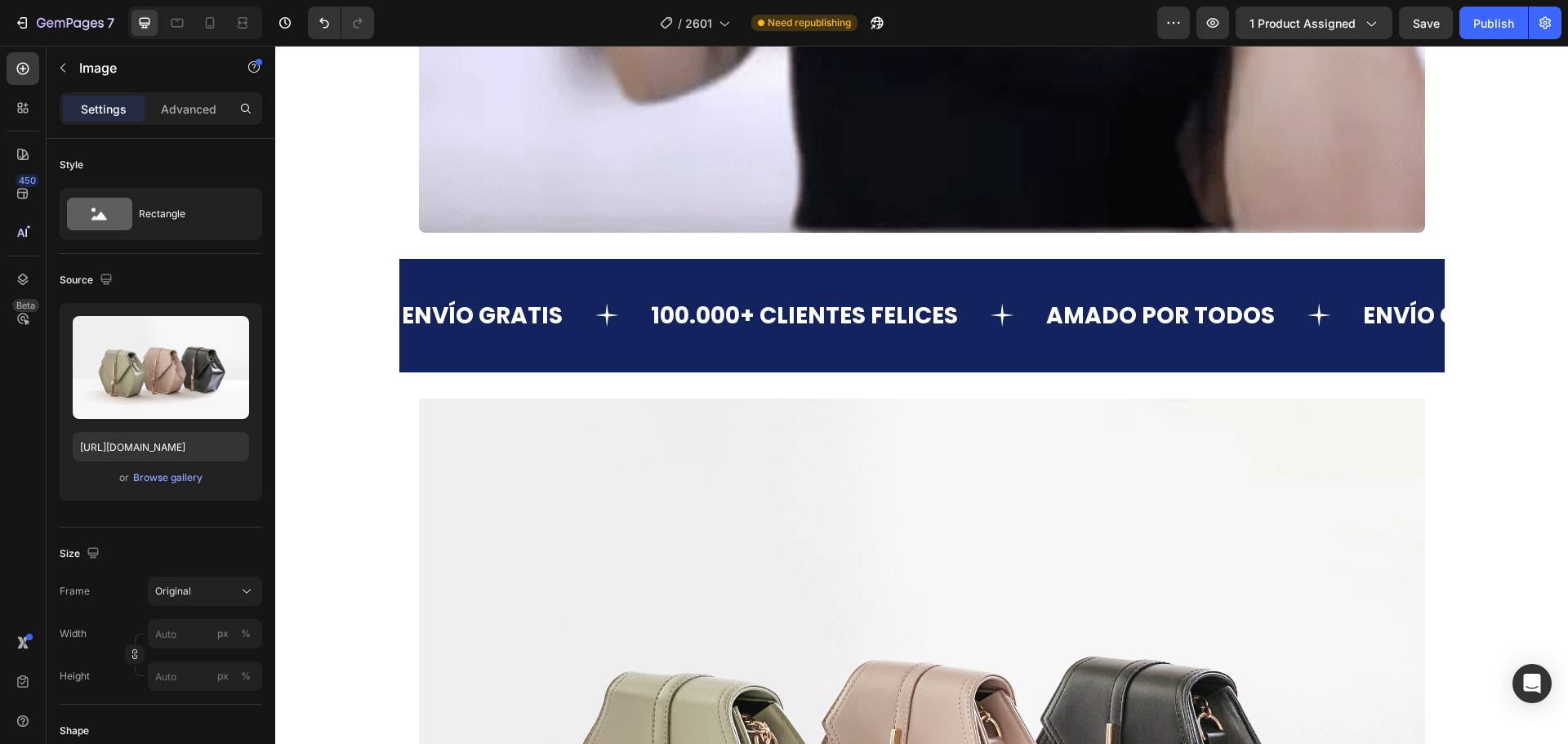
scroll to position [7951, 0]
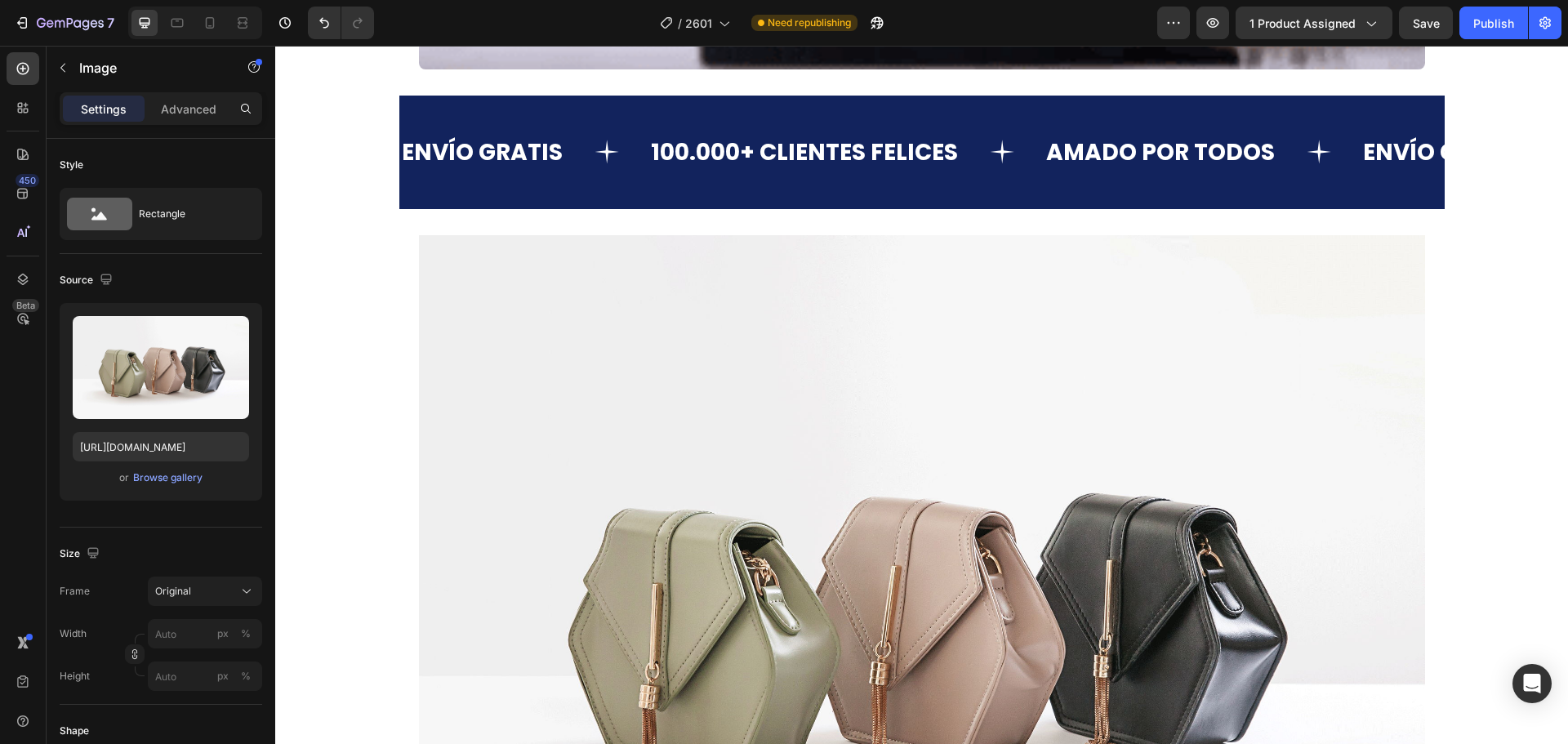
click at [640, 458] on img at bounding box center [921, 612] width 1006 height 754
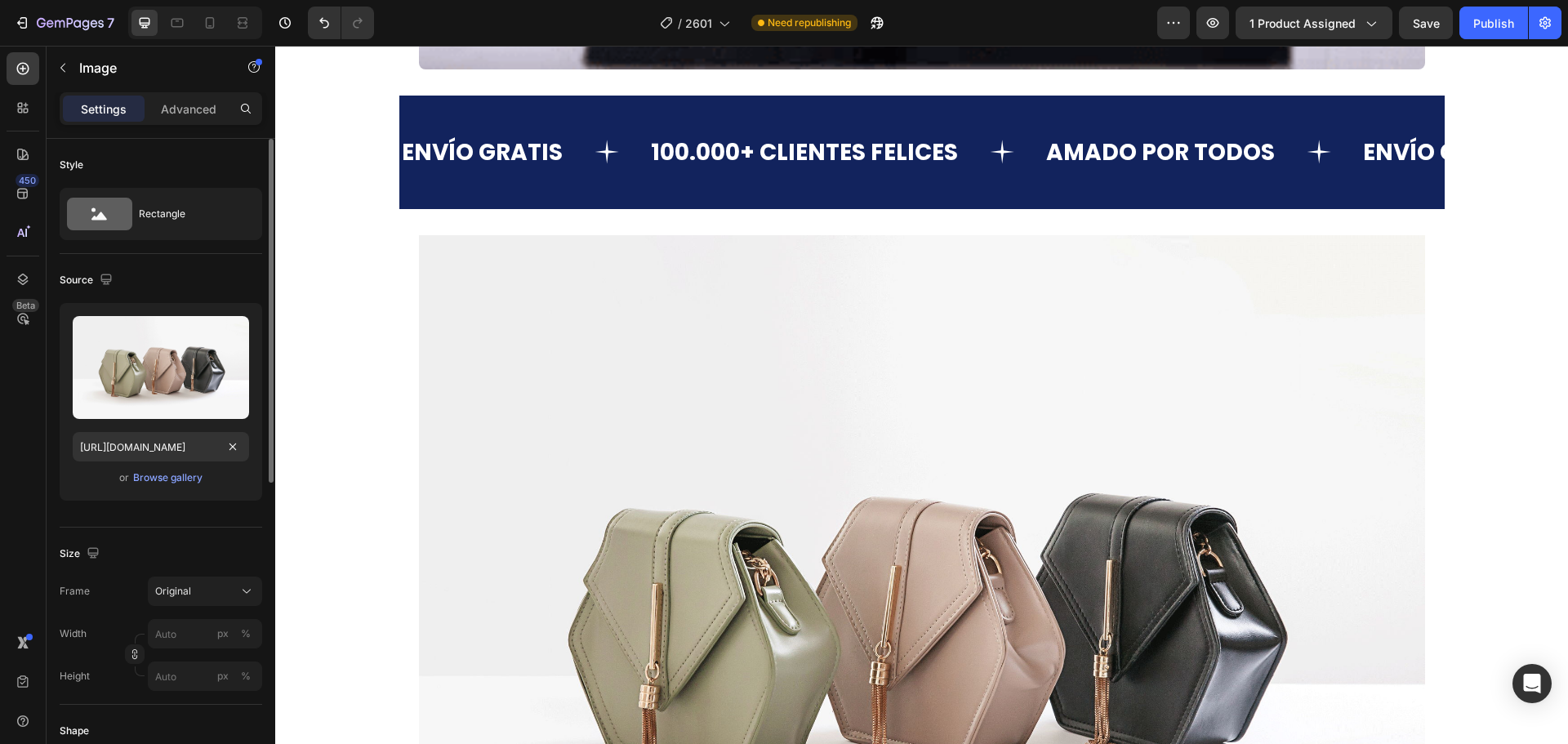
scroll to position [82, 0]
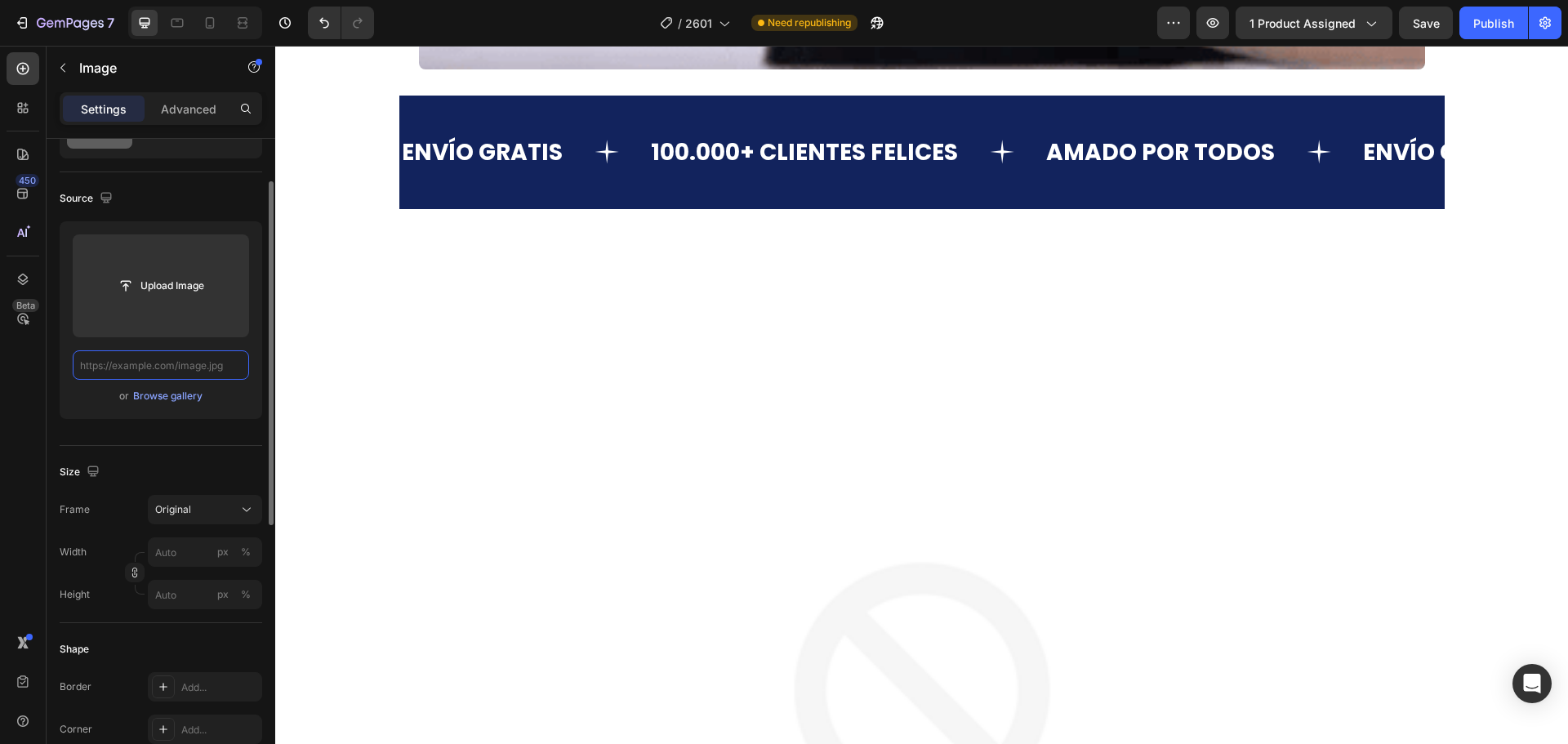
paste input "[URL][DOMAIN_NAME]"
type input "[URL][DOMAIN_NAME]"
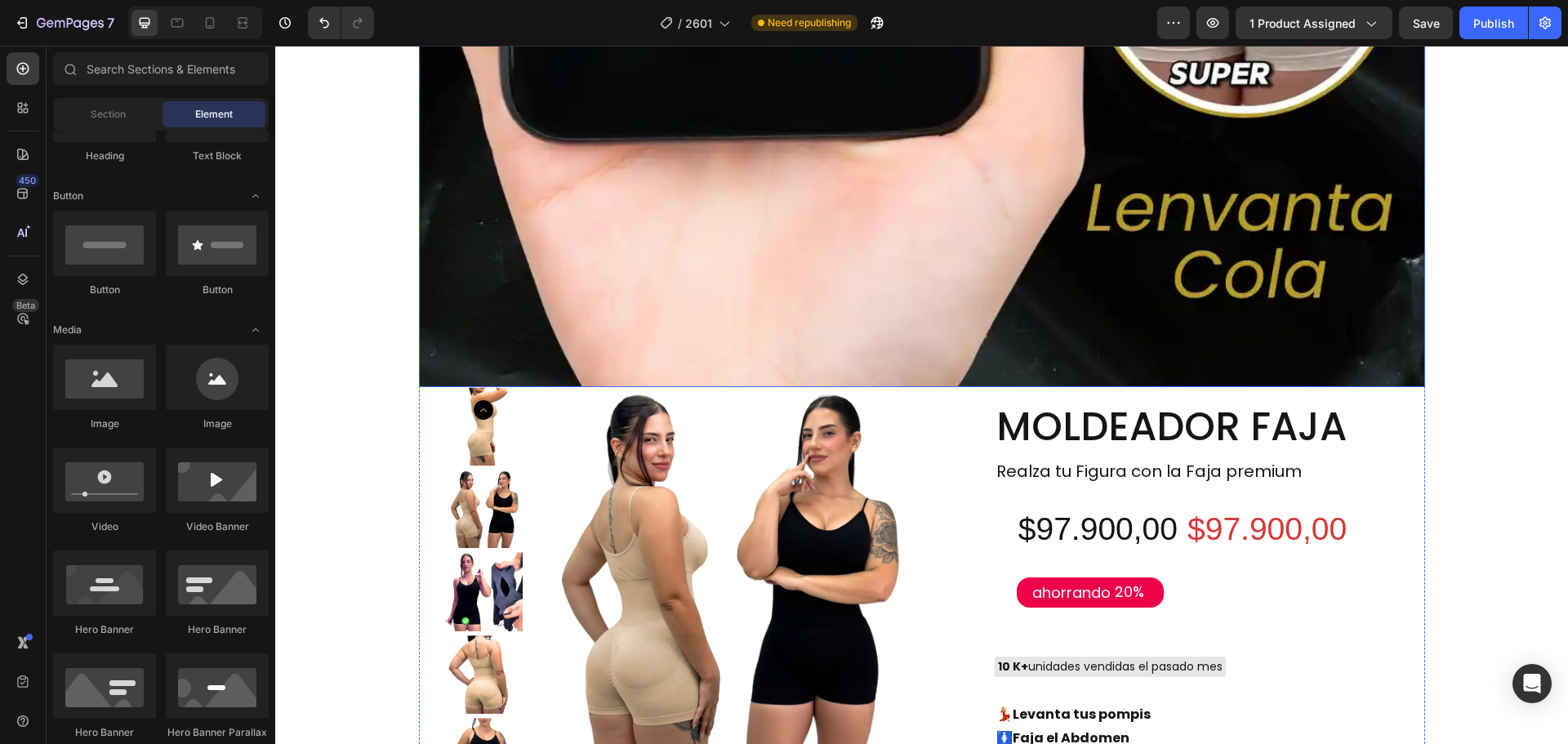
scroll to position [12364, 0]
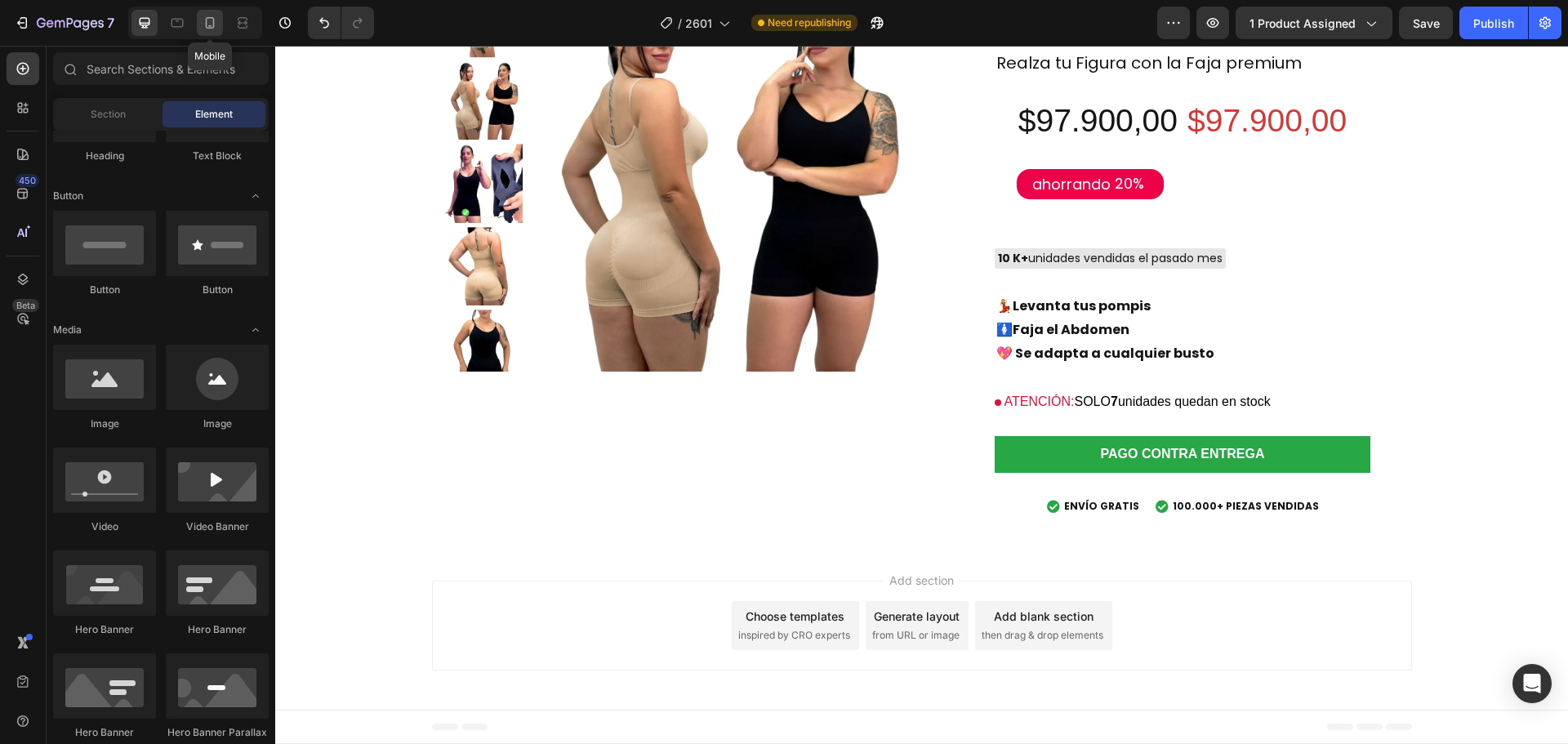
click at [219, 28] on div at bounding box center [209, 22] width 26 height 26
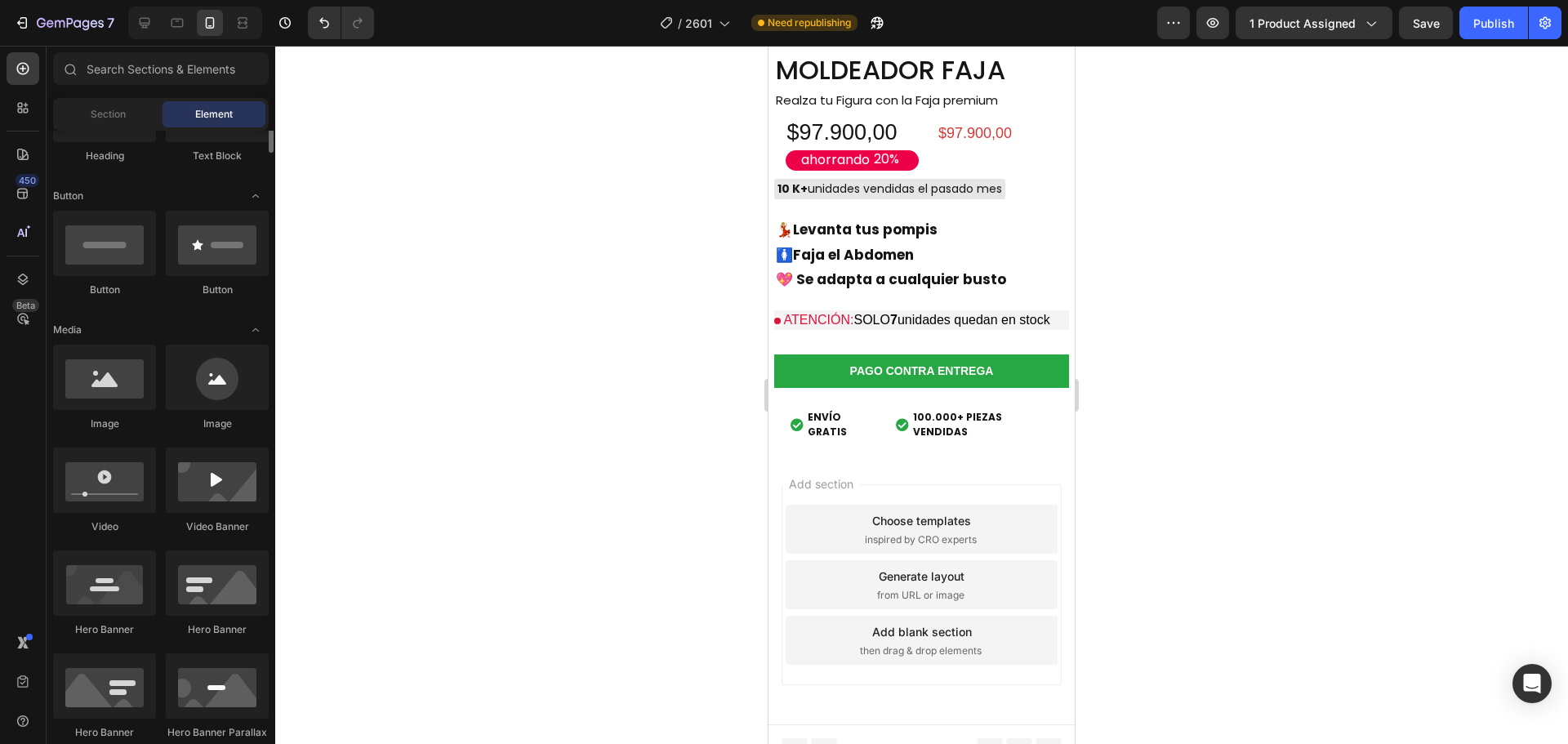
scroll to position [82, 0]
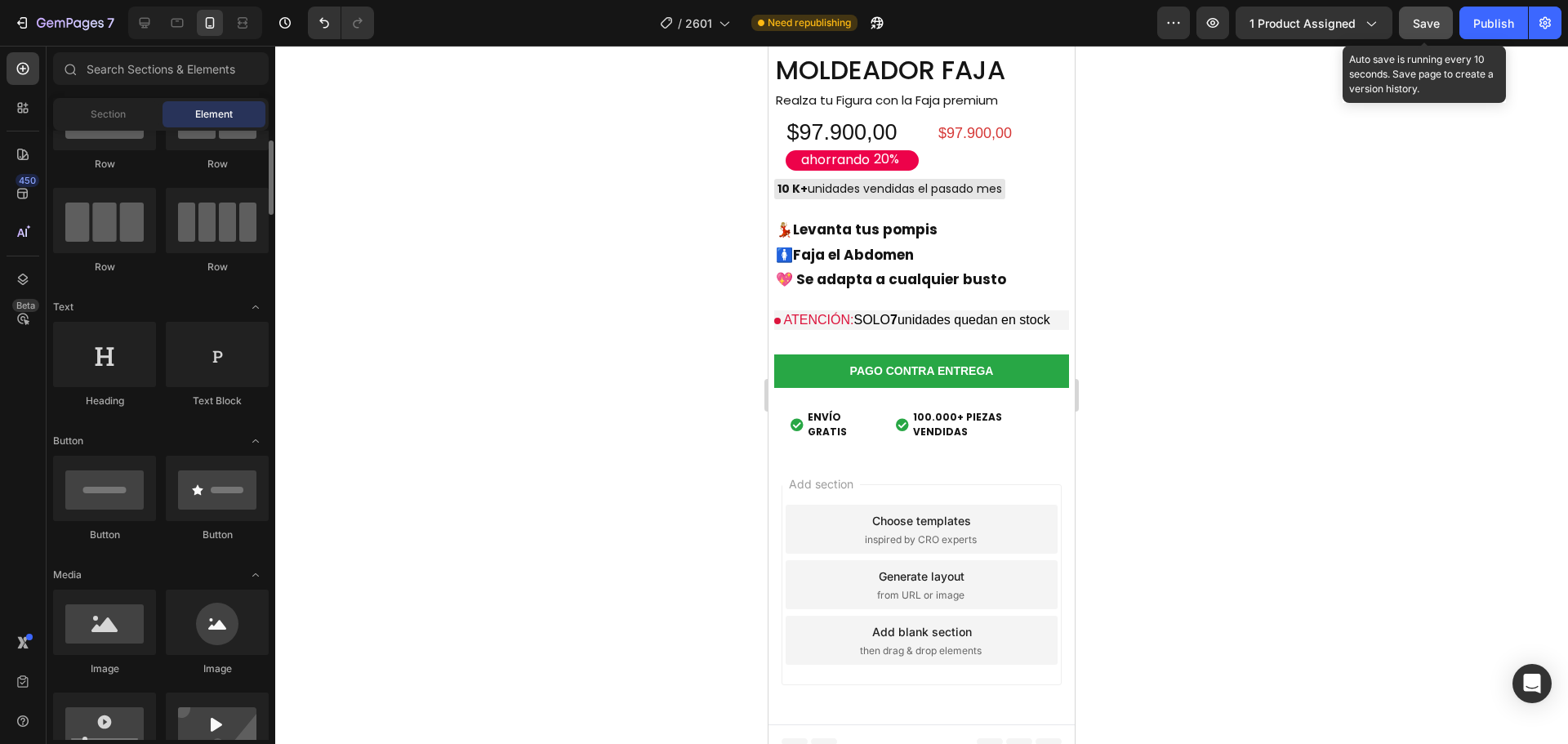
click at [1425, 23] on span "Save" at bounding box center [1426, 23] width 27 height 14
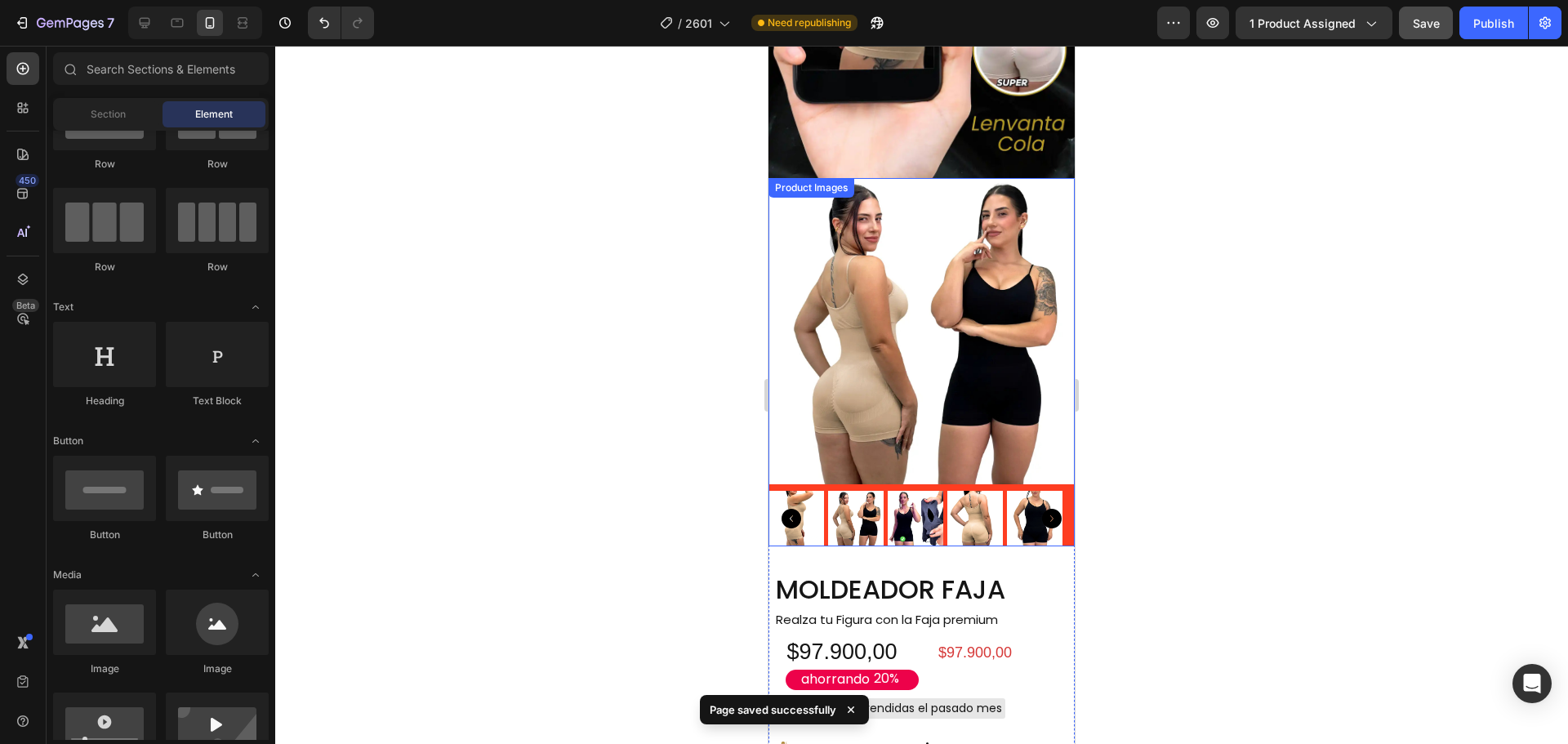
scroll to position [10924, 0]
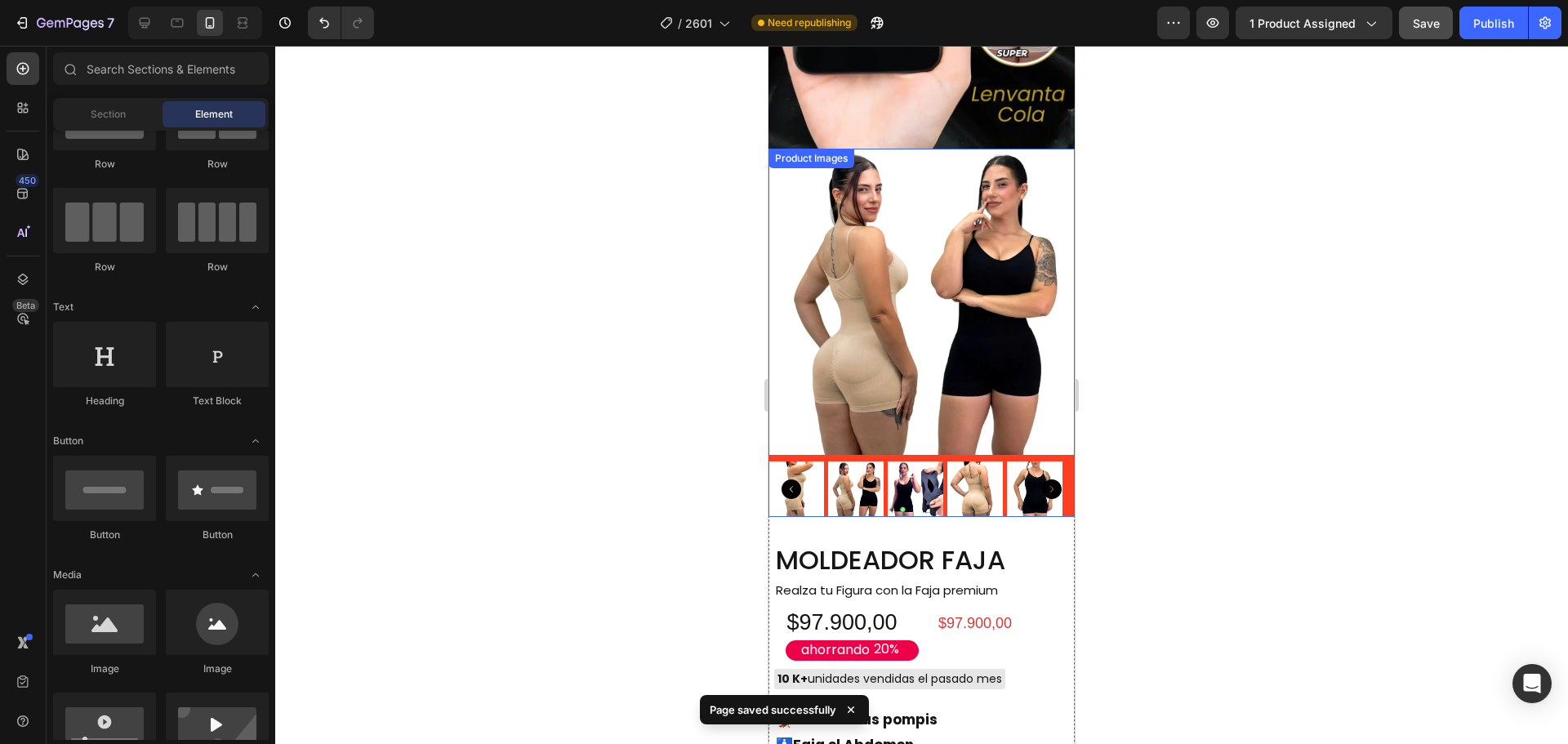
click at [921, 347] on img at bounding box center [921, 302] width 307 height 307
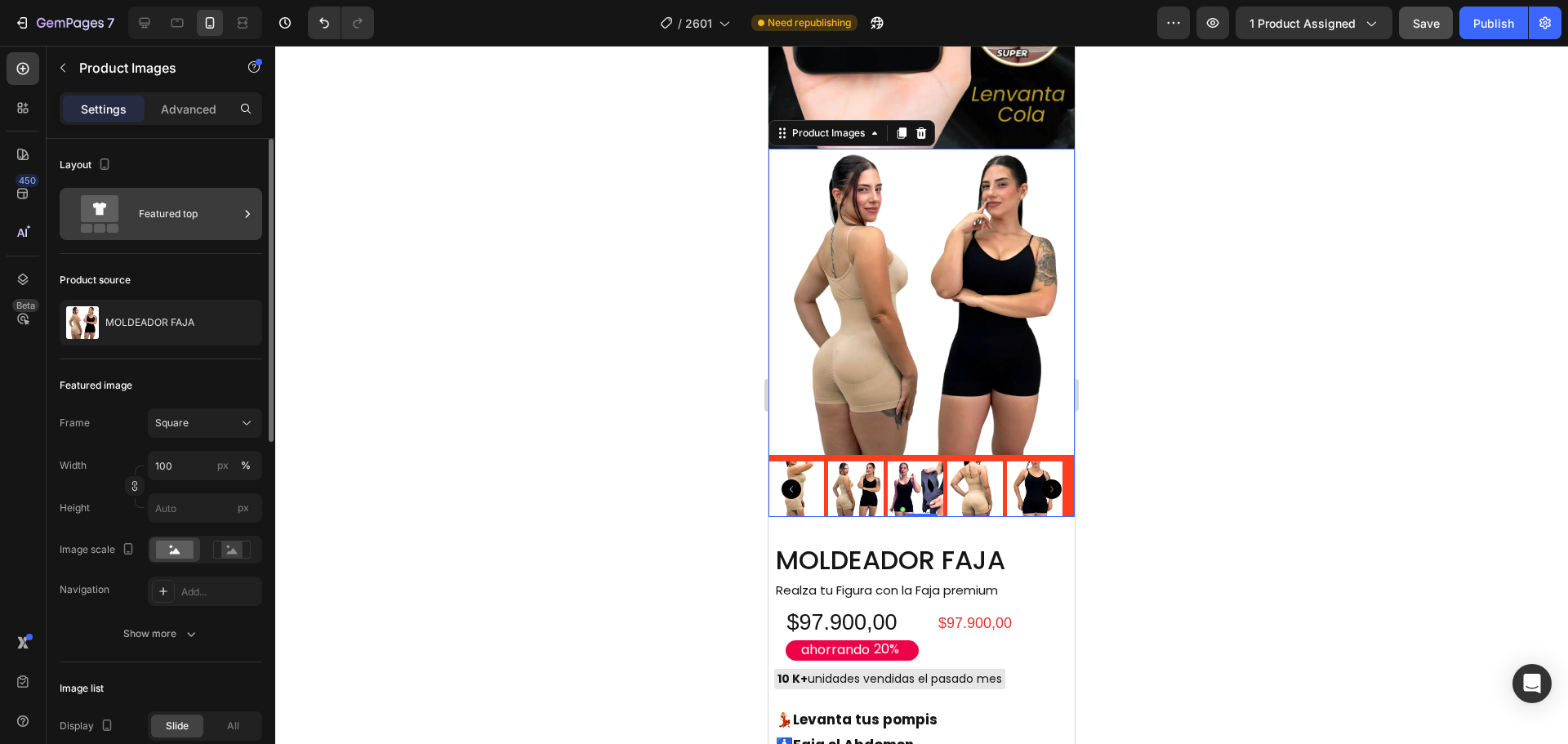
click at [152, 218] on div "Featured top" at bounding box center [189, 214] width 100 height 38
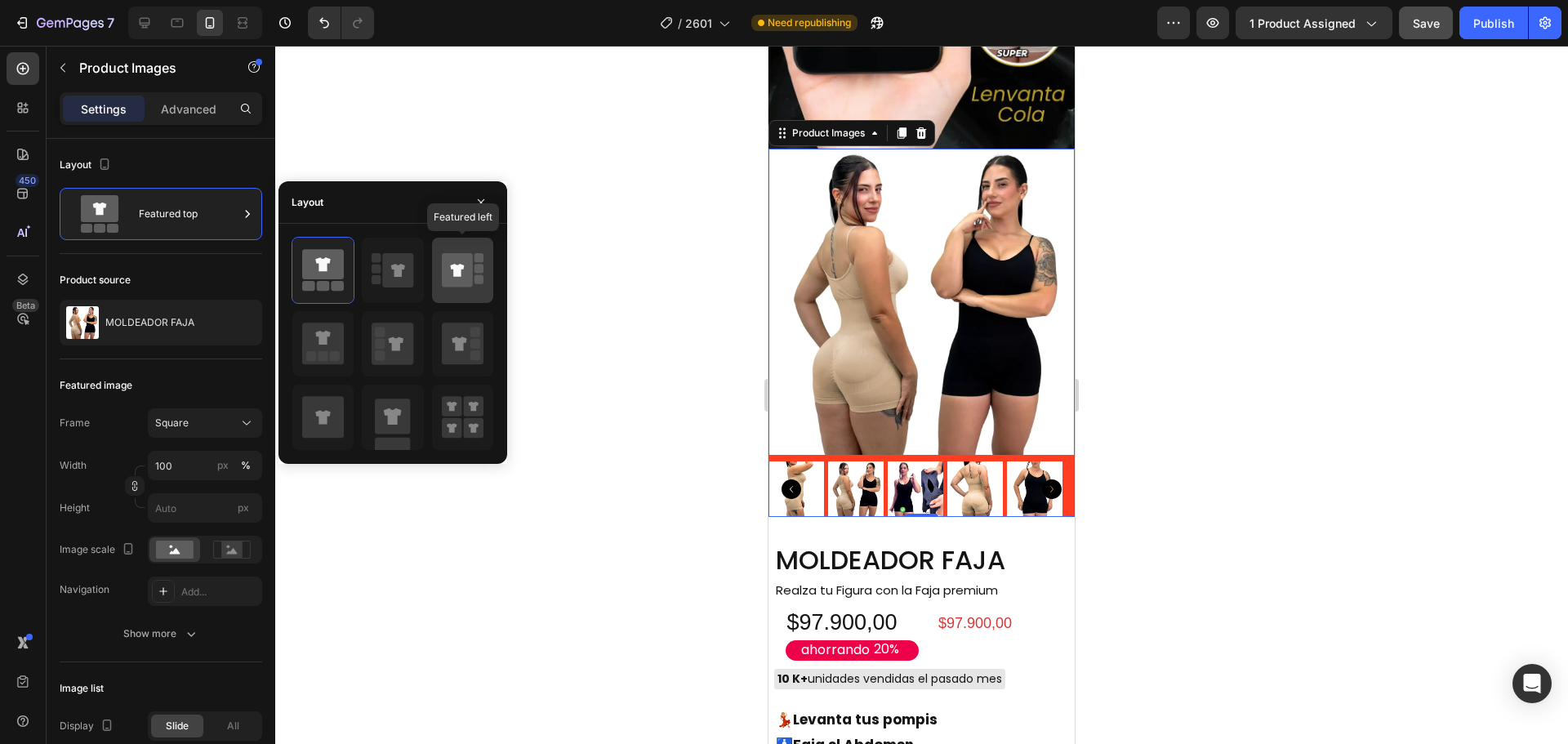
click at [451, 277] on icon at bounding box center [457, 270] width 31 height 34
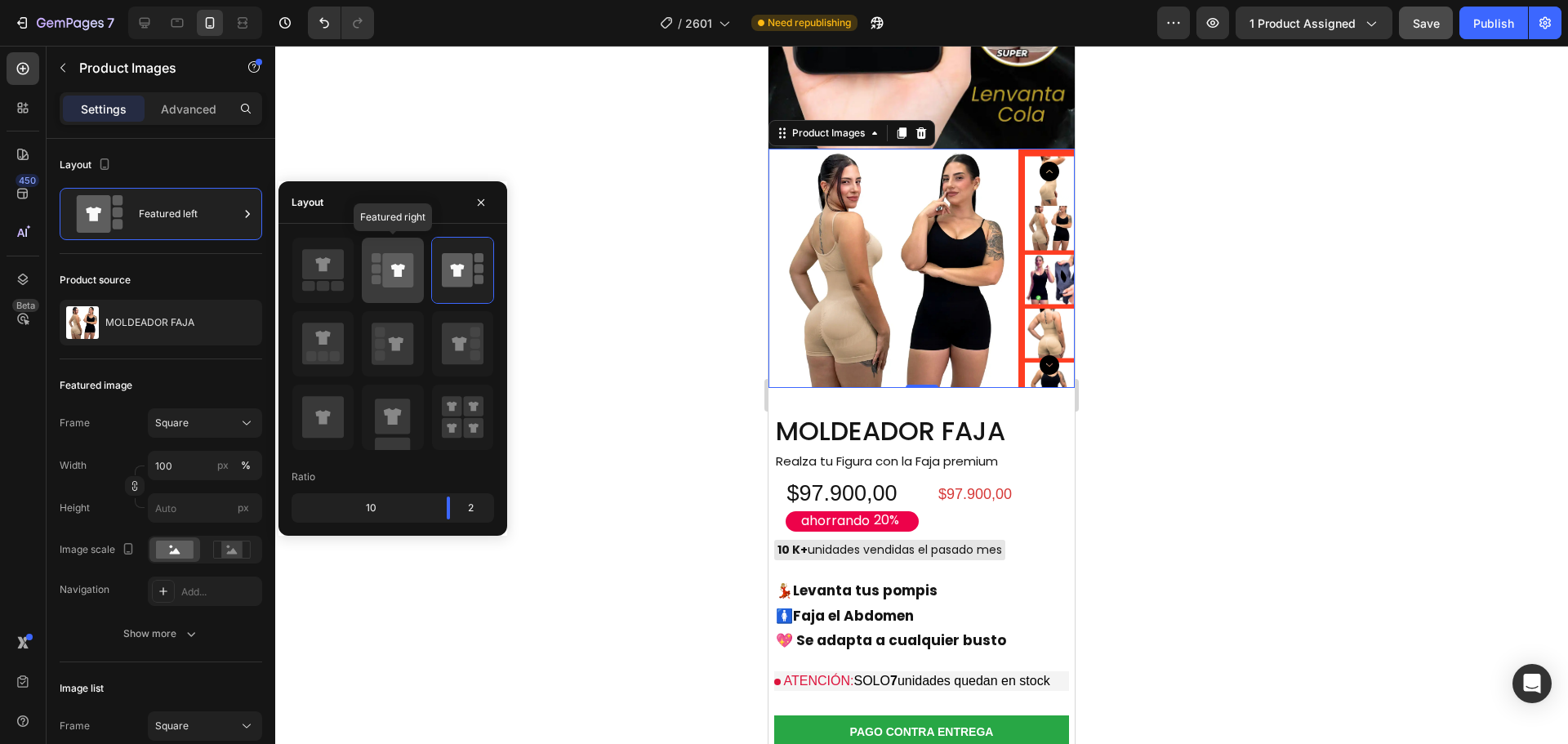
click at [398, 271] on icon at bounding box center [398, 270] width 14 height 13
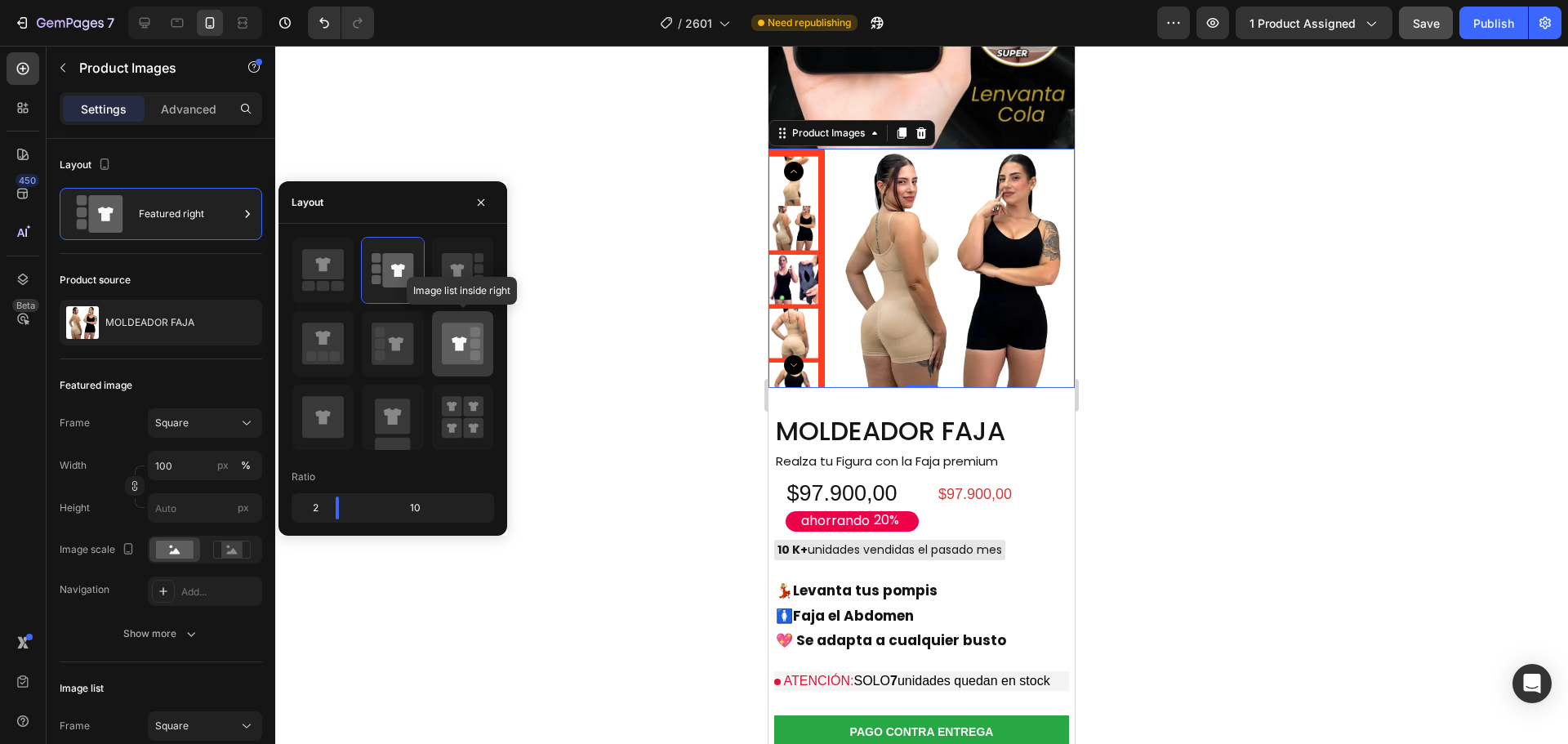
click at [457, 353] on icon at bounding box center [462, 343] width 42 height 42
type input "20"
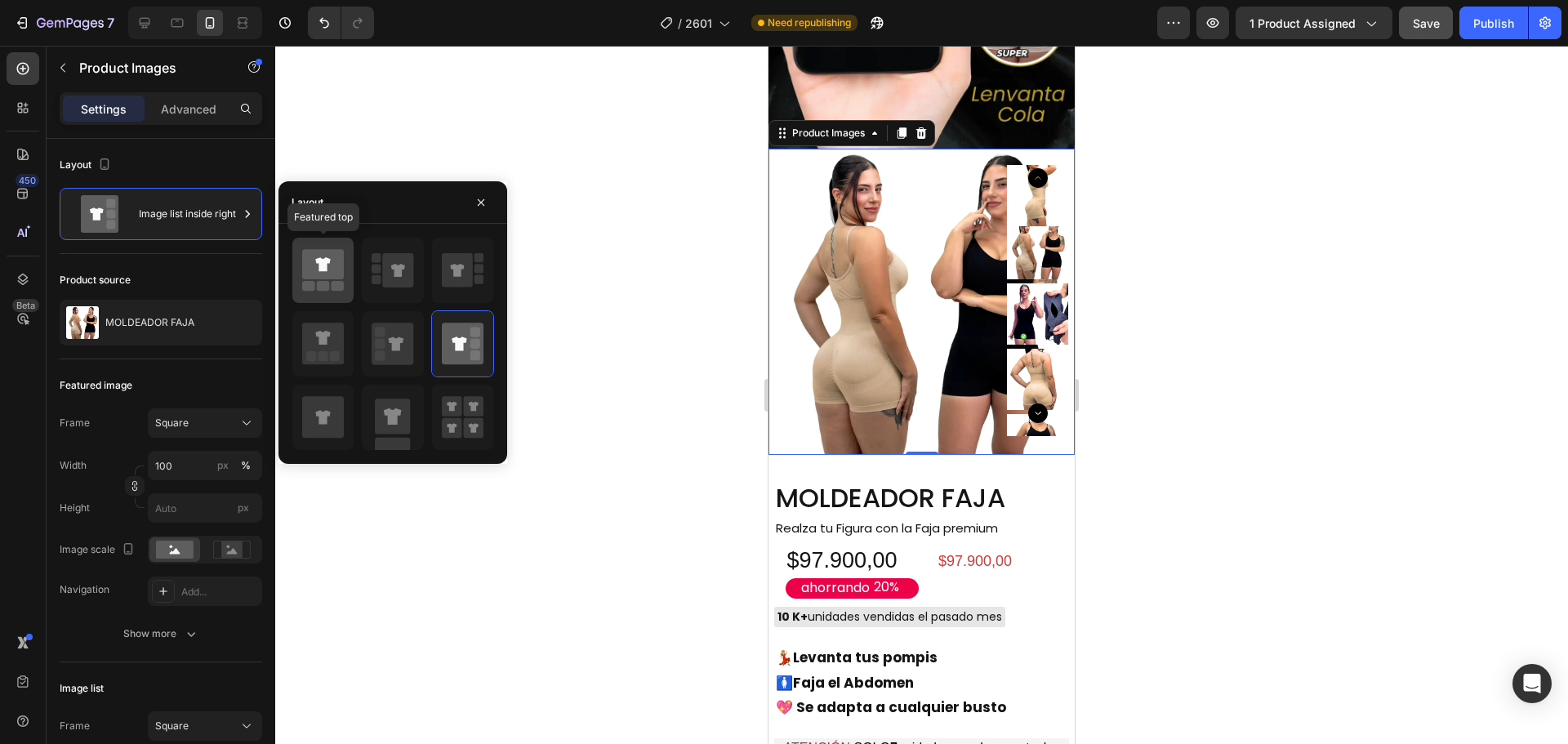
click at [334, 285] on rect at bounding box center [337, 285] width 13 height 9
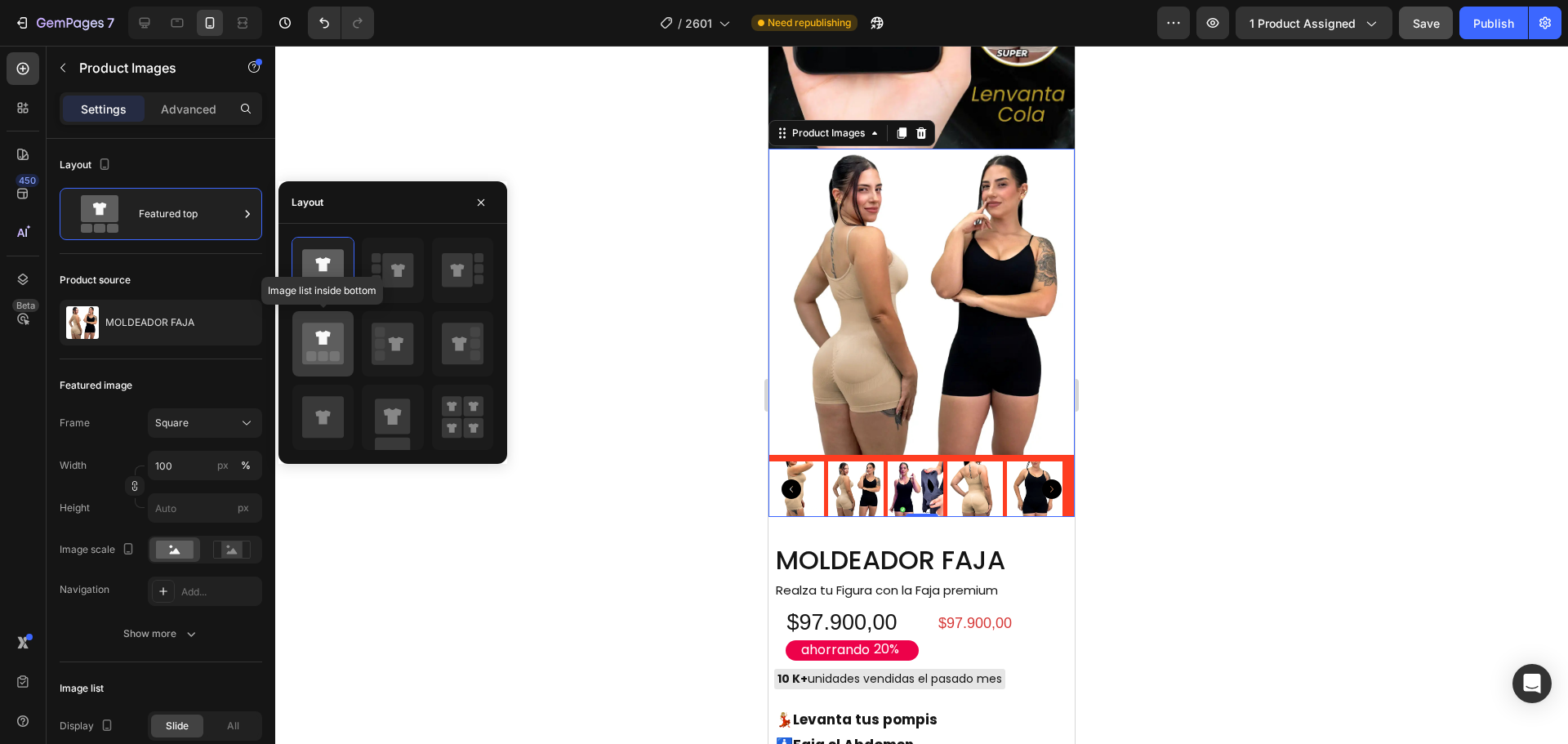
click at [306, 361] on icon at bounding box center [323, 343] width 42 height 42
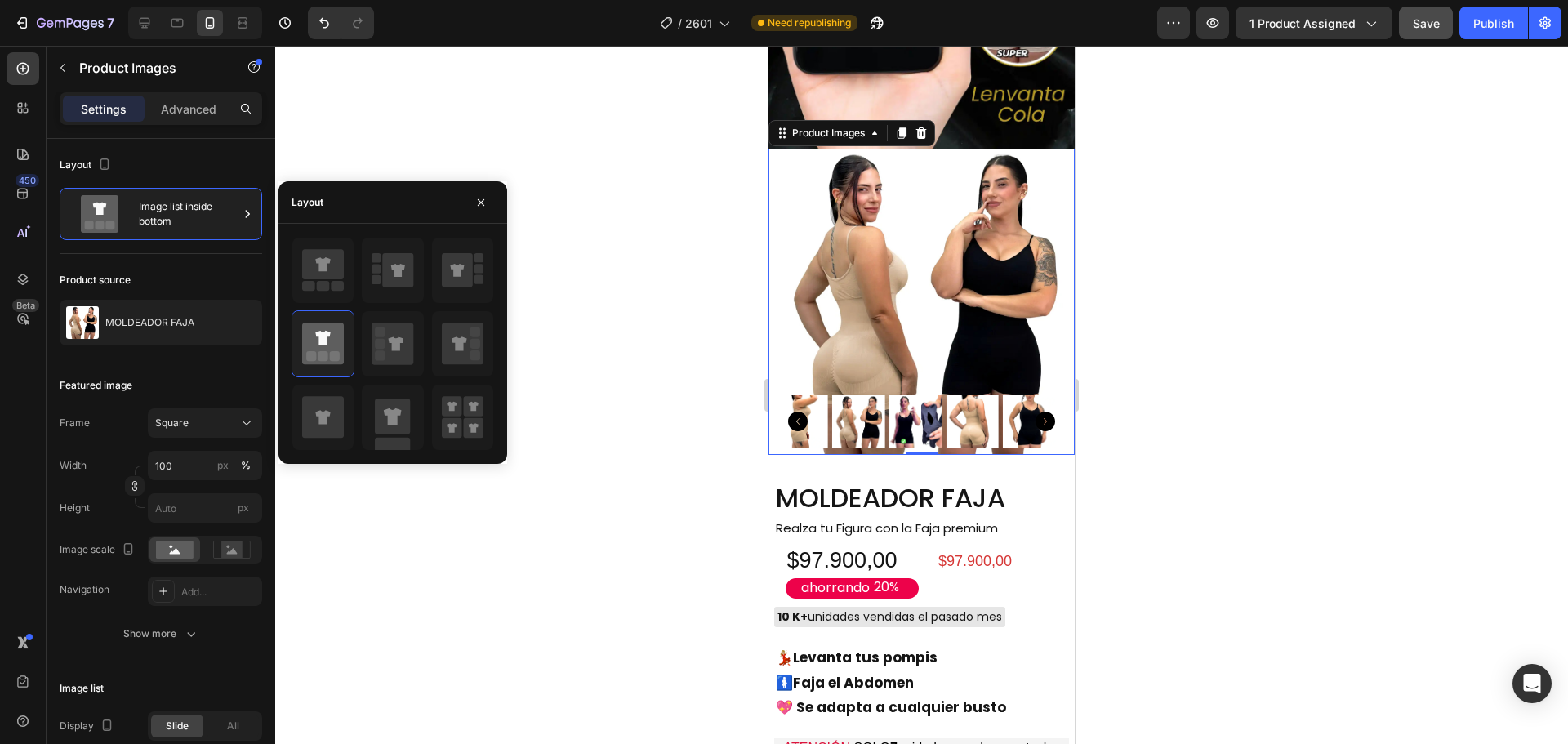
click at [858, 395] on img at bounding box center [858, 422] width 53 height 53
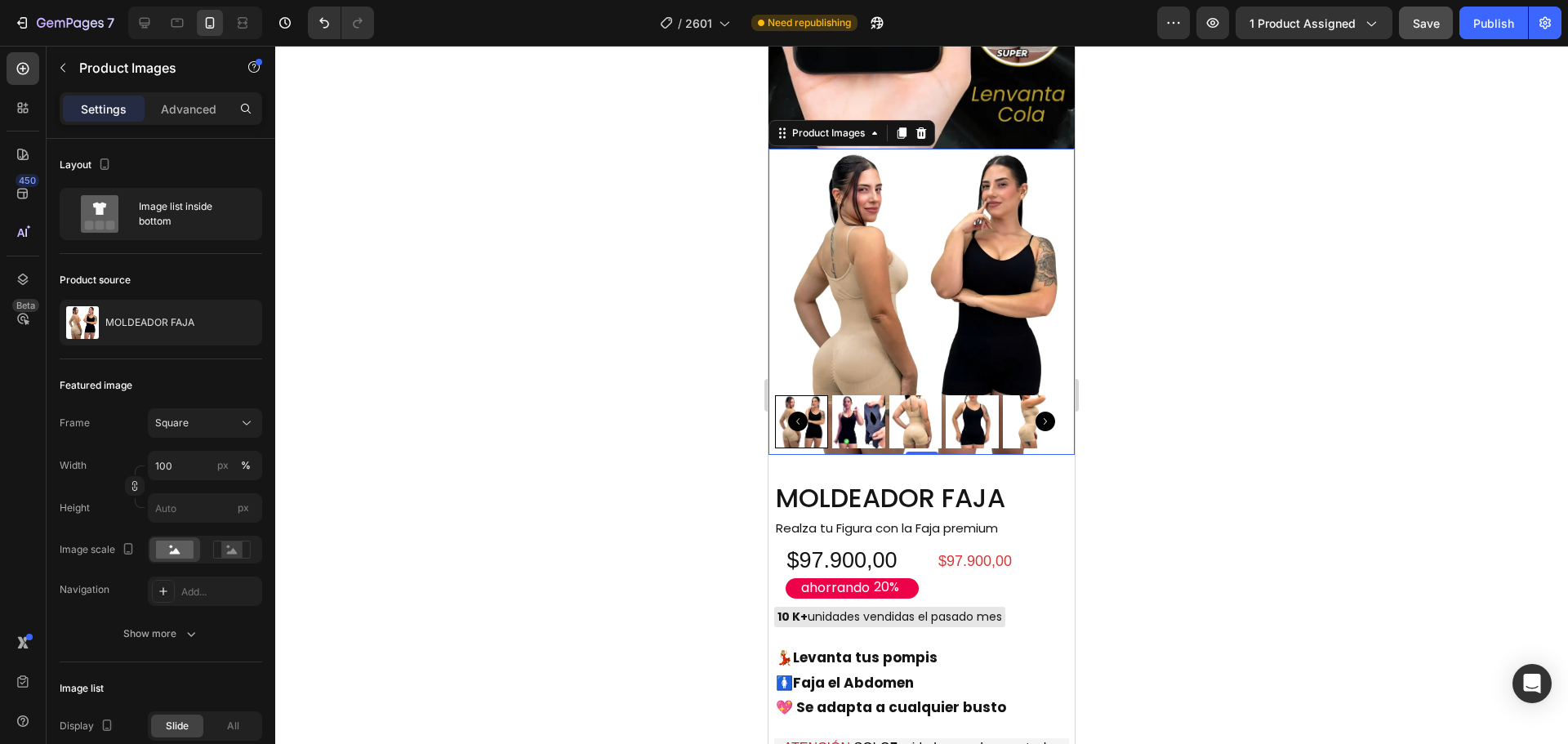
click at [868, 395] on img at bounding box center [858, 422] width 53 height 53
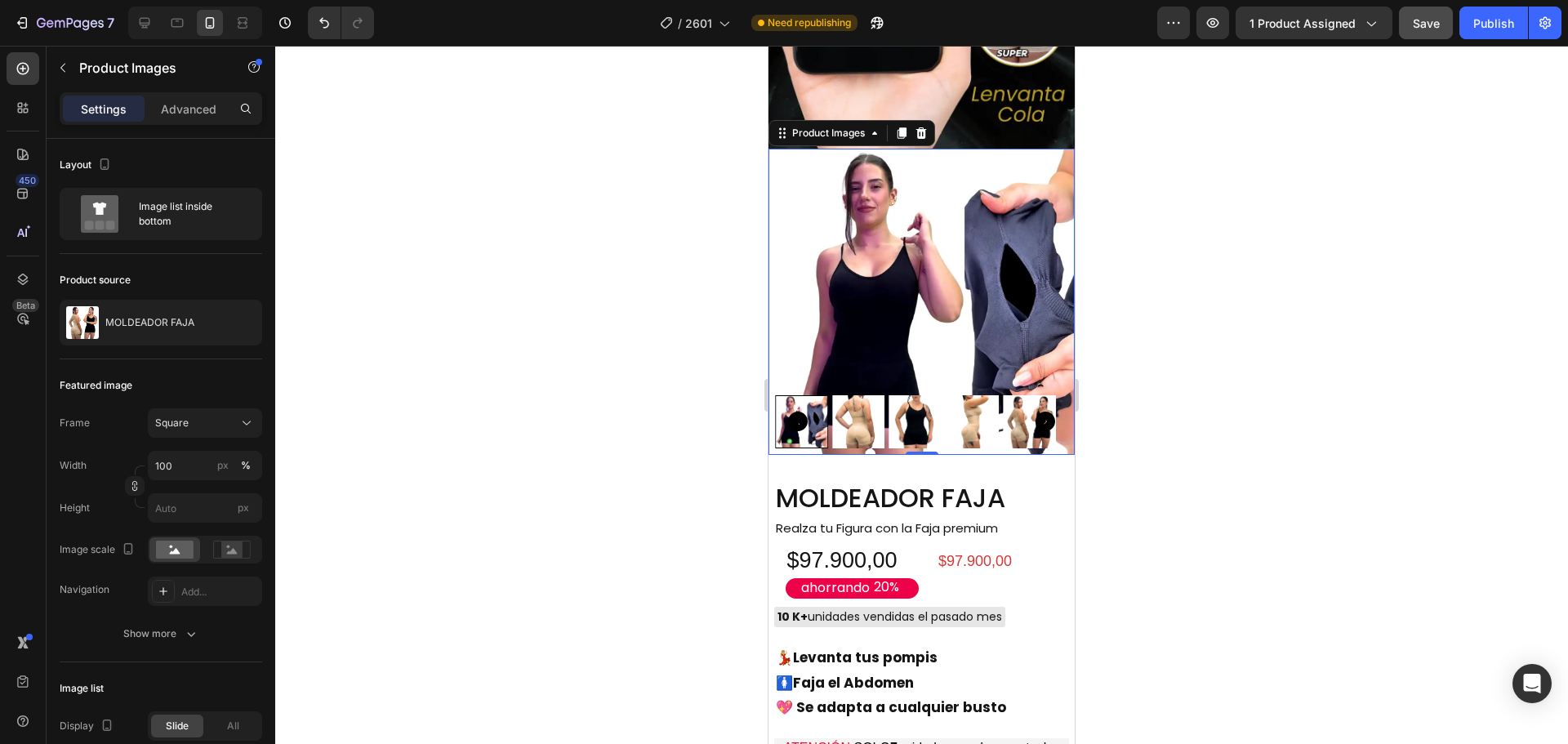
click at [900, 396] on img at bounding box center [916, 422] width 53 height 53
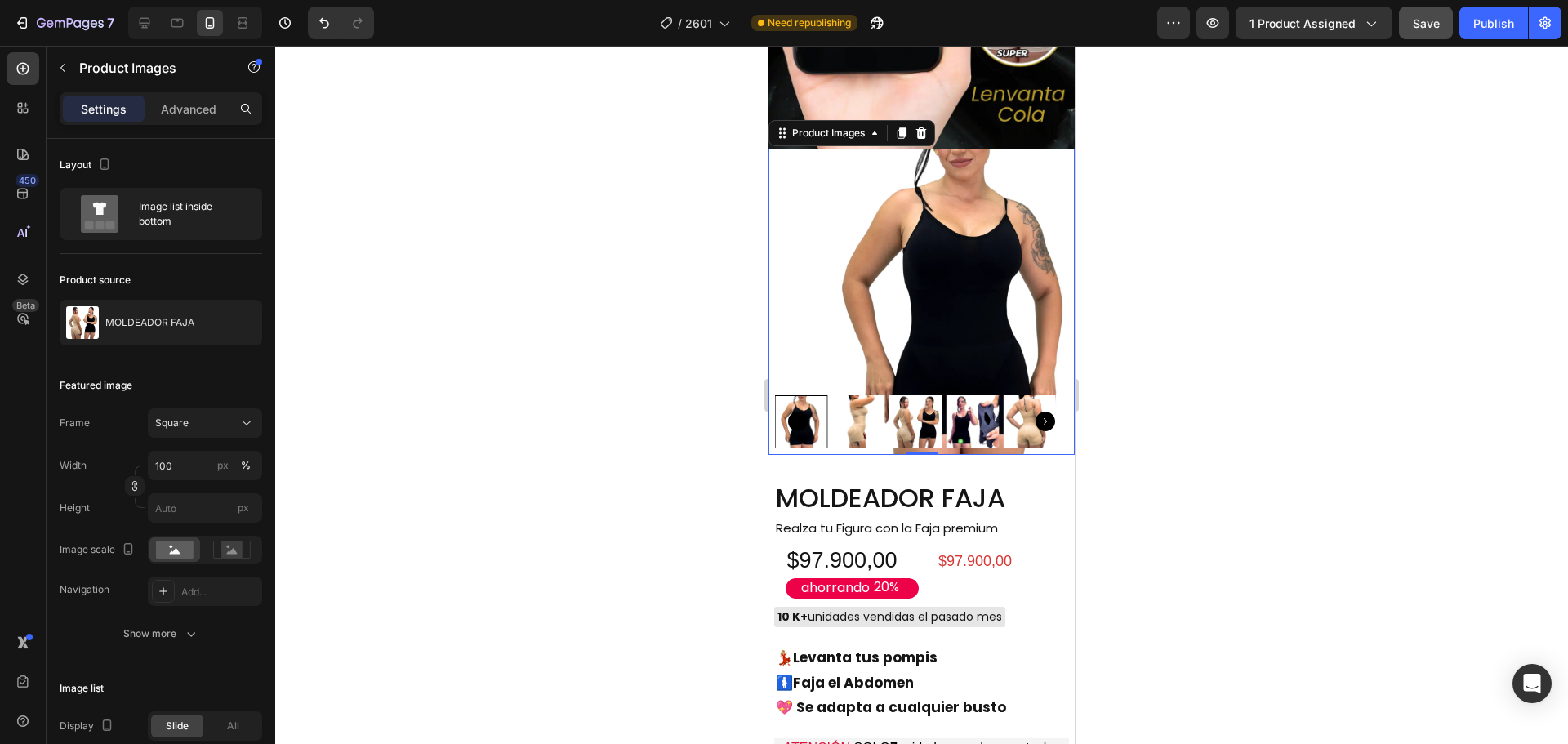
click at [973, 269] on img at bounding box center [958, 302] width 307 height 307
click at [189, 231] on div "Image list inside bottom" at bounding box center [189, 214] width 100 height 38
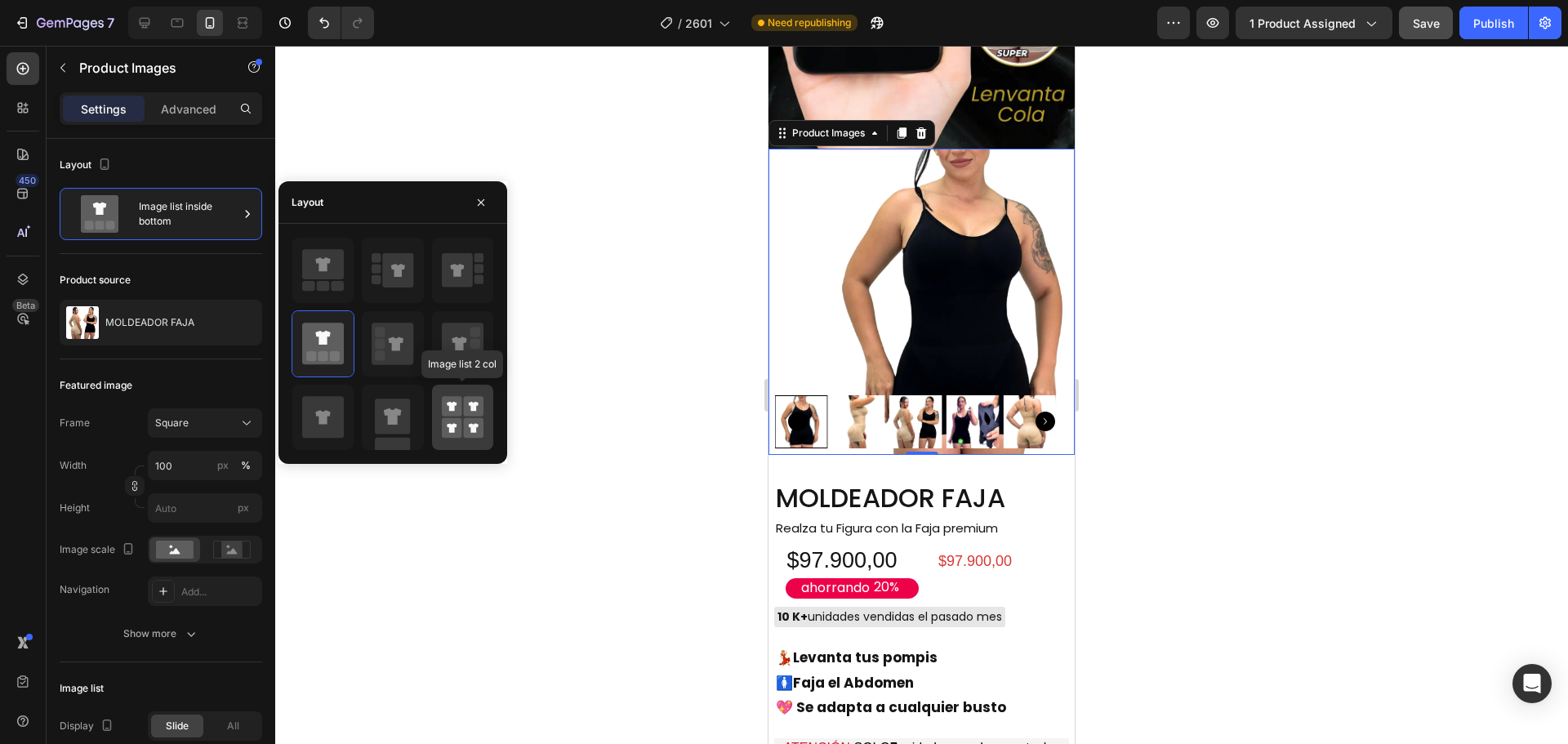
click at [473, 420] on rect at bounding box center [473, 428] width 20 height 21
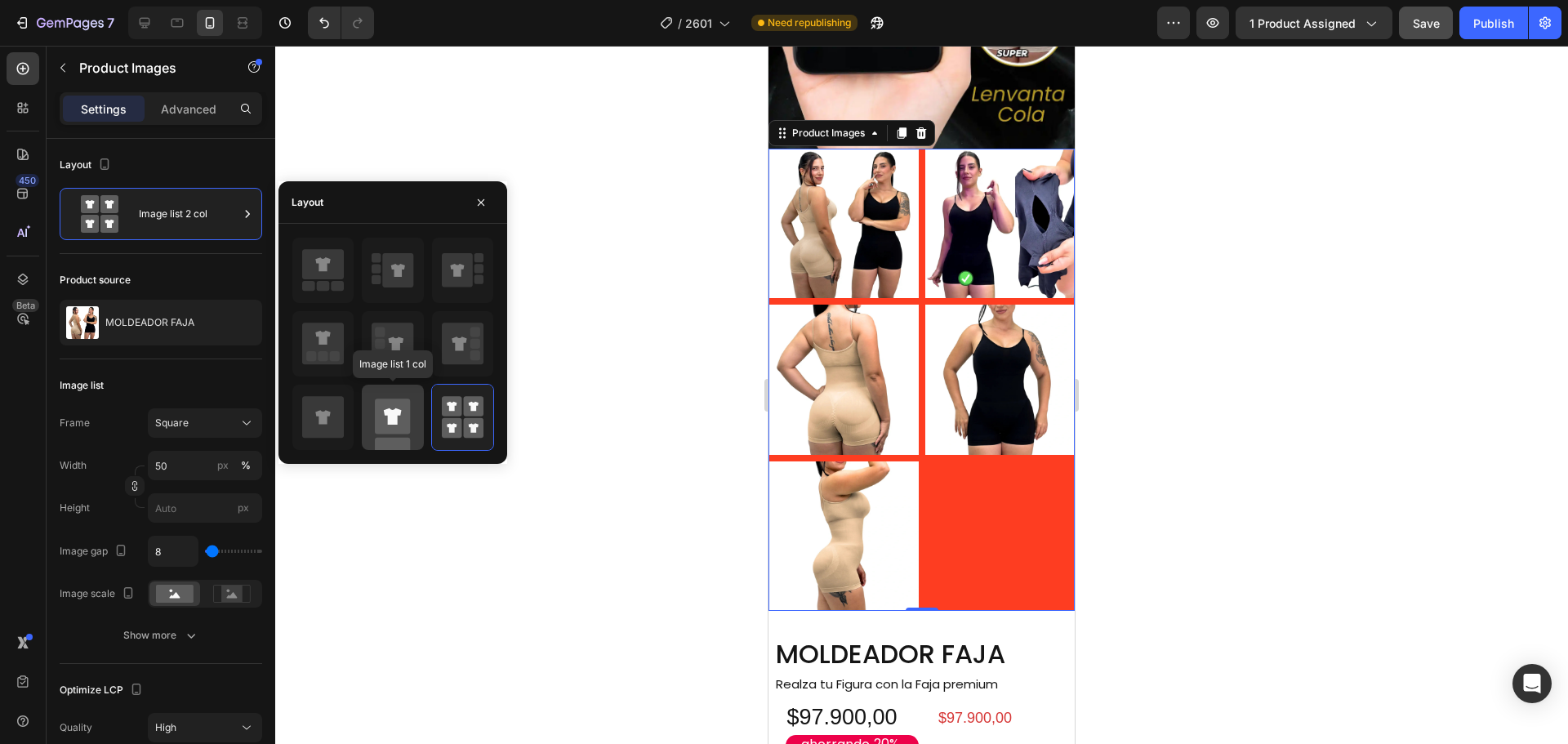
click at [388, 407] on rect at bounding box center [392, 416] width 35 height 35
type input "100"
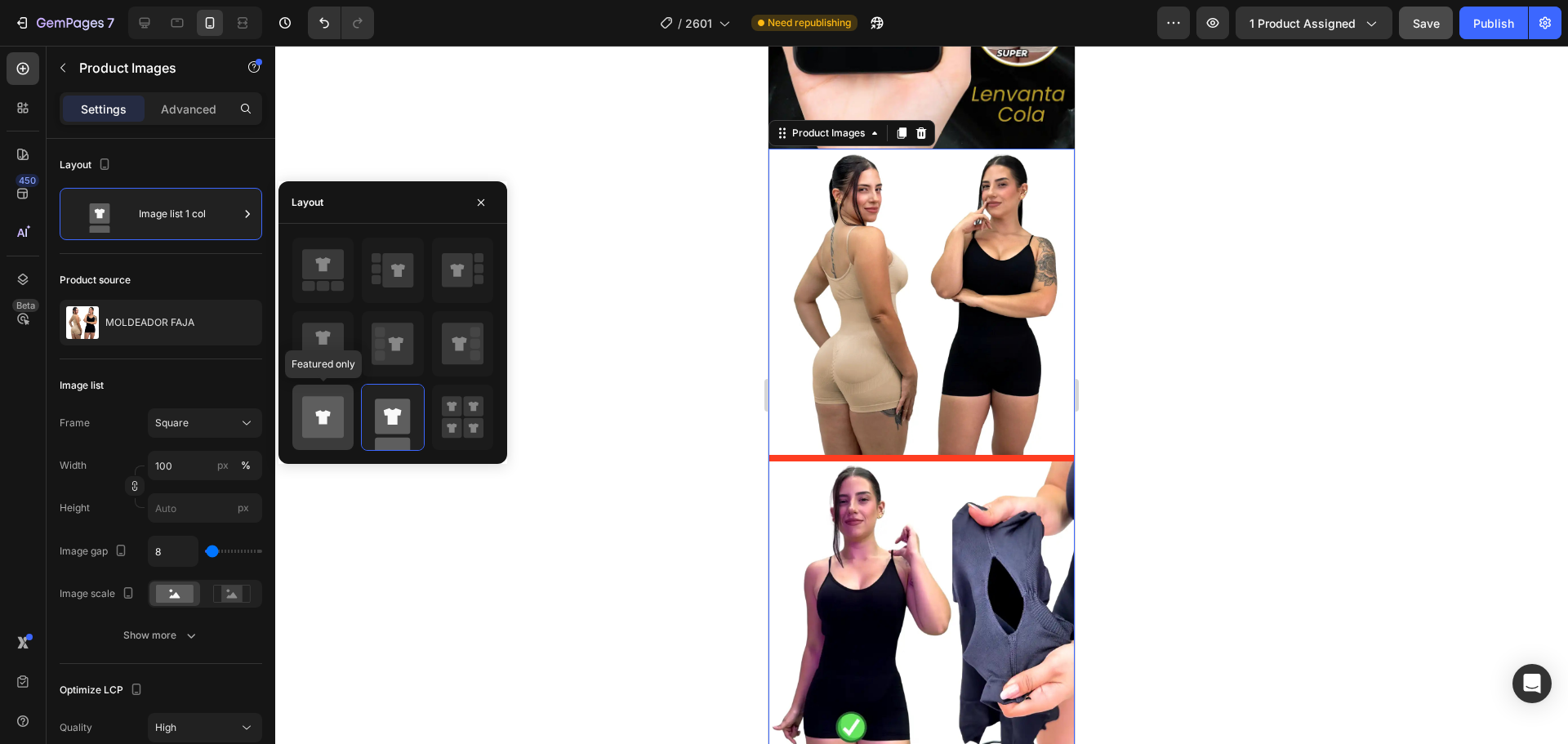
click at [325, 411] on icon at bounding box center [323, 417] width 42 height 42
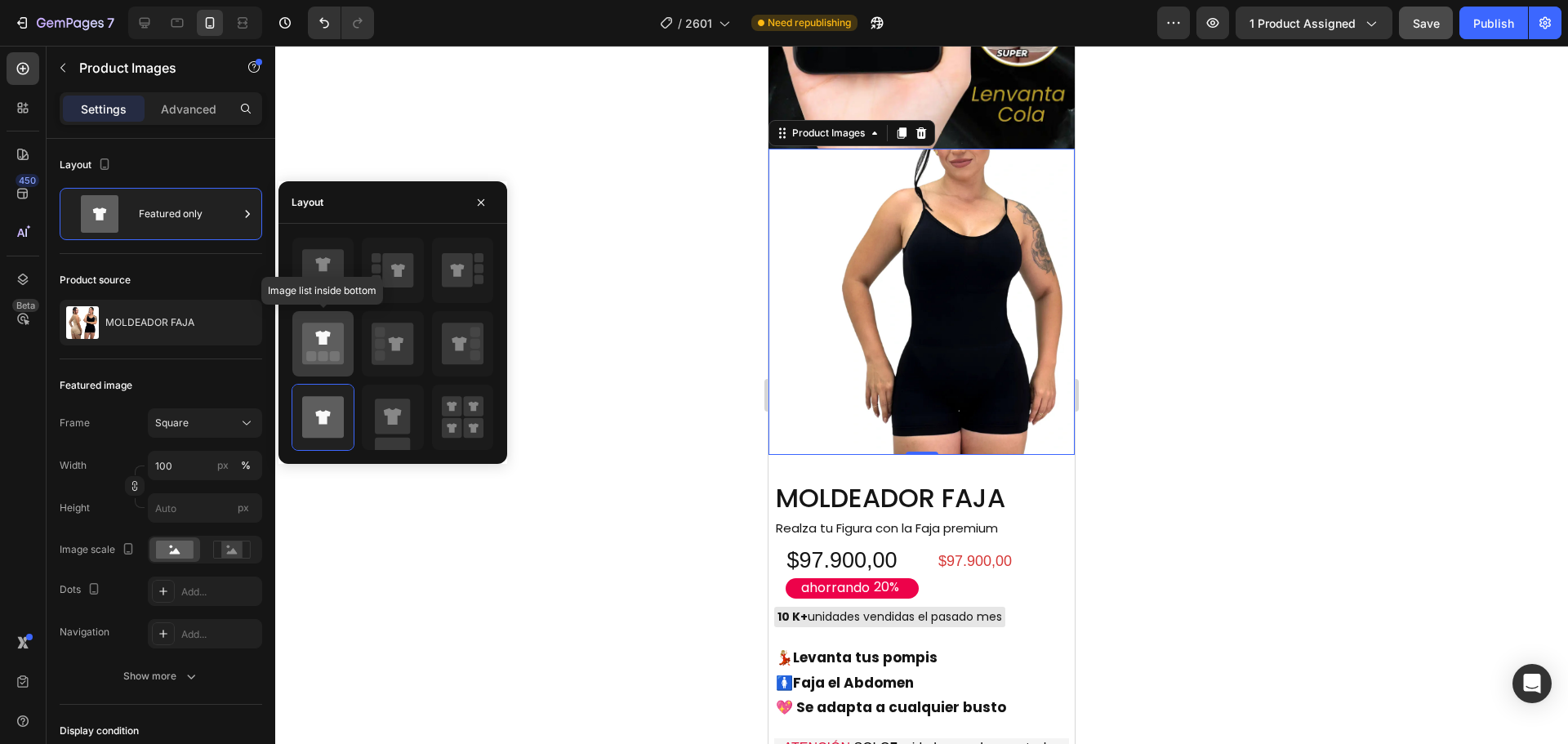
click at [331, 341] on icon at bounding box center [323, 343] width 42 height 42
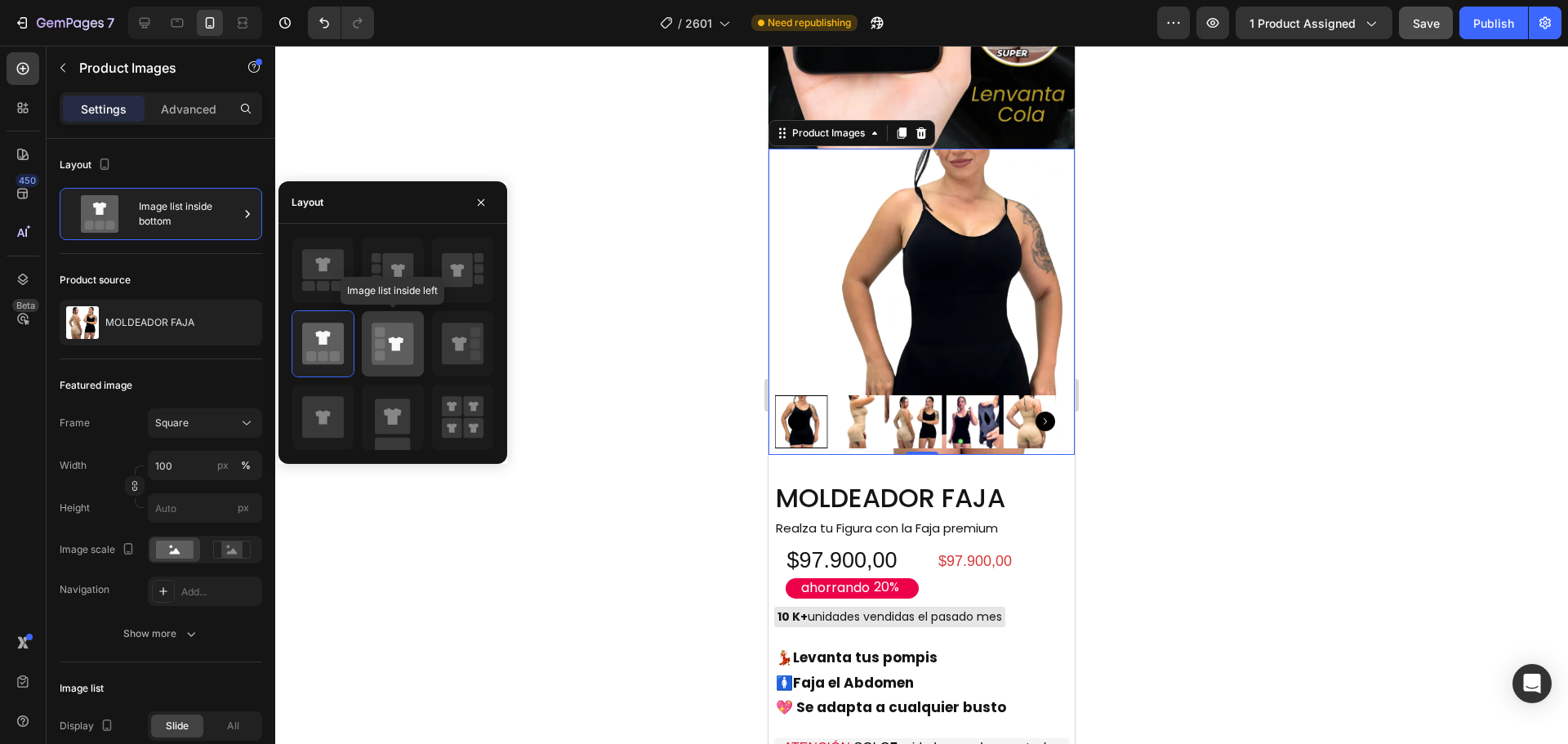
click at [382, 354] on rect at bounding box center [379, 354] width 9 height 9
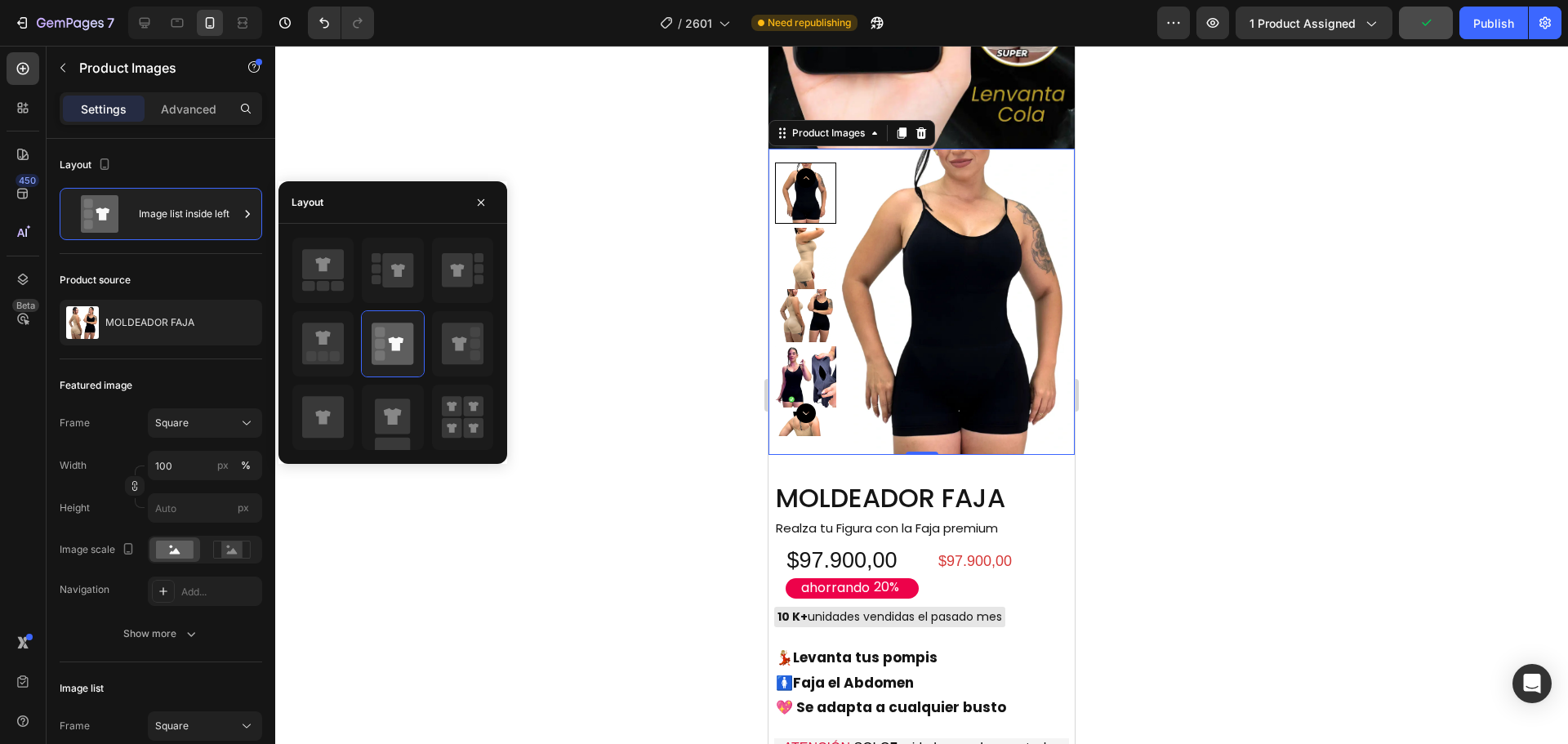
click at [822, 228] on img at bounding box center [805, 259] width 61 height 62
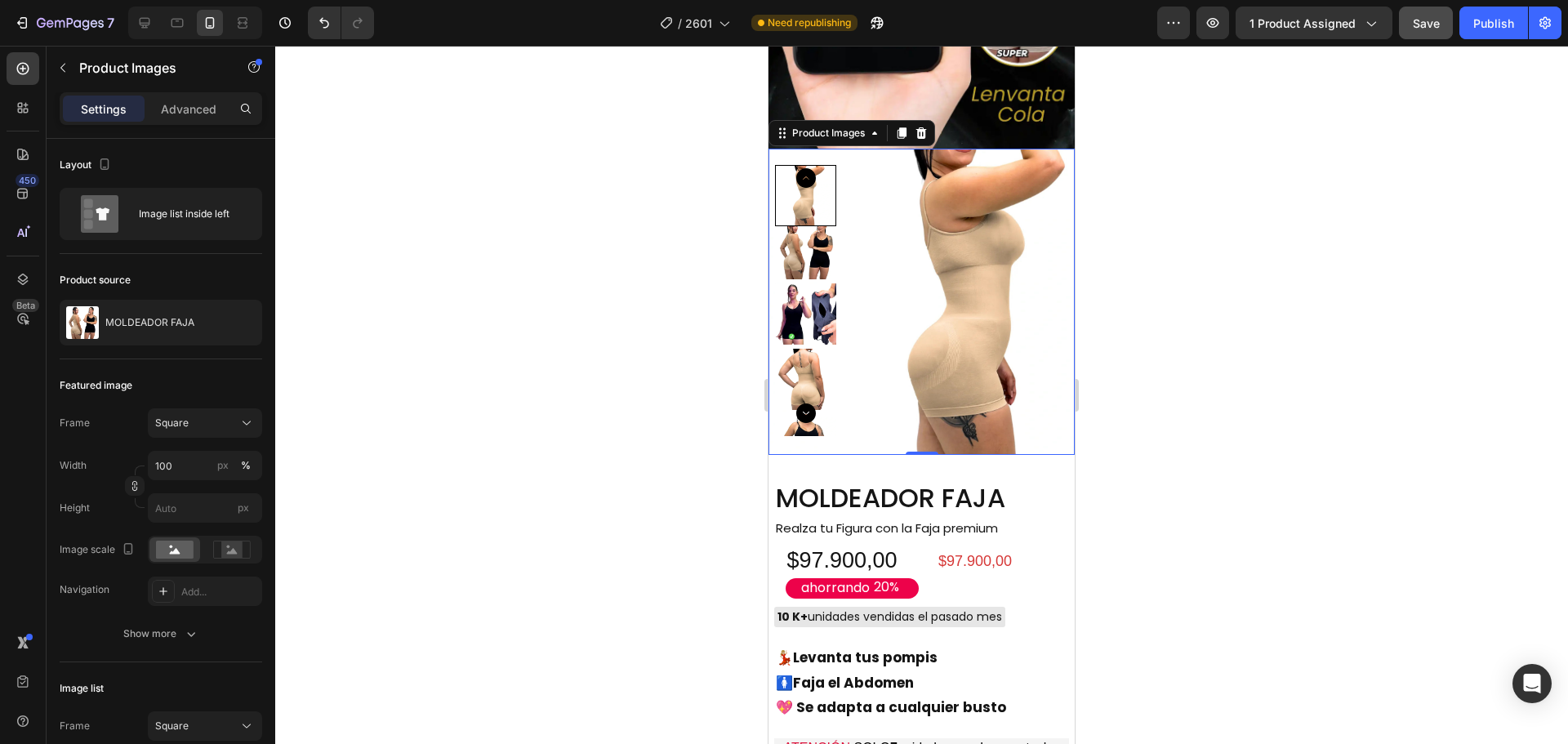
click at [799, 284] on img at bounding box center [805, 314] width 61 height 62
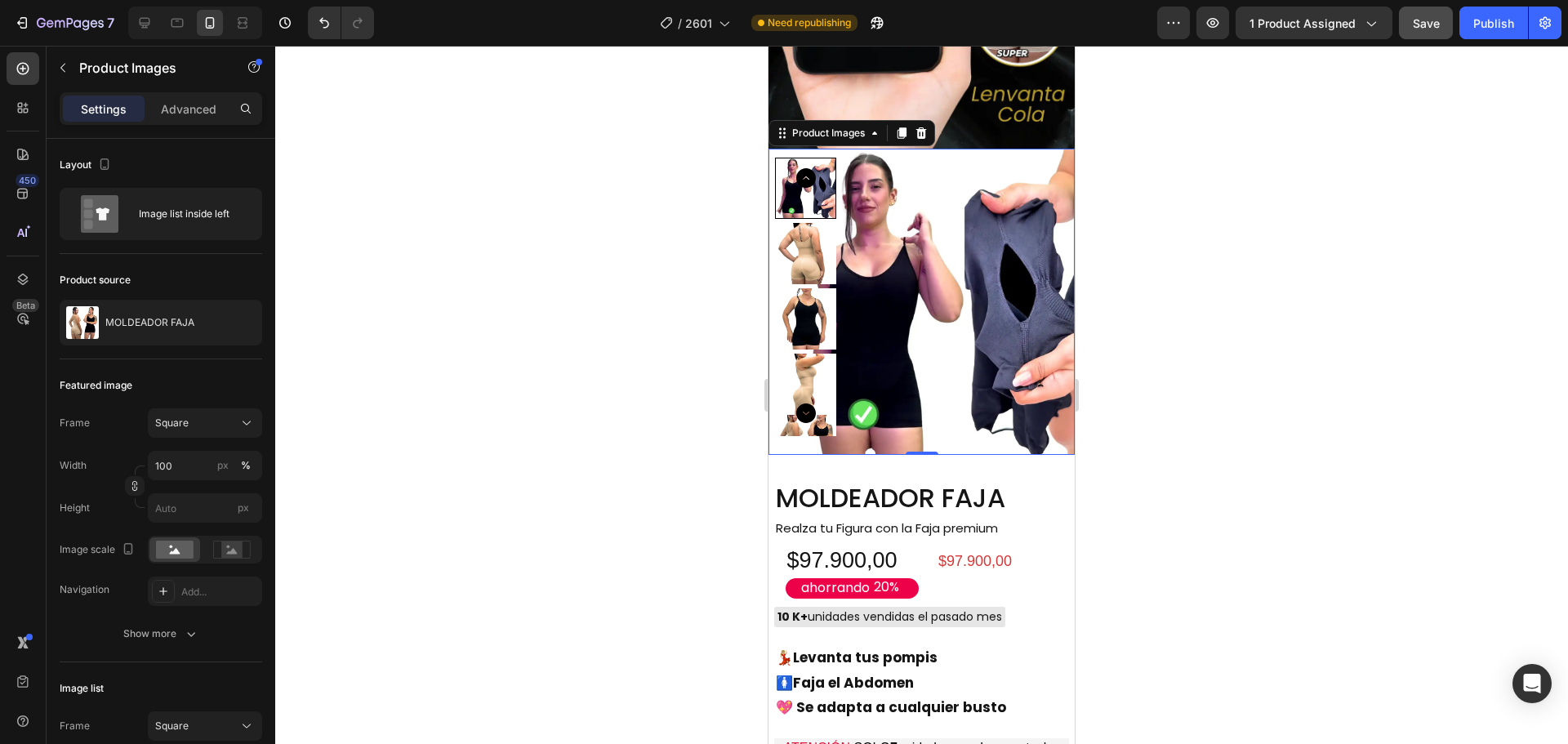
click at [801, 354] on img at bounding box center [805, 384] width 61 height 62
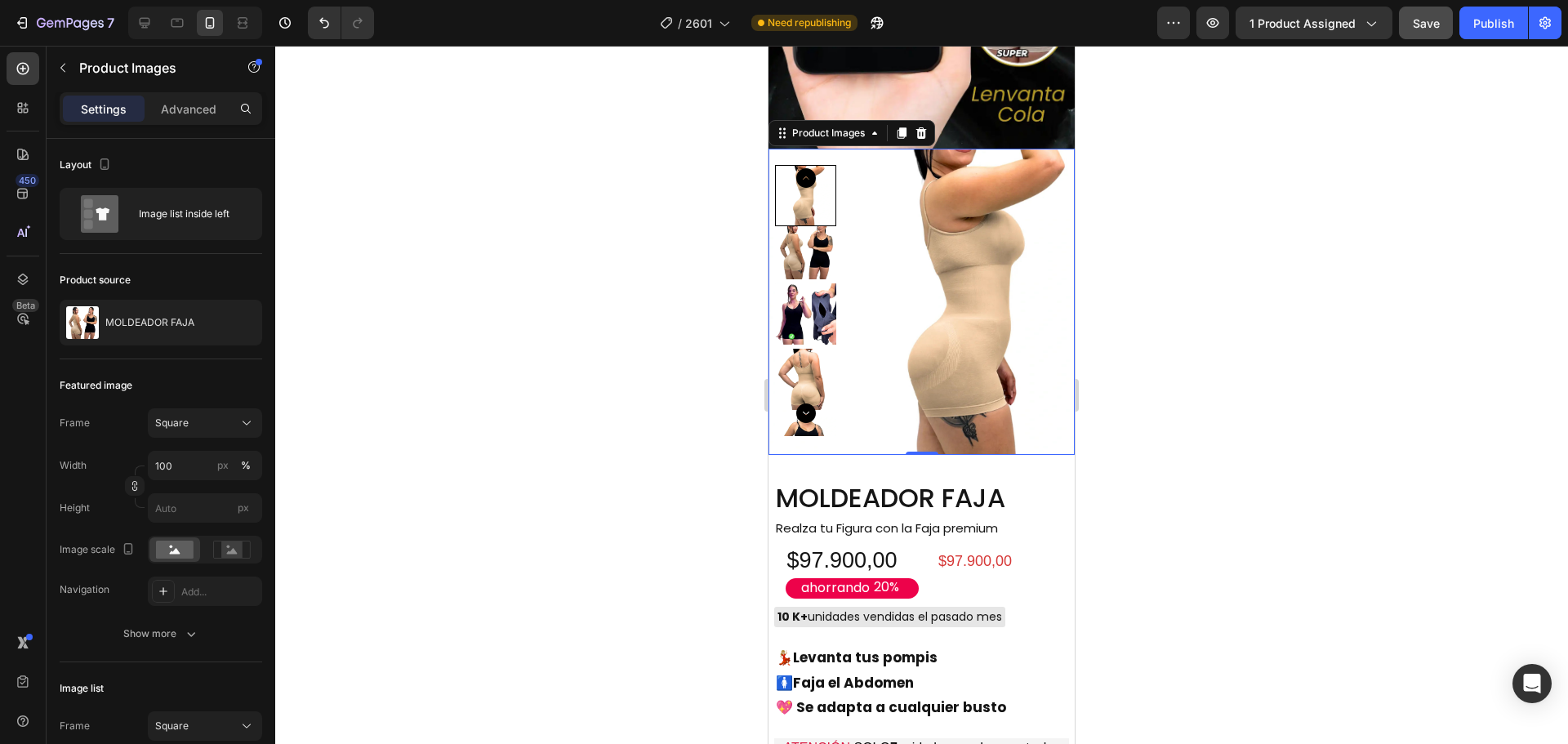
click at [807, 403] on icon "Carousel Next Arrow" at bounding box center [805, 413] width 20 height 20
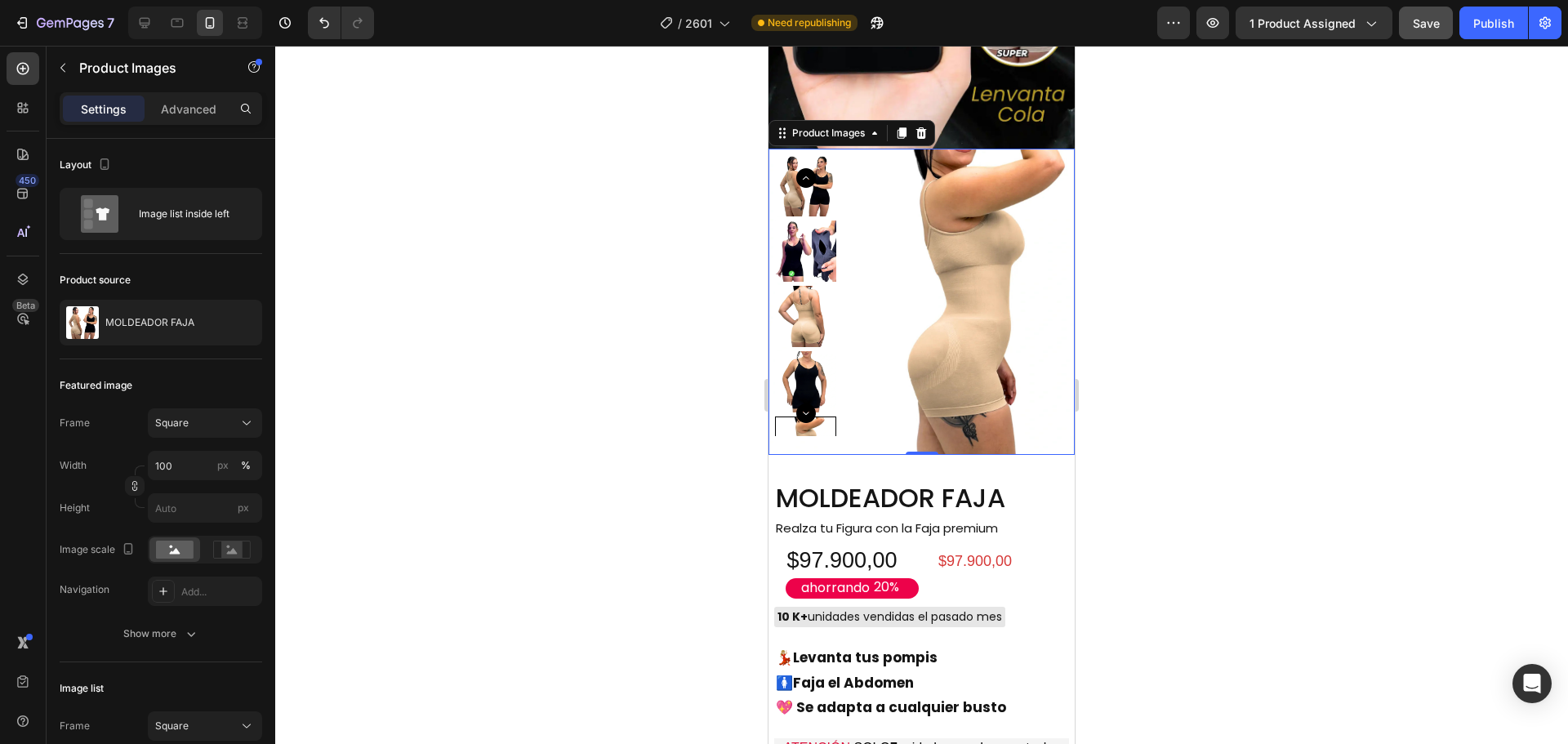
click at [813, 354] on img at bounding box center [805, 382] width 61 height 62
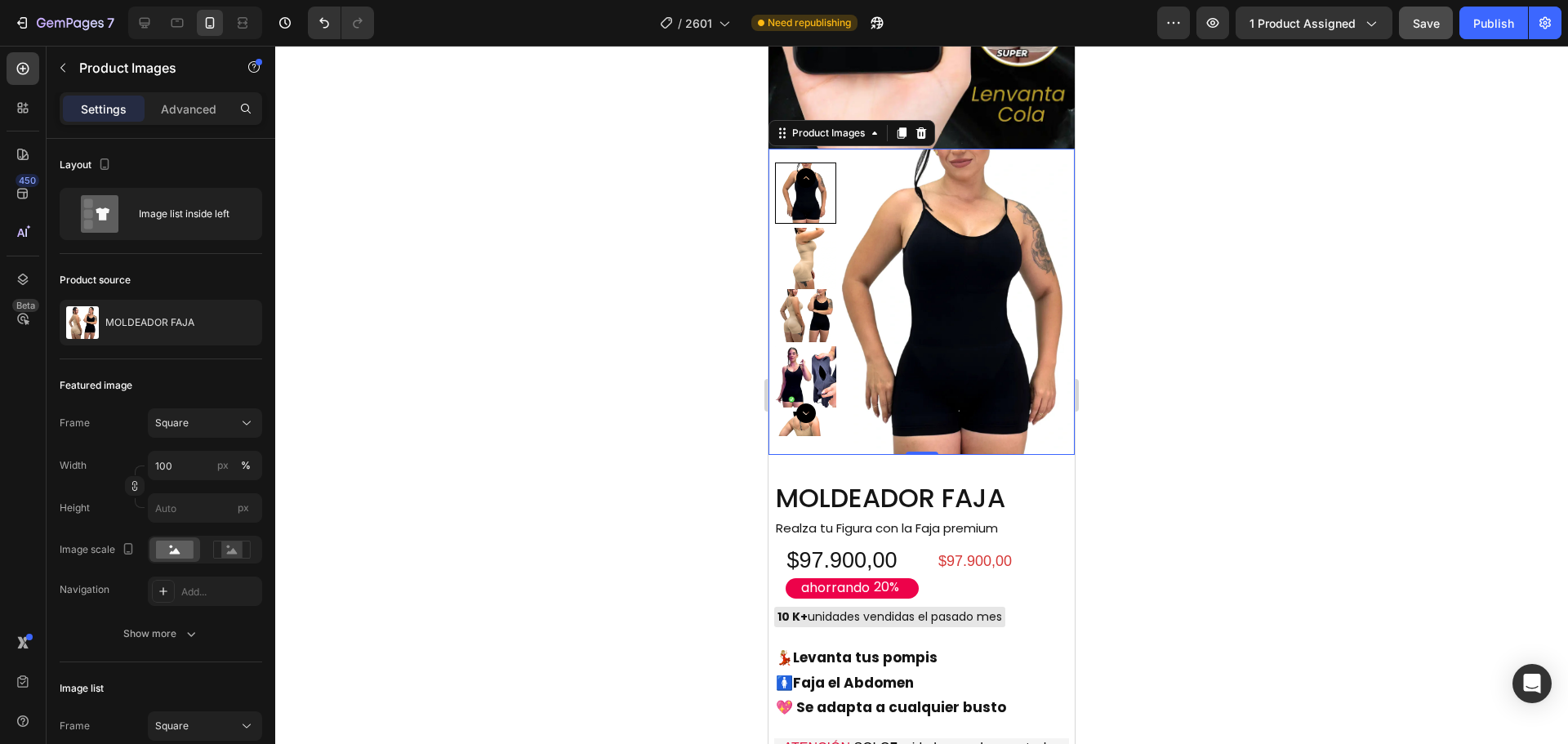
click at [819, 412] on img at bounding box center [805, 442] width 61 height 62
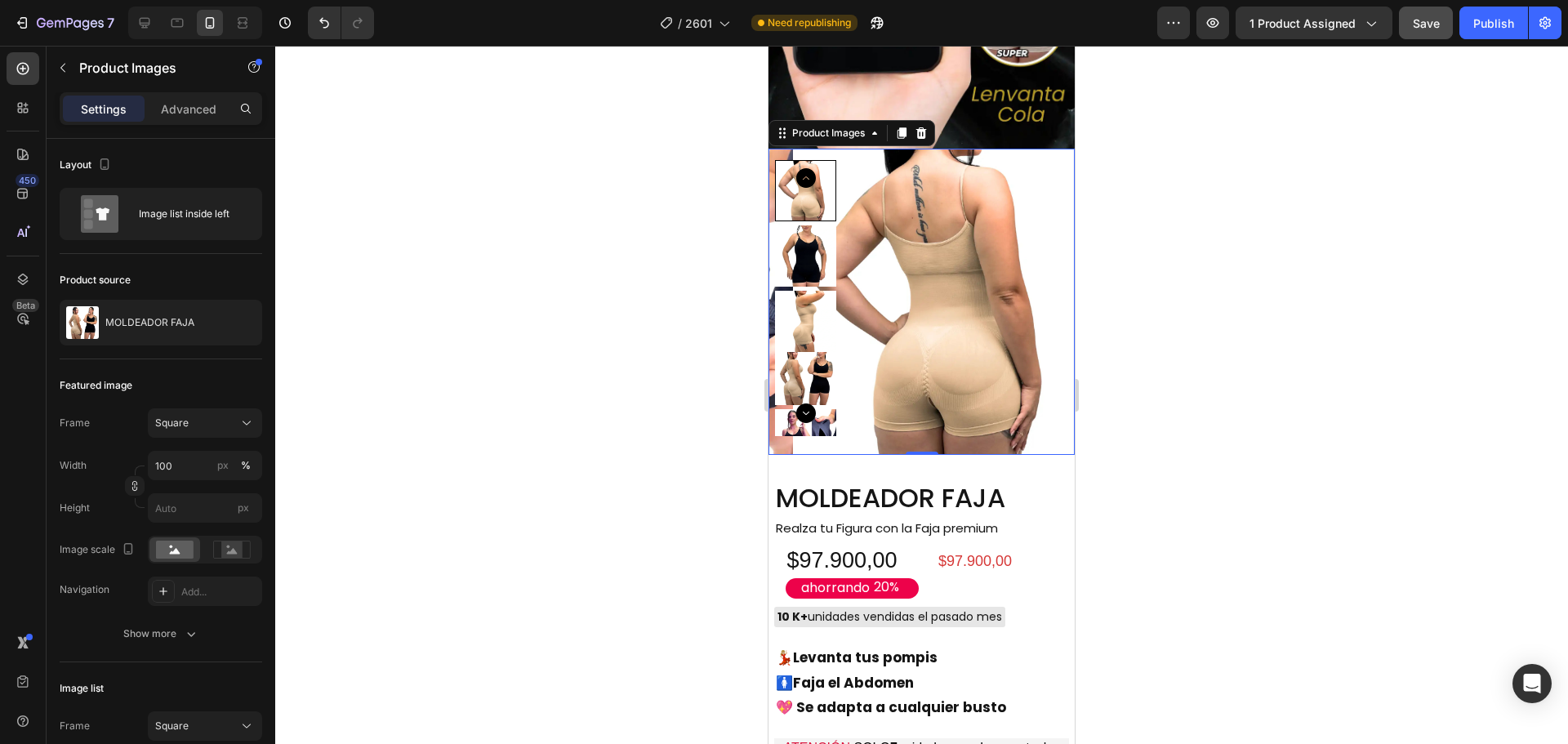
click at [649, 285] on div at bounding box center [921, 395] width 1292 height 698
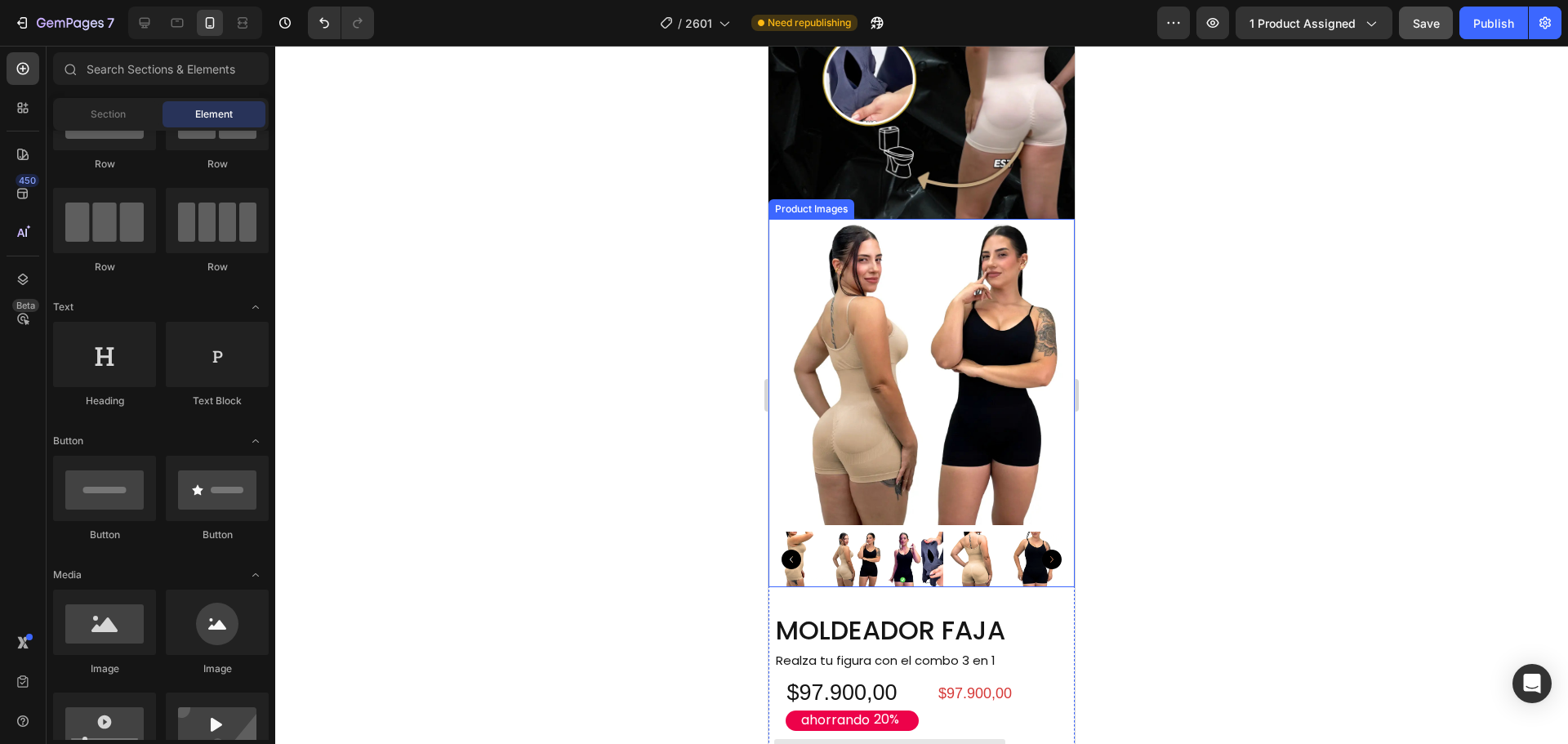
scroll to position [4227, 0]
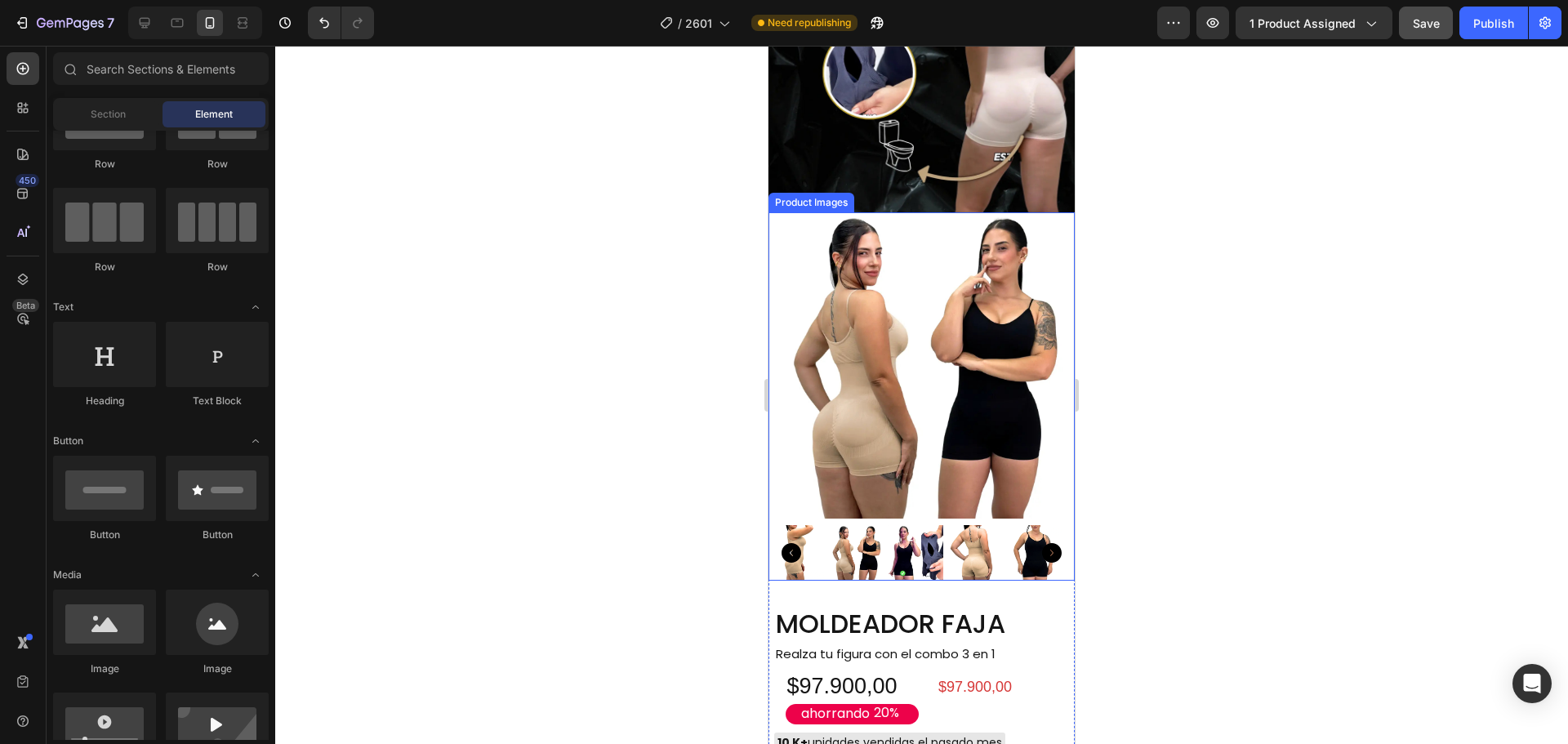
click at [859, 389] on img at bounding box center [921, 366] width 307 height 307
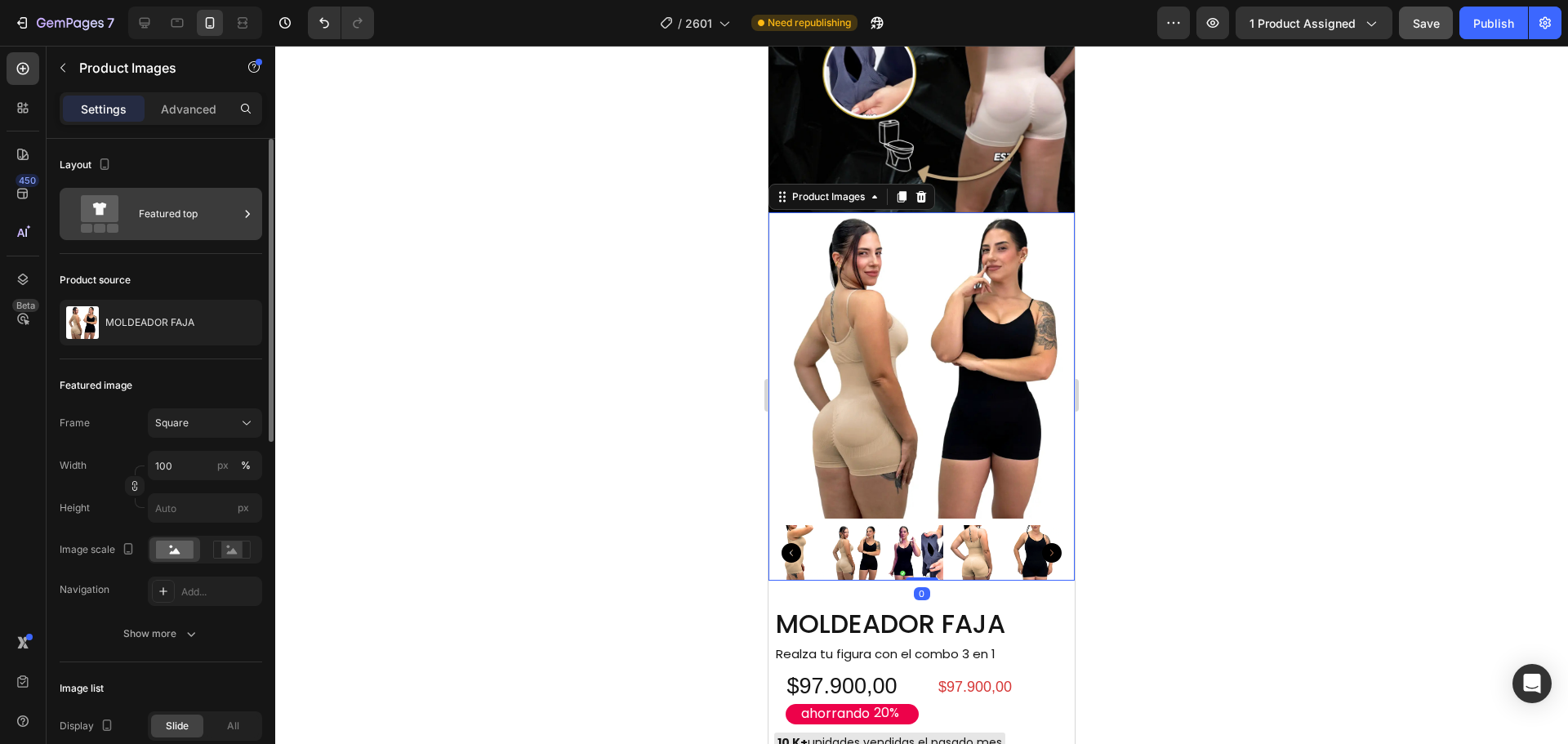
click at [176, 212] on div "Featured top" at bounding box center [189, 214] width 100 height 38
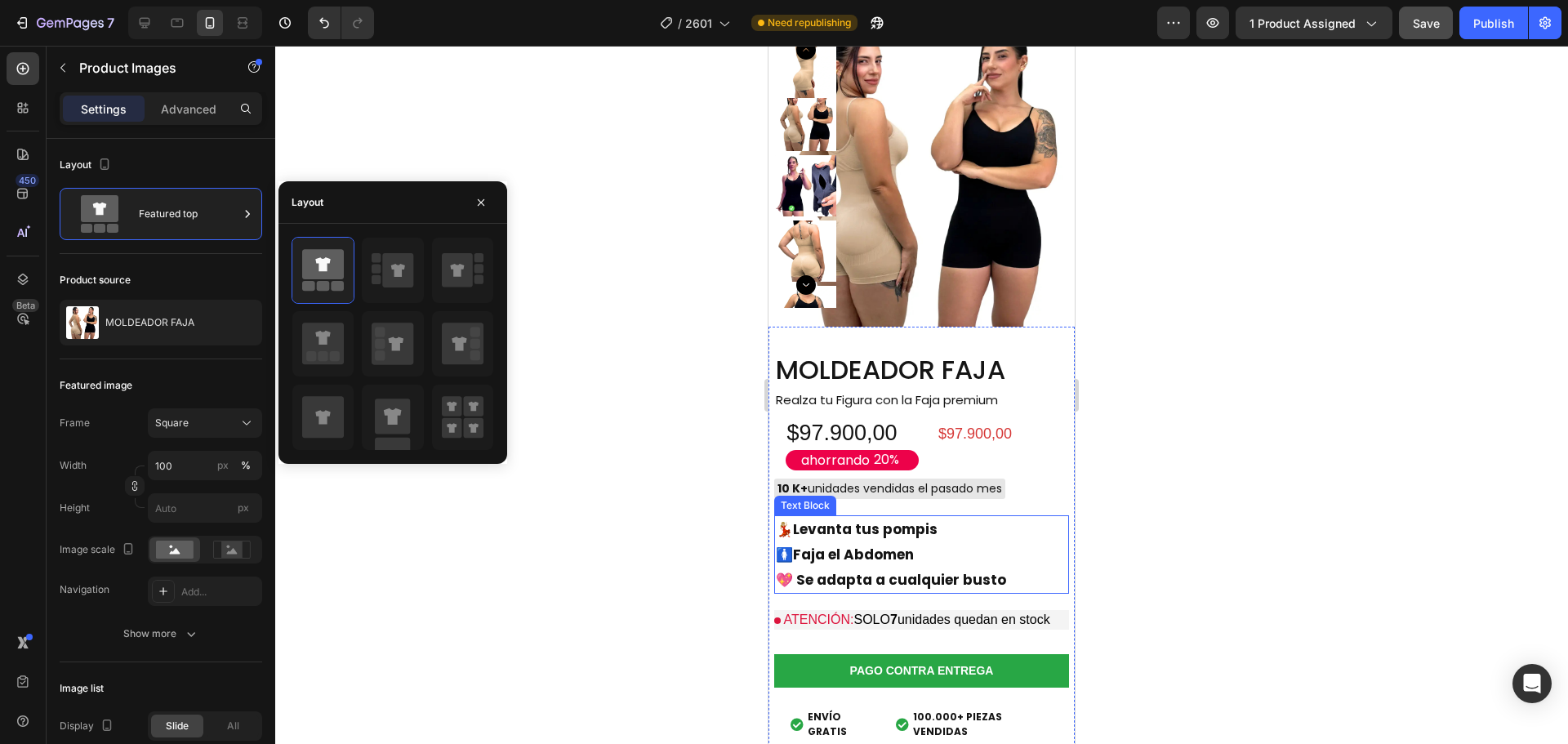
scroll to position [7739, 0]
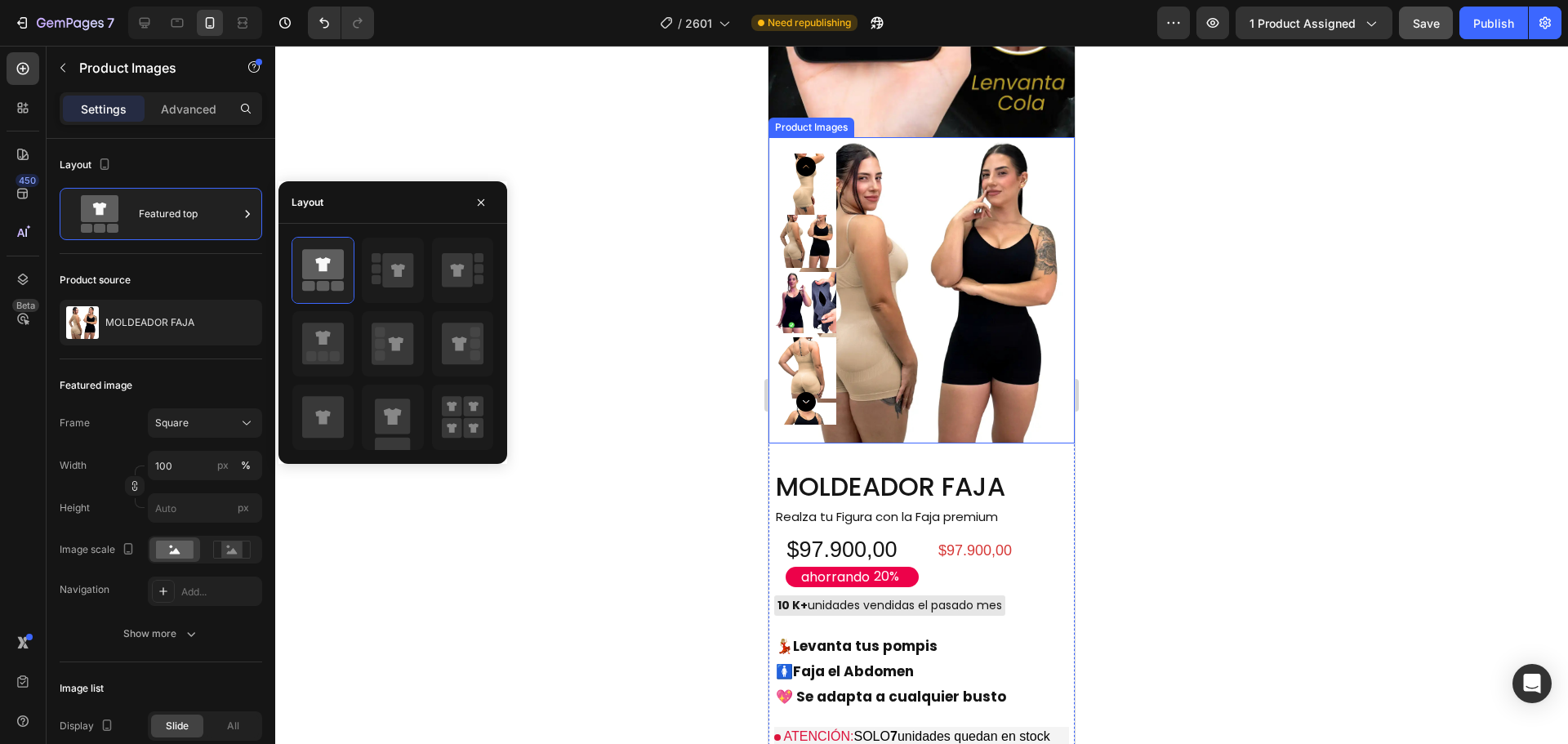
click at [873, 372] on img at bounding box center [921, 290] width 307 height 307
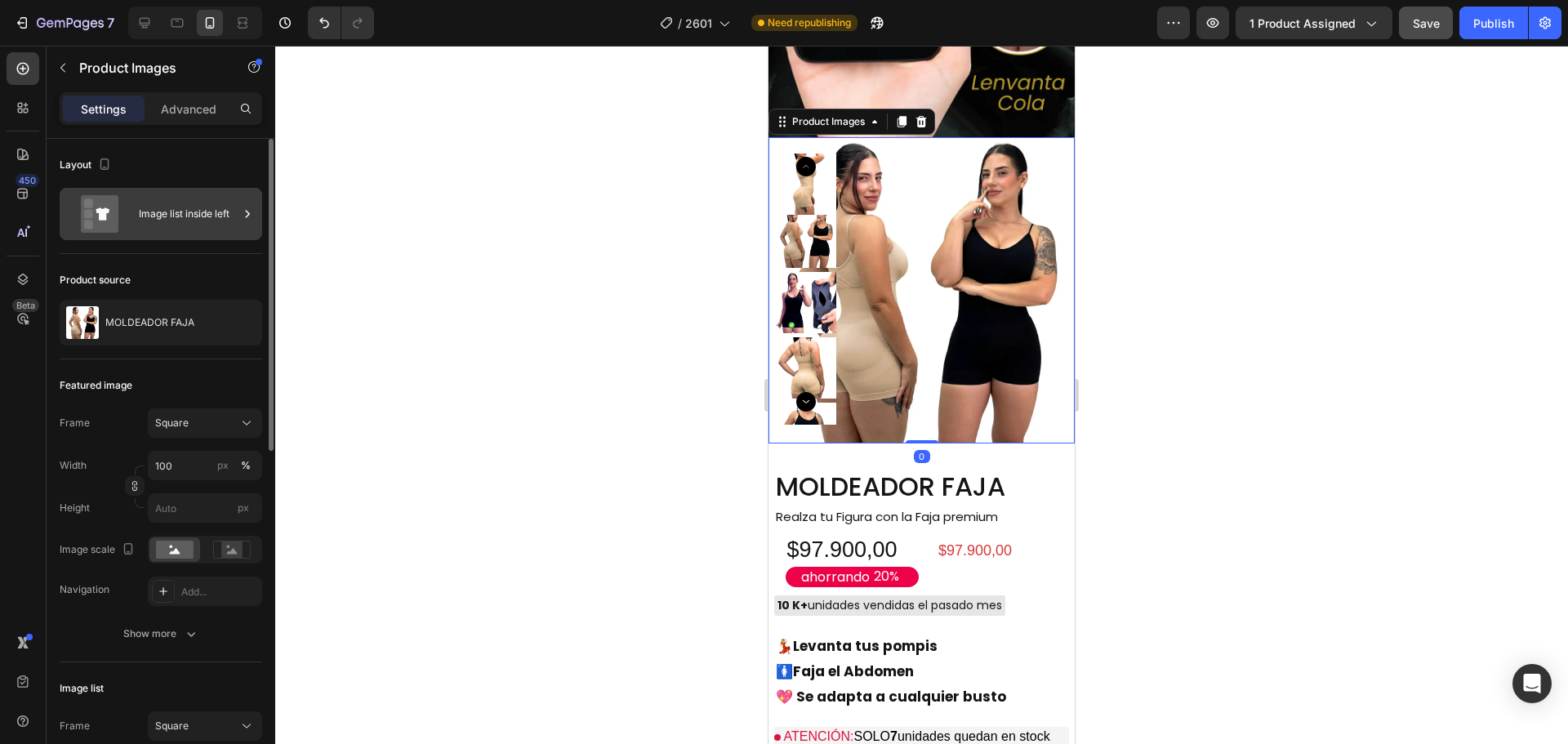
click at [199, 214] on div "Image list inside left" at bounding box center [189, 214] width 100 height 38
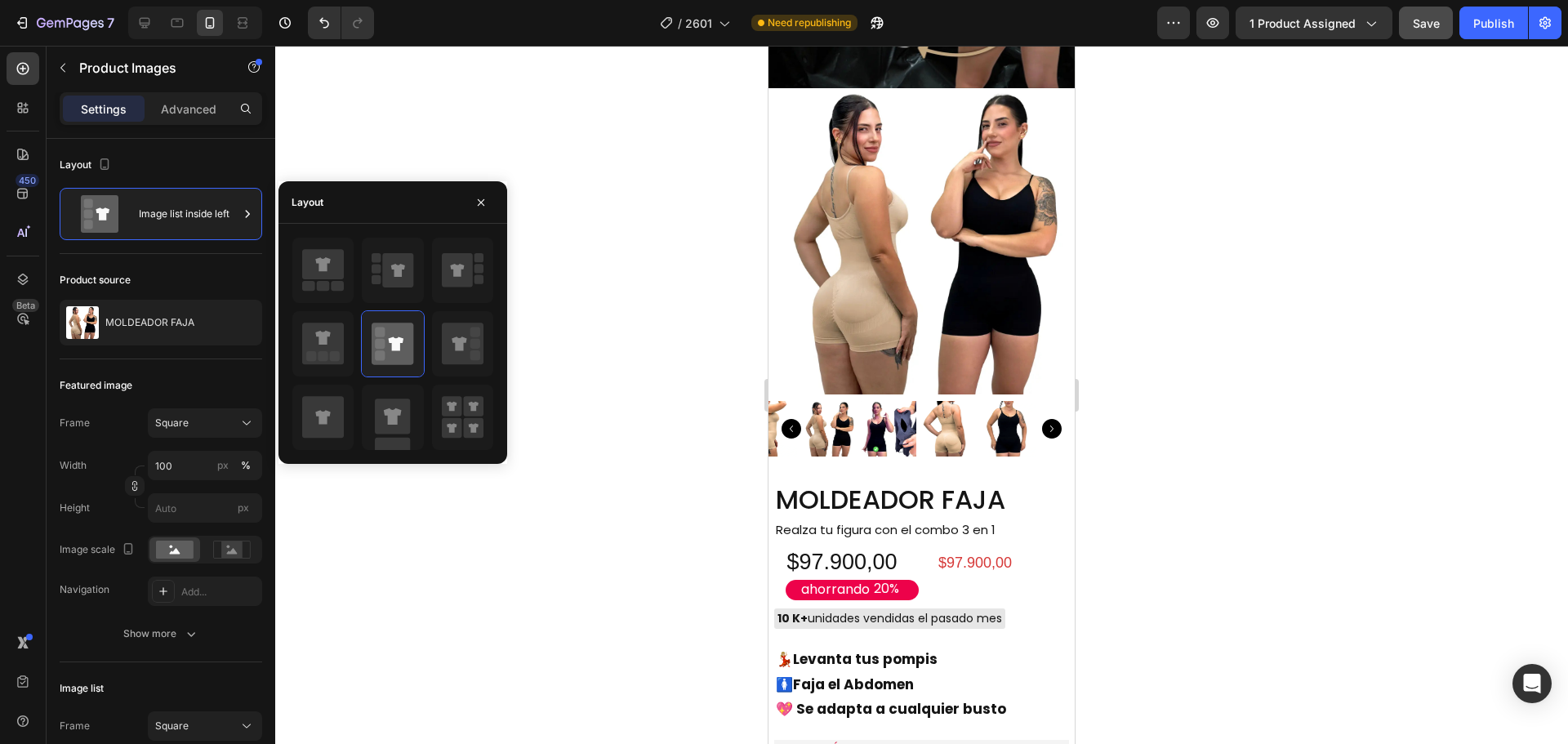
scroll to position [2268, 0]
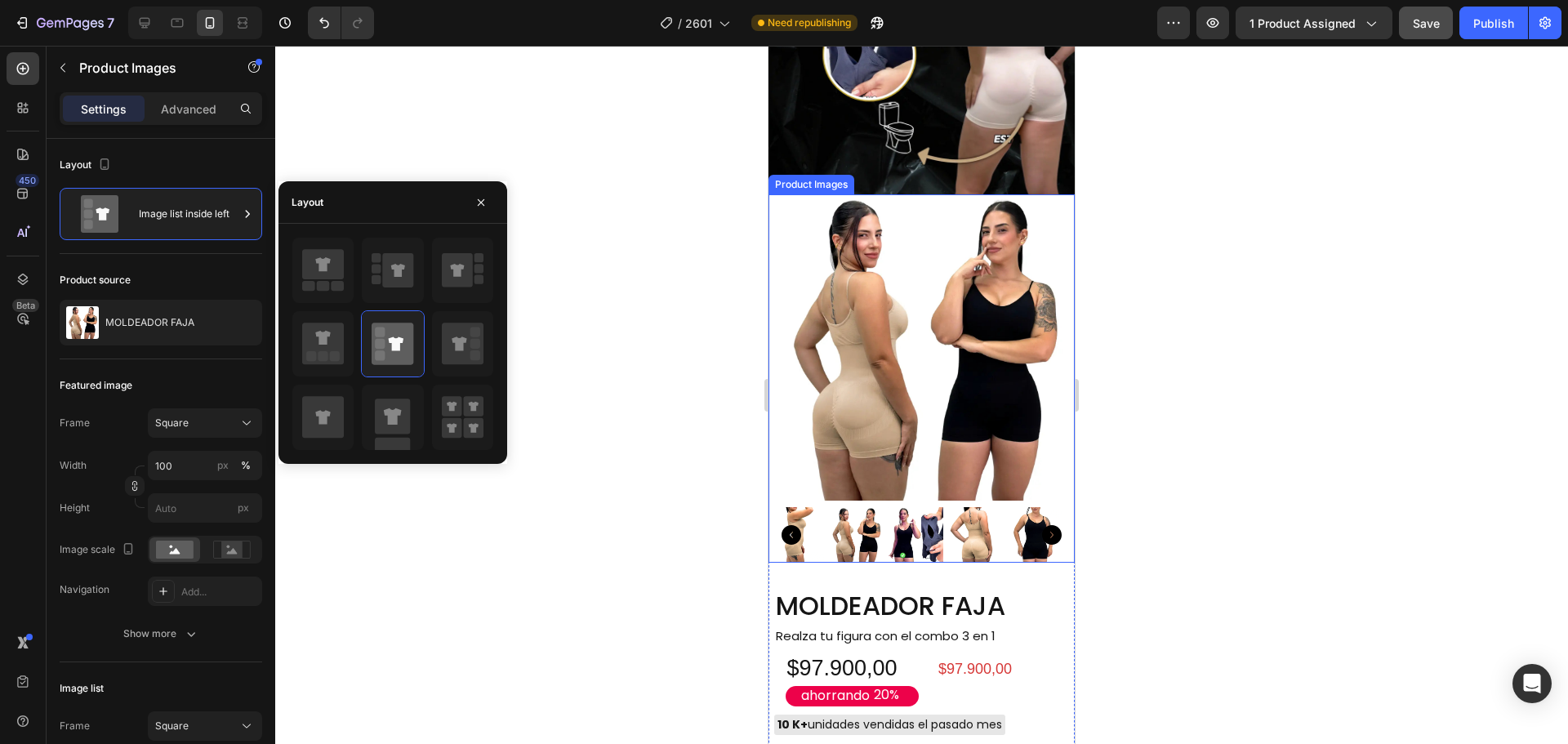
click at [918, 390] on img at bounding box center [921, 348] width 307 height 307
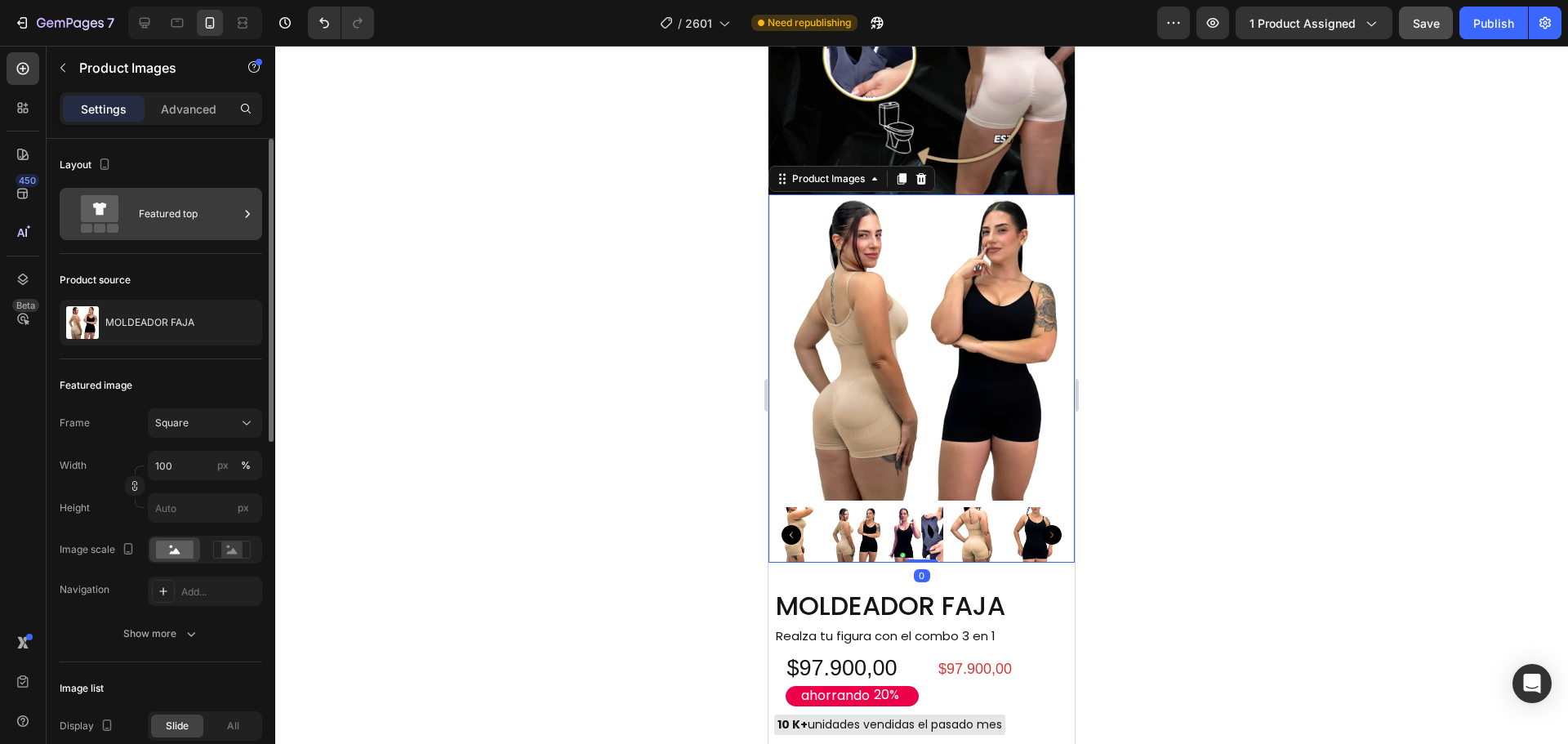
click at [187, 220] on div "Featured top" at bounding box center [189, 214] width 100 height 38
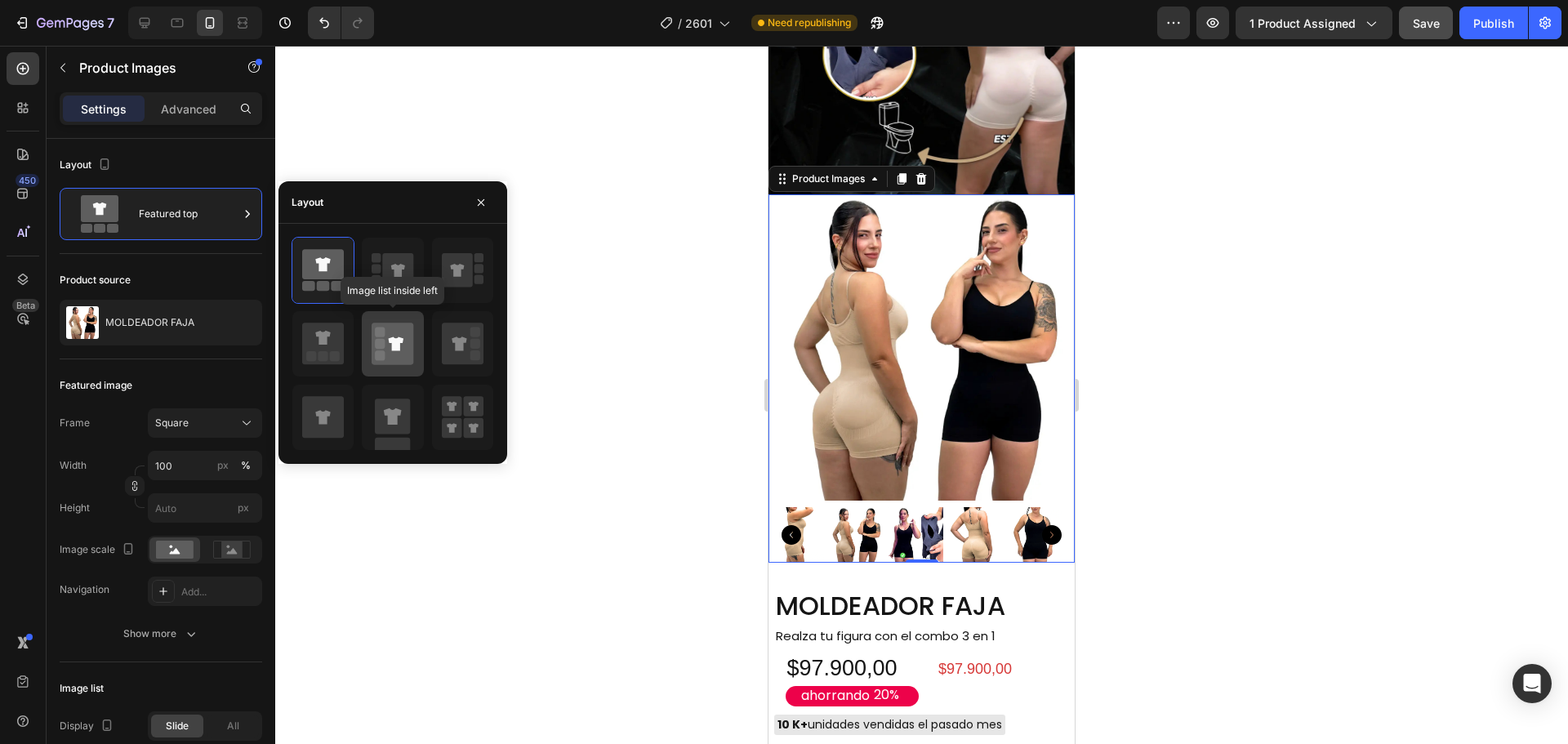
click at [394, 360] on icon at bounding box center [392, 343] width 42 height 42
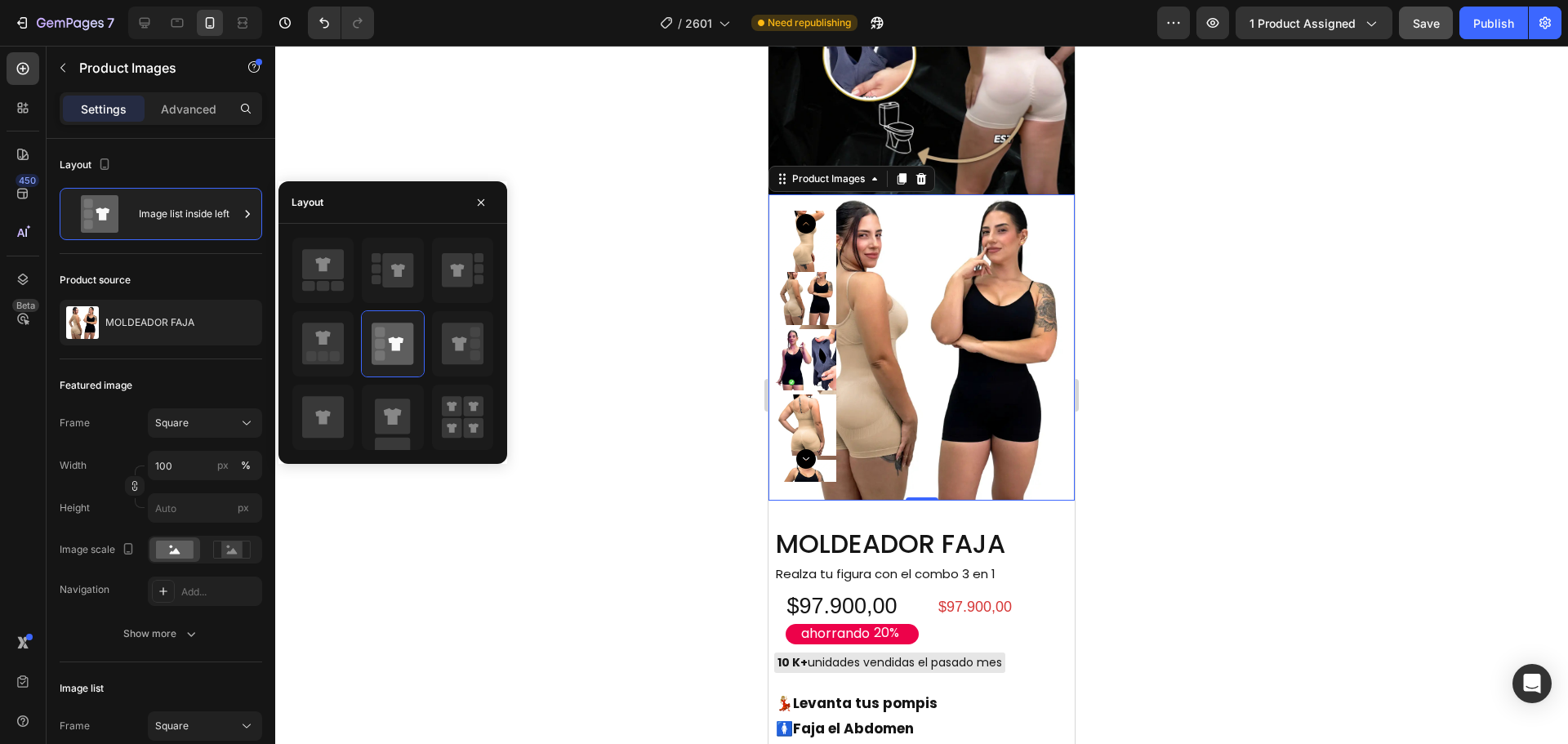
click at [637, 397] on div at bounding box center [921, 395] width 1292 height 698
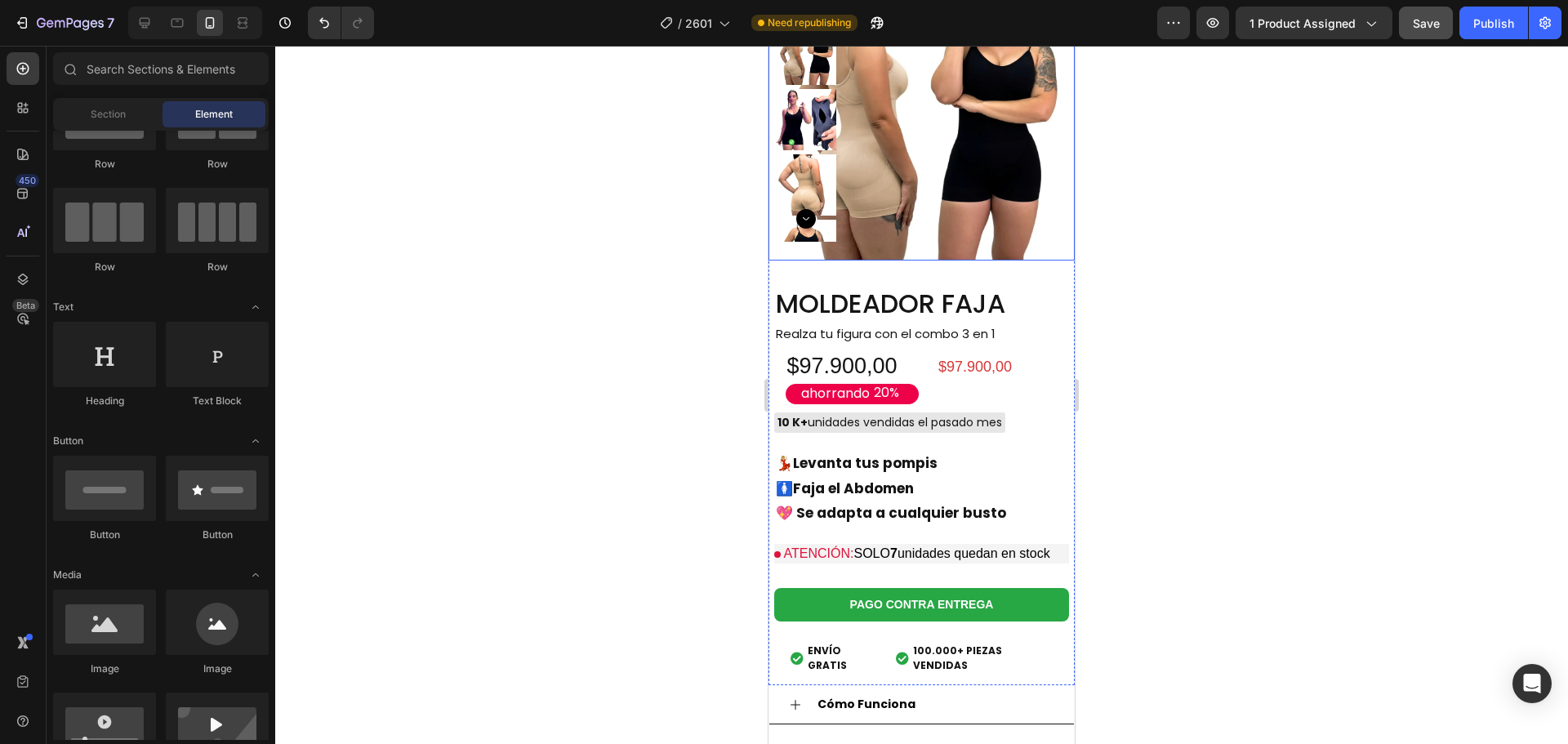
scroll to position [2513, 0]
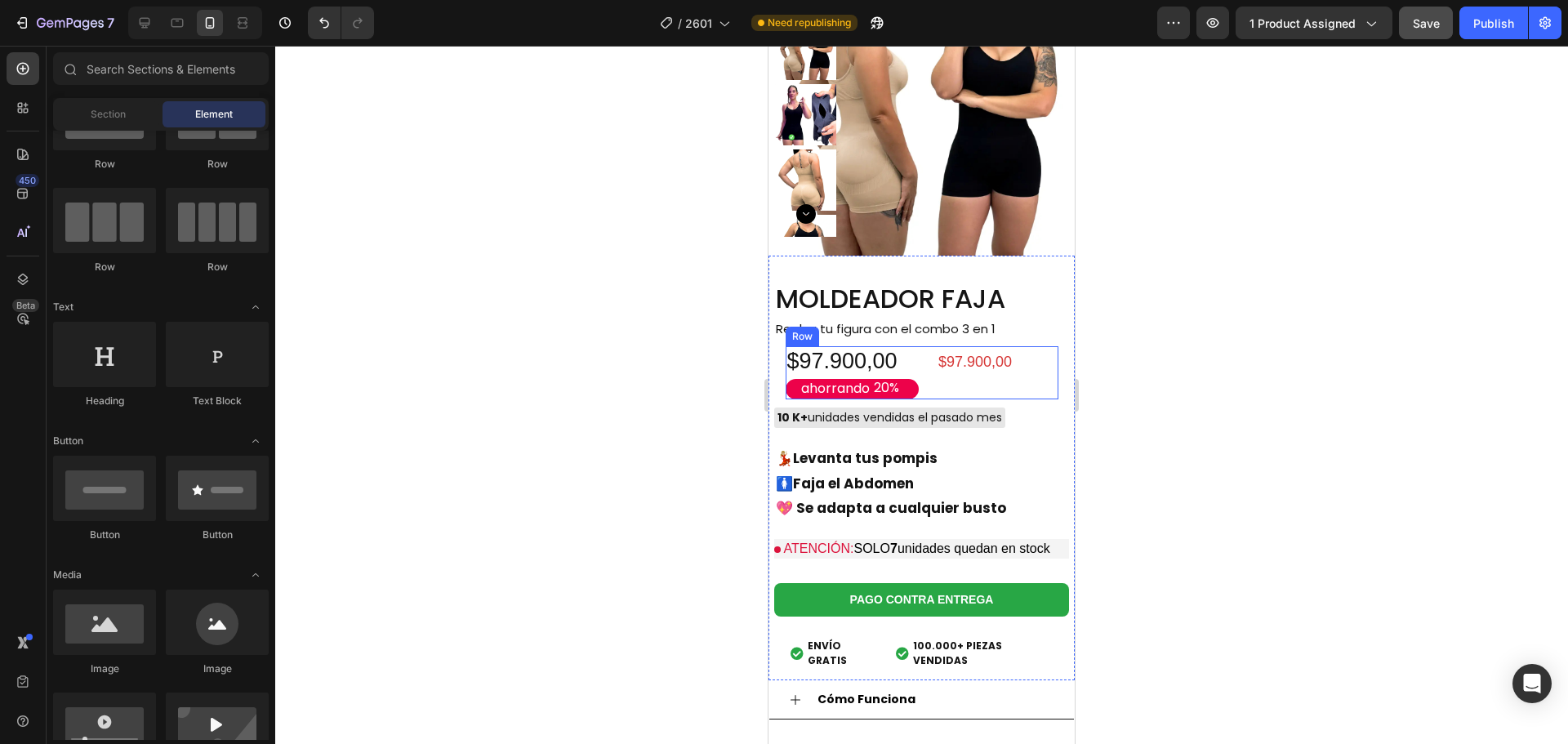
click at [939, 372] on div "$97.900,00 Product Price Product Price" at bounding box center [992, 372] width 133 height 53
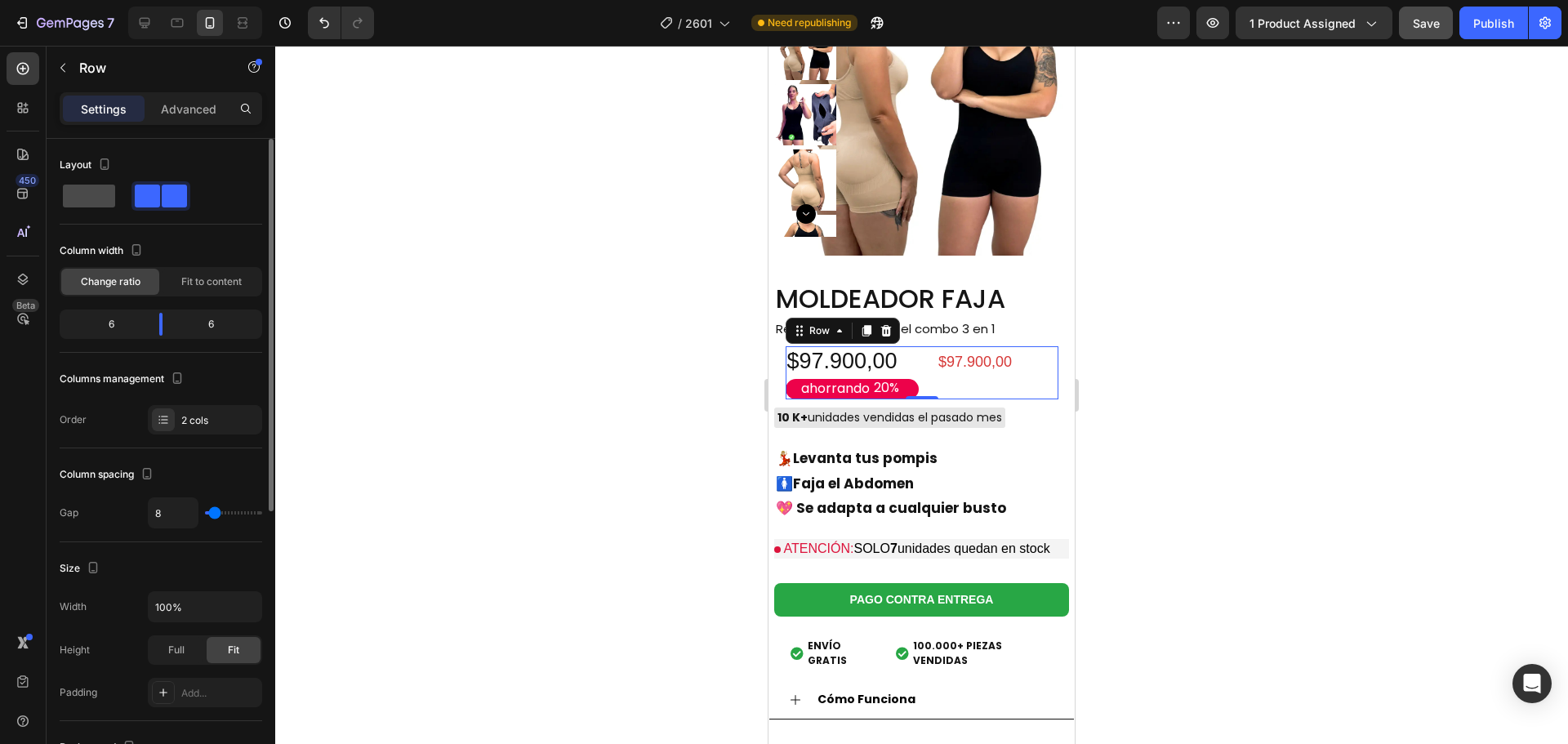
click at [101, 197] on span at bounding box center [89, 196] width 52 height 23
type input "0"
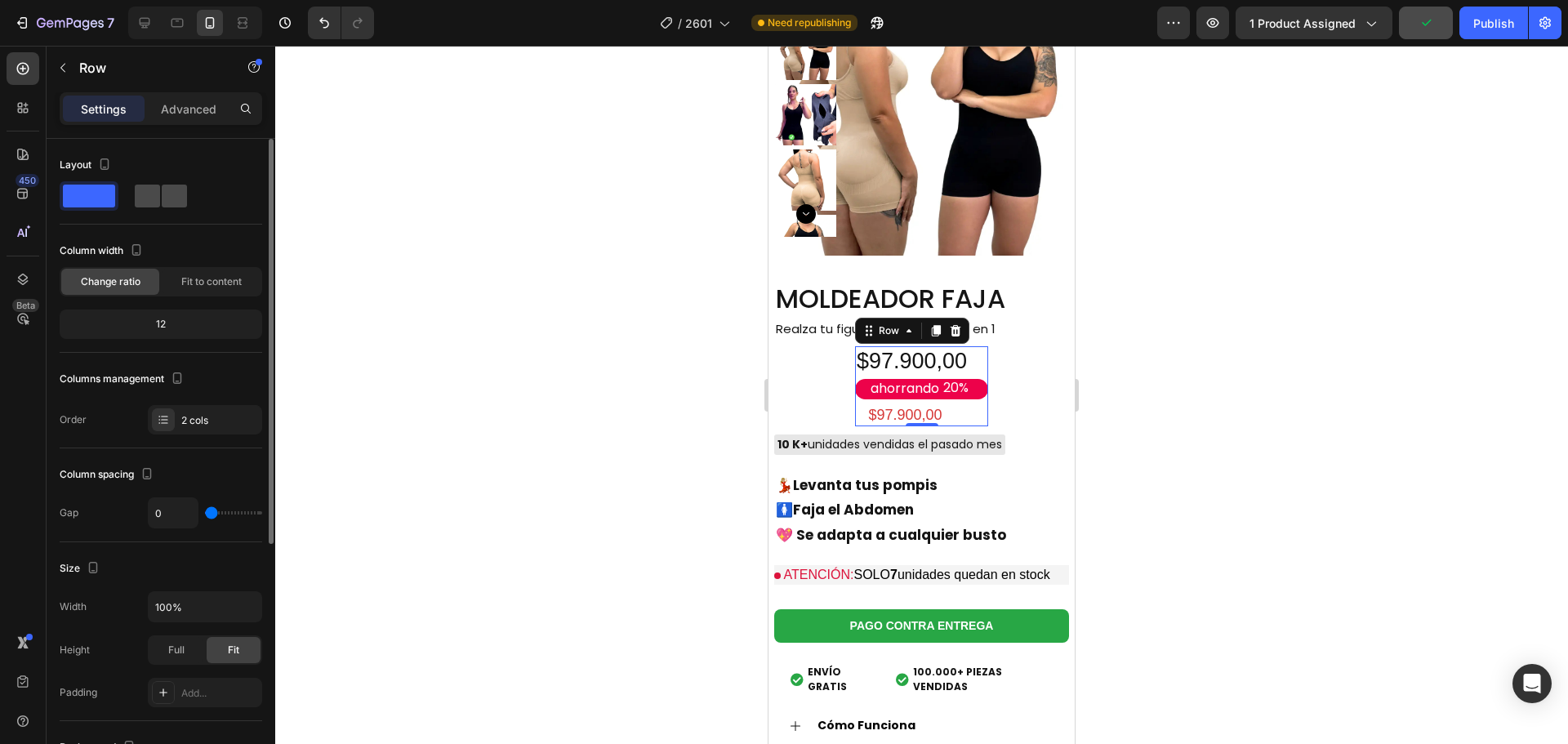
click at [144, 199] on span at bounding box center [148, 196] width 26 height 23
type input "8"
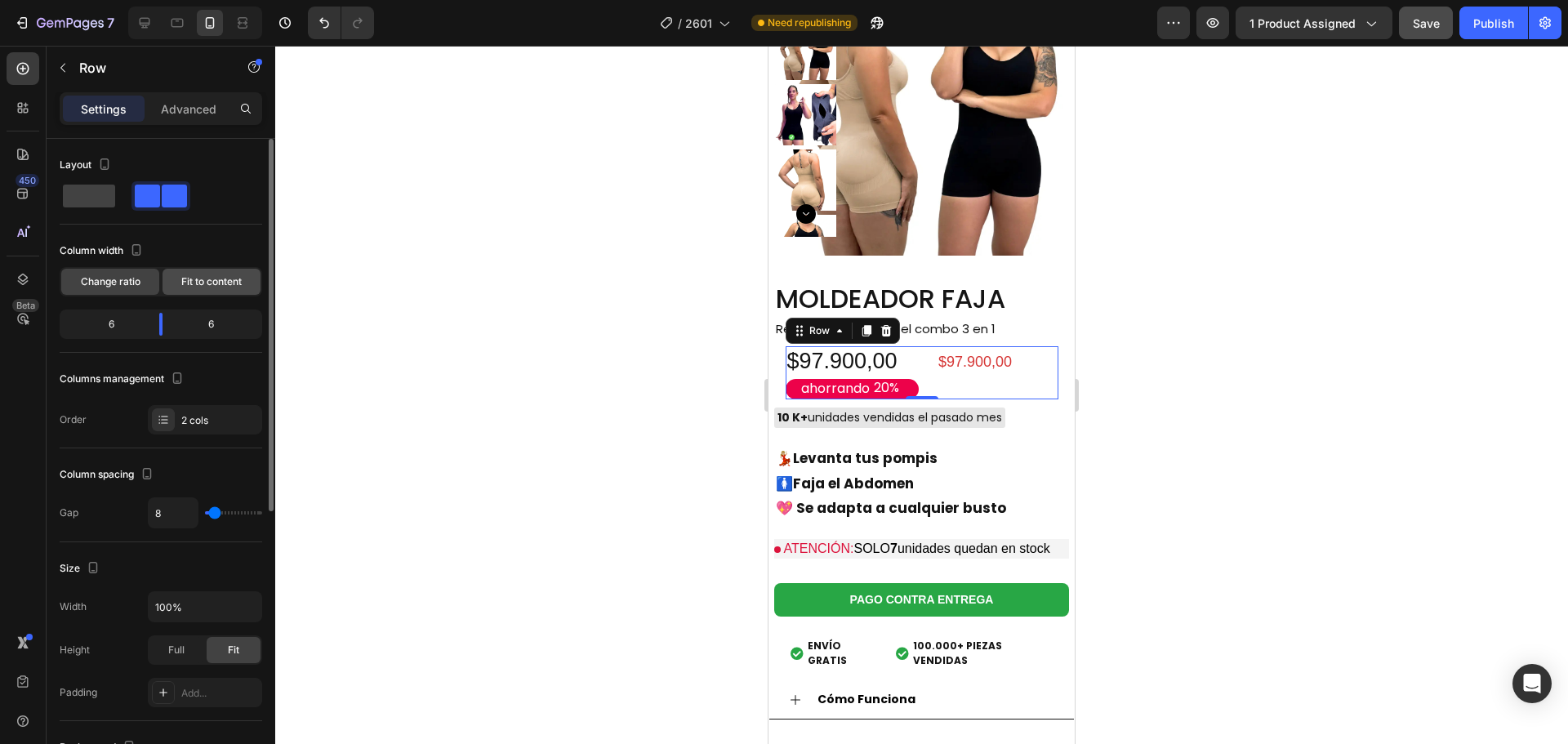
click at [202, 278] on span "Fit to content" at bounding box center [211, 281] width 61 height 15
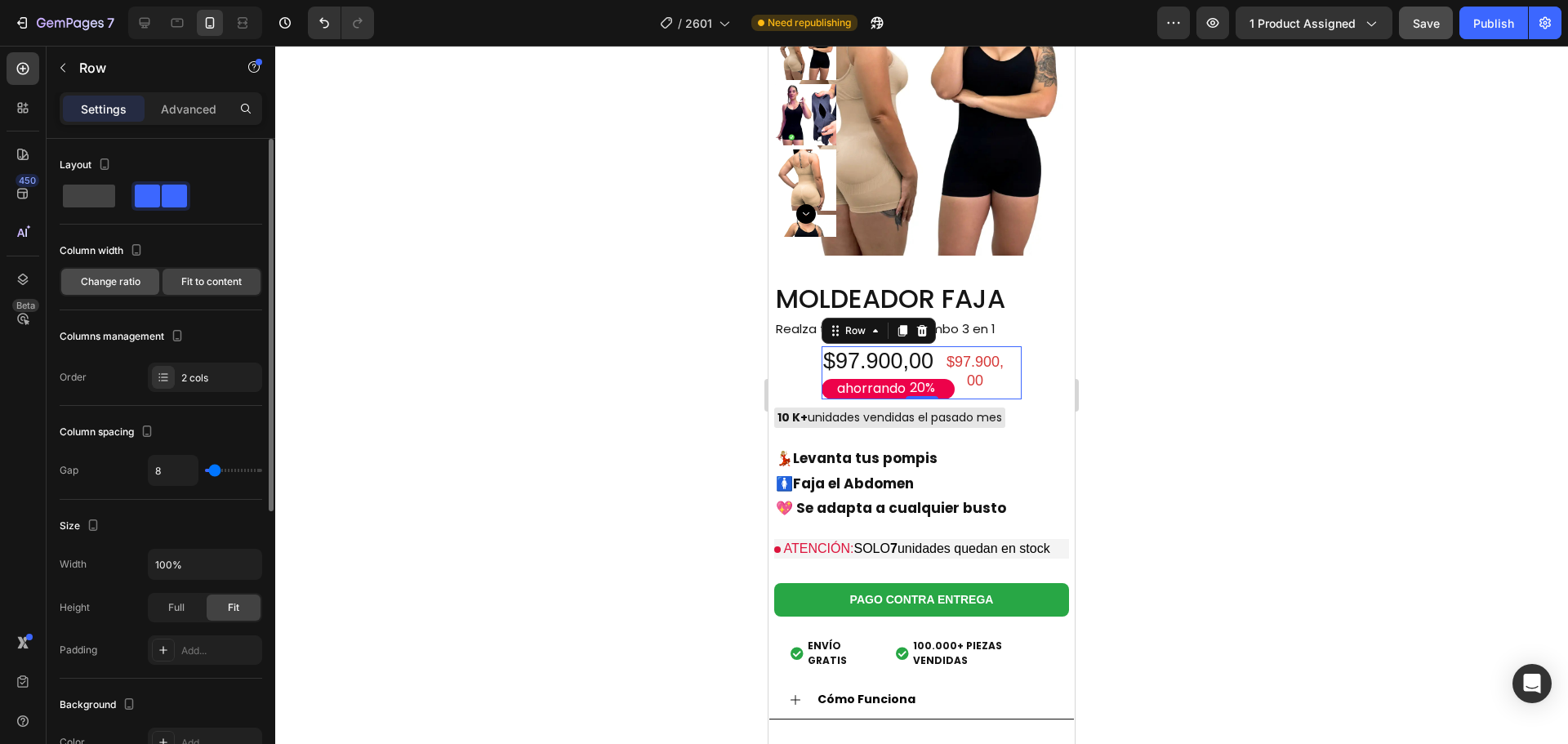
click at [126, 279] on span "Change ratio" at bounding box center [111, 281] width 60 height 15
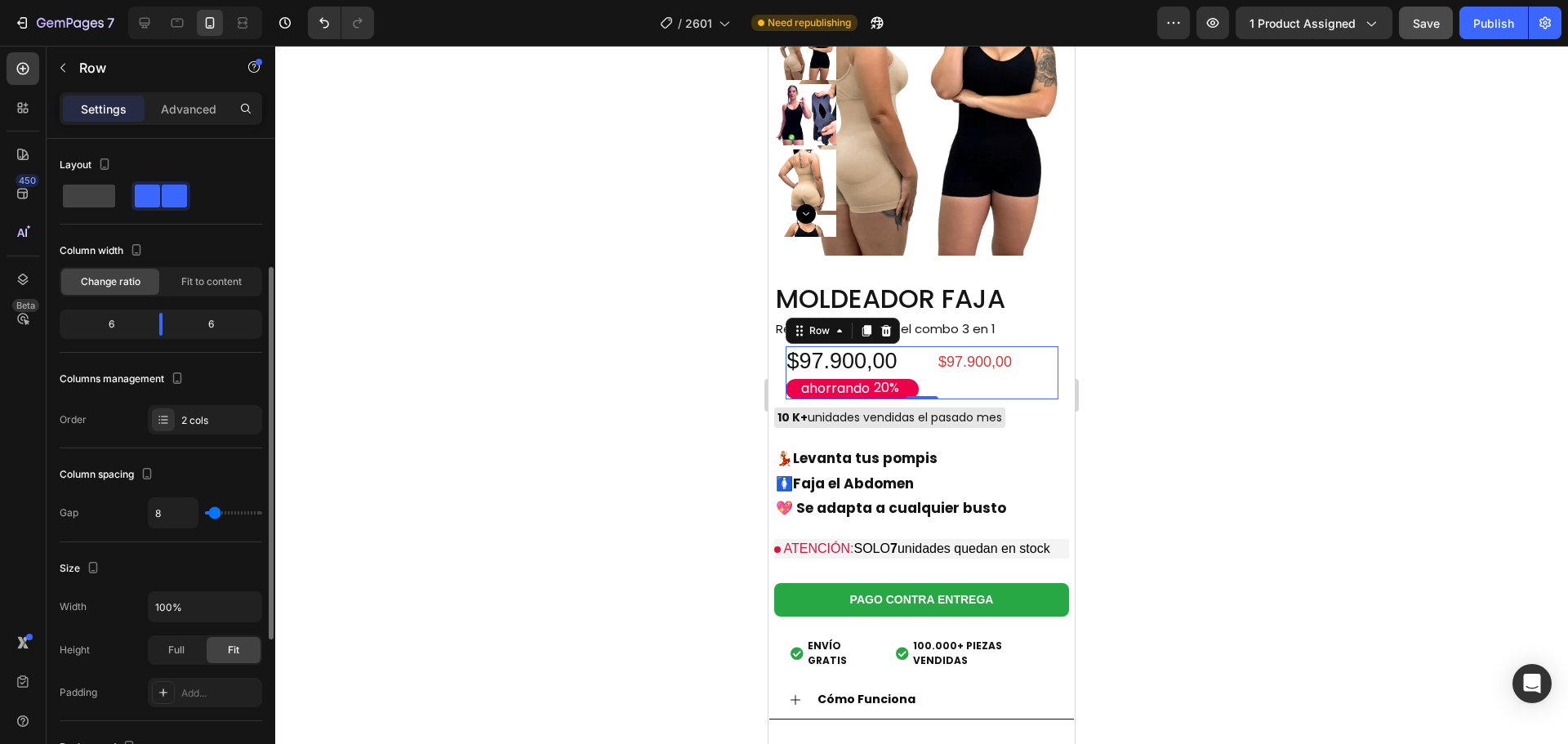
scroll to position [82, 0]
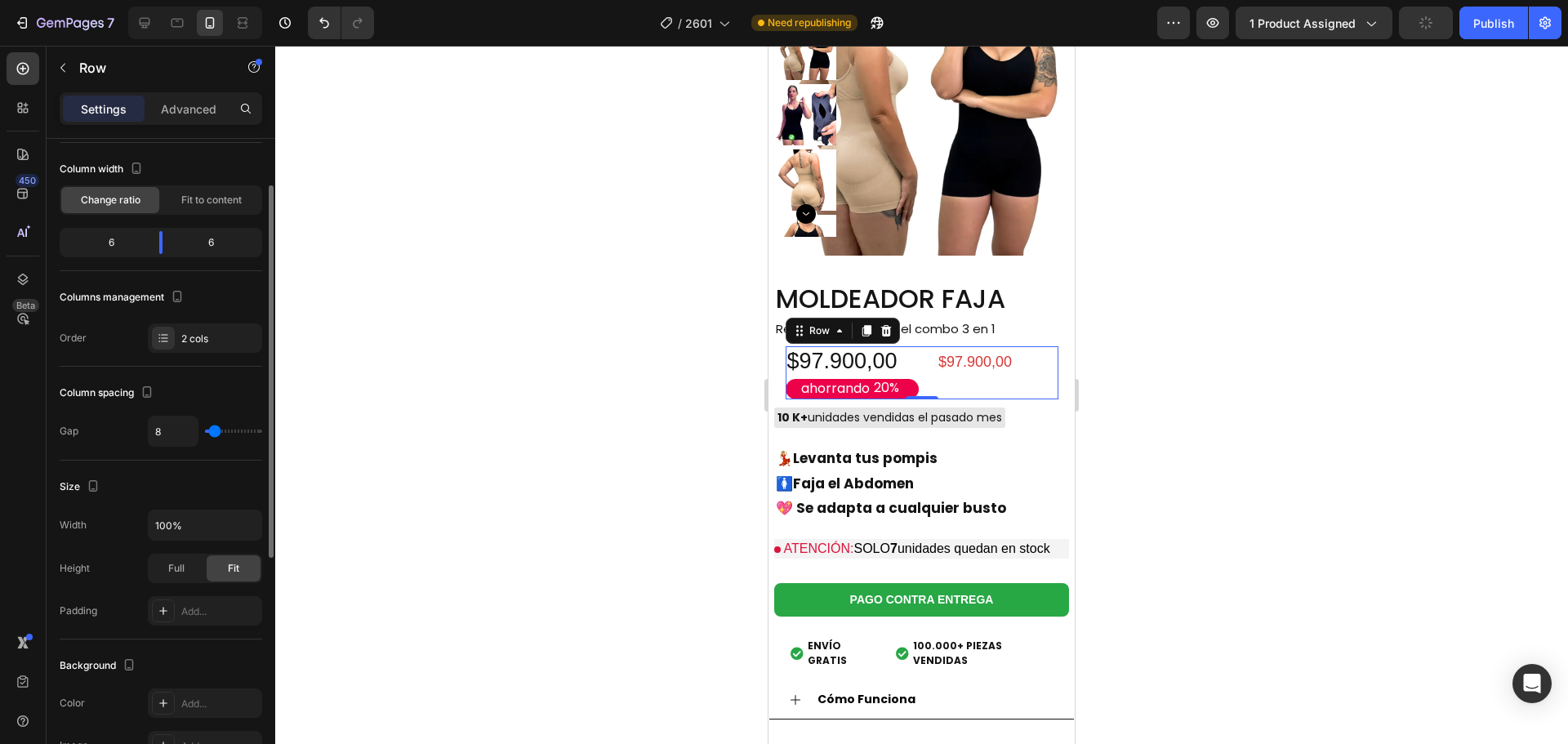
click at [131, 246] on div "6" at bounding box center [105, 243] width 84 height 23
click at [112, 244] on div "6" at bounding box center [105, 243] width 84 height 23
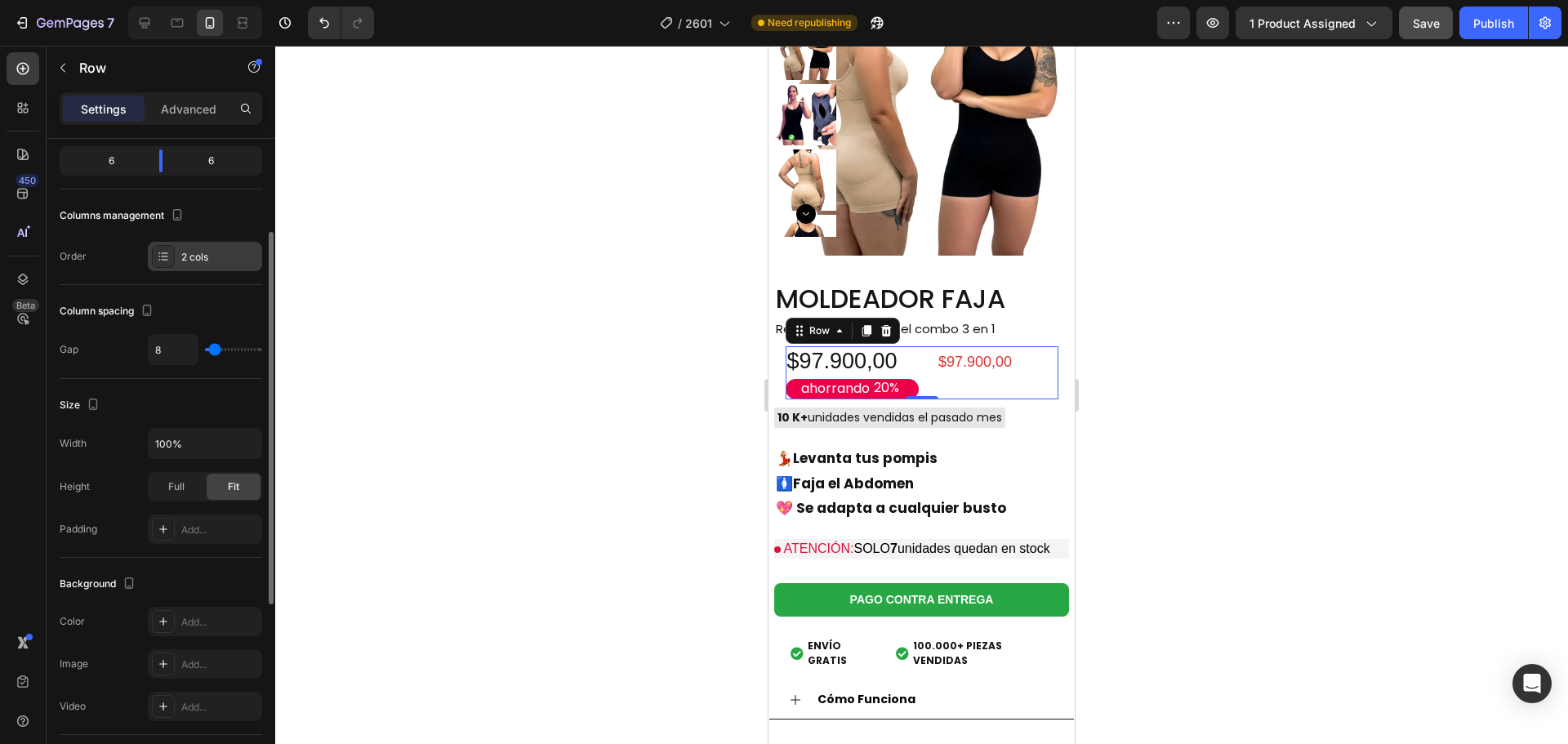
click at [200, 258] on div "2 cols" at bounding box center [219, 257] width 77 height 15
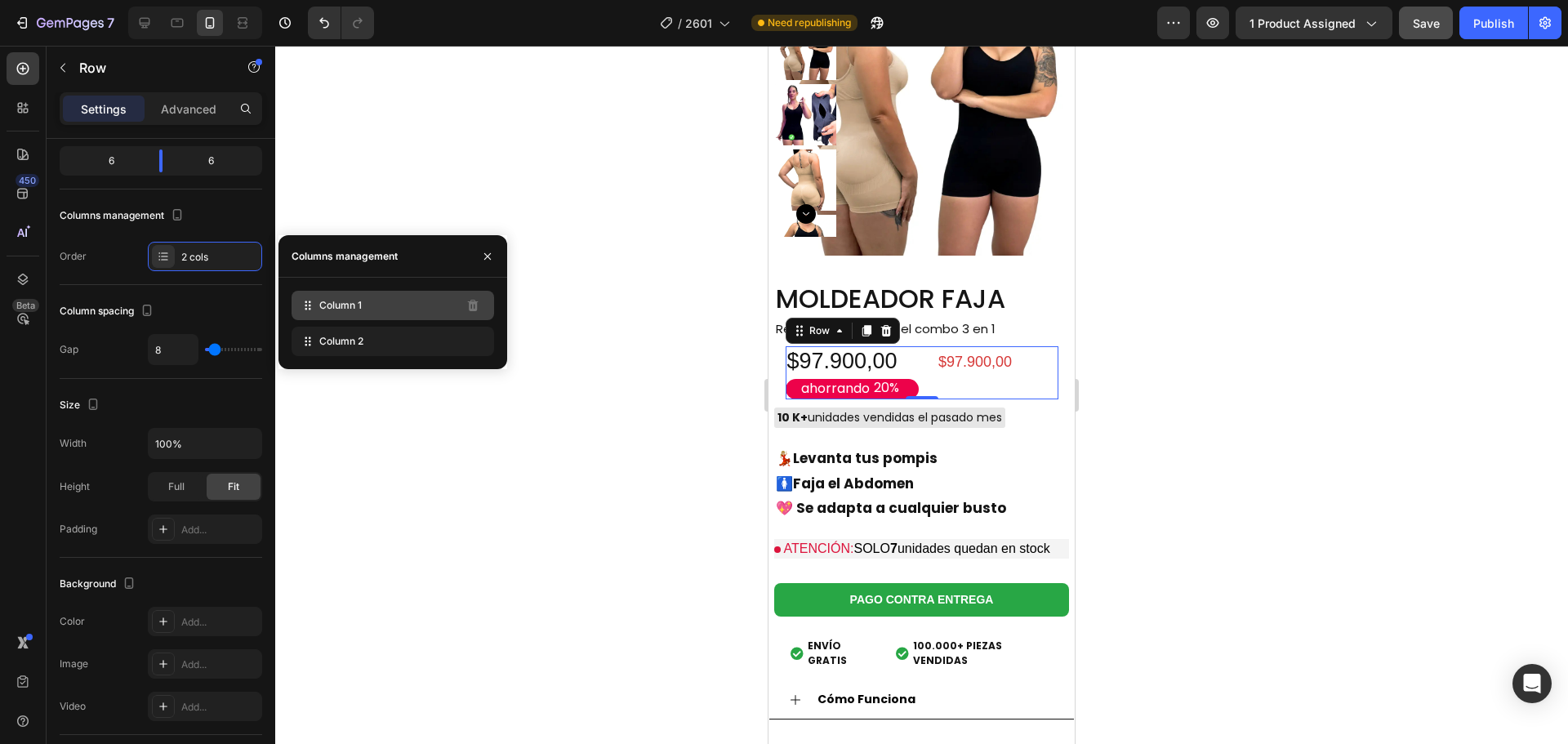
click at [365, 309] on div "Column 1" at bounding box center [392, 305] width 202 height 29
click at [343, 349] on div "Column 2" at bounding box center [392, 341] width 202 height 29
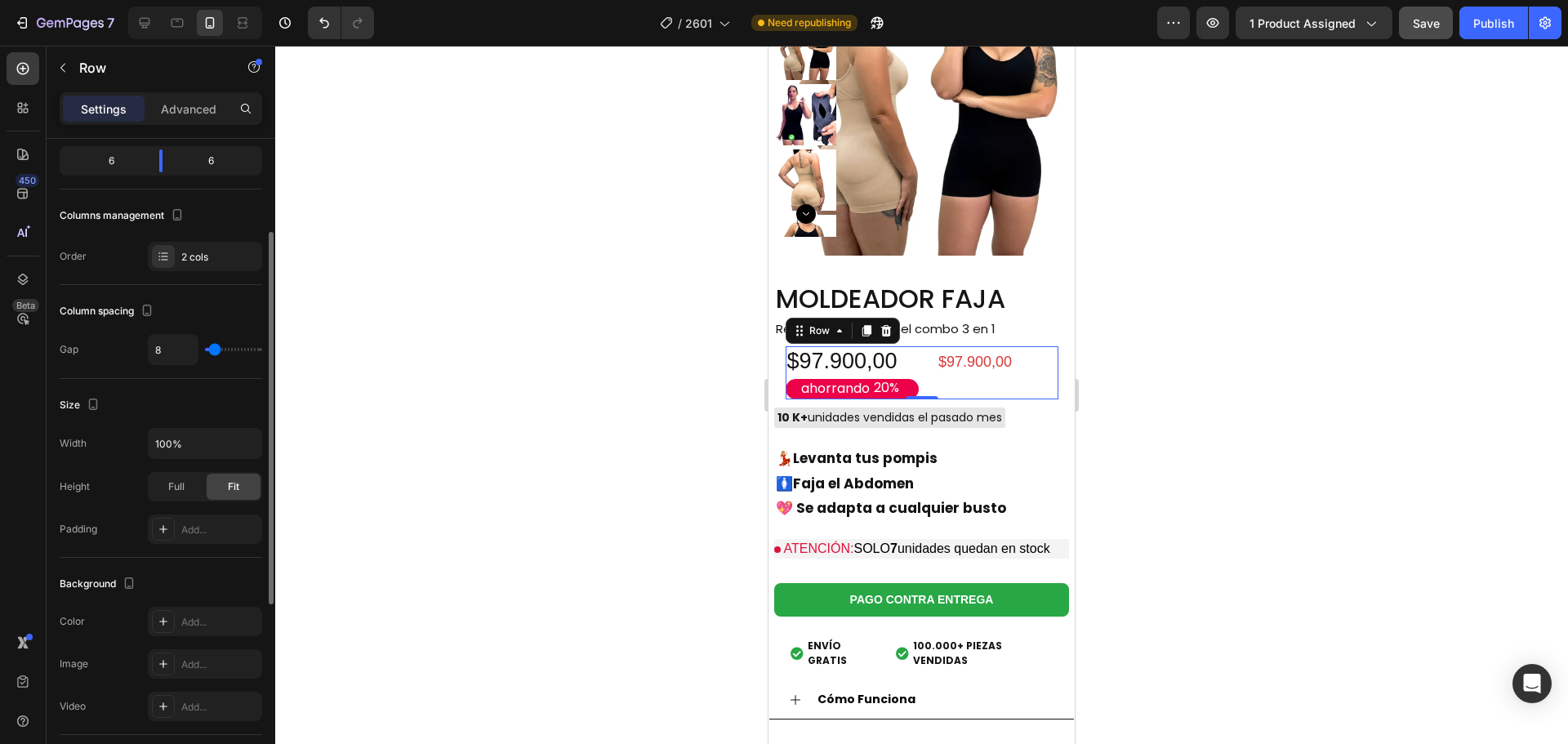
click at [173, 304] on div "Column spacing" at bounding box center [161, 311] width 202 height 26
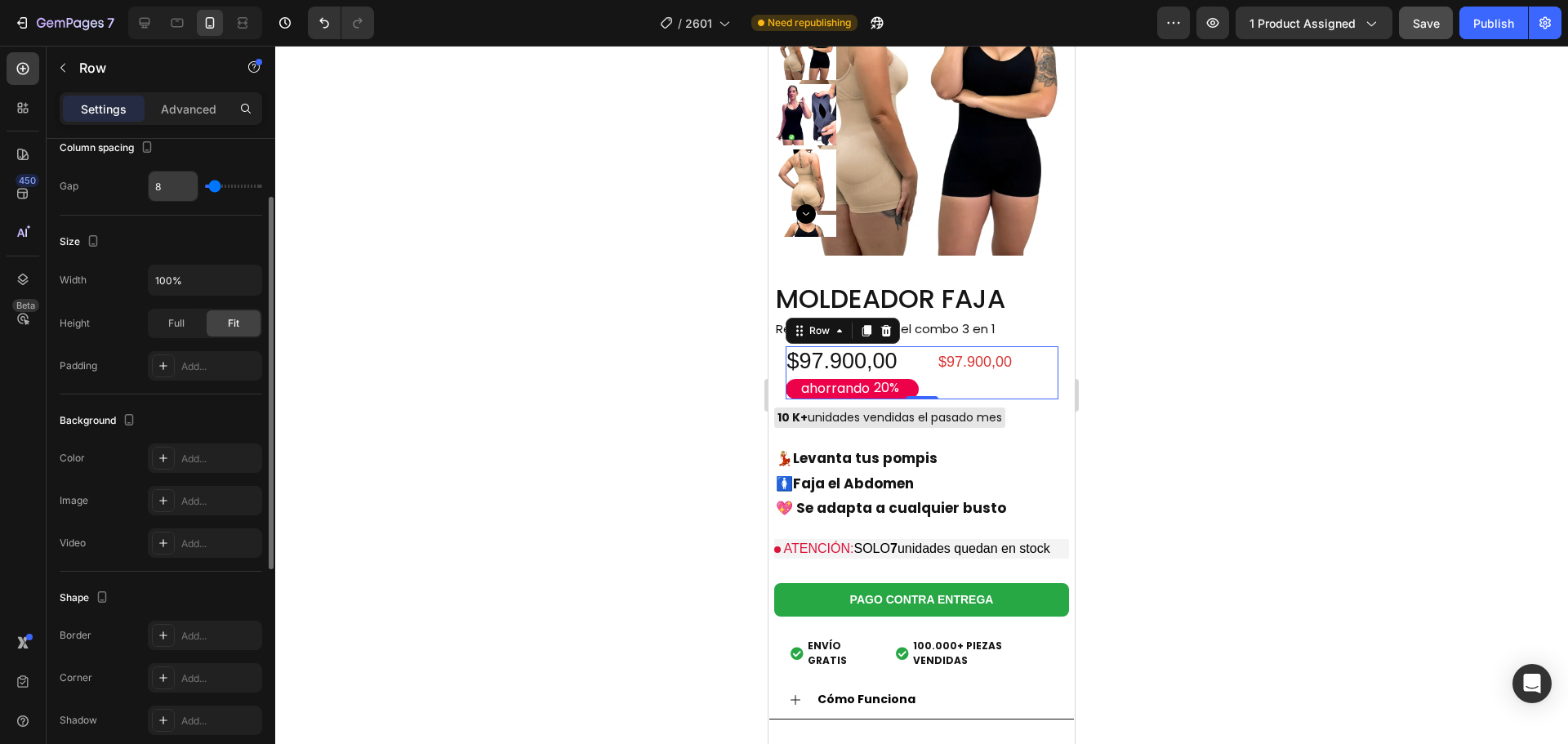
scroll to position [245, 0]
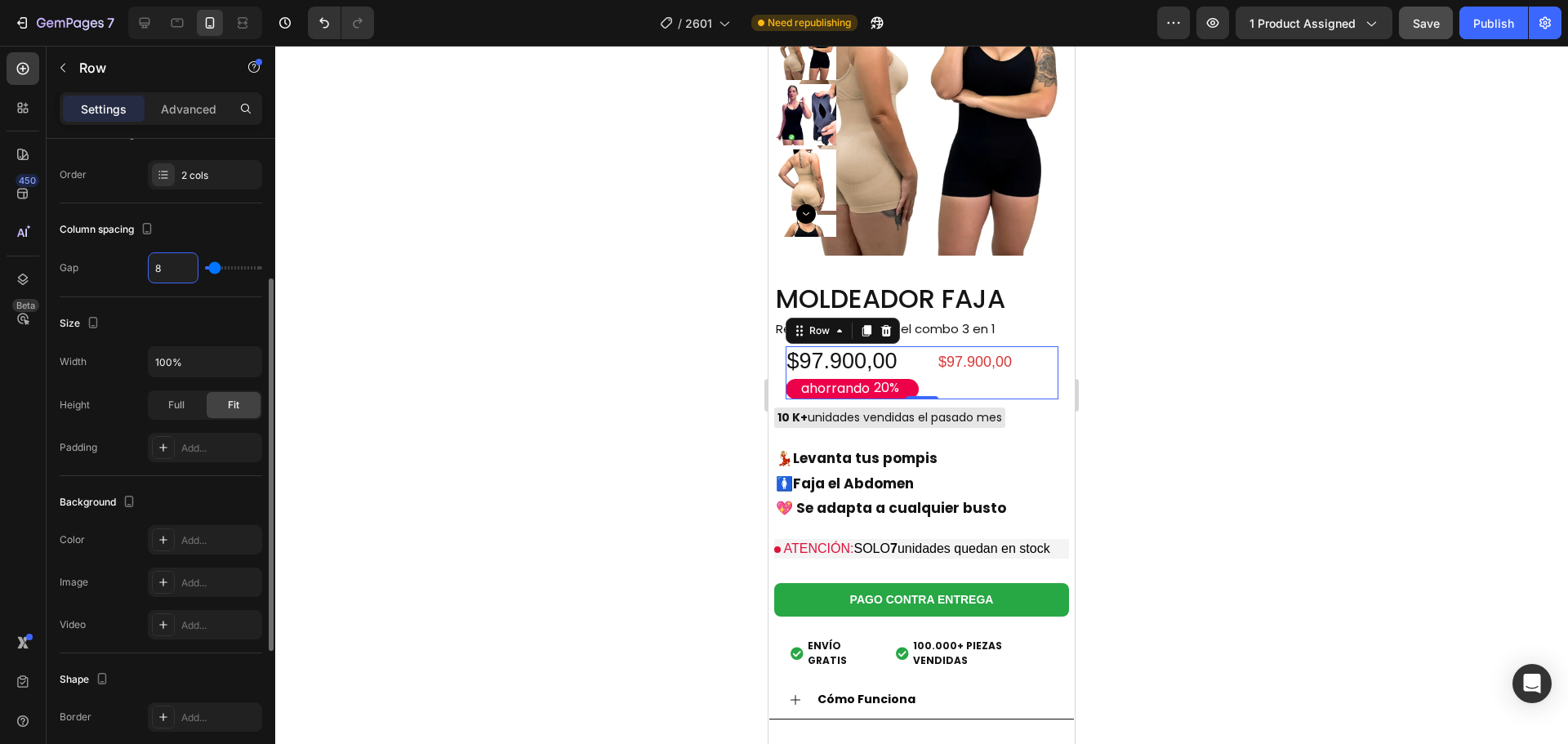
type input "2"
type input "28"
type input "2"
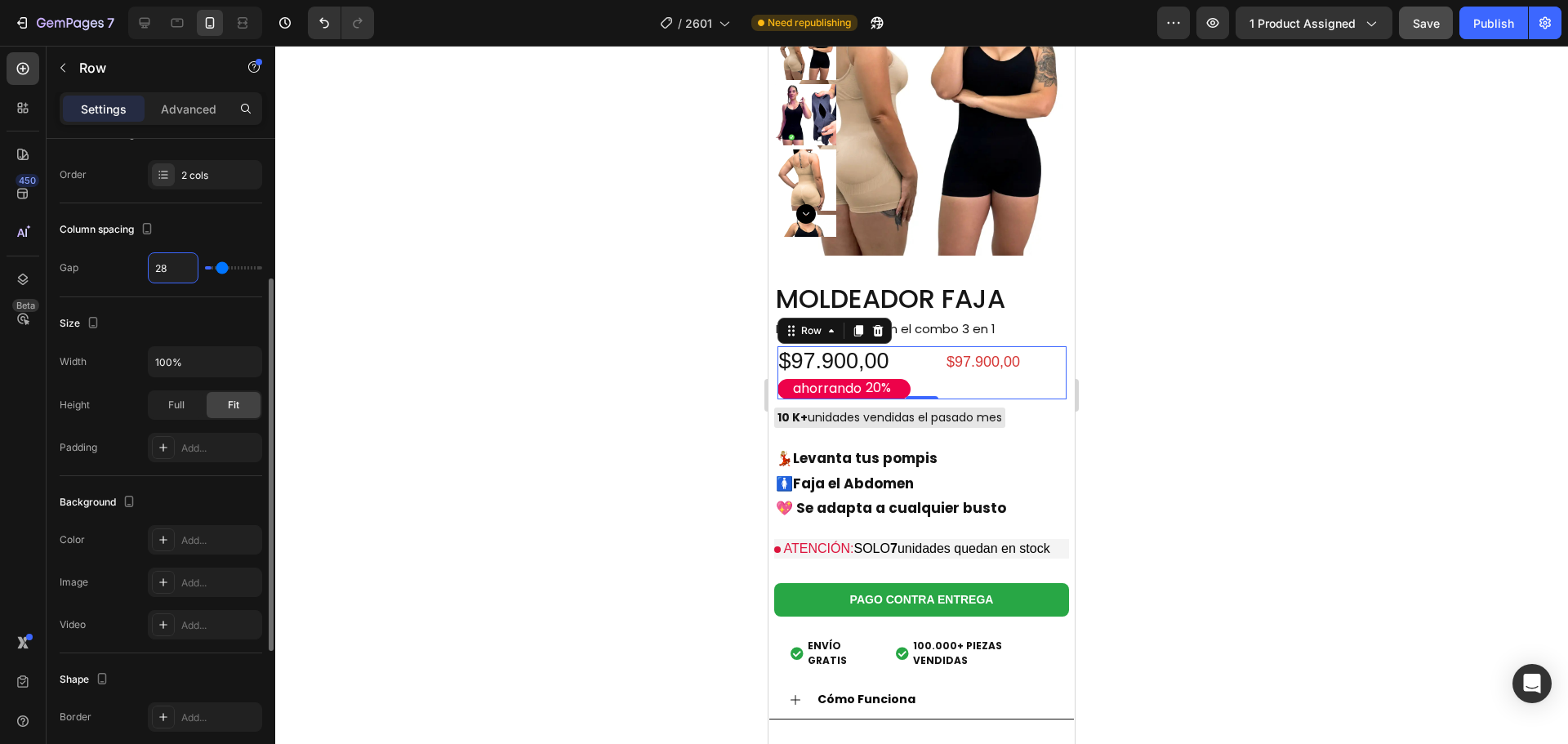
type input "2"
type input "0"
type input "8"
click at [213, 303] on div "Size Width 100% Height Full Fit Padding Add..." at bounding box center [161, 386] width 202 height 179
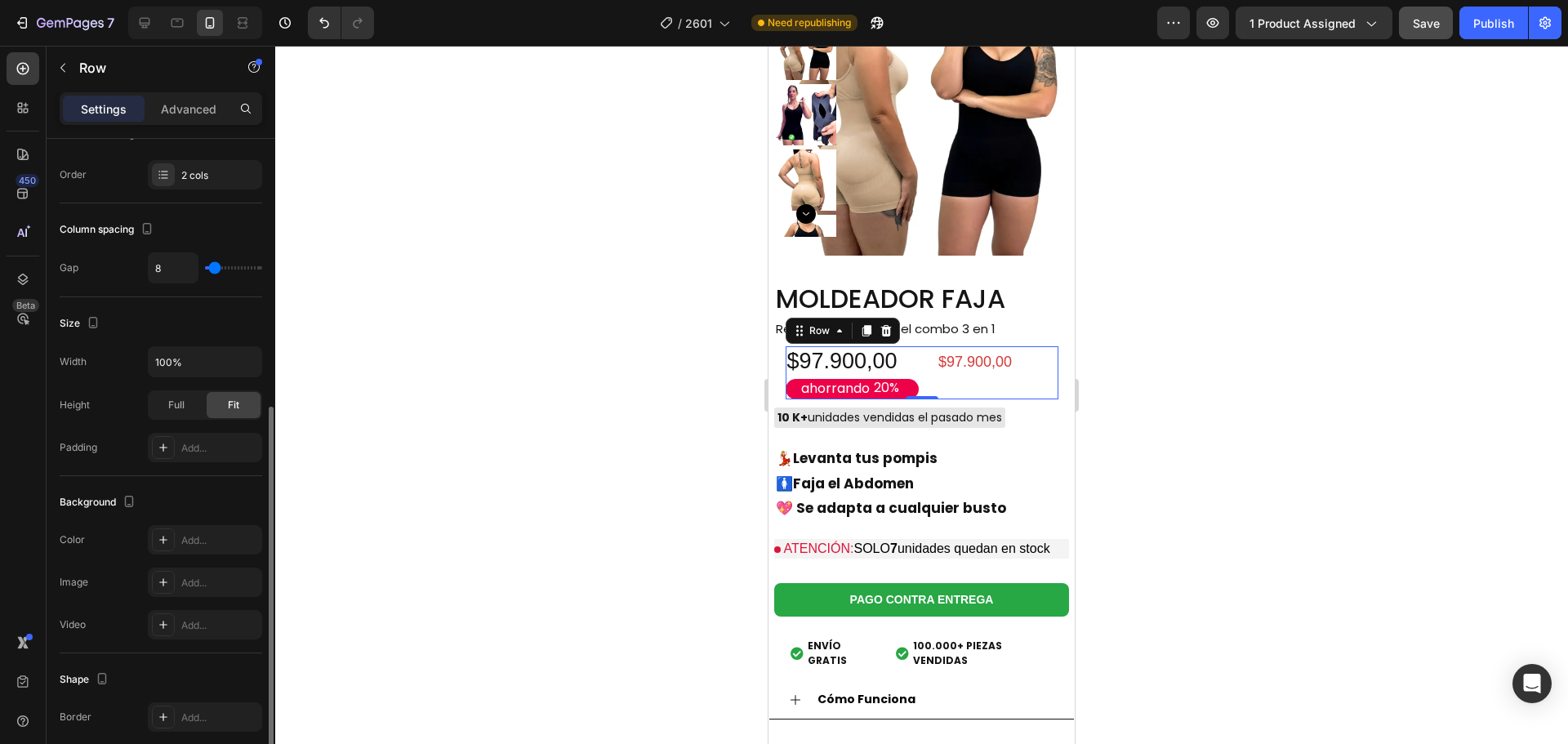
scroll to position [326, 0]
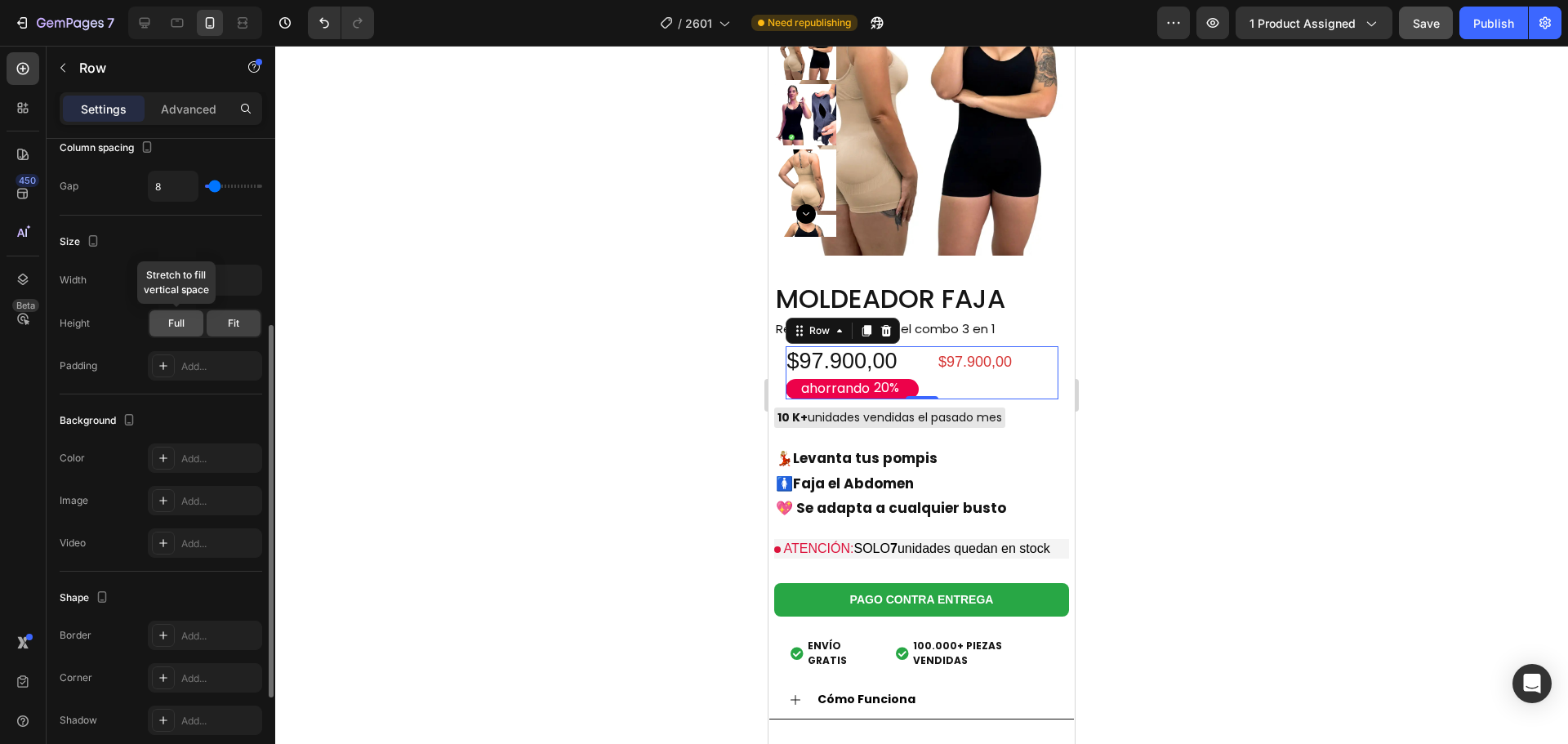
click at [174, 319] on span "Full" at bounding box center [176, 323] width 16 height 15
click at [224, 326] on div "Fit" at bounding box center [233, 323] width 54 height 26
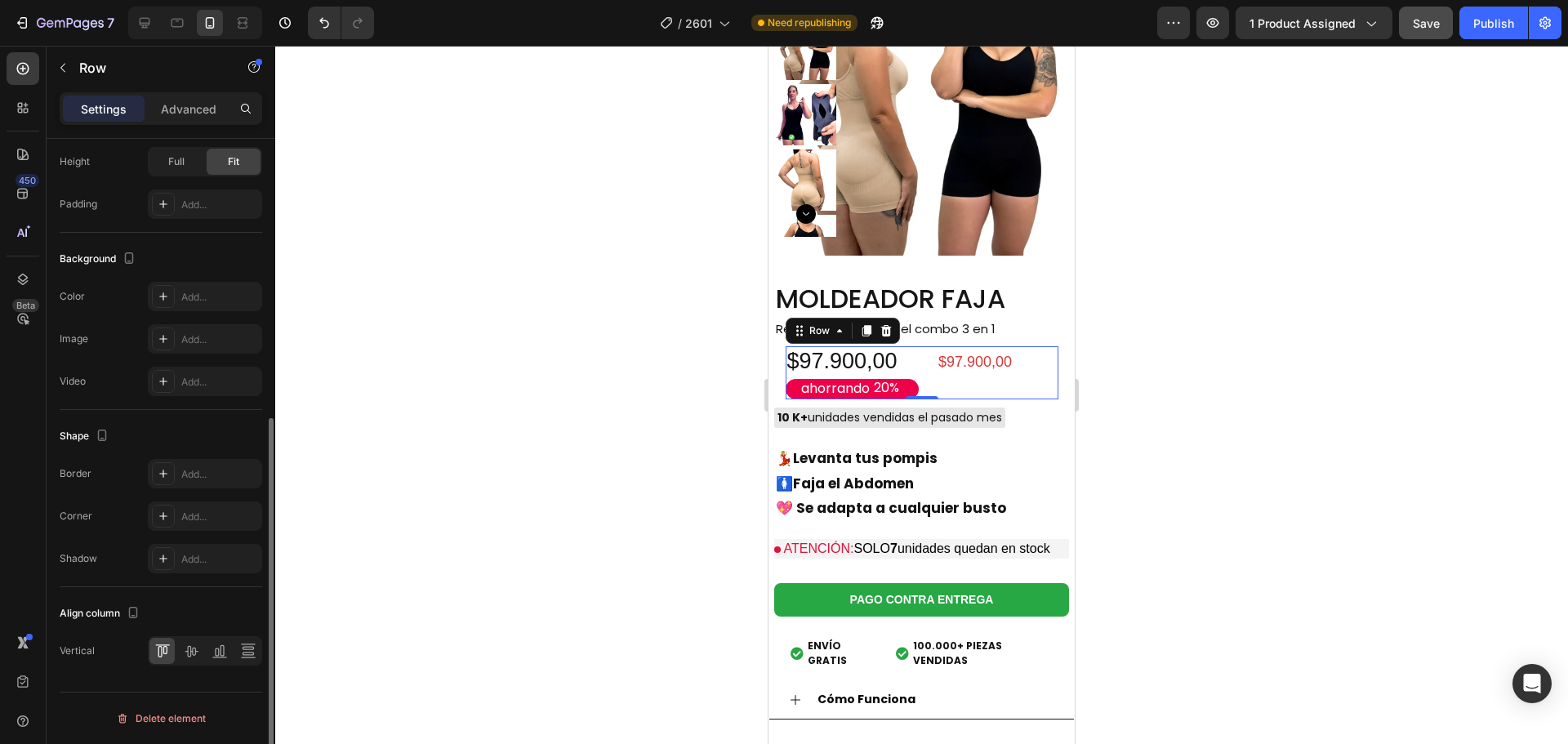
scroll to position [0, 0]
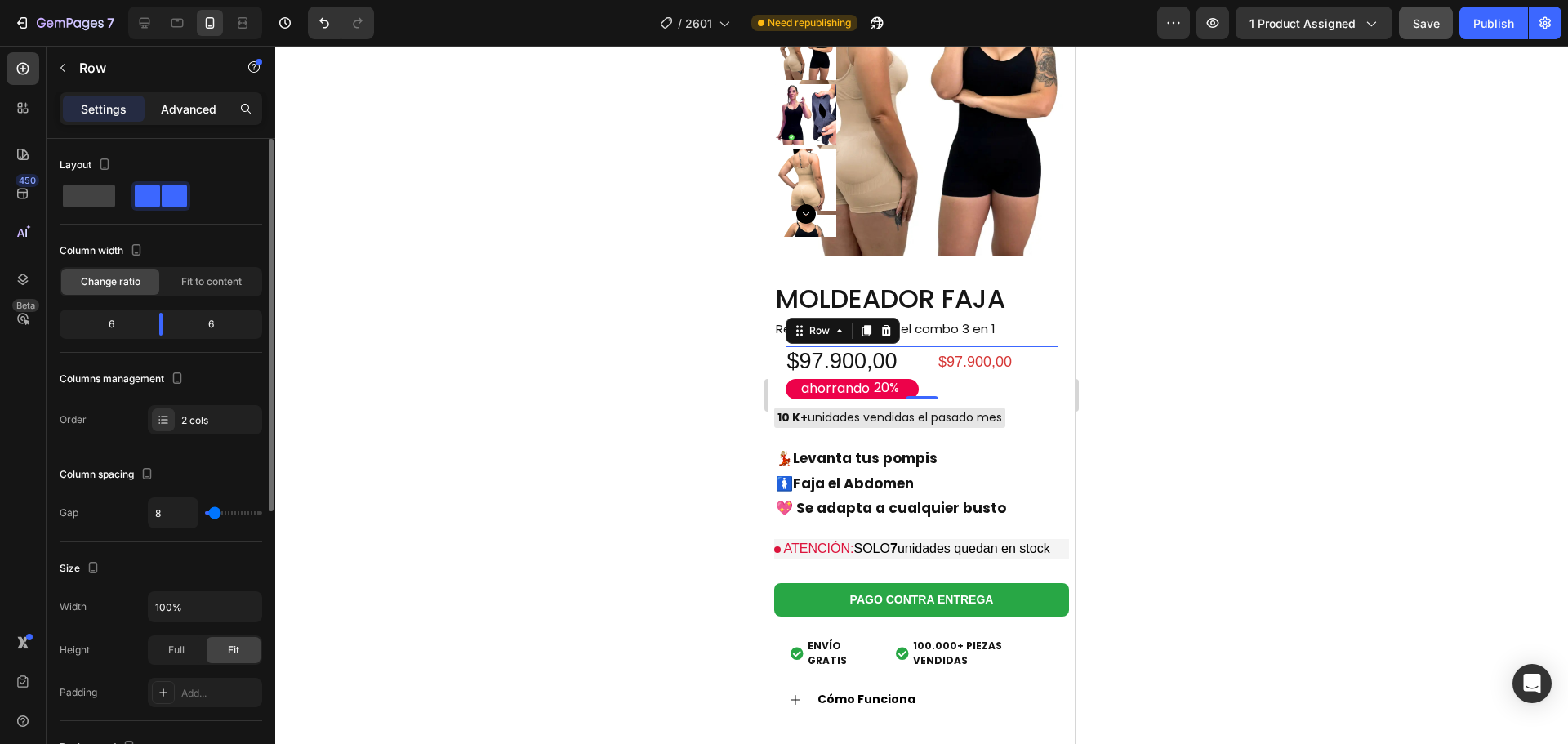
click at [184, 109] on p "Advanced" at bounding box center [188, 109] width 56 height 17
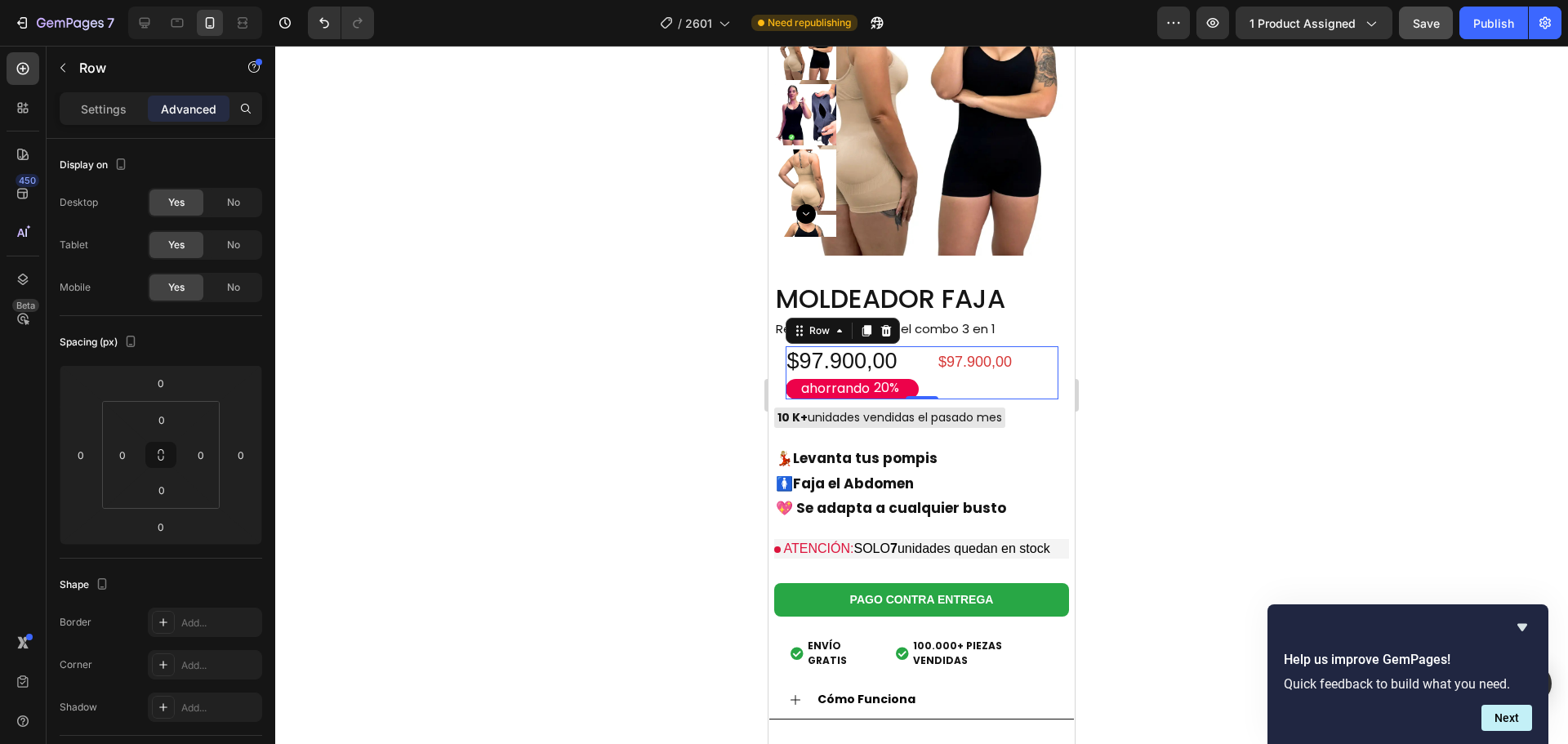
click at [606, 313] on div at bounding box center [921, 395] width 1292 height 698
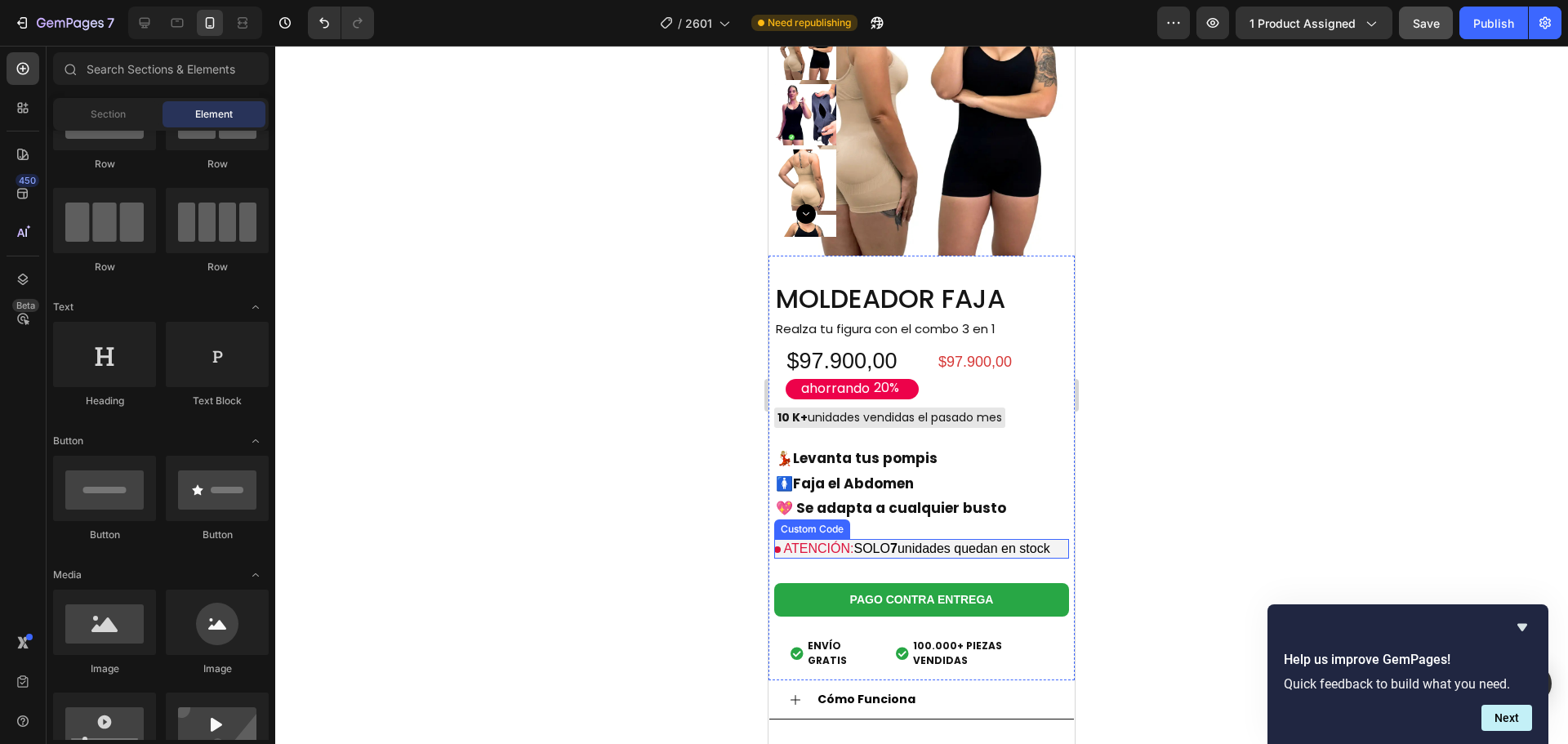
click at [889, 539] on p "ATENCIÓN: SOLO 7 unidades quedan en stock" at bounding box center [921, 548] width 295 height 20
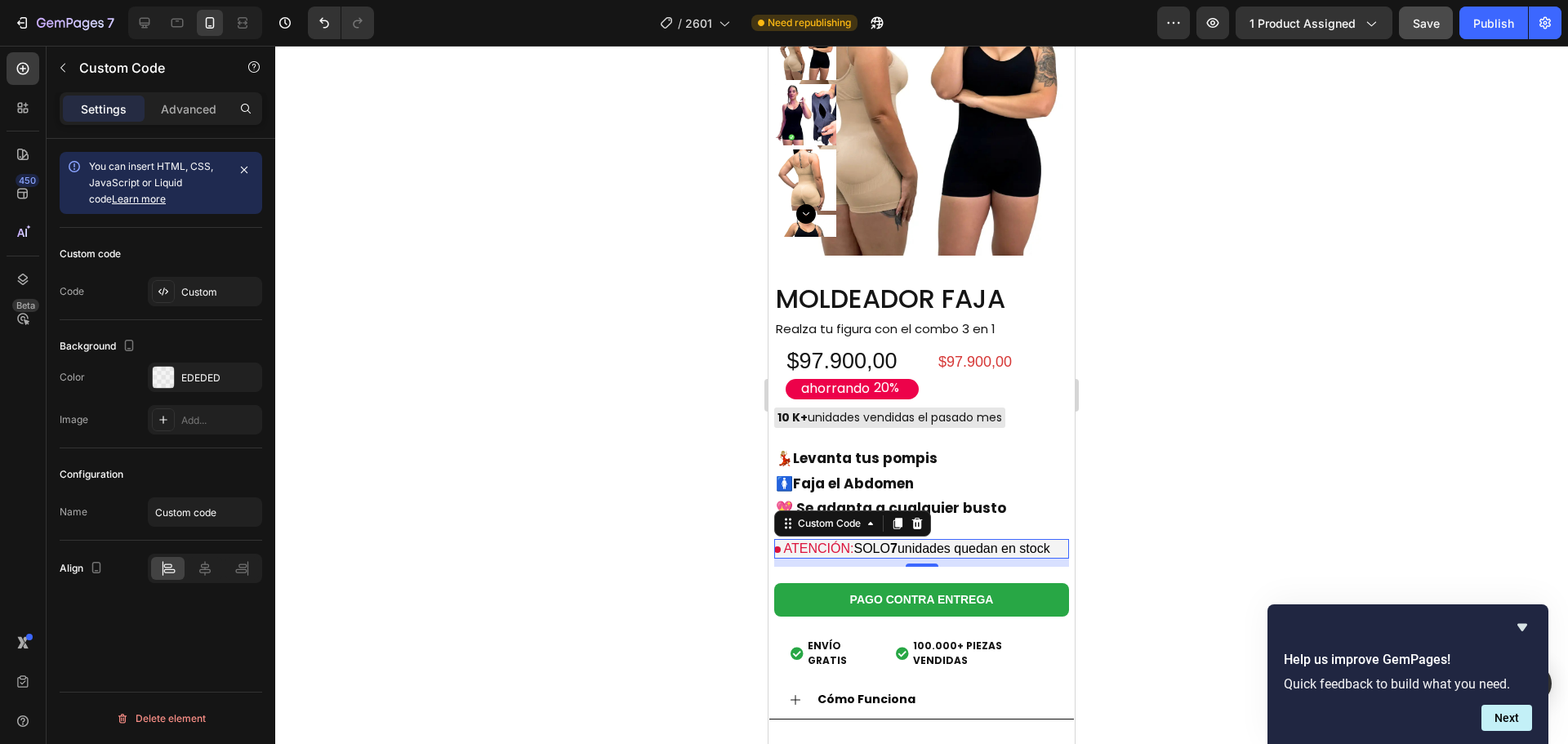
click at [869, 539] on p "ATENCIÓN: SOLO 7 unidades quedan en stock" at bounding box center [921, 548] width 295 height 20
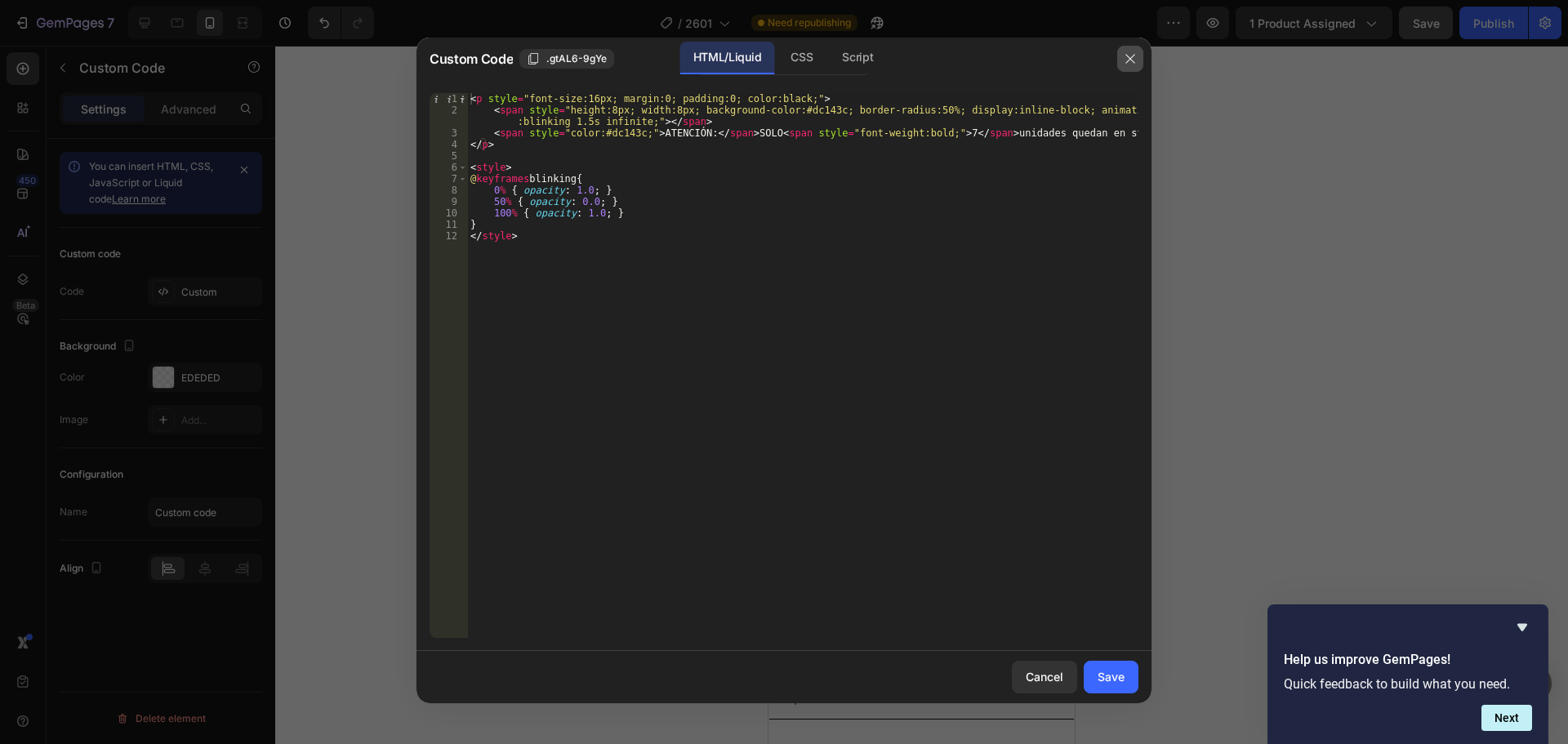
click at [1130, 64] on icon "button" at bounding box center [1129, 58] width 13 height 13
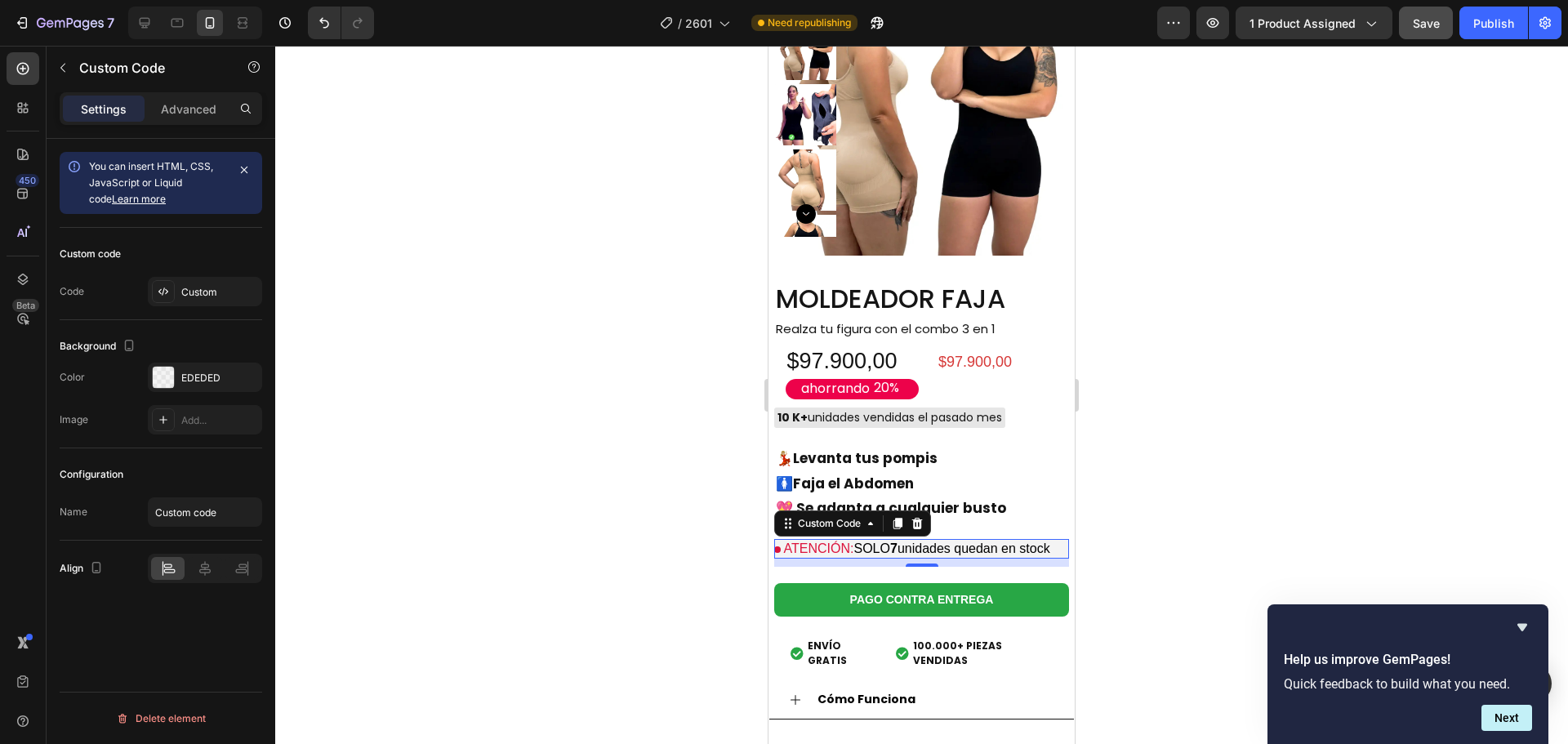
click at [659, 503] on div at bounding box center [921, 395] width 1292 height 698
click at [872, 539] on p "ATENCIÓN: SOLO 7 unidades quedan en stock" at bounding box center [921, 548] width 295 height 20
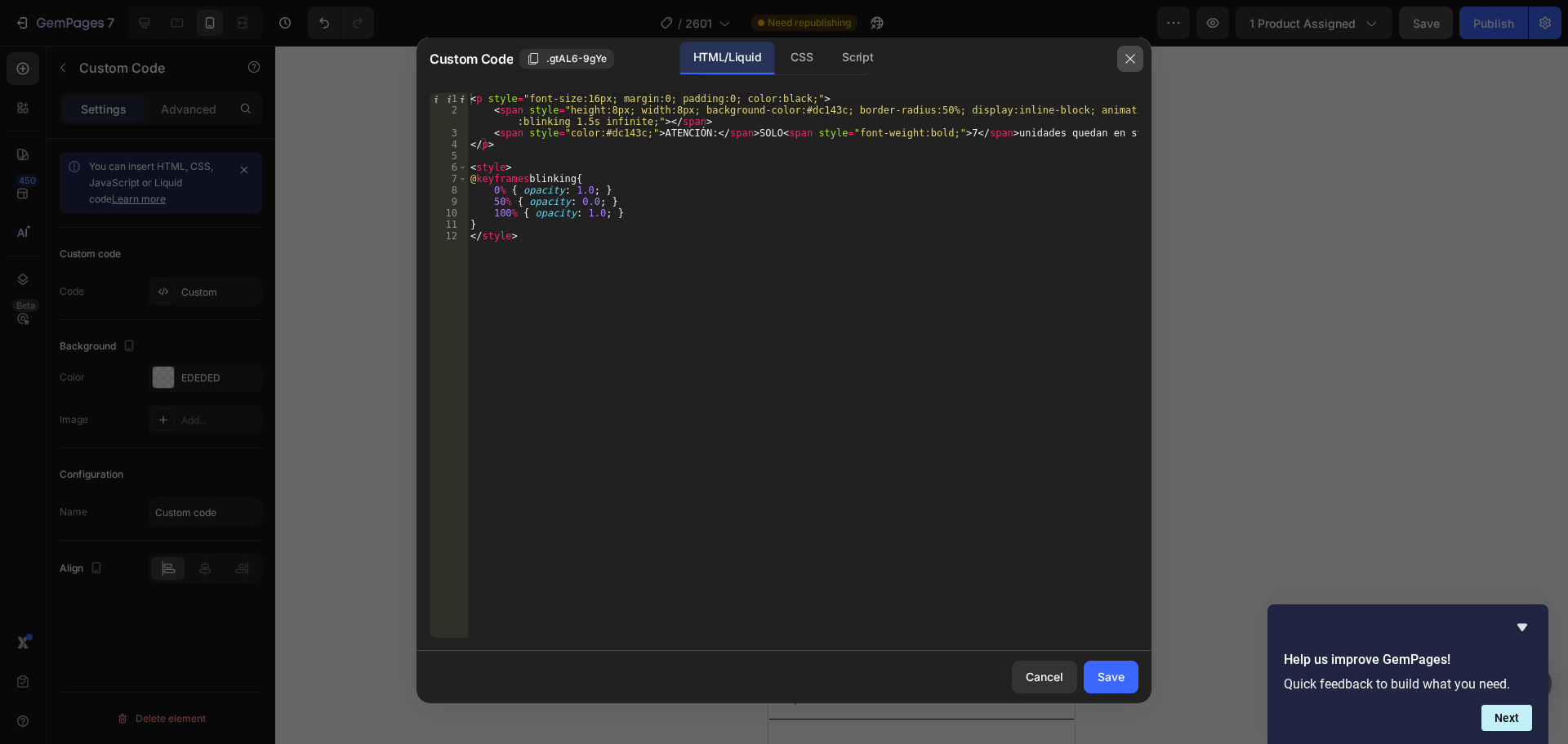
click at [1129, 62] on icon "button" at bounding box center [1129, 58] width 13 height 13
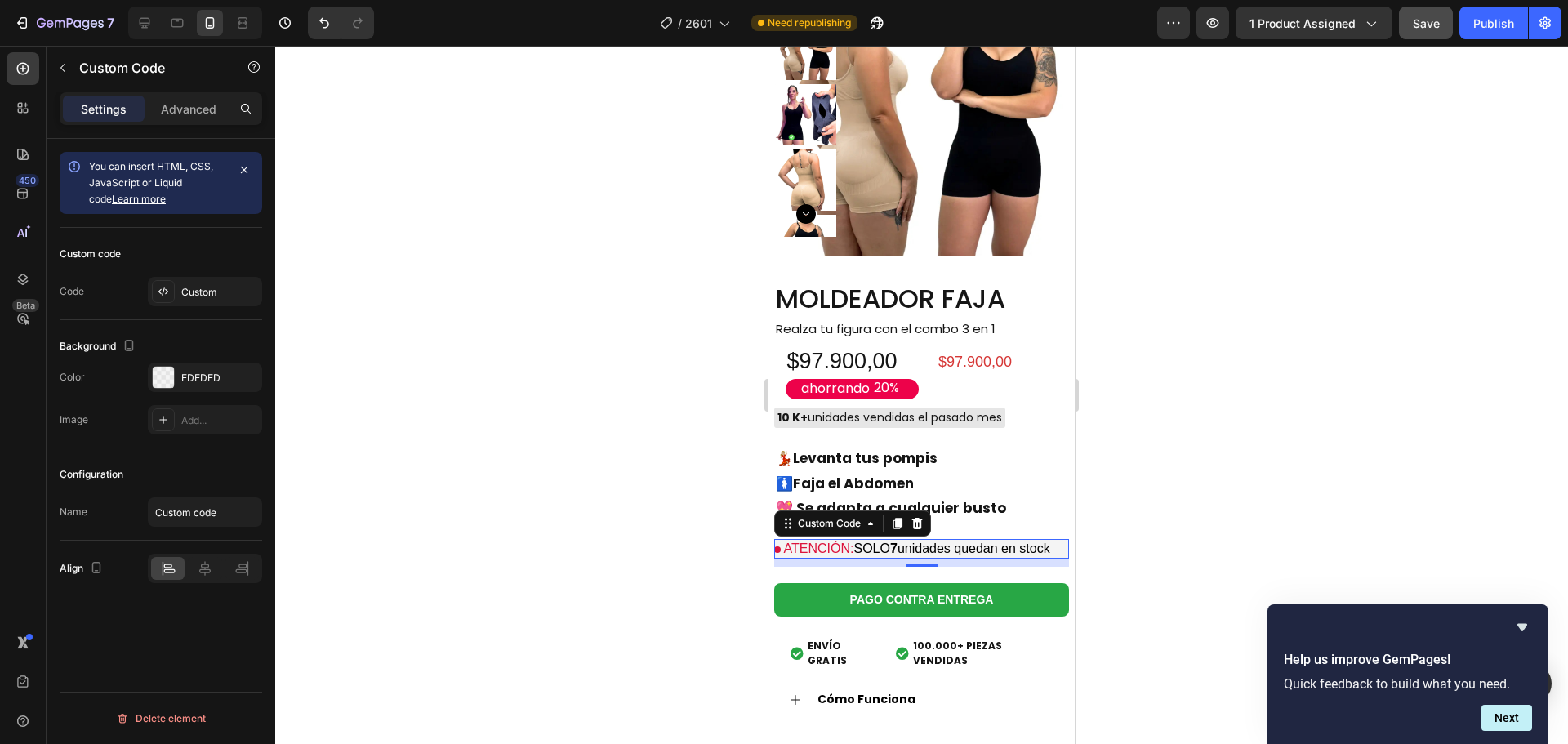
click at [1178, 457] on div at bounding box center [921, 395] width 1292 height 698
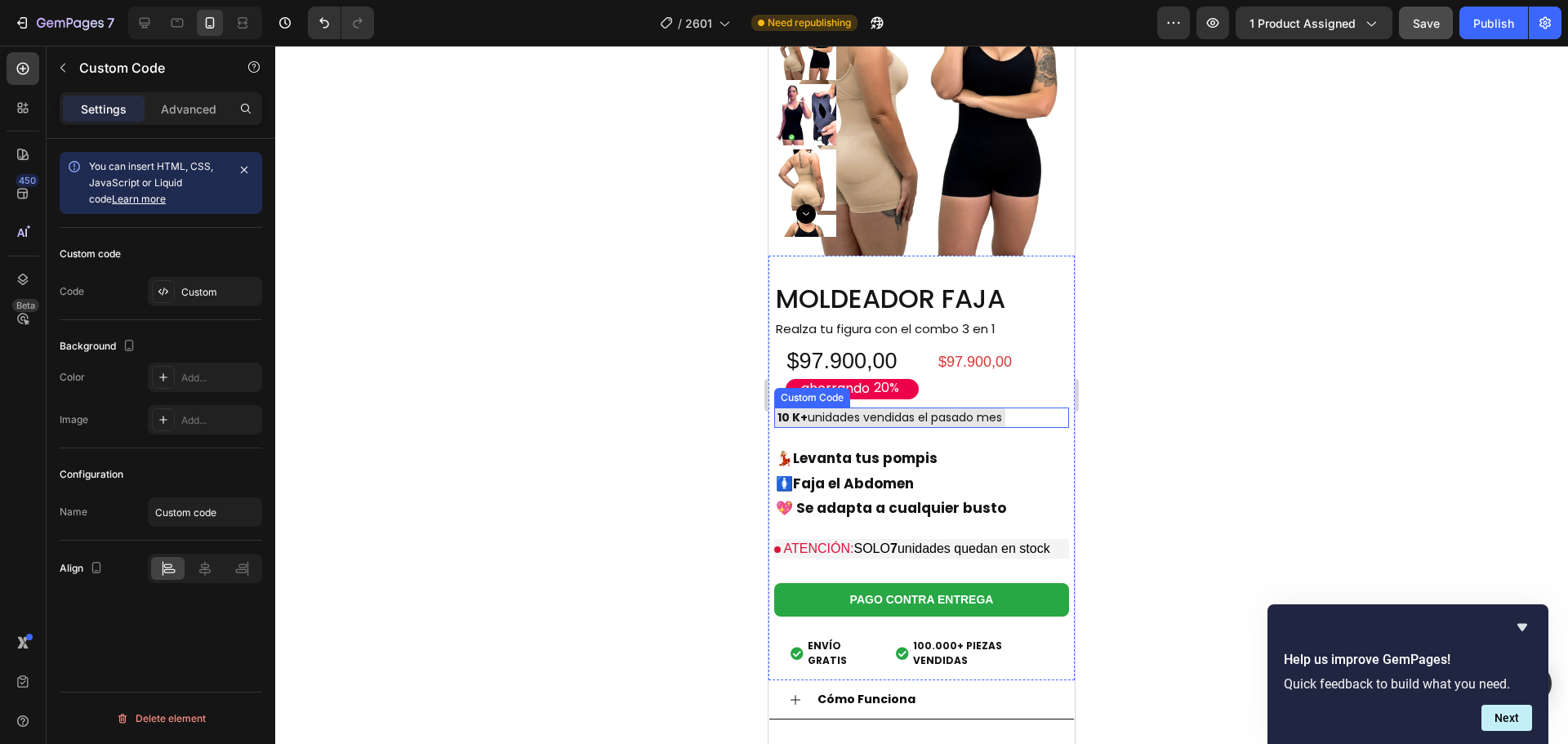
click at [948, 407] on div "10 K+ unidades vendidas el pasado mes" at bounding box center [889, 418] width 231 height 21
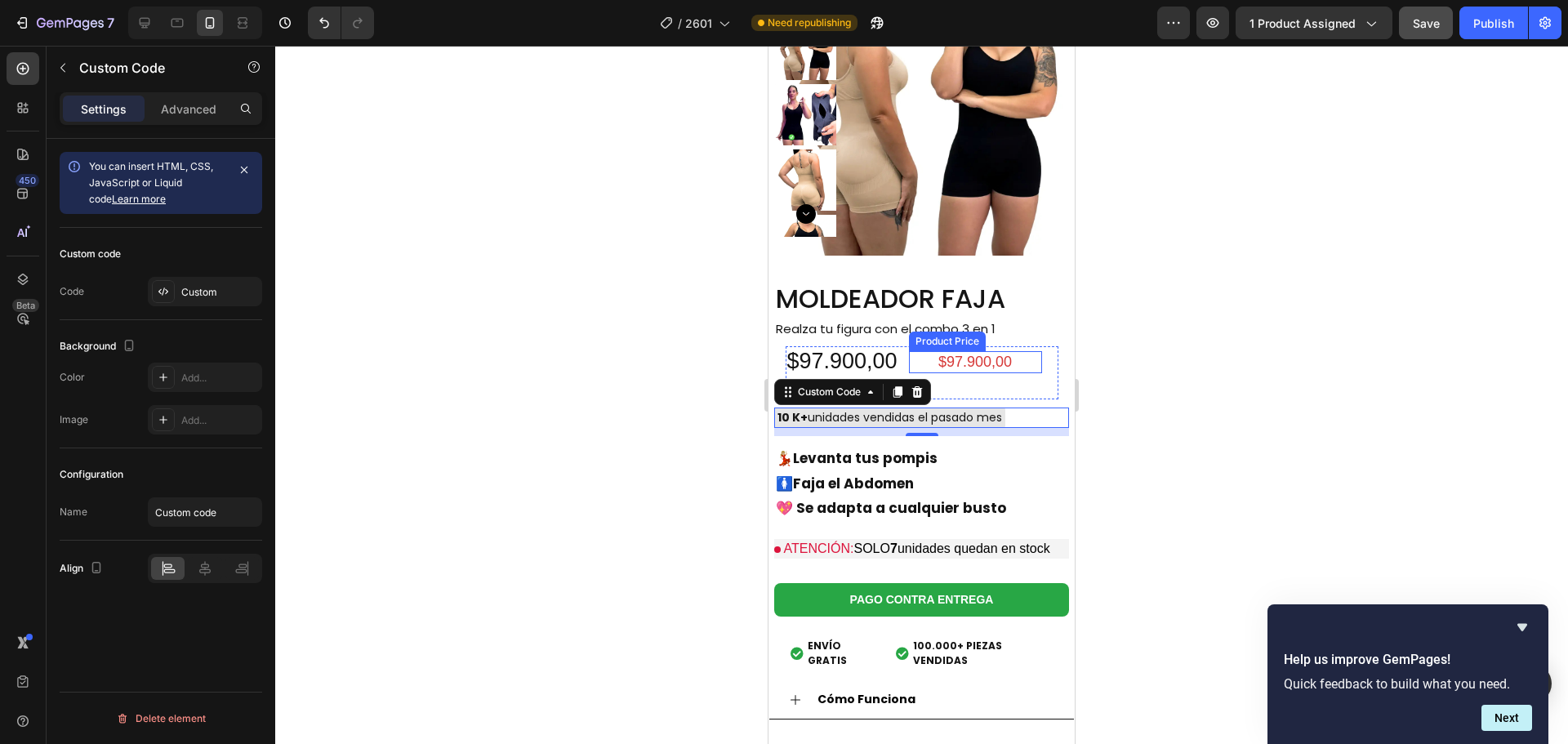
click at [965, 351] on div "$97.900,00" at bounding box center [975, 362] width 133 height 22
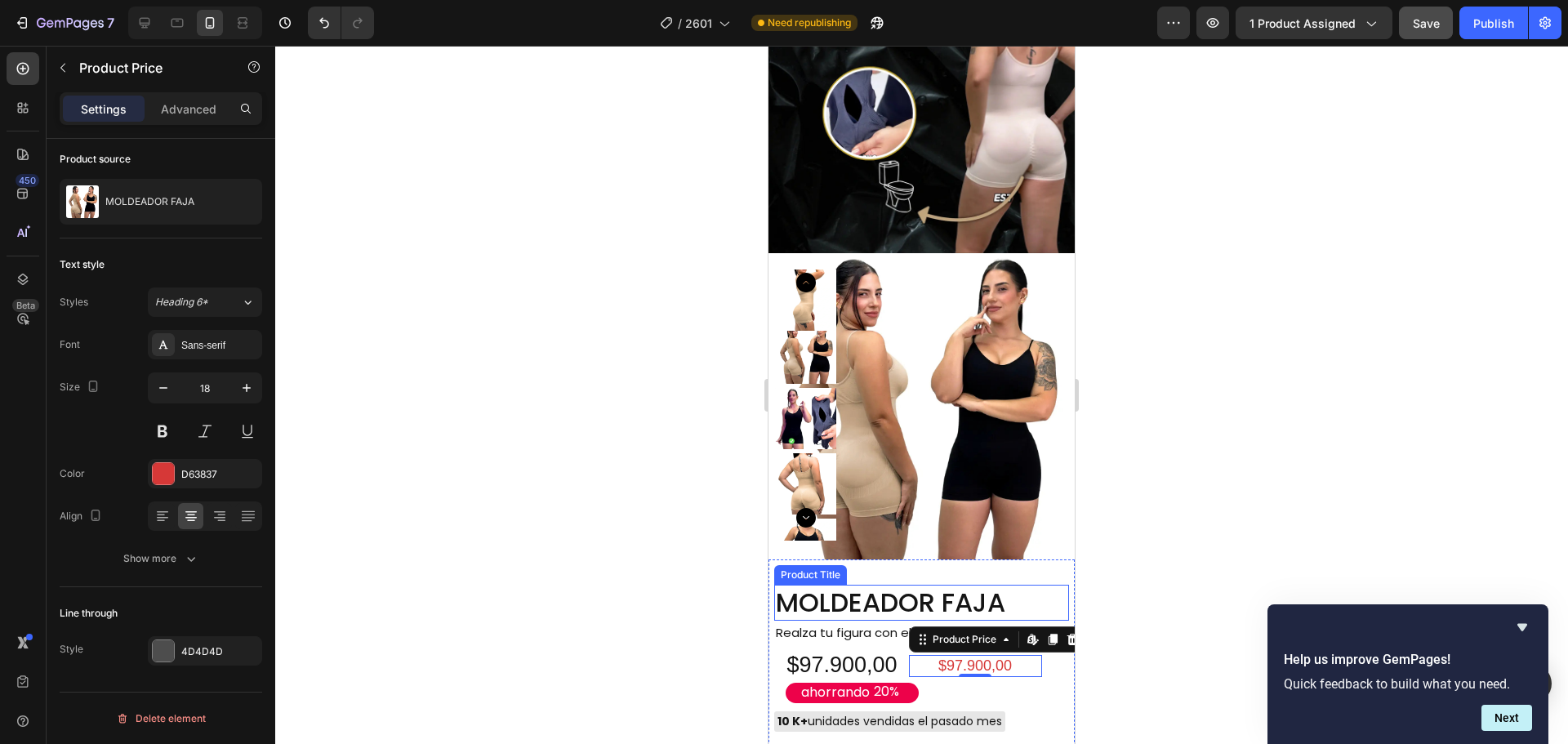
scroll to position [2186, 0]
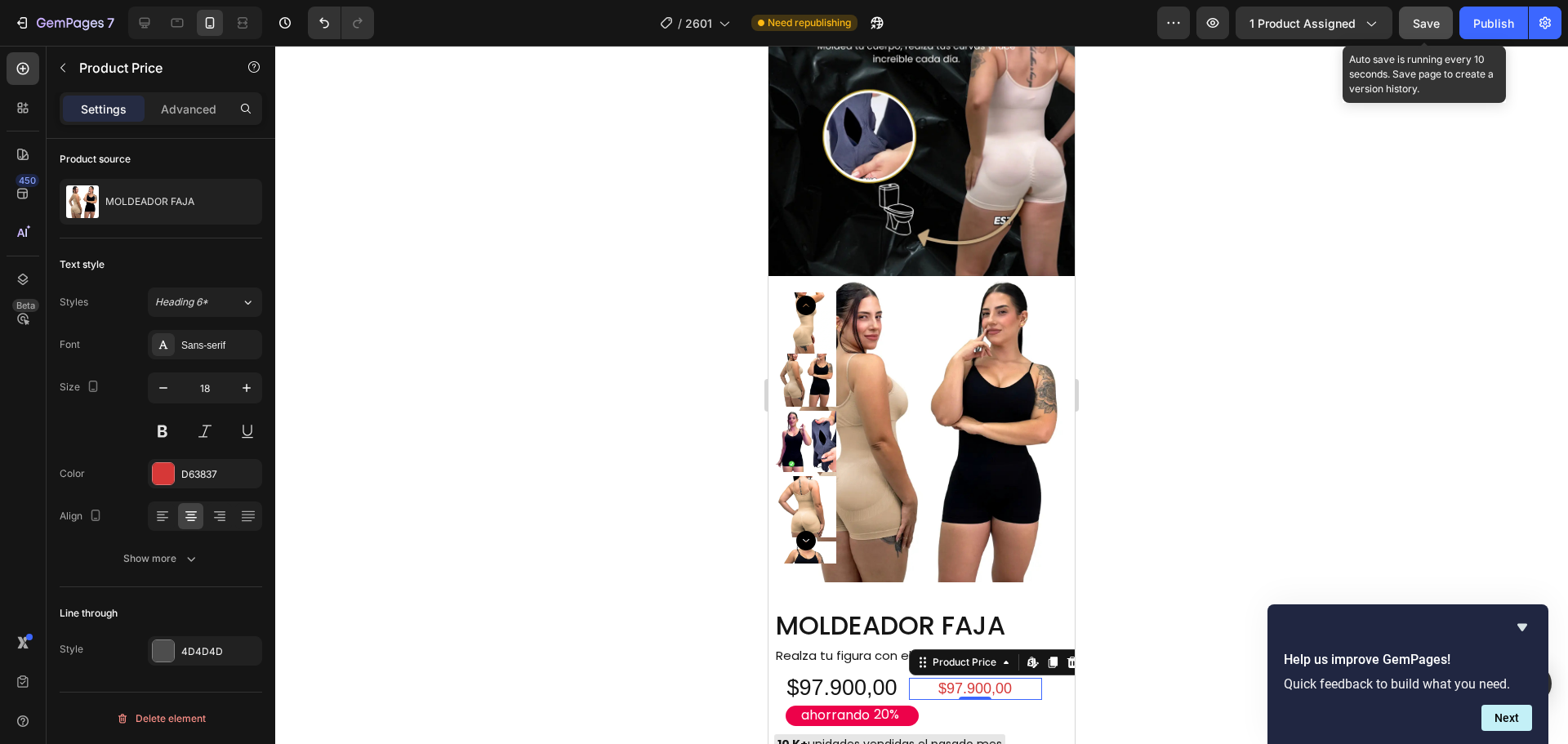
click at [1433, 26] on span "Save" at bounding box center [1426, 23] width 27 height 14
